Goal: Transaction & Acquisition: Purchase product/service

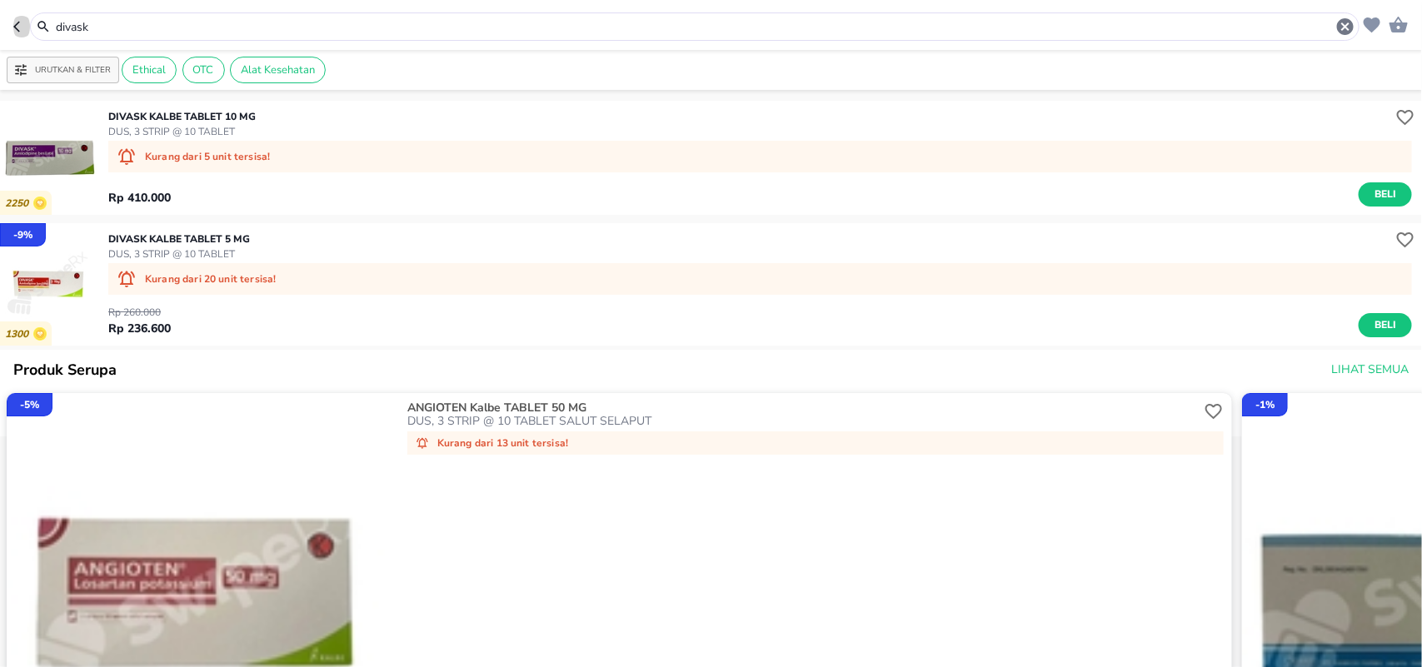
click at [19, 26] on icon "button" at bounding box center [19, 26] width 13 height 13
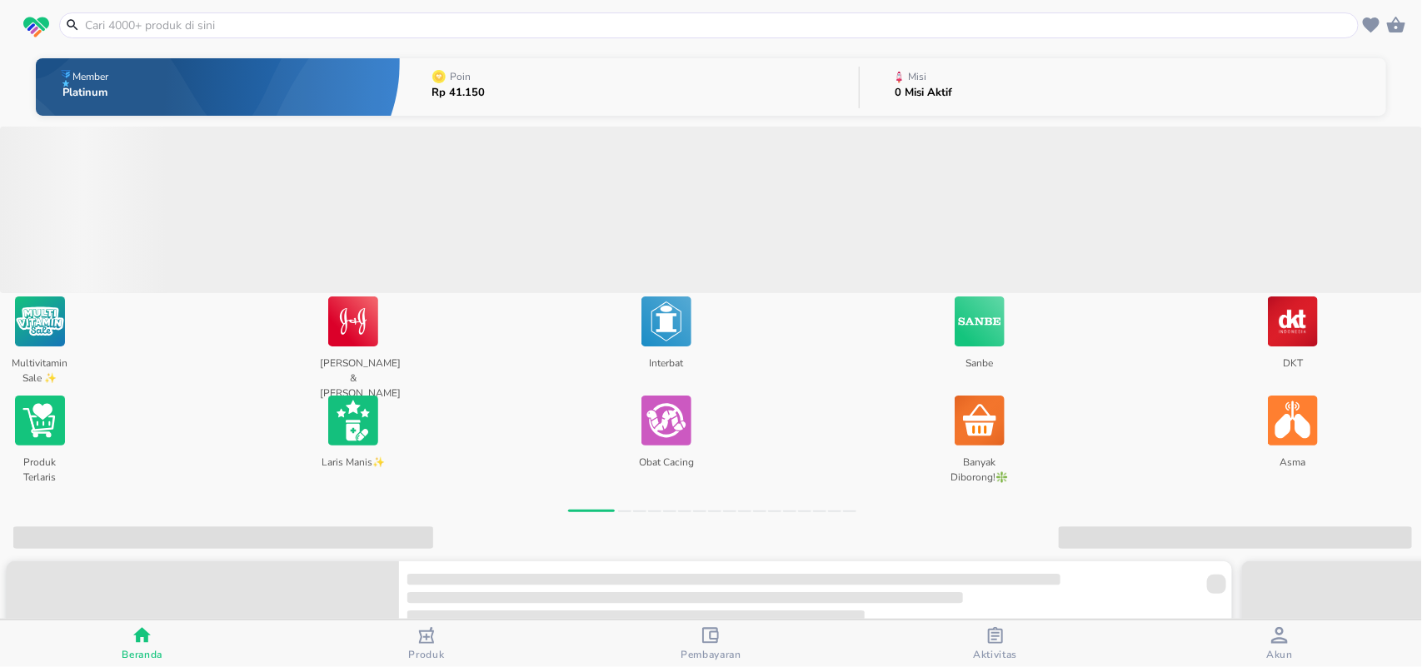
click at [123, 27] on input "text" at bounding box center [718, 25] width 1271 height 17
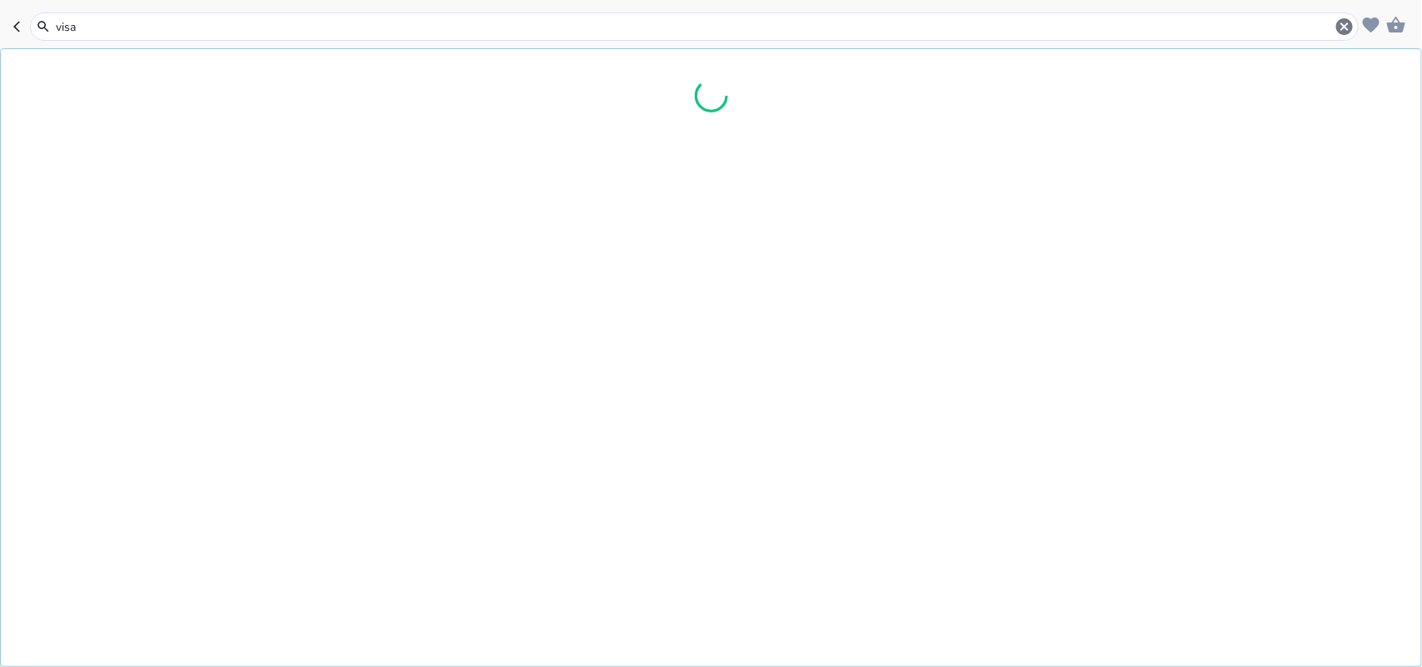
type input "visan"
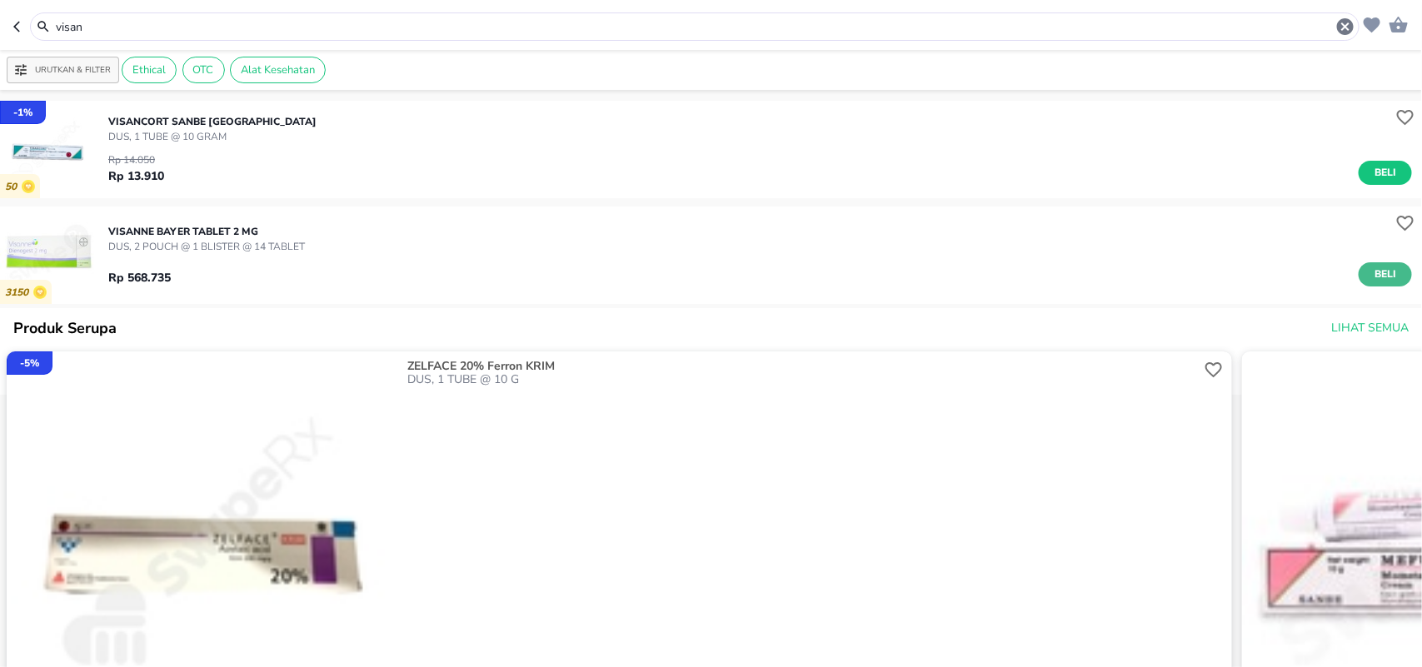
click at [1371, 267] on span "Beli" at bounding box center [1385, 274] width 28 height 17
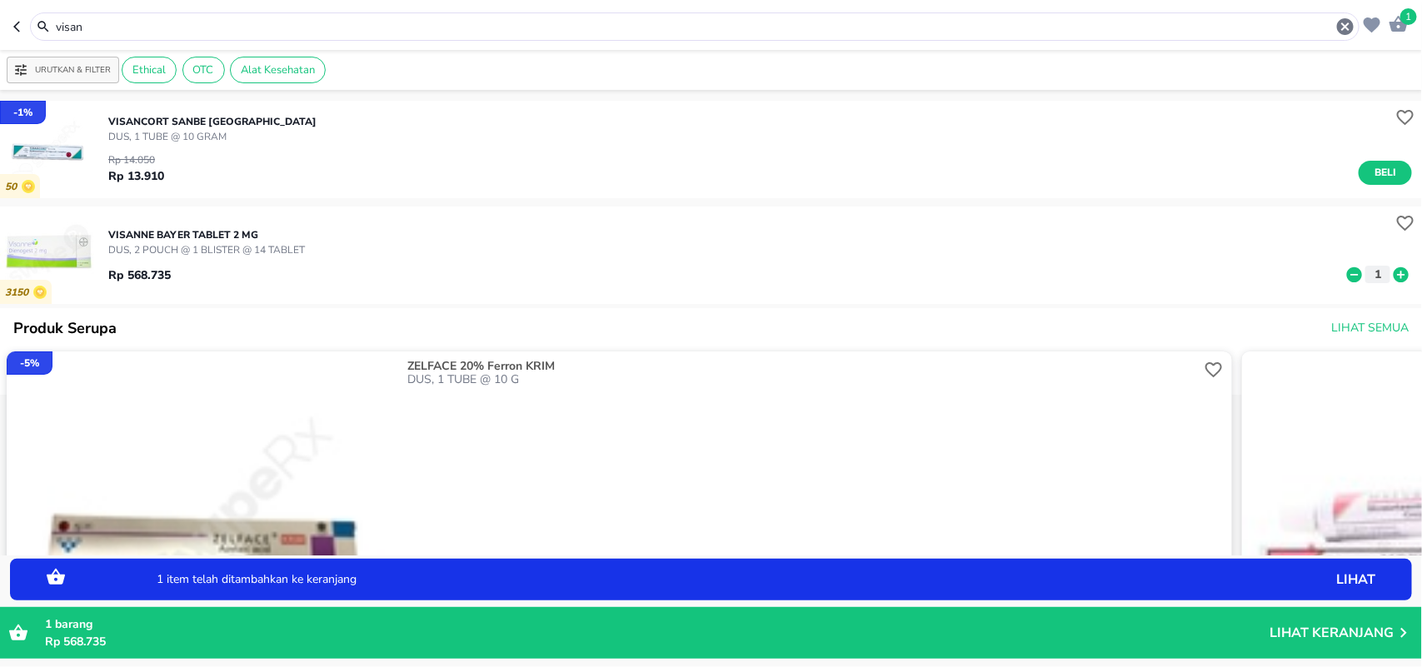
click at [1393, 275] on icon at bounding box center [1400, 273] width 15 height 15
click at [1314, 630] on p "Lihat Keranjang" at bounding box center [1331, 633] width 124 height 0
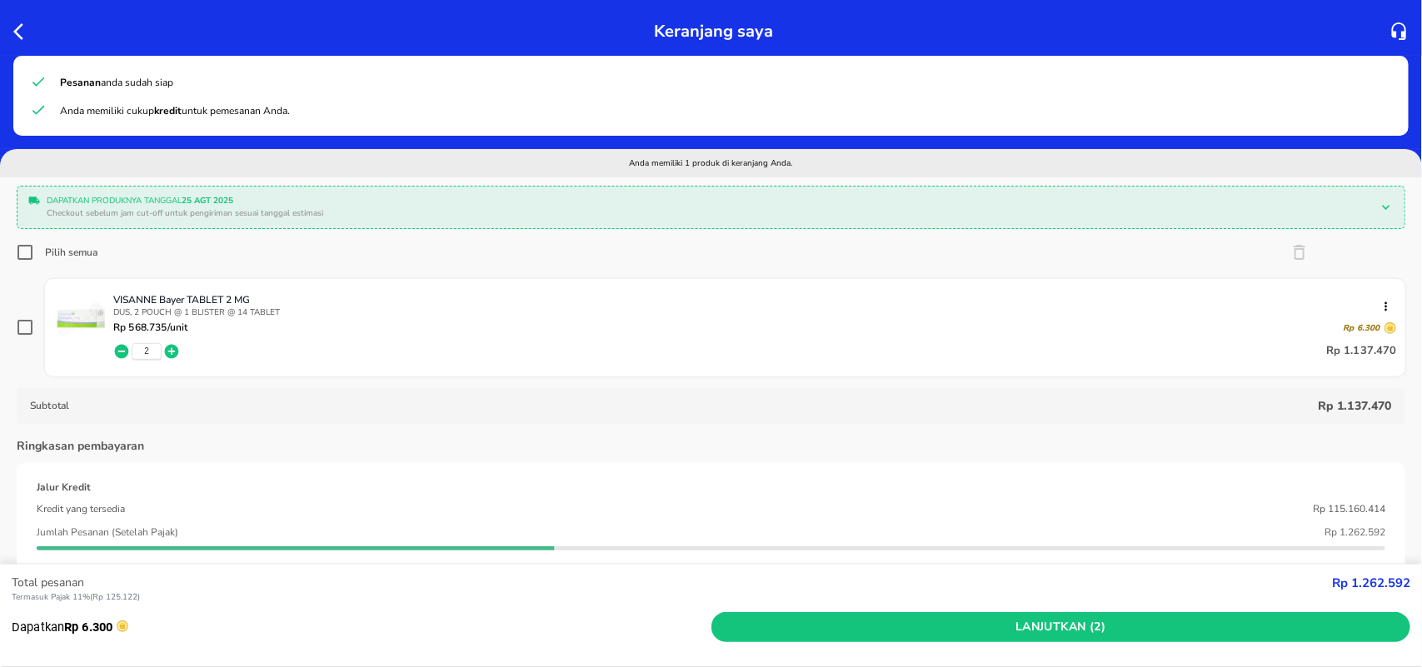
click at [18, 30] on icon "button" at bounding box center [23, 32] width 20 height 20
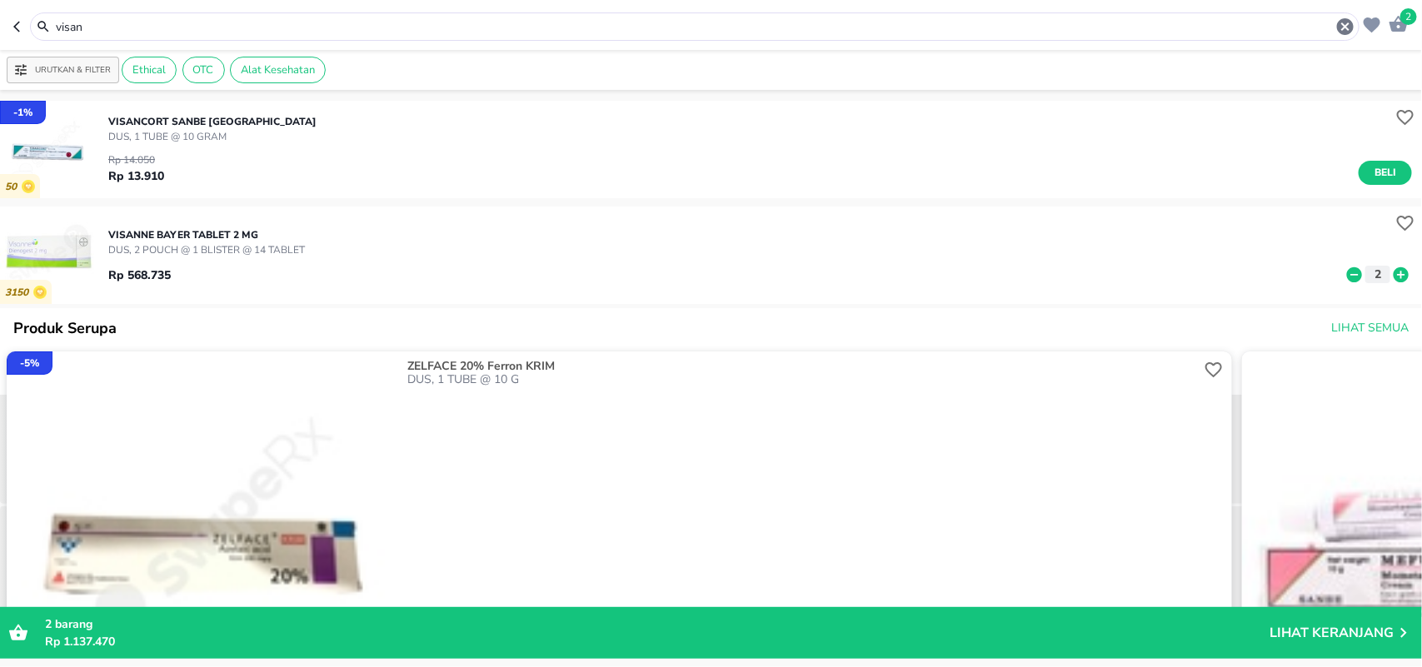
drag, startPoint x: 88, startPoint y: 23, endPoint x: 1, endPoint y: 19, distance: 87.5
click at [0, 22] on header "2 visan" at bounding box center [711, 25] width 1422 height 50
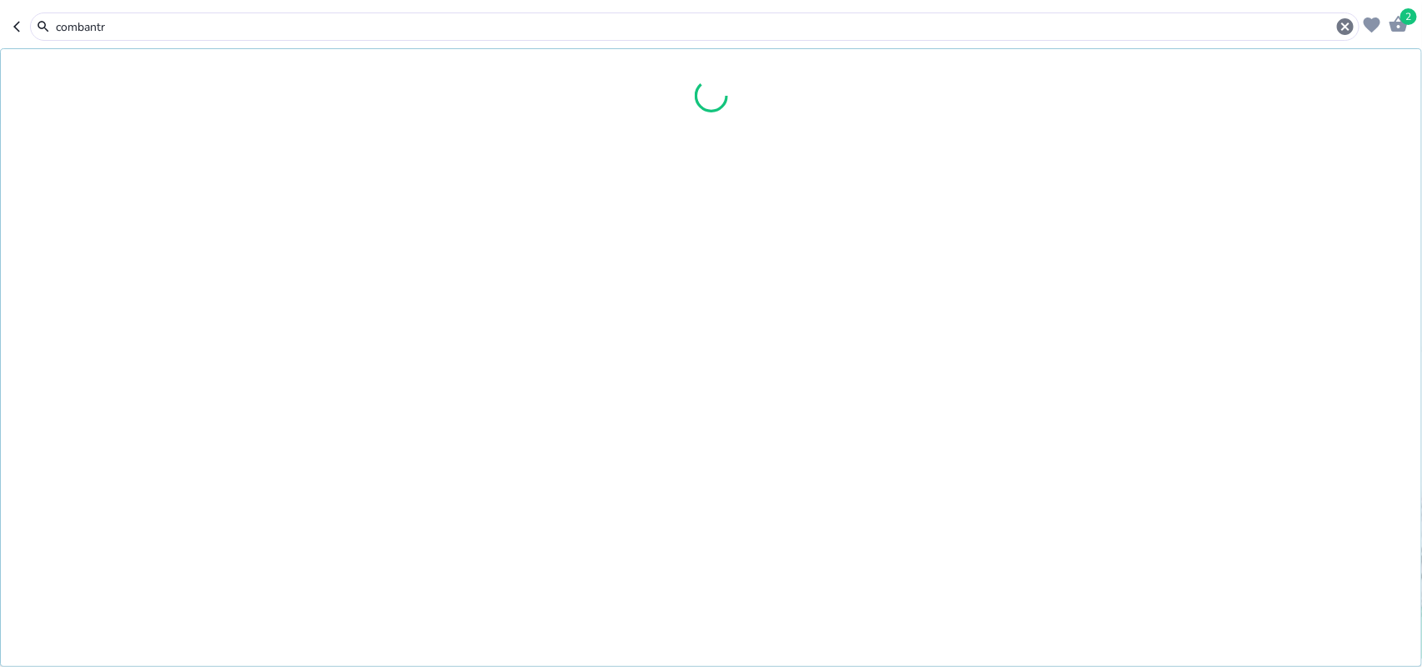
type input "combantr"
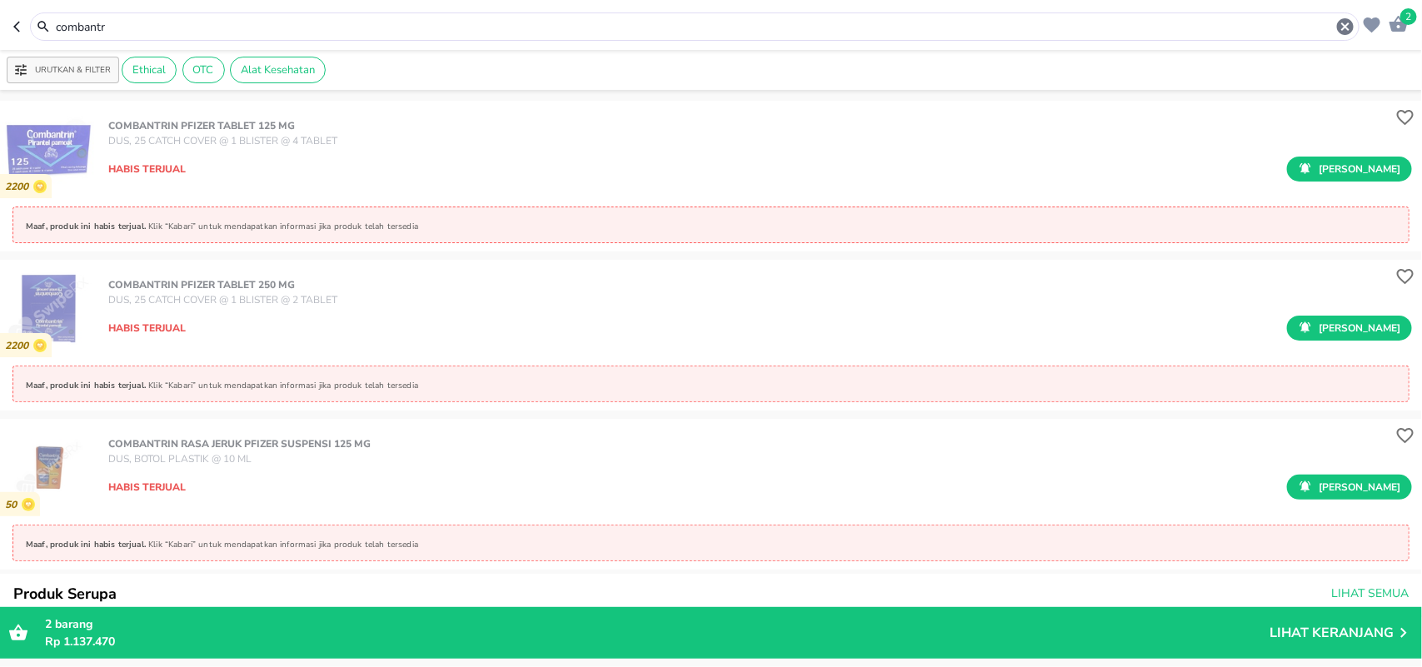
scroll to position [312, 0]
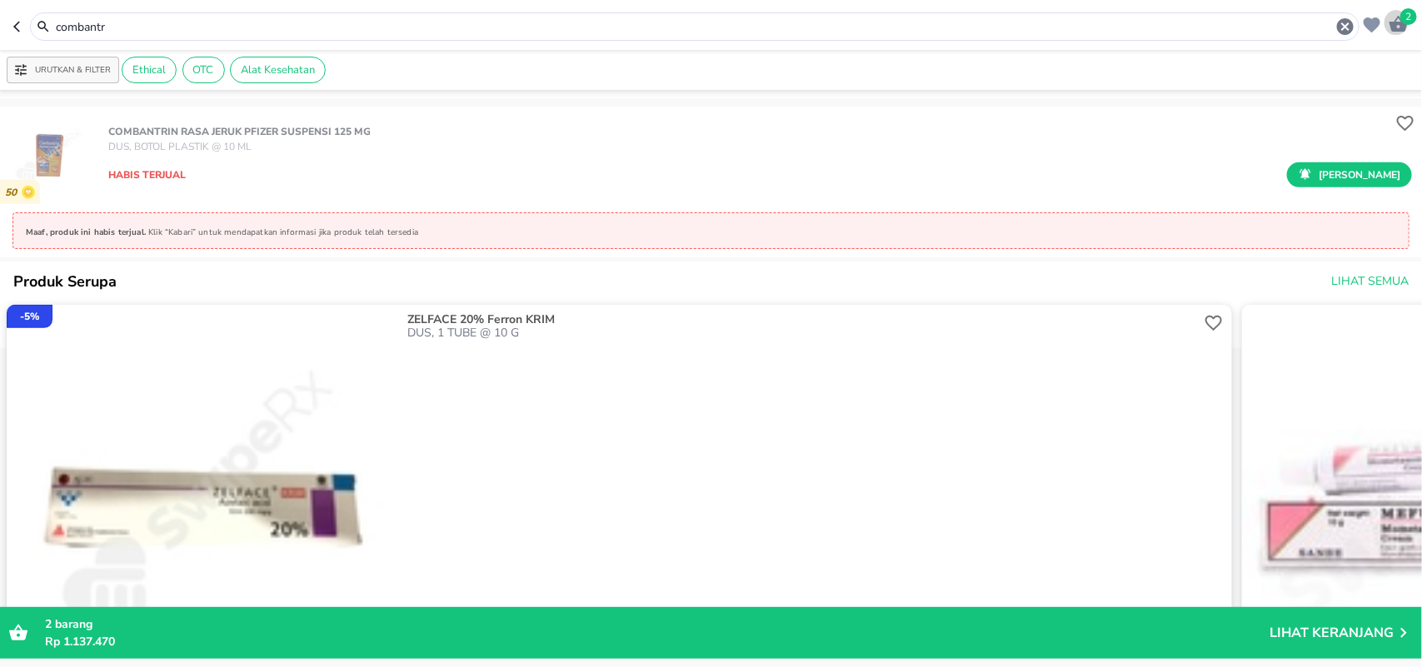
click at [1410, 13] on span "2" at bounding box center [1408, 16] width 17 height 17
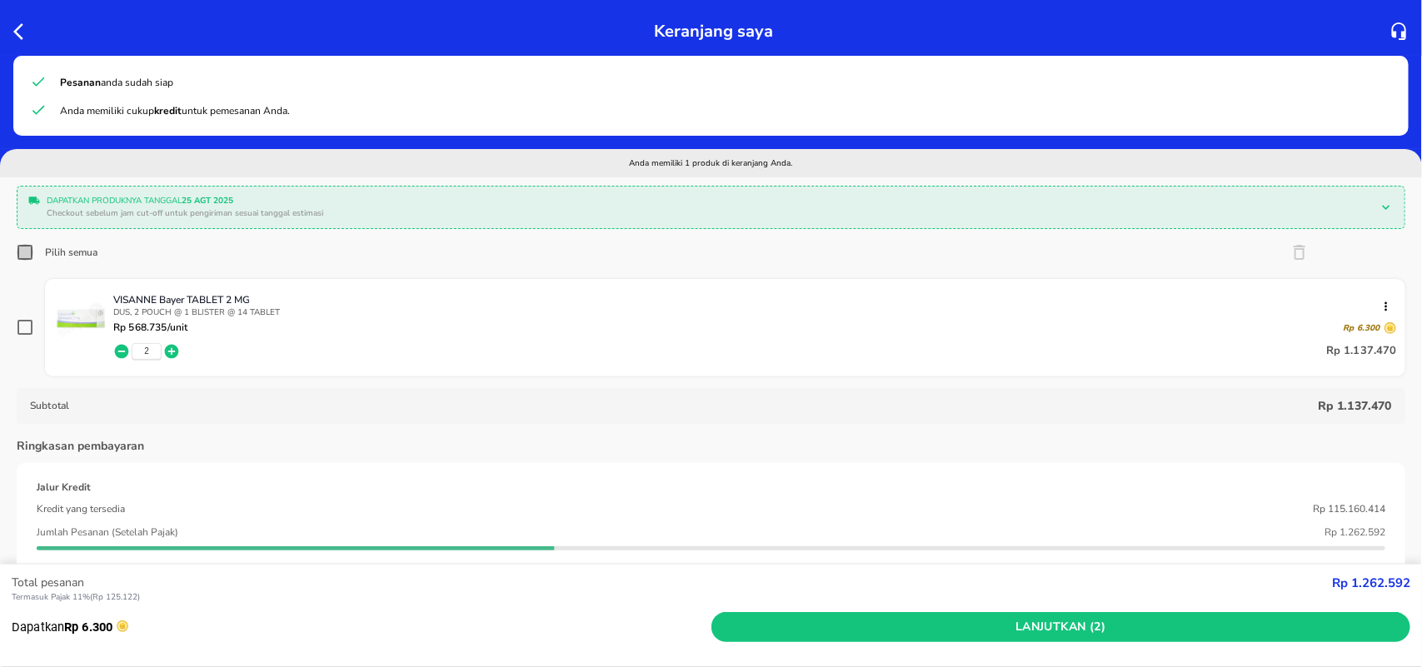
click at [21, 256] on input "Pilih semua" at bounding box center [25, 252] width 17 height 17
checkbox input "true"
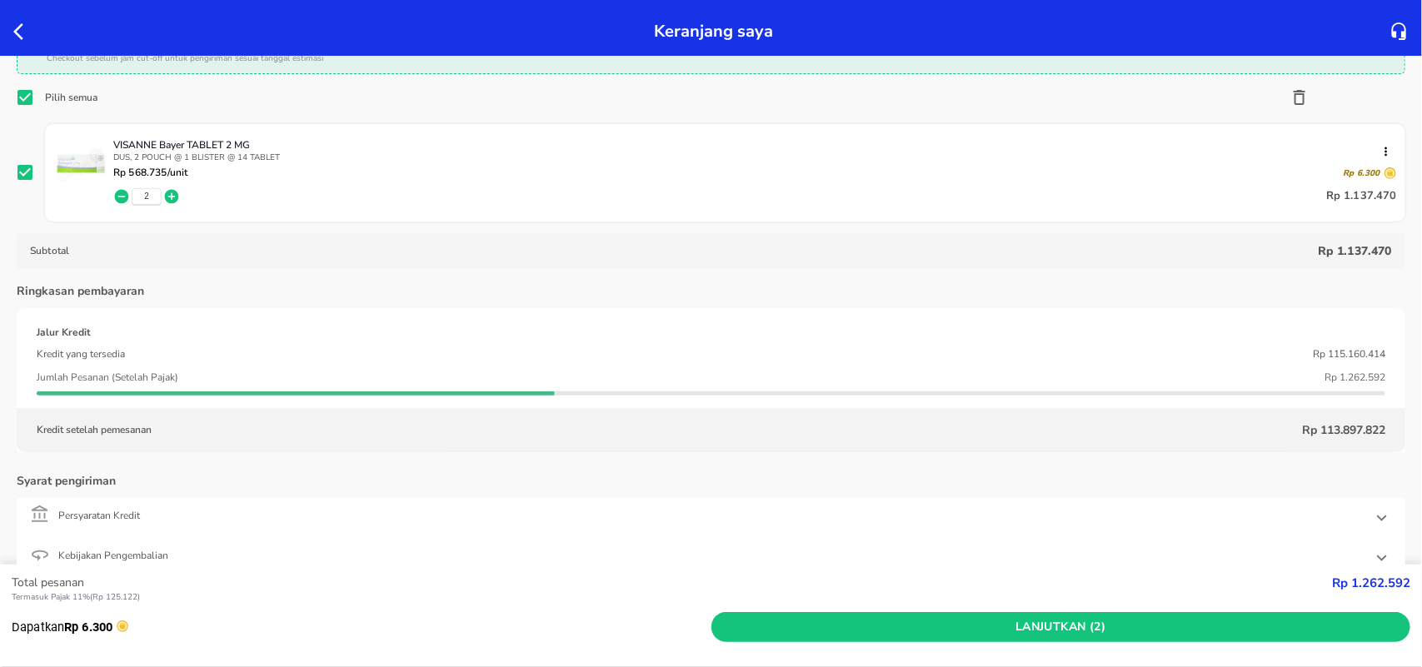
scroll to position [312, 0]
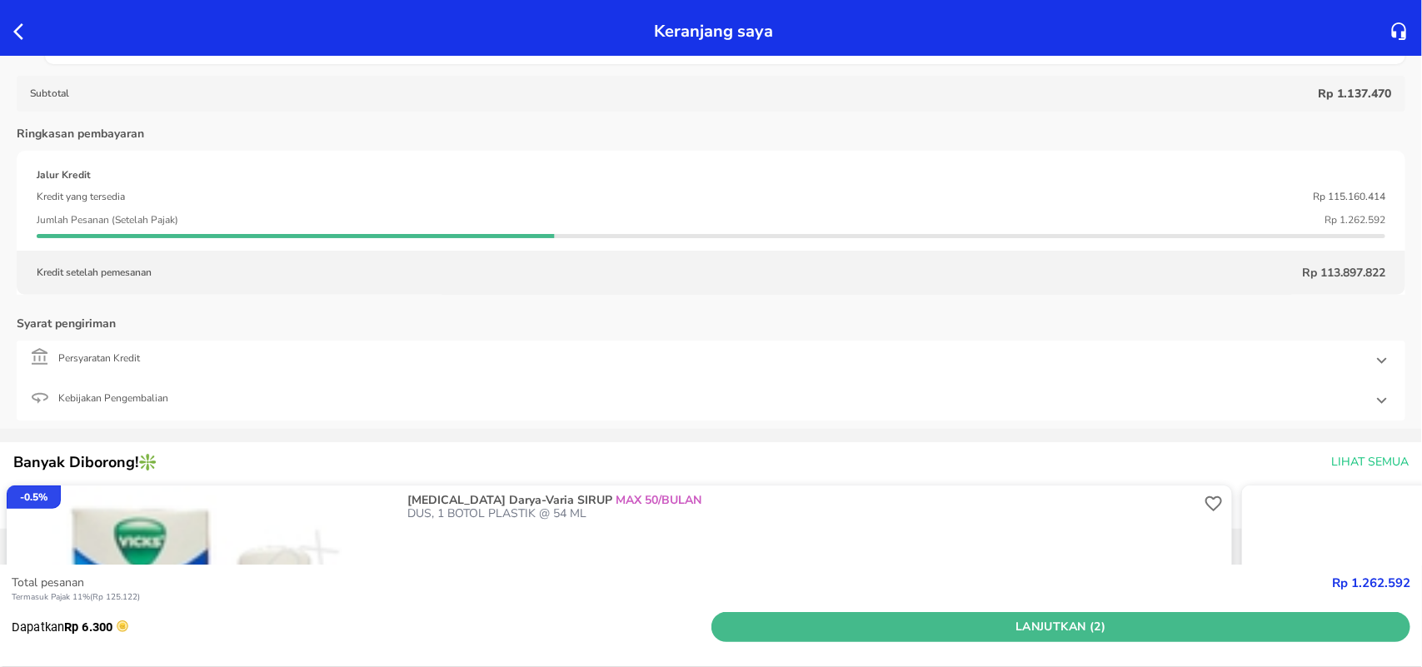
drag, startPoint x: 1100, startPoint y: 625, endPoint x: 1087, endPoint y: 613, distance: 17.7
click at [1099, 625] on span "Lanjutkan (2)" at bounding box center [1061, 627] width 686 height 21
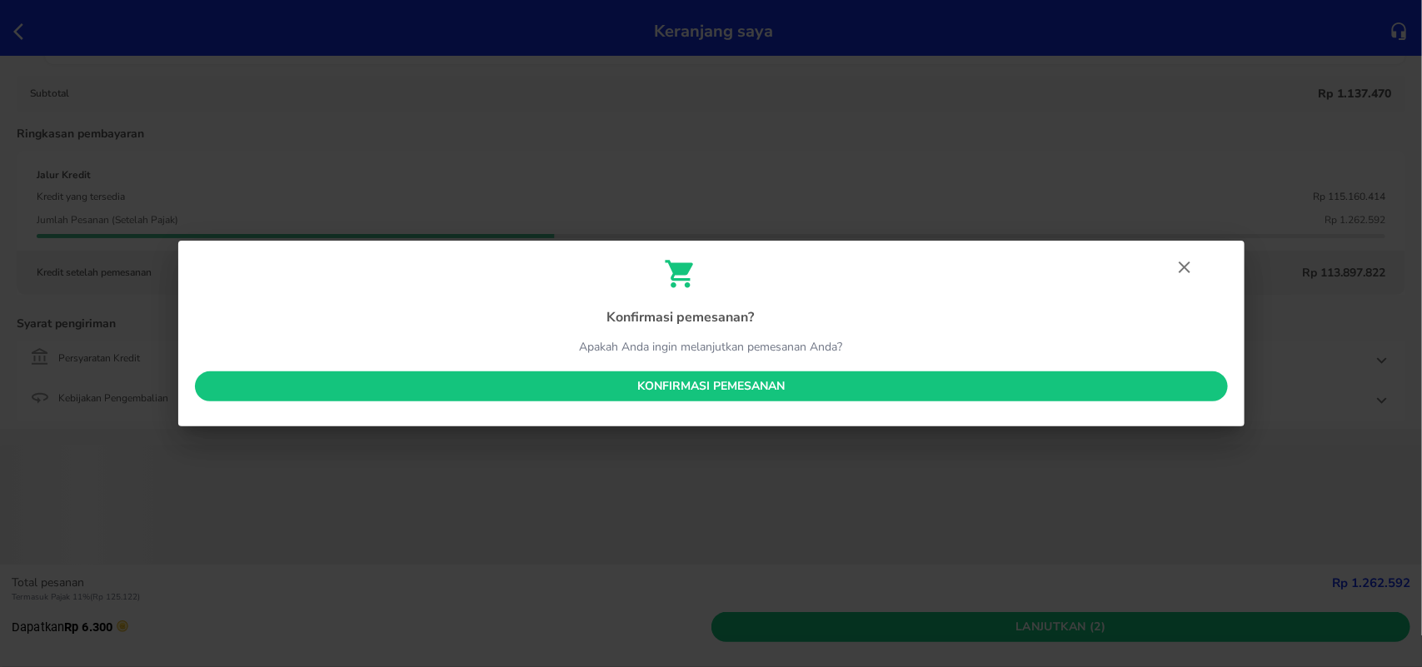
click at [671, 396] on span "Konfirmasi pemesanan" at bounding box center [711, 386] width 1006 height 21
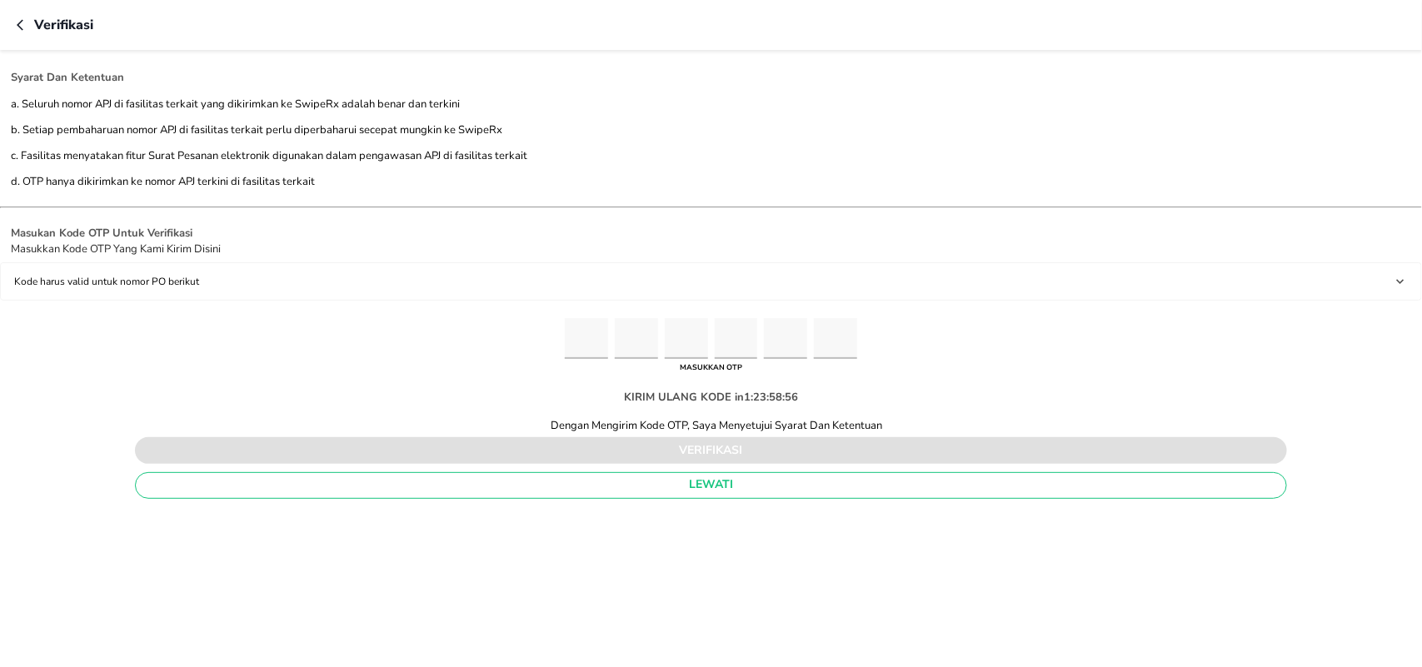
click at [588, 346] on input "Please enter OTP character 1" at bounding box center [586, 338] width 43 height 41
type input "6"
type input "1"
type input "0"
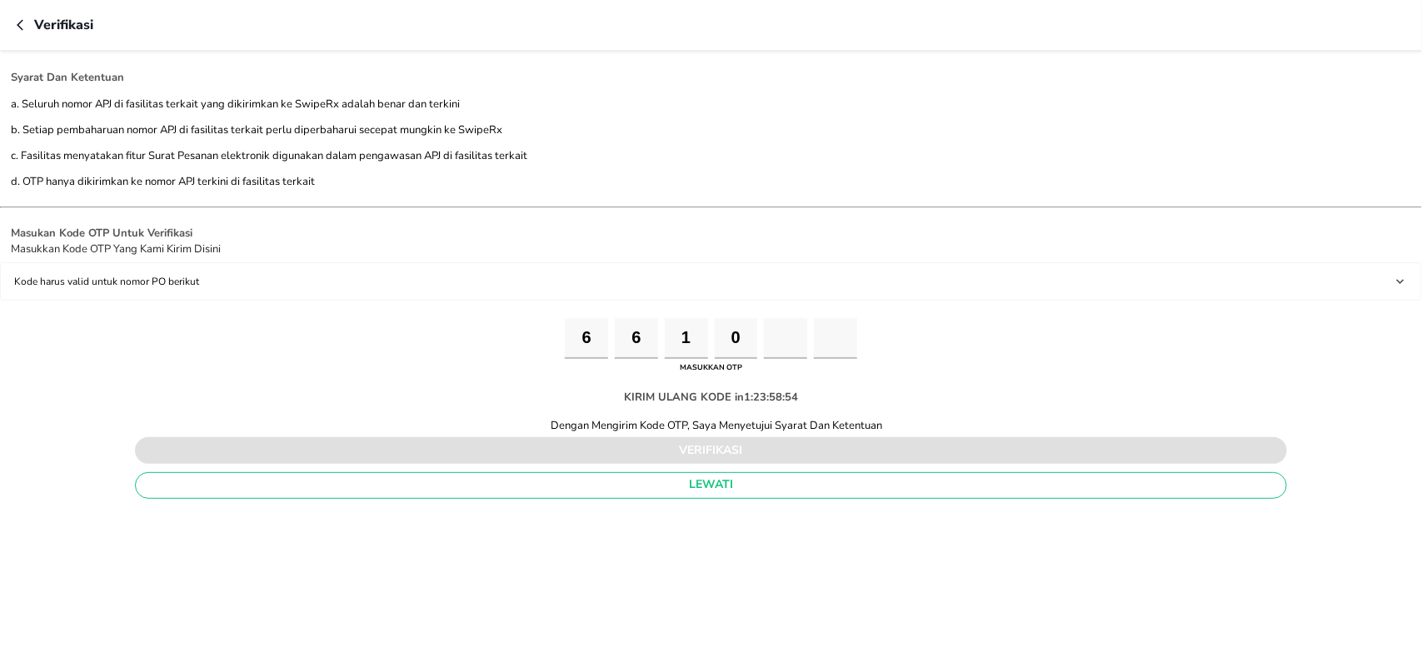
type input "2"
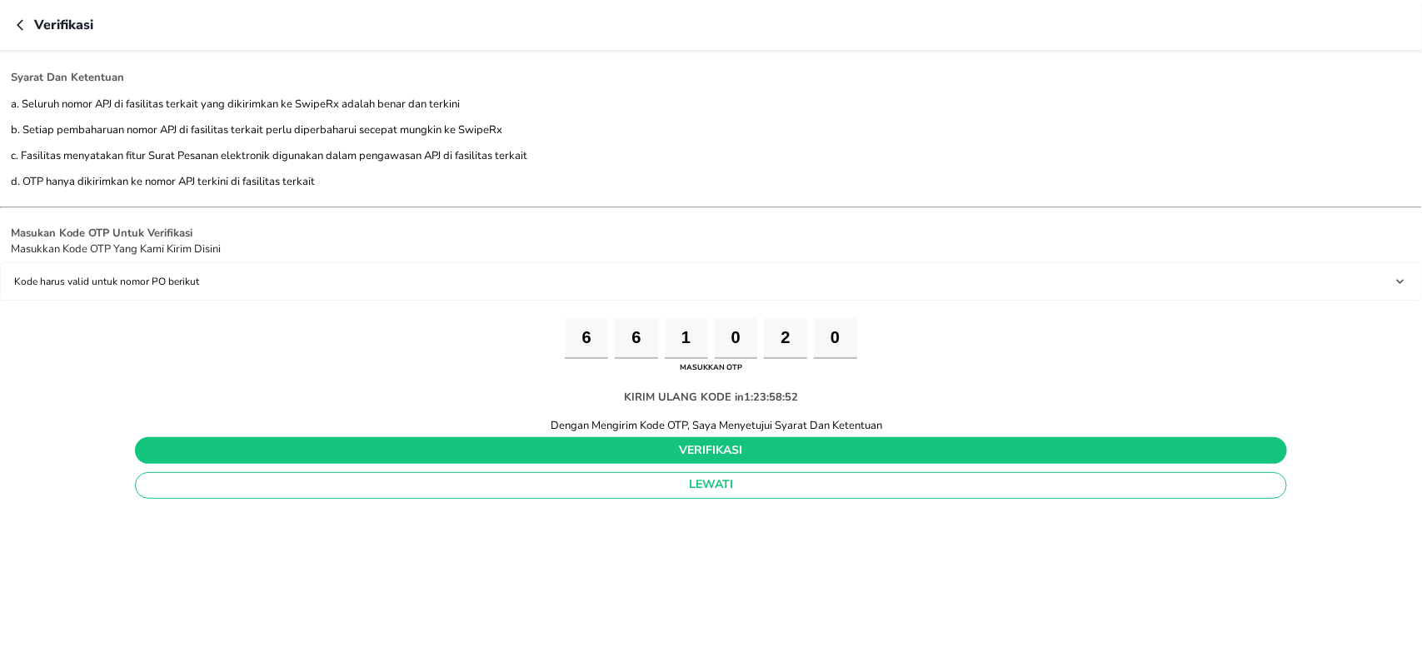
type input "0"
click at [606, 461] on span "verifikasi" at bounding box center [710, 451] width 1125 height 21
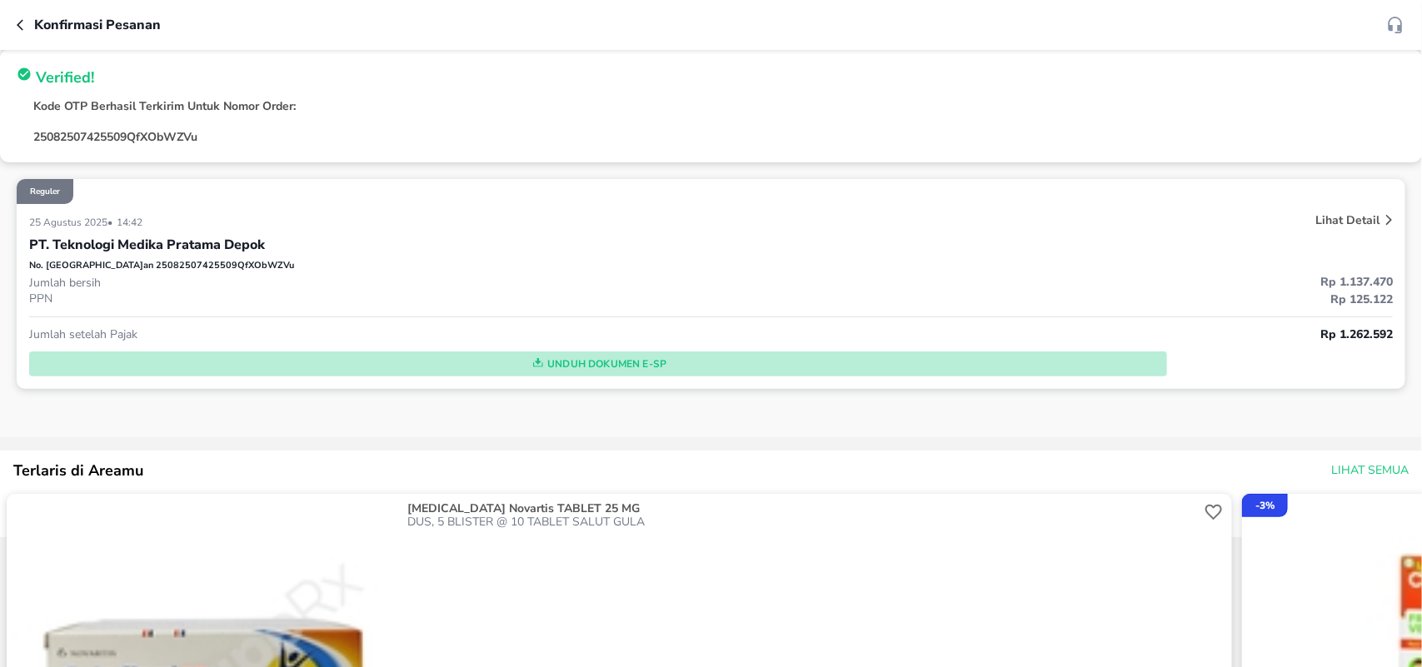
click at [573, 355] on span "Unduh Dokumen e-SP" at bounding box center [598, 364] width 1124 height 22
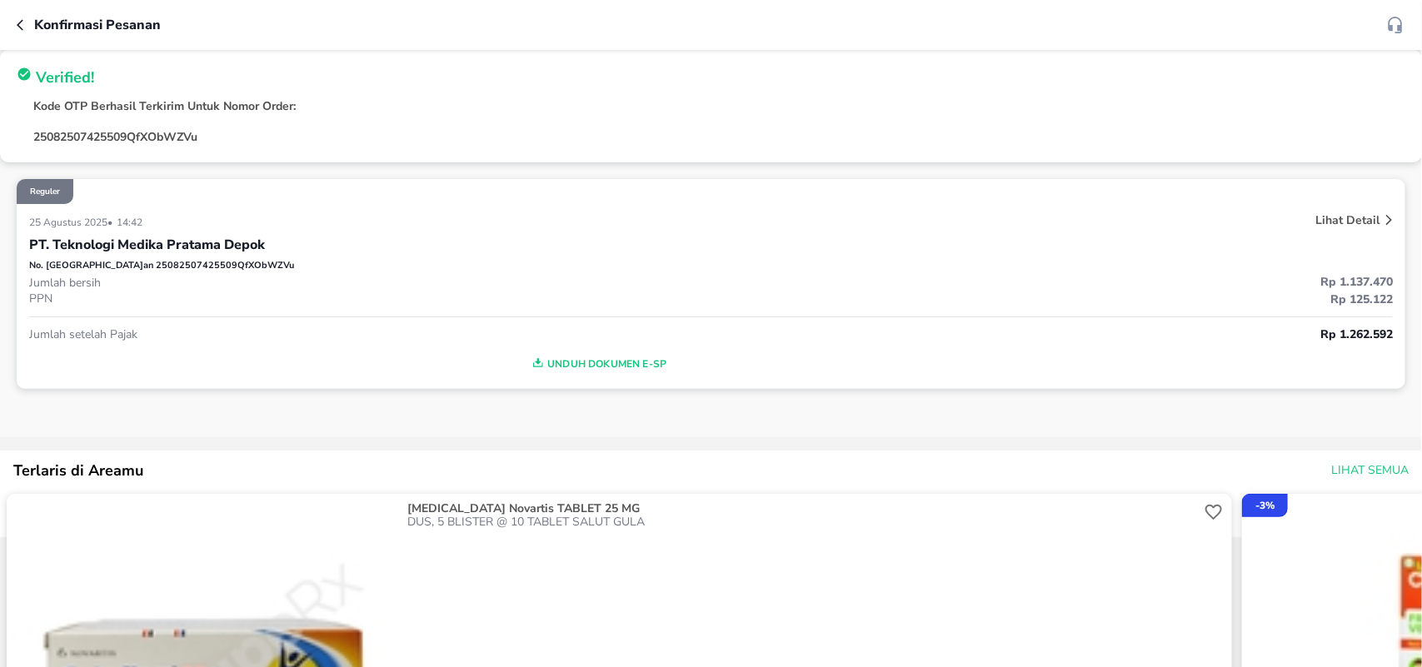
click at [15, 27] on div "Konfirmasi pesanan" at bounding box center [711, 25] width 1422 height 50
click at [22, 23] on icon "button" at bounding box center [23, 24] width 13 height 13
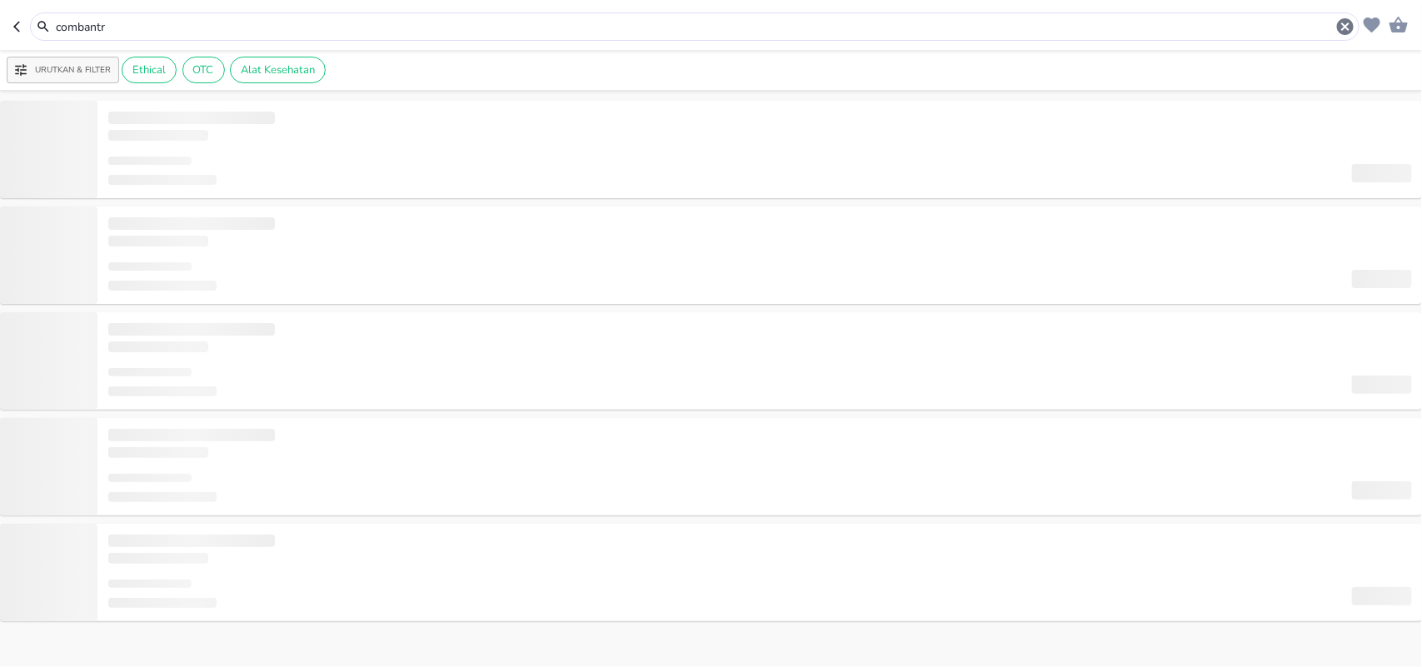
drag, startPoint x: 158, startPoint y: 22, endPoint x: 0, endPoint y: 17, distance: 158.3
click at [0, 17] on header "combantr" at bounding box center [711, 25] width 1422 height 50
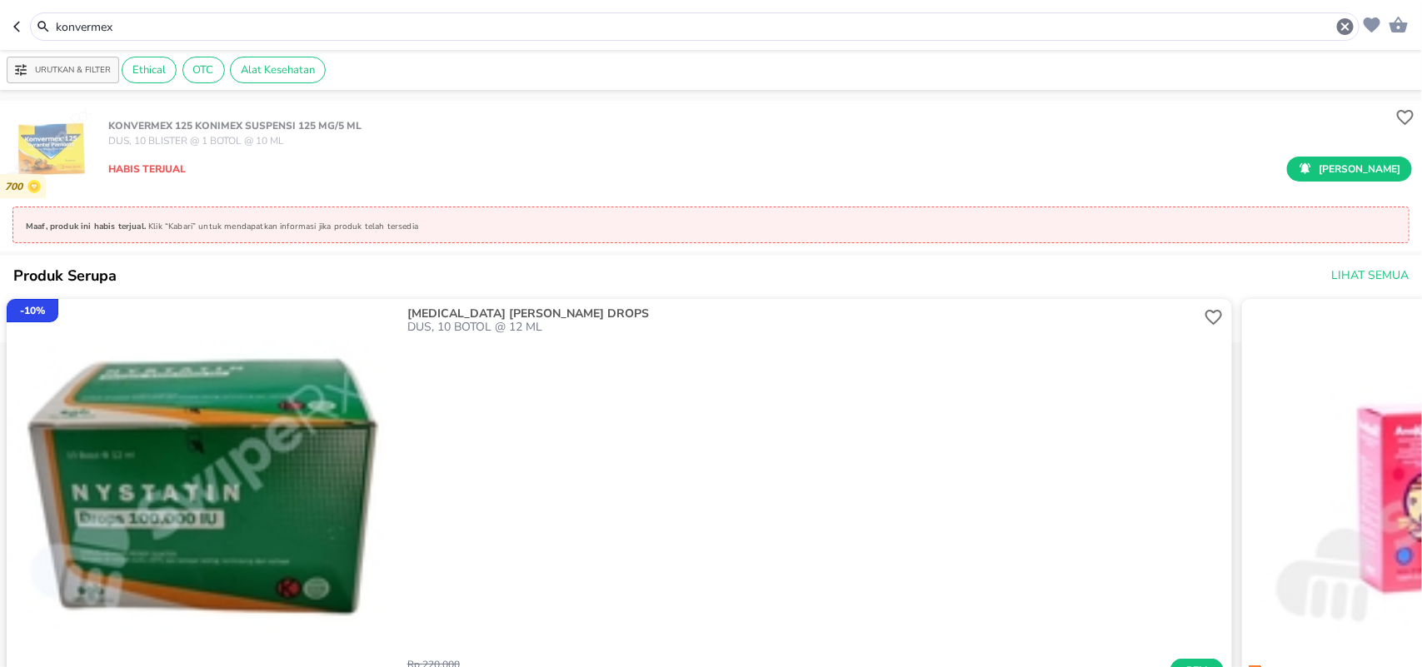
drag, startPoint x: 134, startPoint y: 22, endPoint x: 62, endPoint y: 21, distance: 71.6
click at [58, 21] on input "konvermex" at bounding box center [694, 26] width 1281 height 17
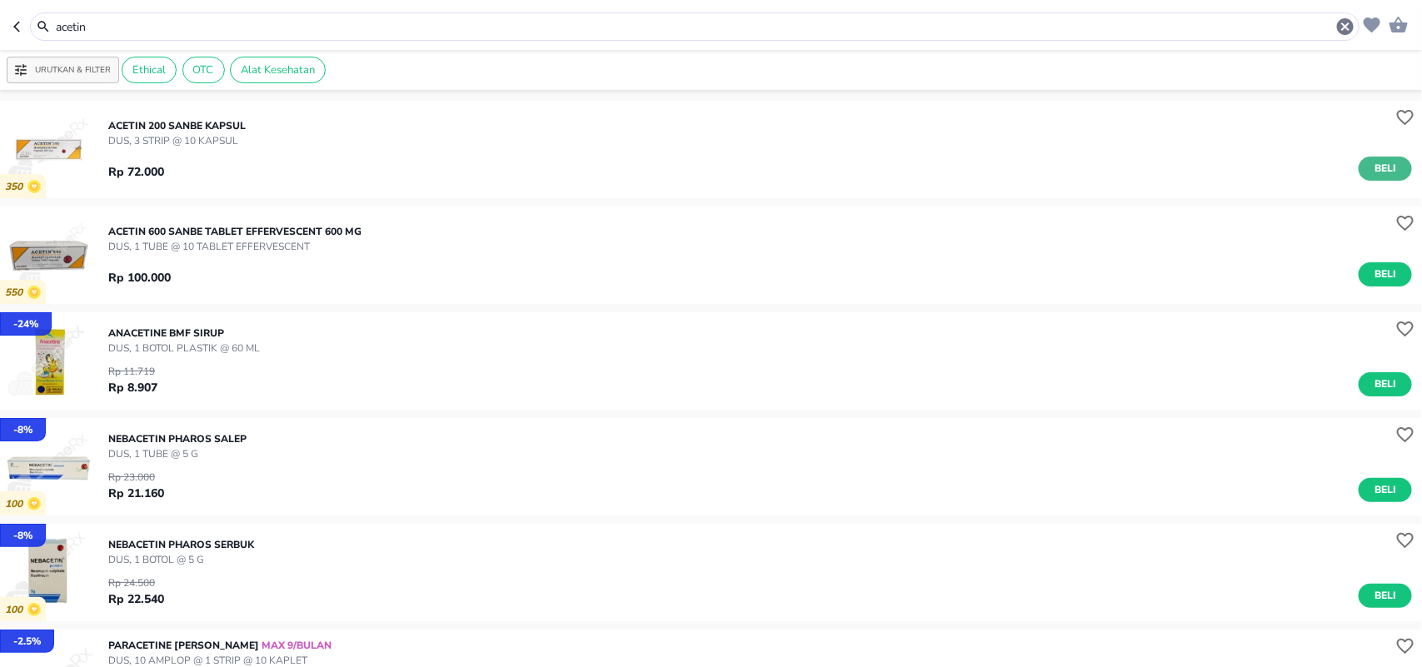
click at [1371, 165] on span "Beli" at bounding box center [1385, 168] width 28 height 17
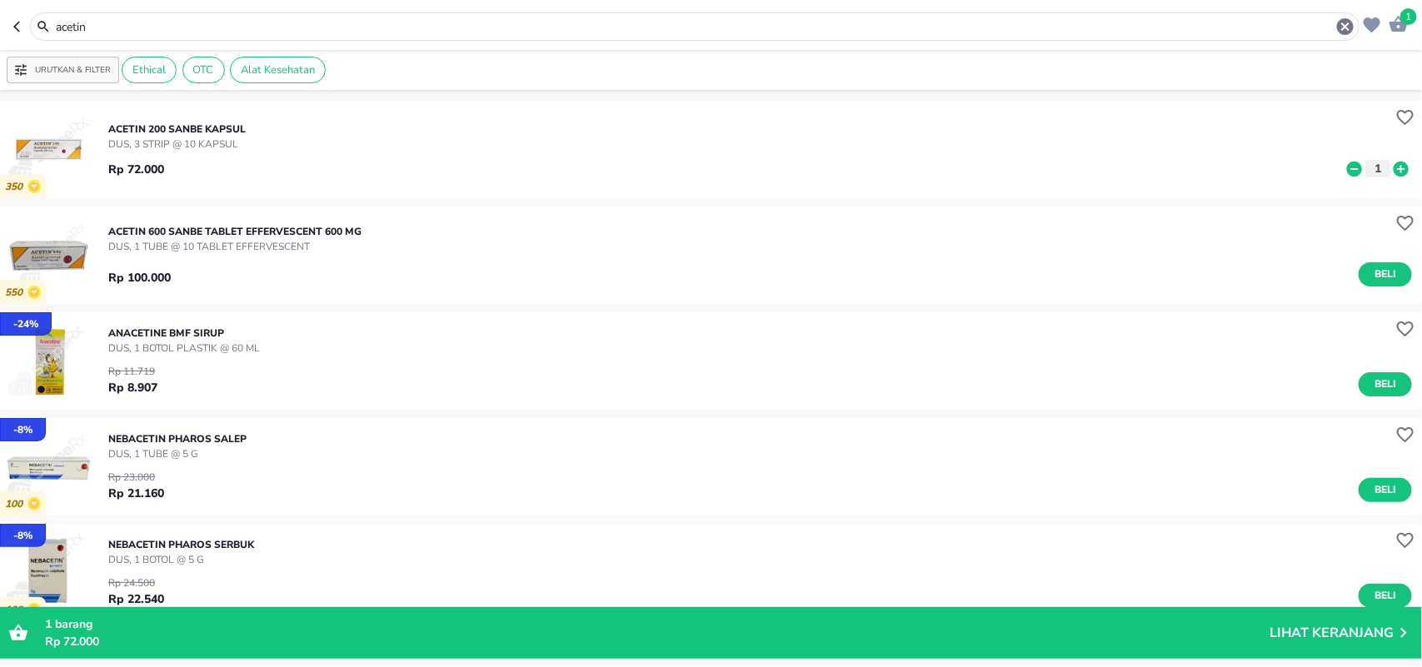
drag, startPoint x: 60, startPoint y: 23, endPoint x: 0, endPoint y: 14, distance: 60.7
click at [7, 26] on header "1 acetin" at bounding box center [711, 25] width 1422 height 50
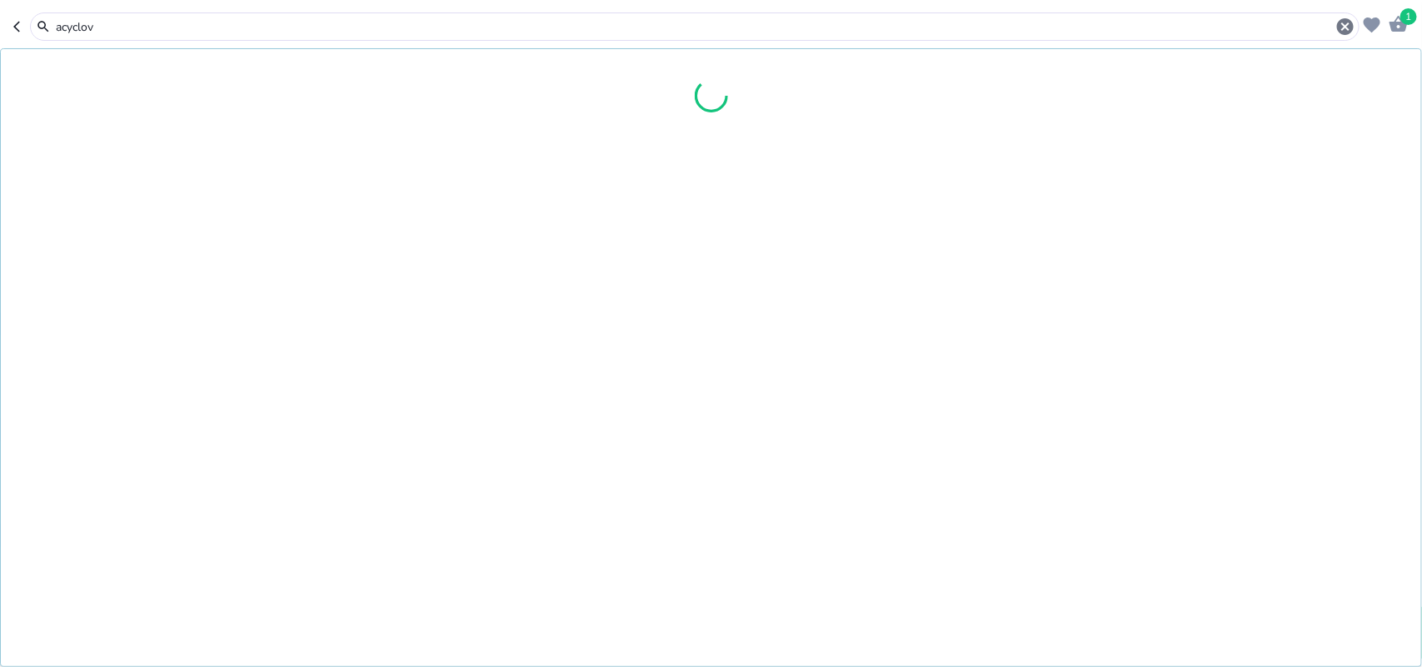
type input "acyclov"
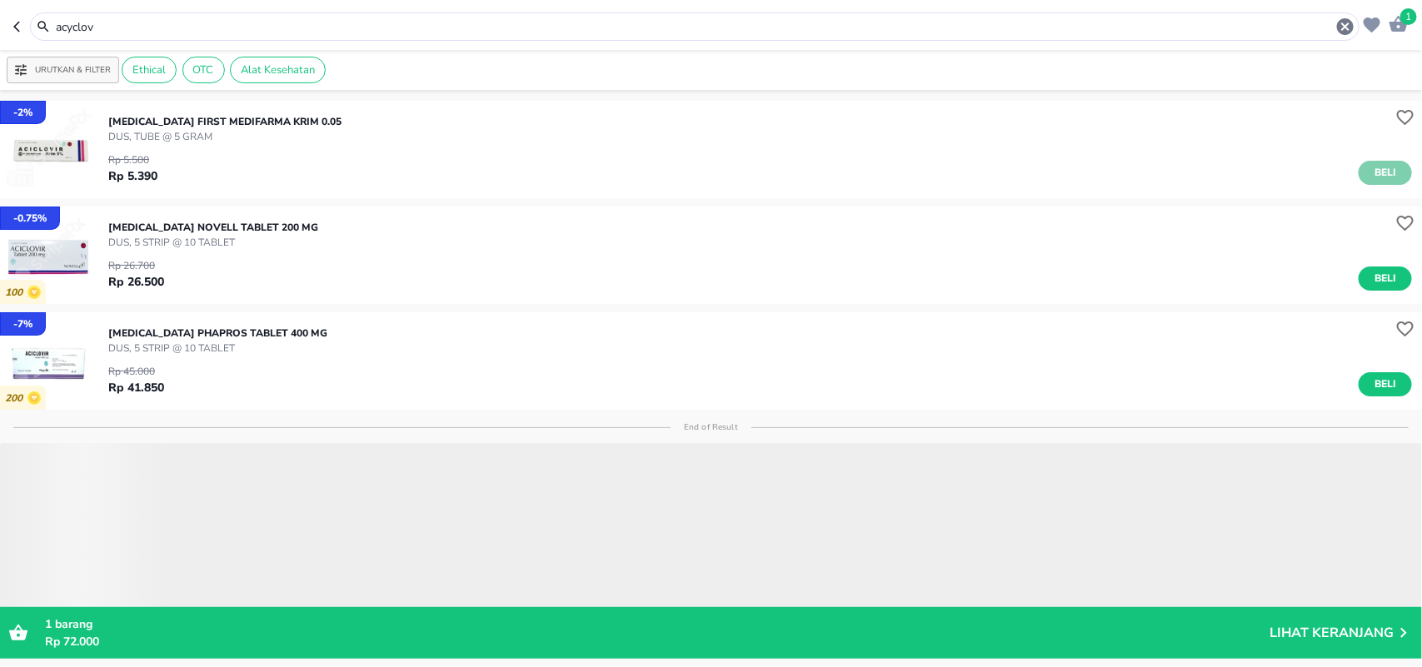
click at [1371, 176] on span "Beli" at bounding box center [1385, 172] width 28 height 17
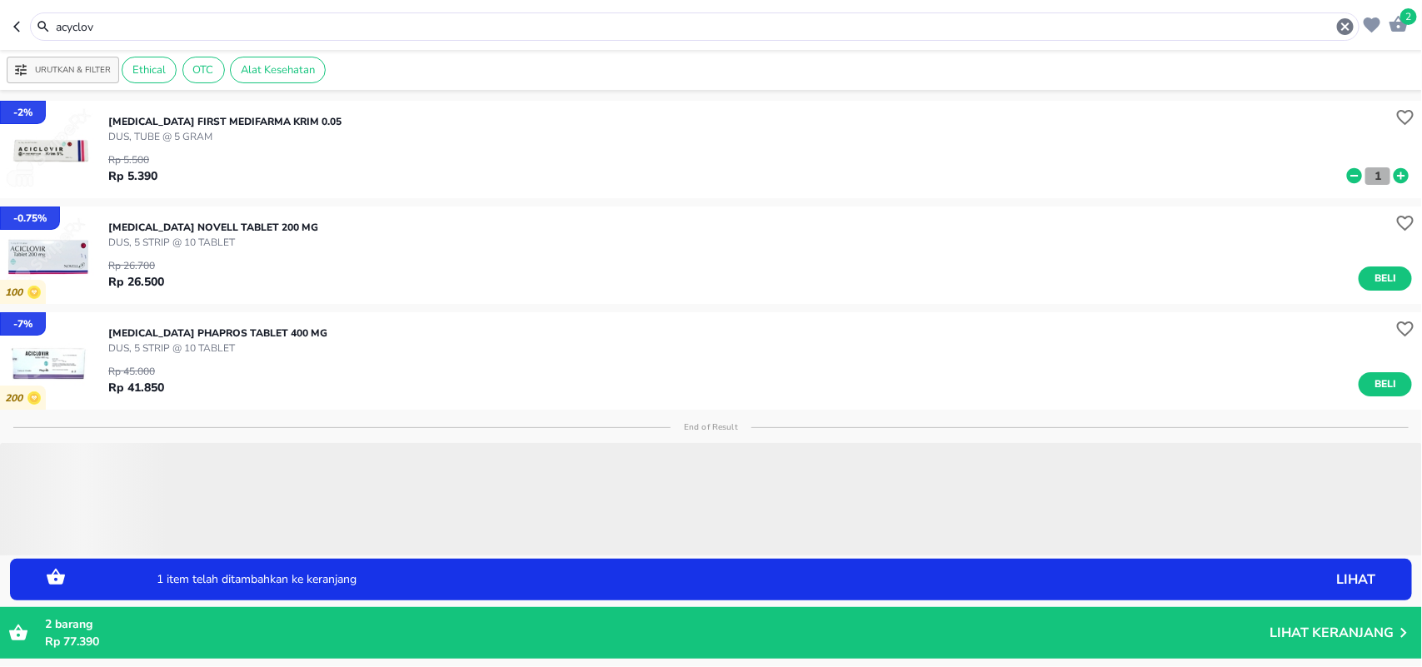
click at [1370, 176] on p "1" at bounding box center [1377, 175] width 15 height 17
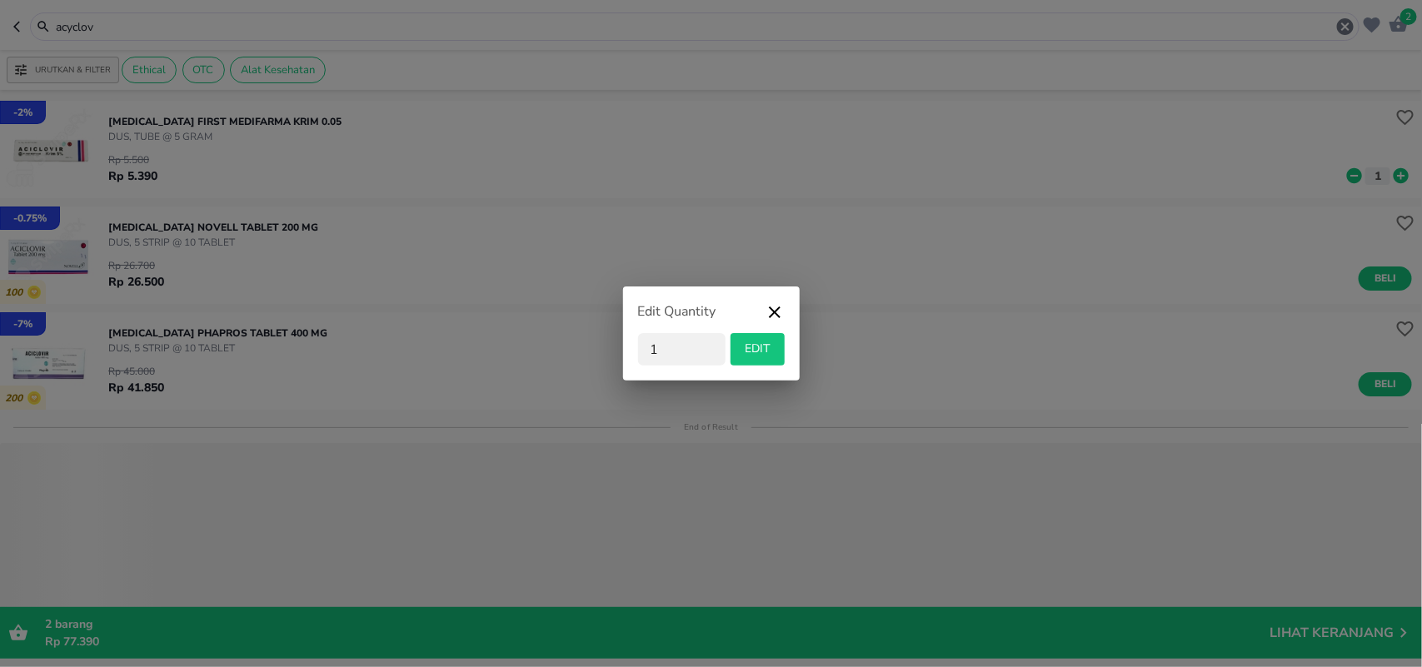
drag, startPoint x: 690, startPoint y: 348, endPoint x: 548, endPoint y: 351, distance: 141.6
click at [605, 348] on div "Edit Quantity 1 EDIT" at bounding box center [711, 333] width 1422 height 667
type input "20"
click at [756, 350] on span "EDIT" at bounding box center [757, 349] width 41 height 21
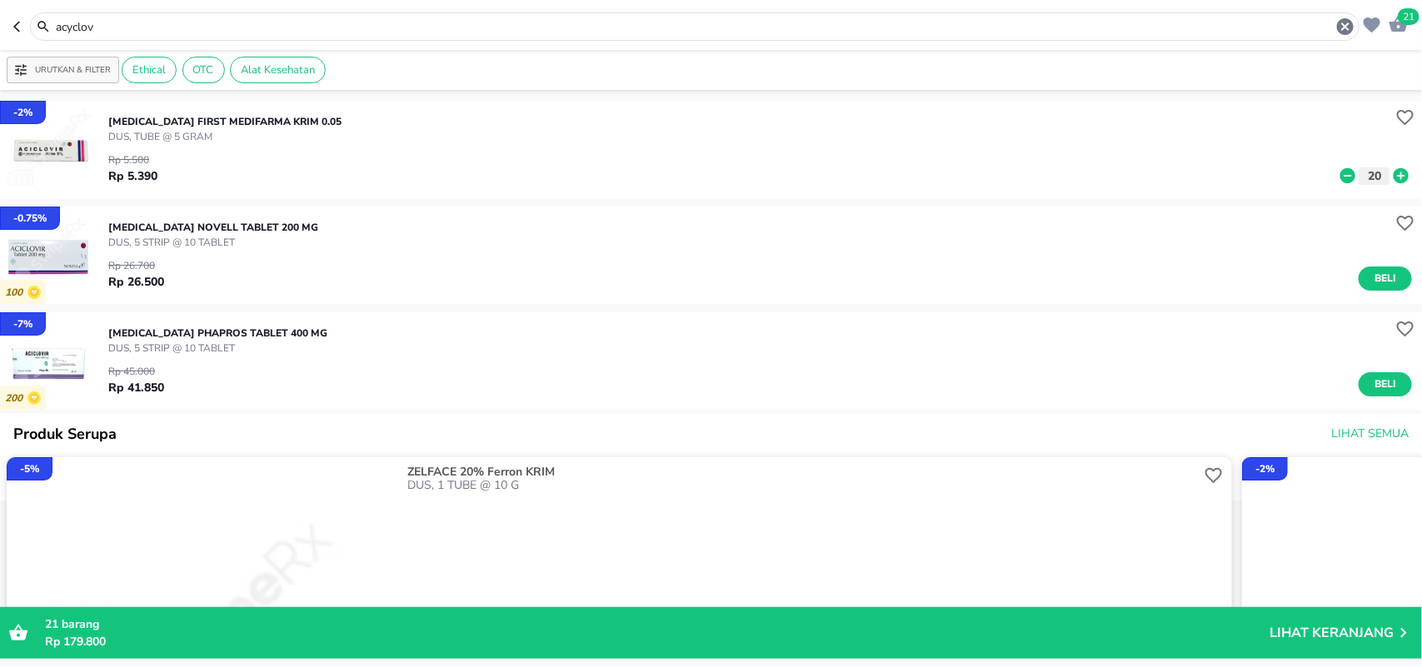
drag, startPoint x: 123, startPoint y: 36, endPoint x: 55, endPoint y: 12, distance: 72.2
click at [123, 33] on div "acyclov" at bounding box center [704, 27] width 1301 height 20
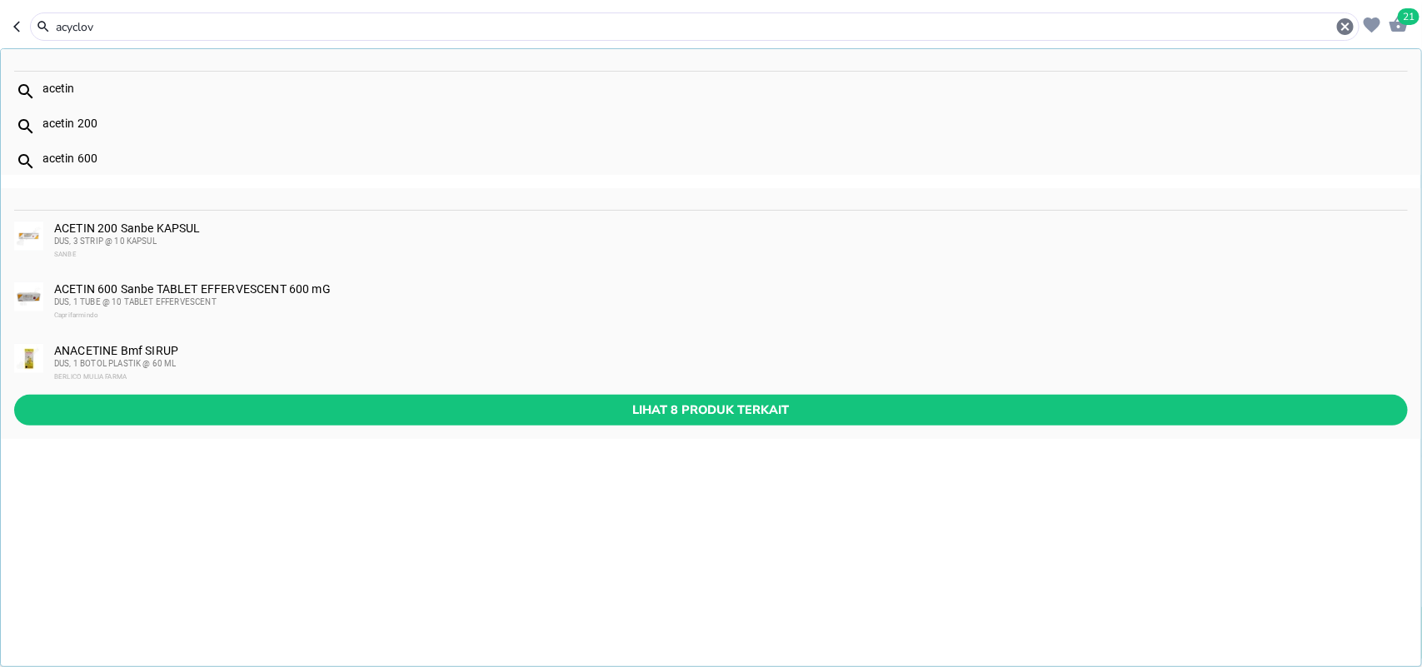
drag, startPoint x: 55, startPoint y: 12, endPoint x: 0, endPoint y: 1, distance: 56.2
click at [0, 2] on header "21 acyclov acetin acetin 200 acetin 600 ACETIN 200 Sanbe KAPSUL DUS, 3 STRIP @ …" at bounding box center [711, 25] width 1422 height 50
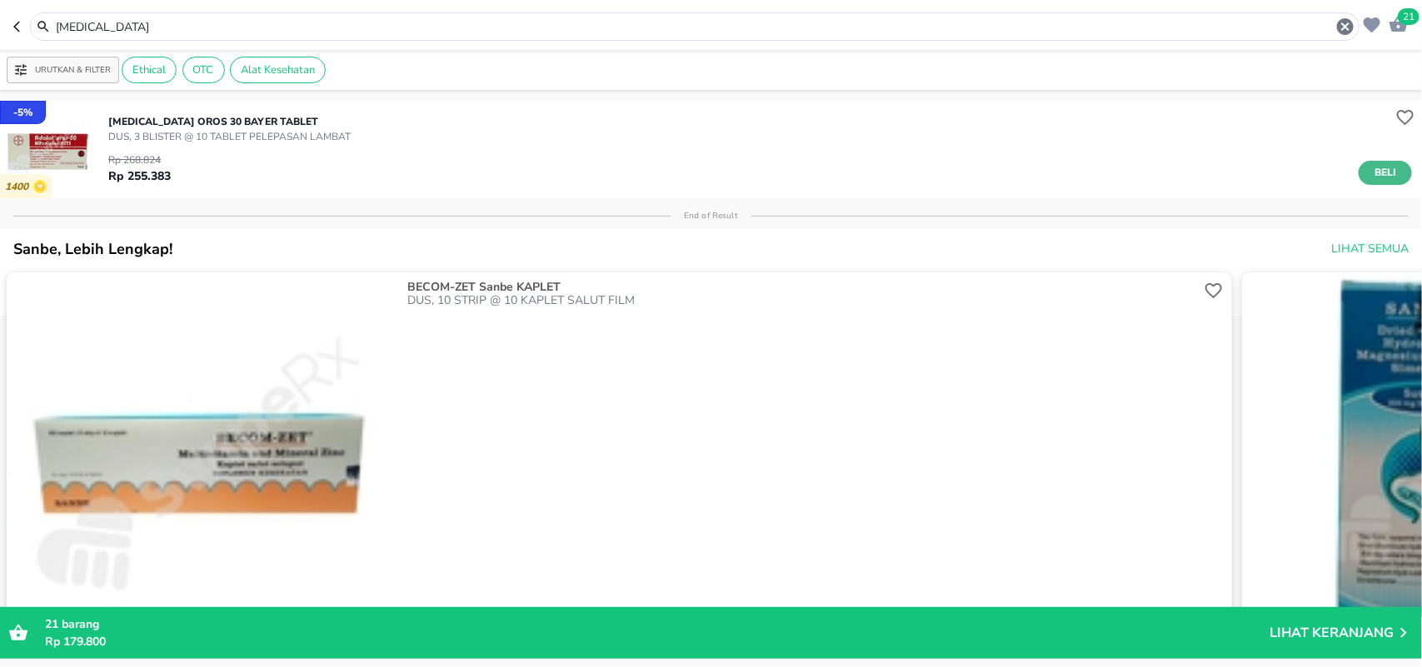
click at [1371, 177] on span "Beli" at bounding box center [1385, 172] width 28 height 17
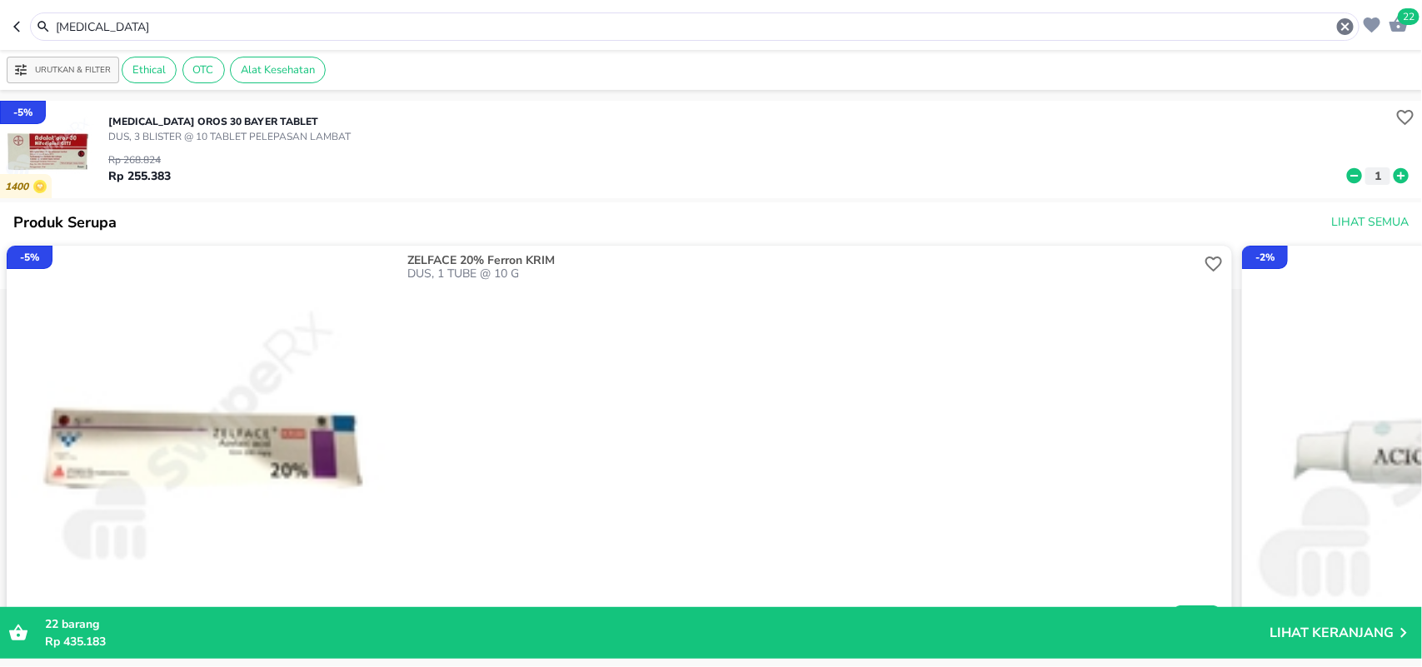
drag, startPoint x: 110, startPoint y: 22, endPoint x: 0, endPoint y: 27, distance: 110.0
click at [0, 26] on header "22 [MEDICAL_DATA]" at bounding box center [711, 25] width 1422 height 50
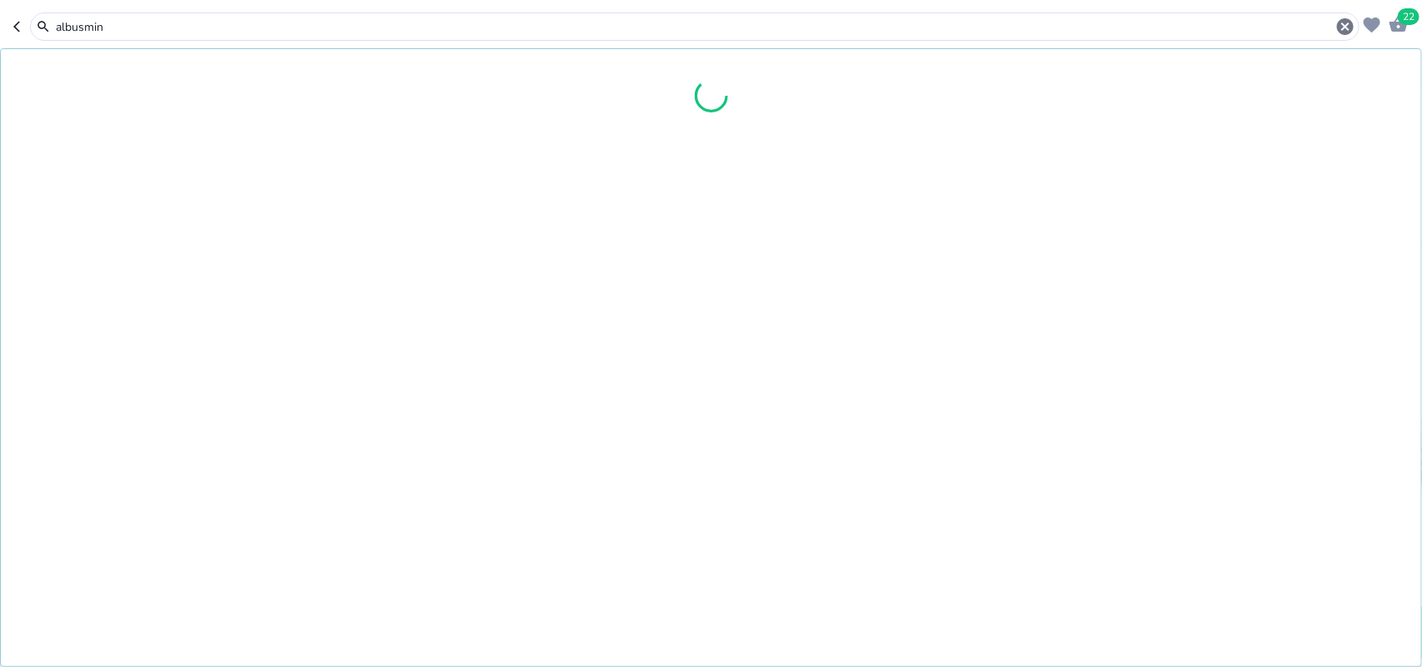
type input "albusmin"
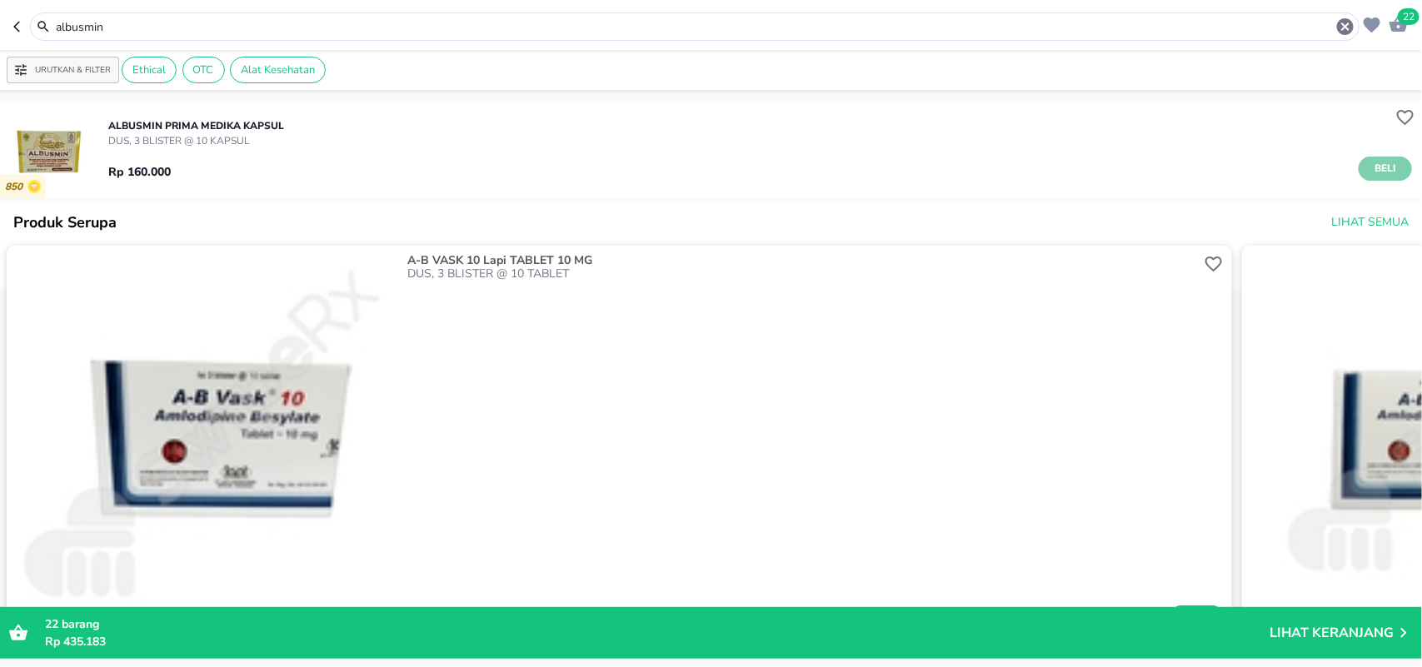
click at [1358, 169] on button "Beli" at bounding box center [1384, 169] width 53 height 24
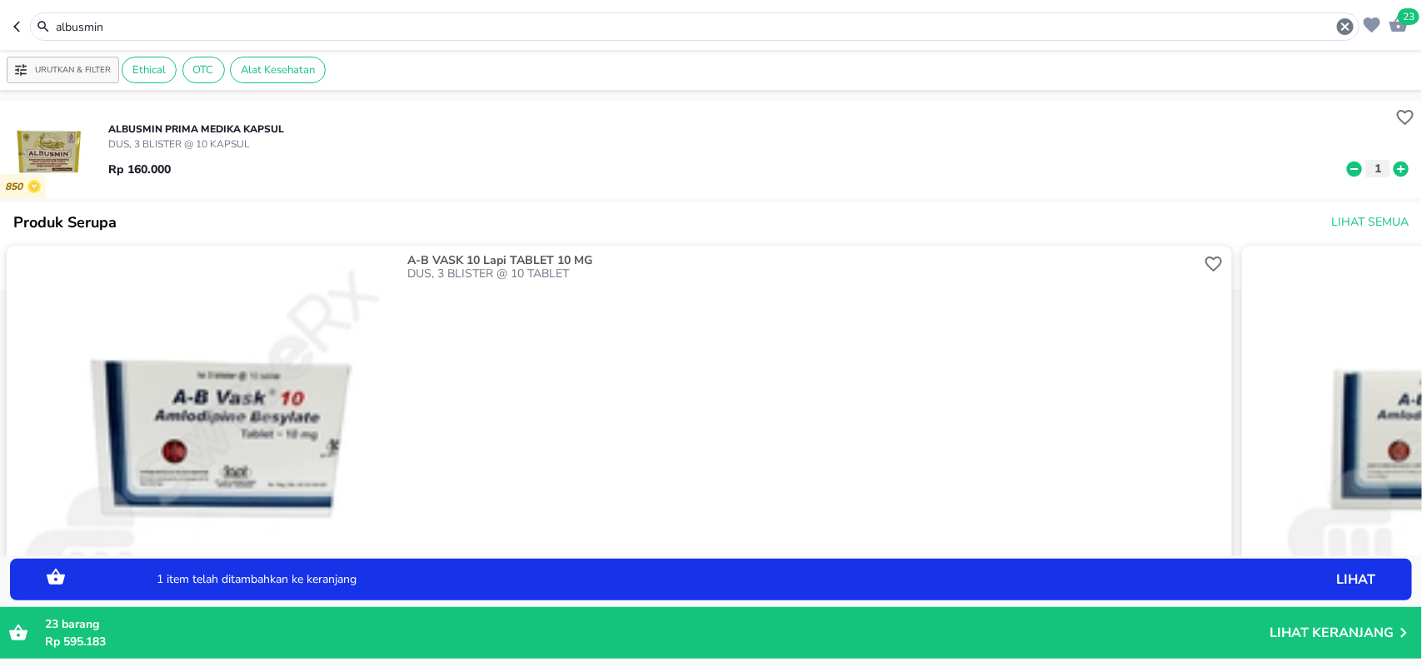
click at [1393, 169] on icon at bounding box center [1400, 168] width 15 height 15
click at [1300, 630] on p "Lihat Keranjang" at bounding box center [1331, 633] width 124 height 0
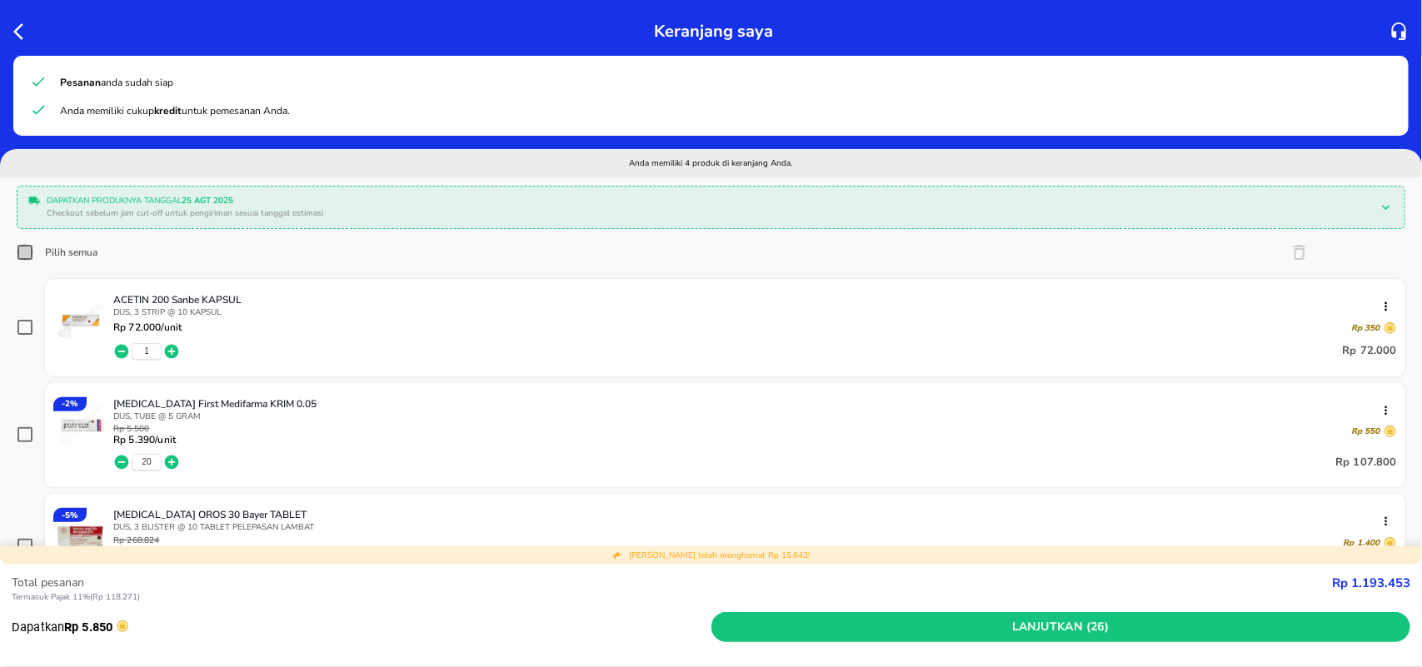
click at [23, 258] on input "Pilih semua" at bounding box center [25, 252] width 17 height 17
checkbox input "true"
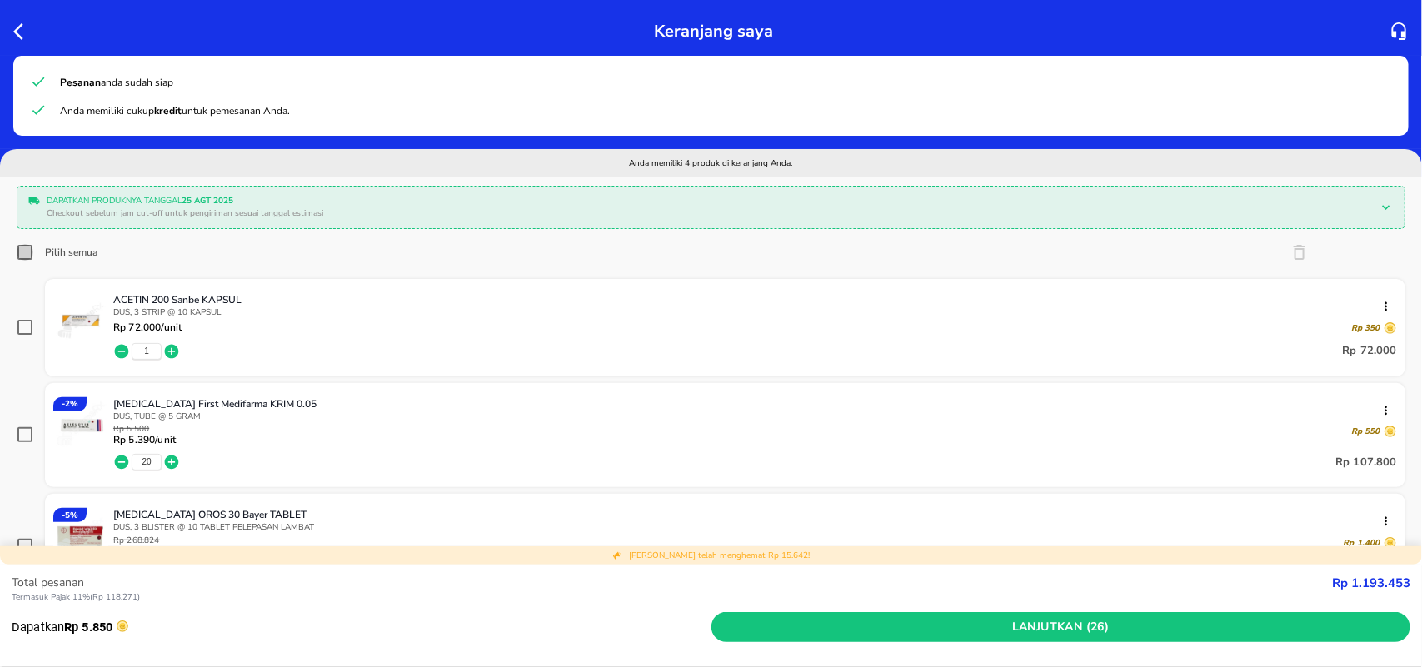
checkbox input "true"
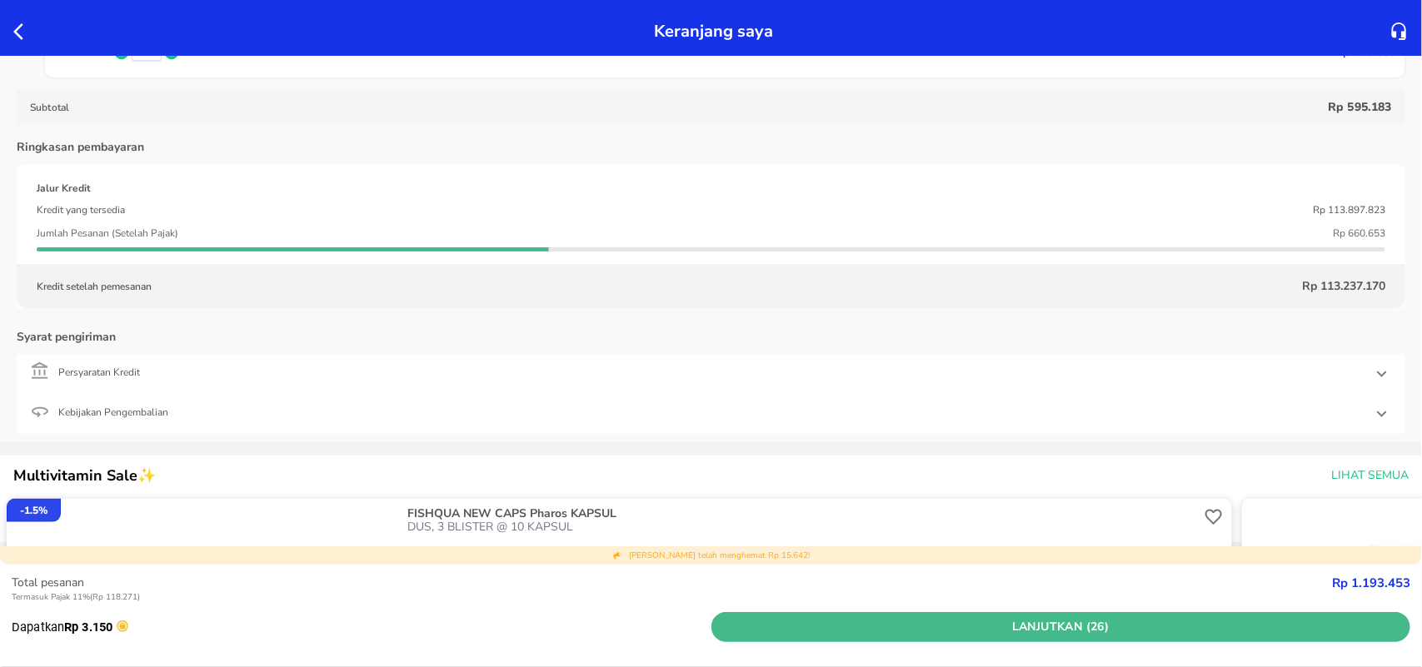
click at [995, 630] on span "Lanjutkan (26)" at bounding box center [1061, 627] width 686 height 21
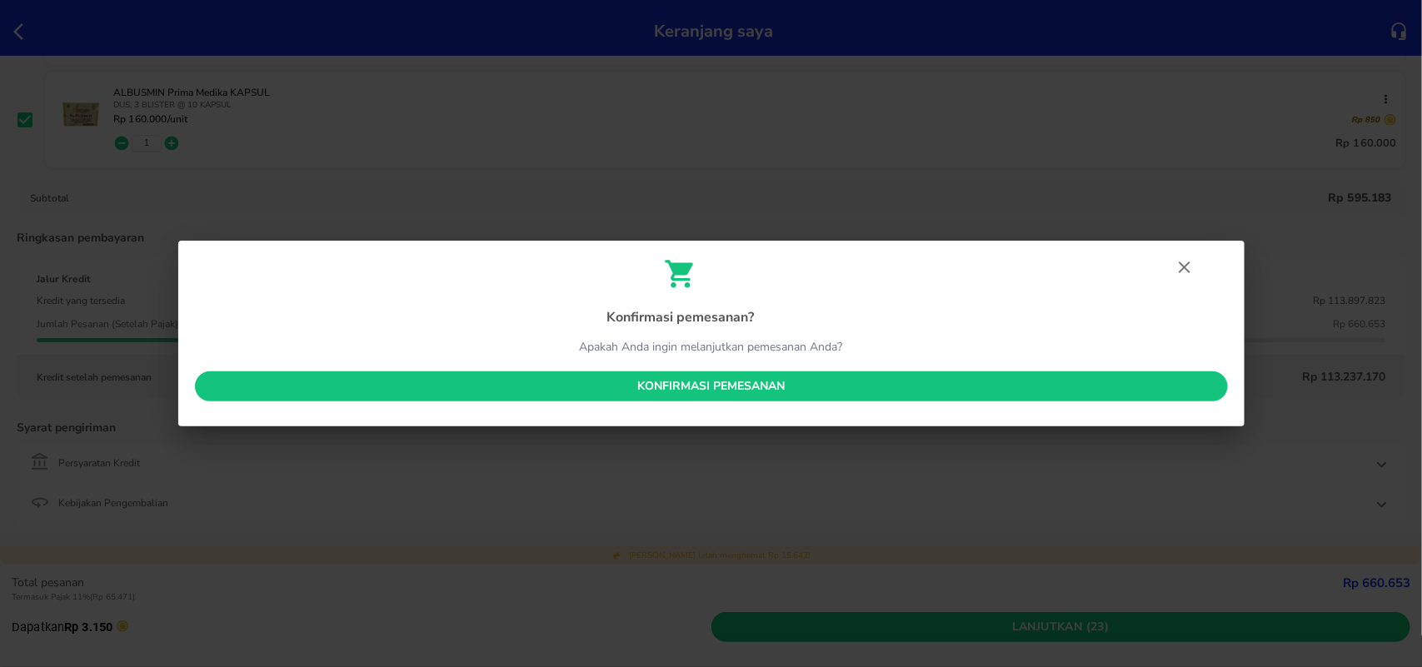
scroll to position [625, 0]
click at [705, 404] on div "Konfirmasi pemesanan ? Apakah Anda ingin melanjutkan pemesanan Anda? Konfirmasi…" at bounding box center [711, 334] width 1066 height 187
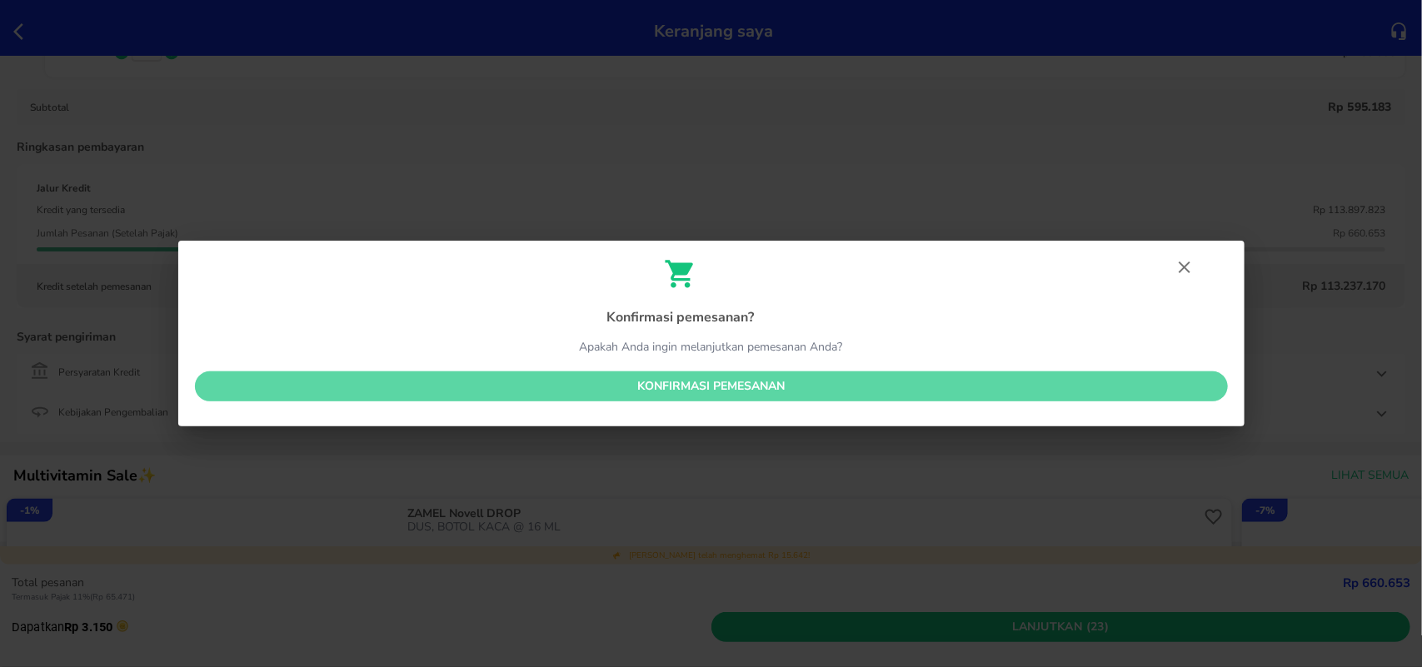
click at [705, 394] on span "Konfirmasi pemesanan" at bounding box center [711, 386] width 1006 height 21
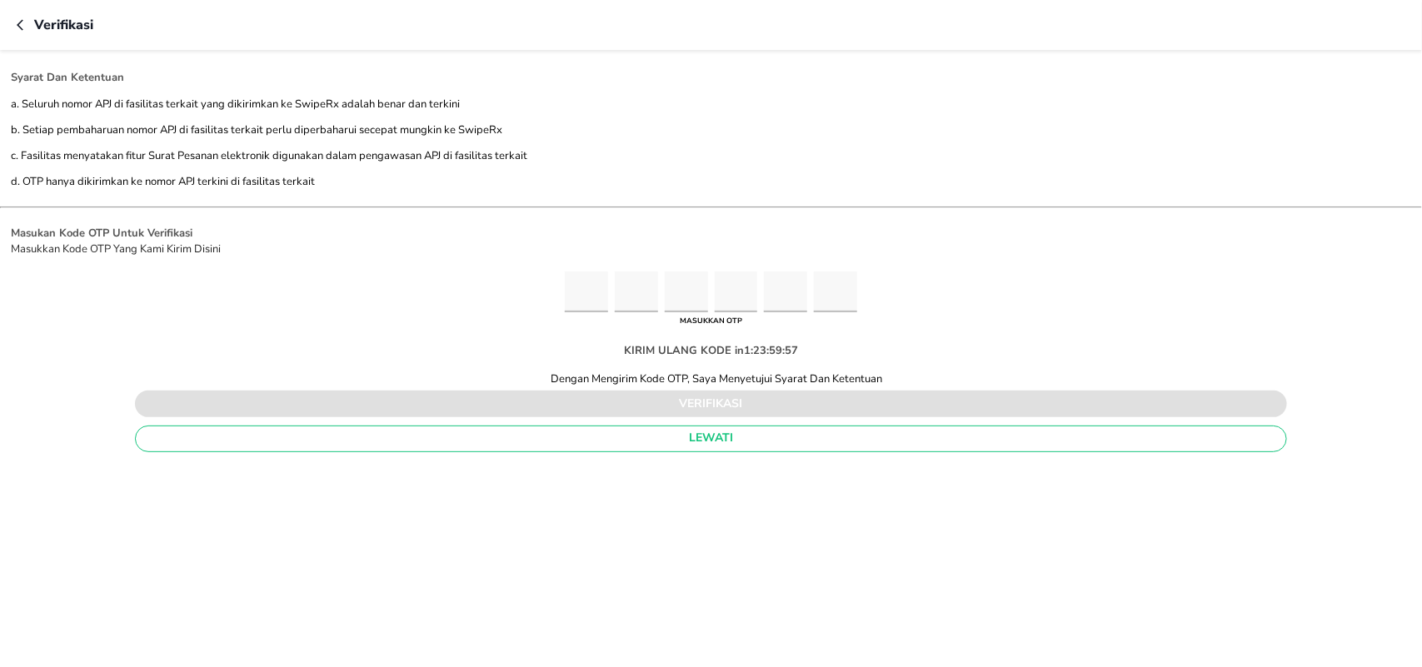
click at [565, 285] on input "Please enter OTP character 1" at bounding box center [586, 291] width 43 height 41
type input "9"
type input "5"
type input "7"
type input "8"
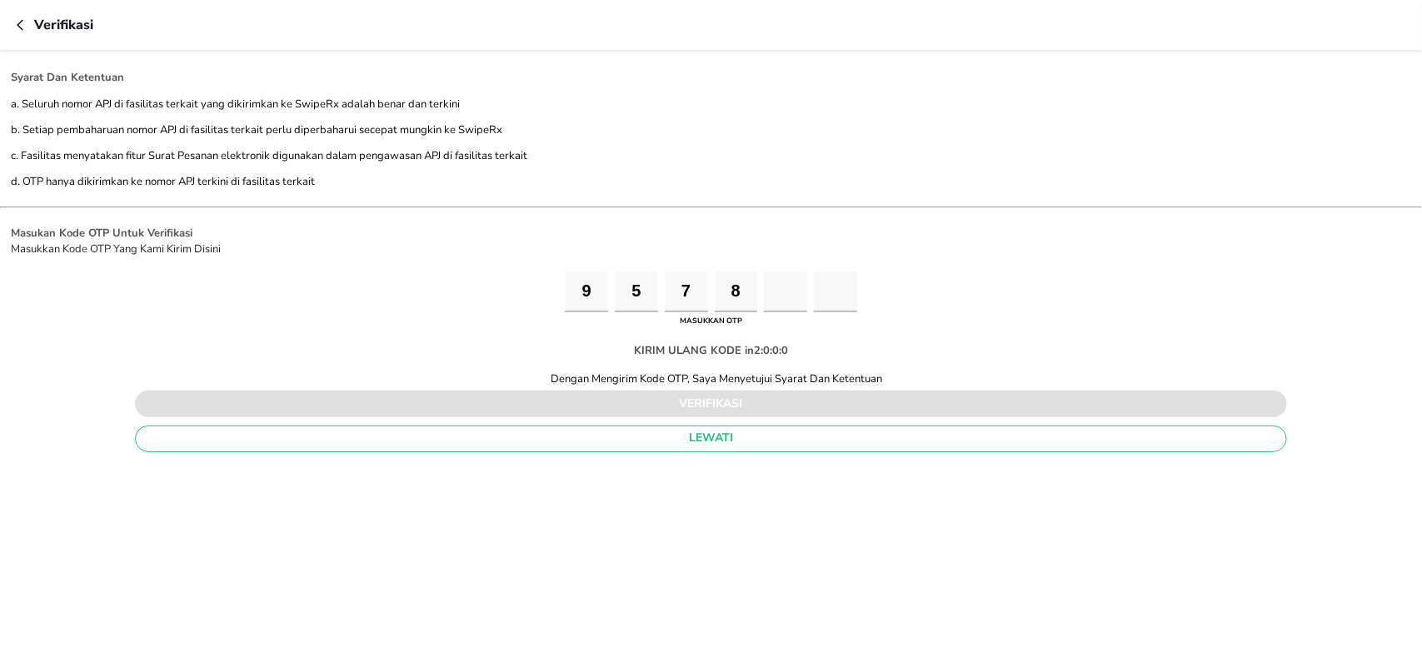
type input "9"
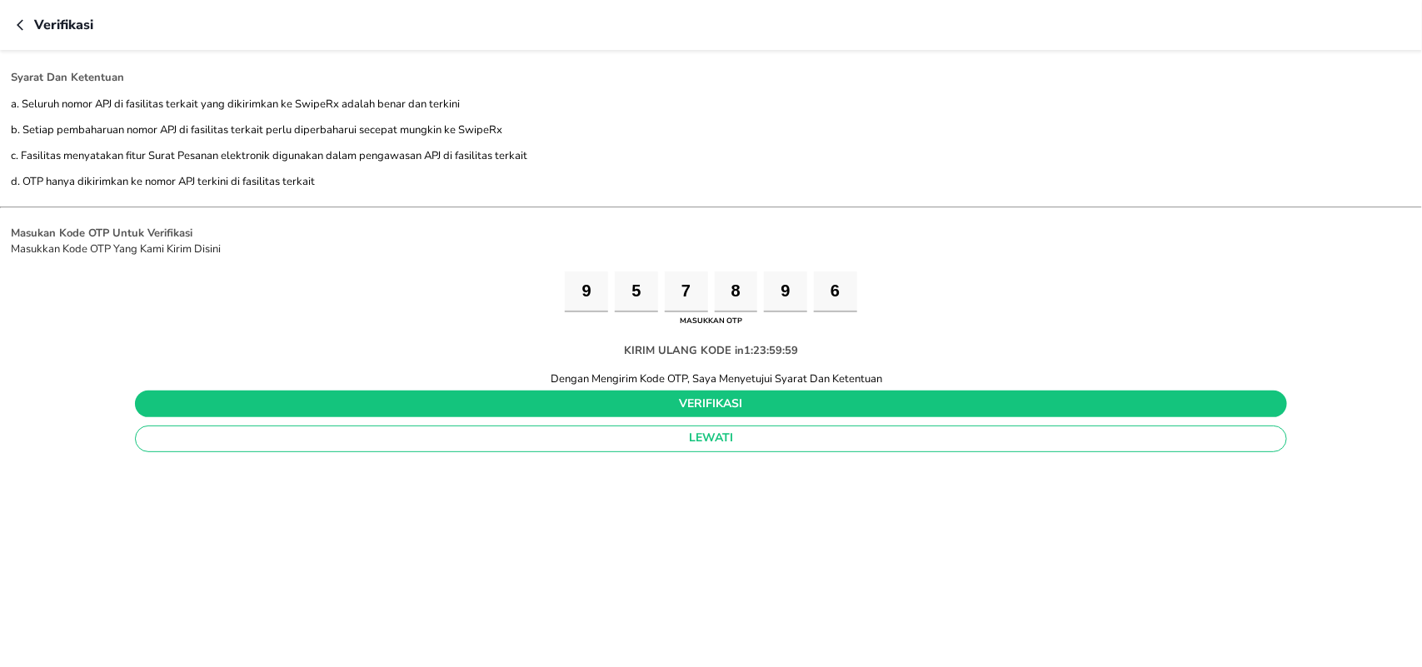
type input "6"
click at [696, 415] on span "verifikasi" at bounding box center [710, 404] width 1125 height 21
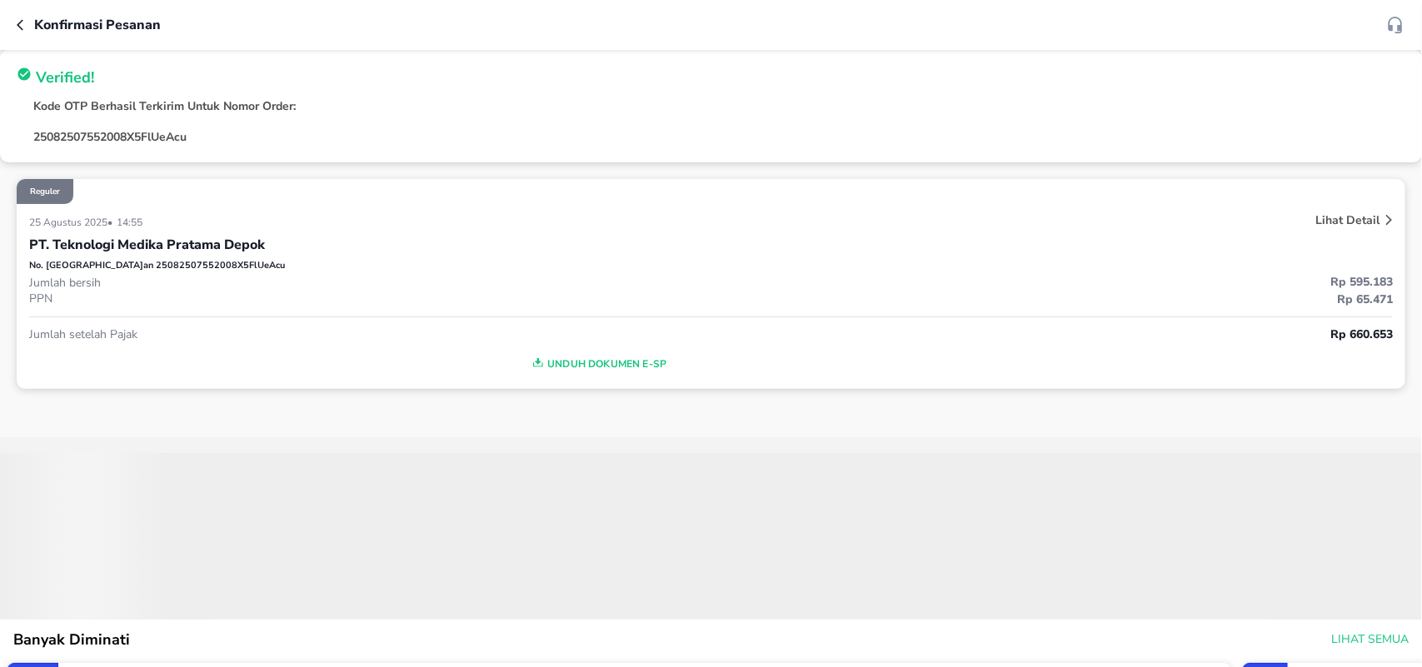
click at [604, 363] on span "Unduh Dokumen e-SP" at bounding box center [598, 364] width 1124 height 22
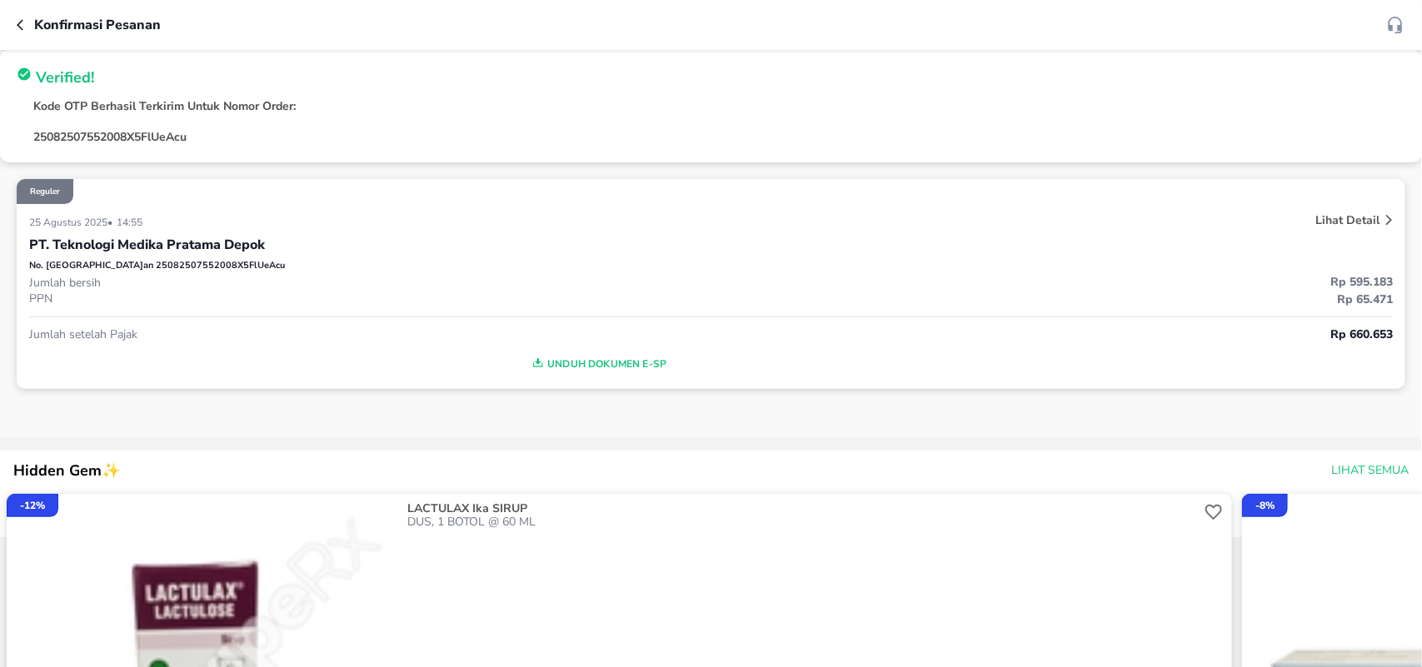
click at [21, 26] on icon "button" at bounding box center [23, 24] width 13 height 13
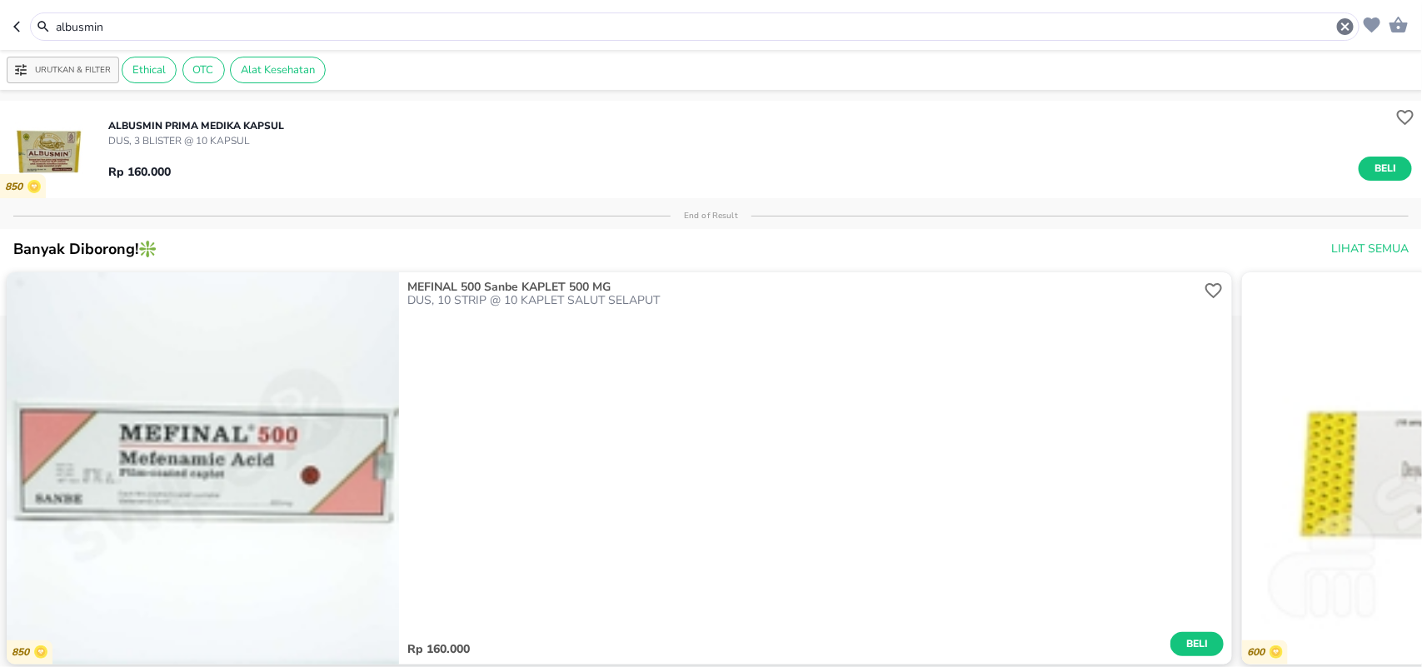
drag, startPoint x: 127, startPoint y: 25, endPoint x: 0, endPoint y: 1, distance: 128.9
click at [0, 14] on header "albusmin" at bounding box center [711, 25] width 1422 height 50
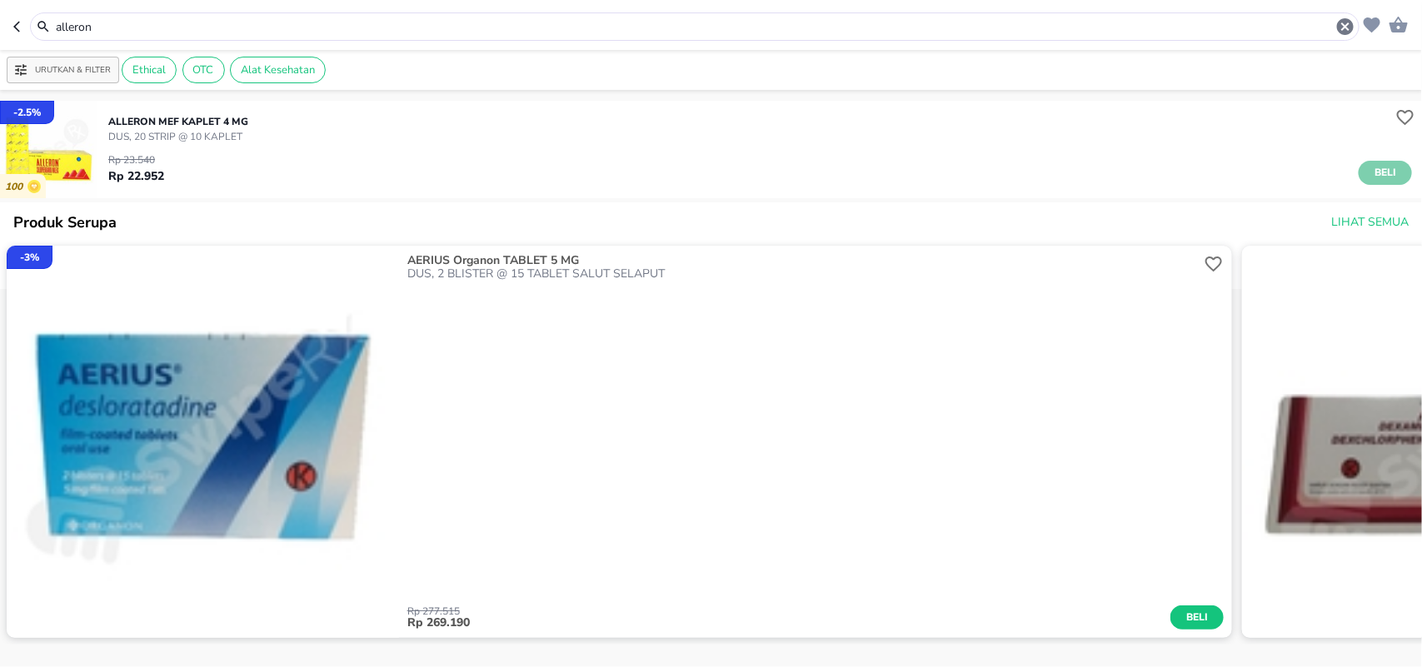
click at [1358, 173] on button "Beli" at bounding box center [1384, 173] width 53 height 24
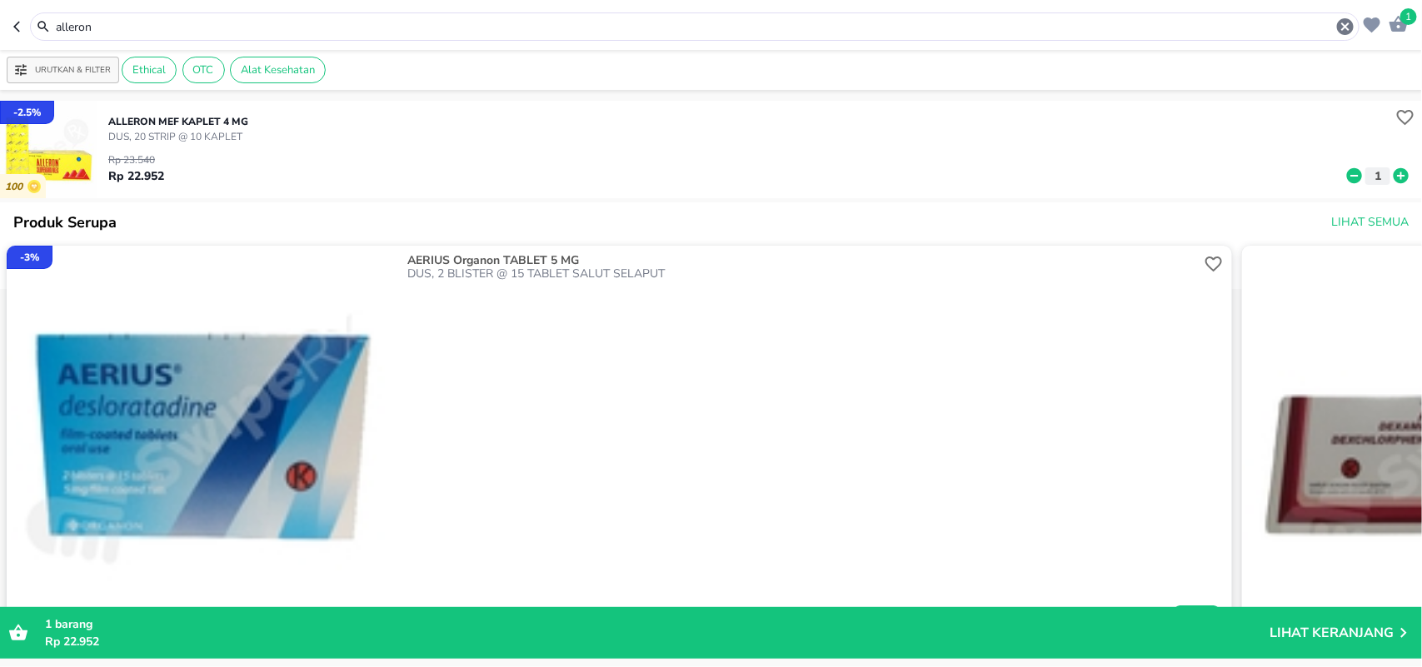
drag, startPoint x: 86, startPoint y: 22, endPoint x: 1, endPoint y: 22, distance: 84.9
click at [0, 19] on header "1 alleron" at bounding box center [711, 25] width 1422 height 50
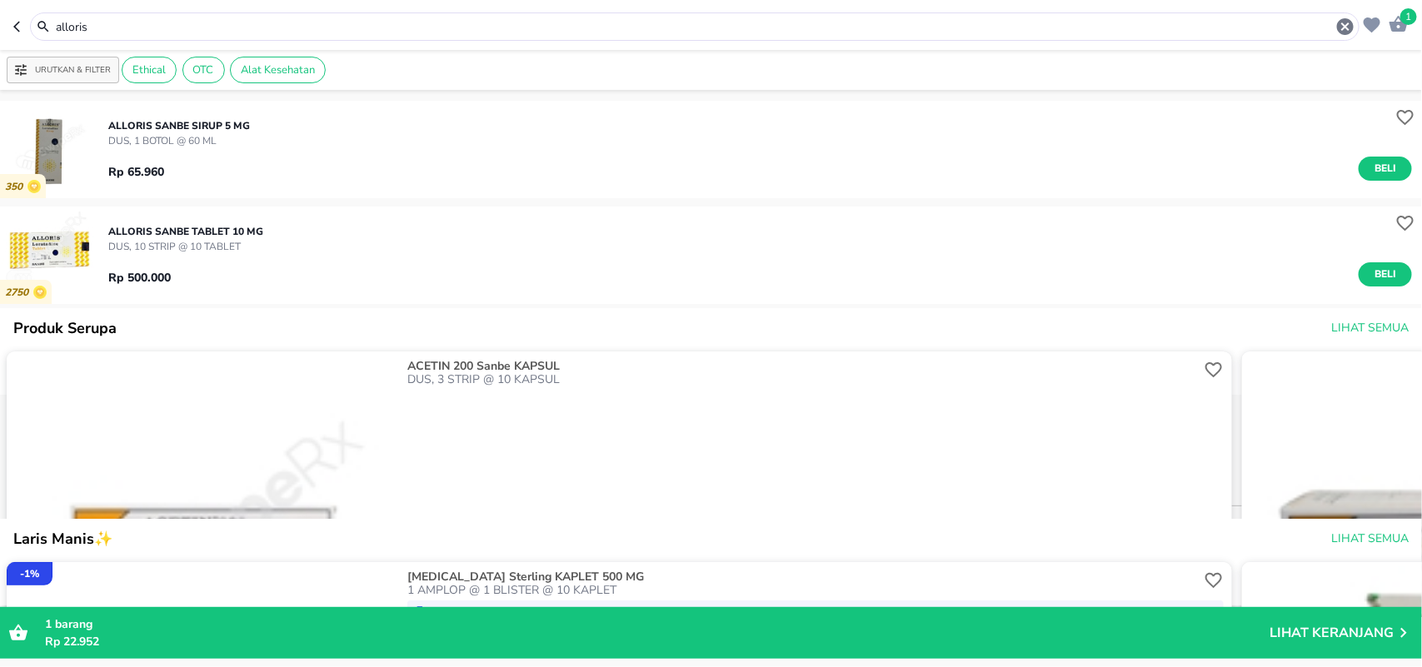
click at [1371, 272] on span "Beli" at bounding box center [1385, 274] width 28 height 17
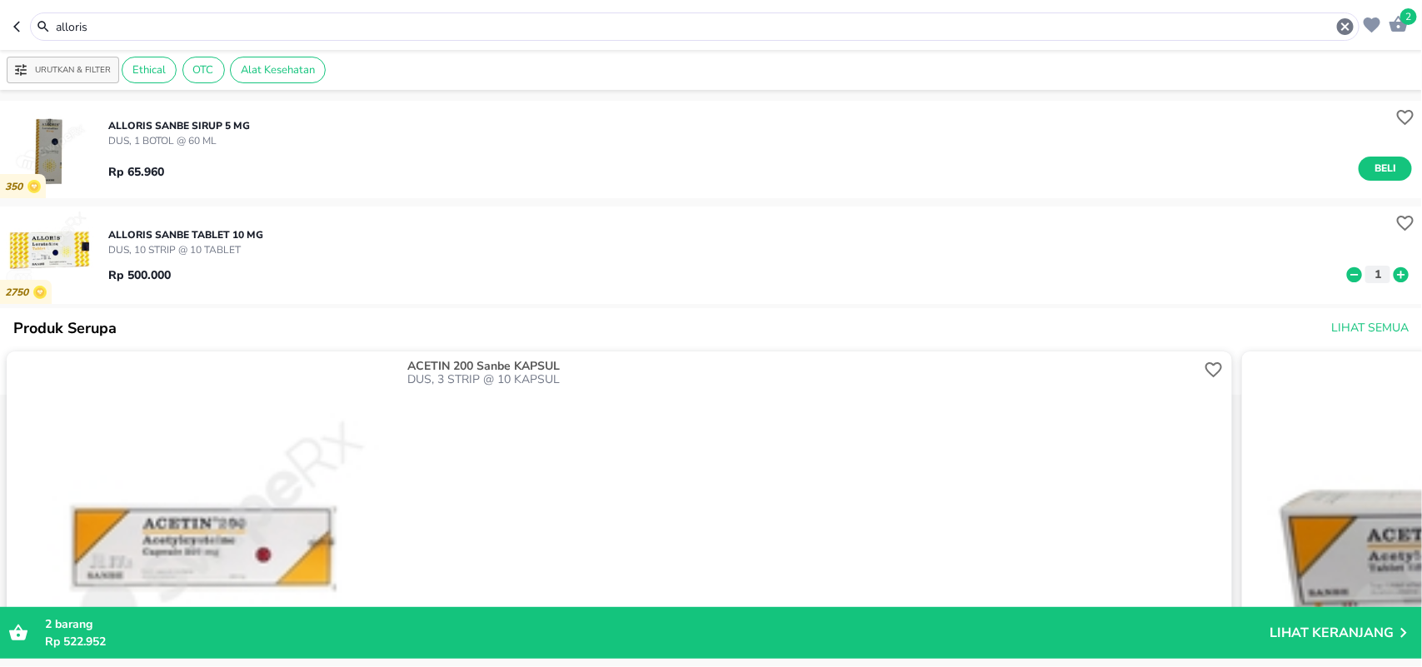
drag, startPoint x: 88, startPoint y: 22, endPoint x: 11, endPoint y: 21, distance: 77.5
click at [19, 18] on div "alloris" at bounding box center [686, 26] width 1346 height 28
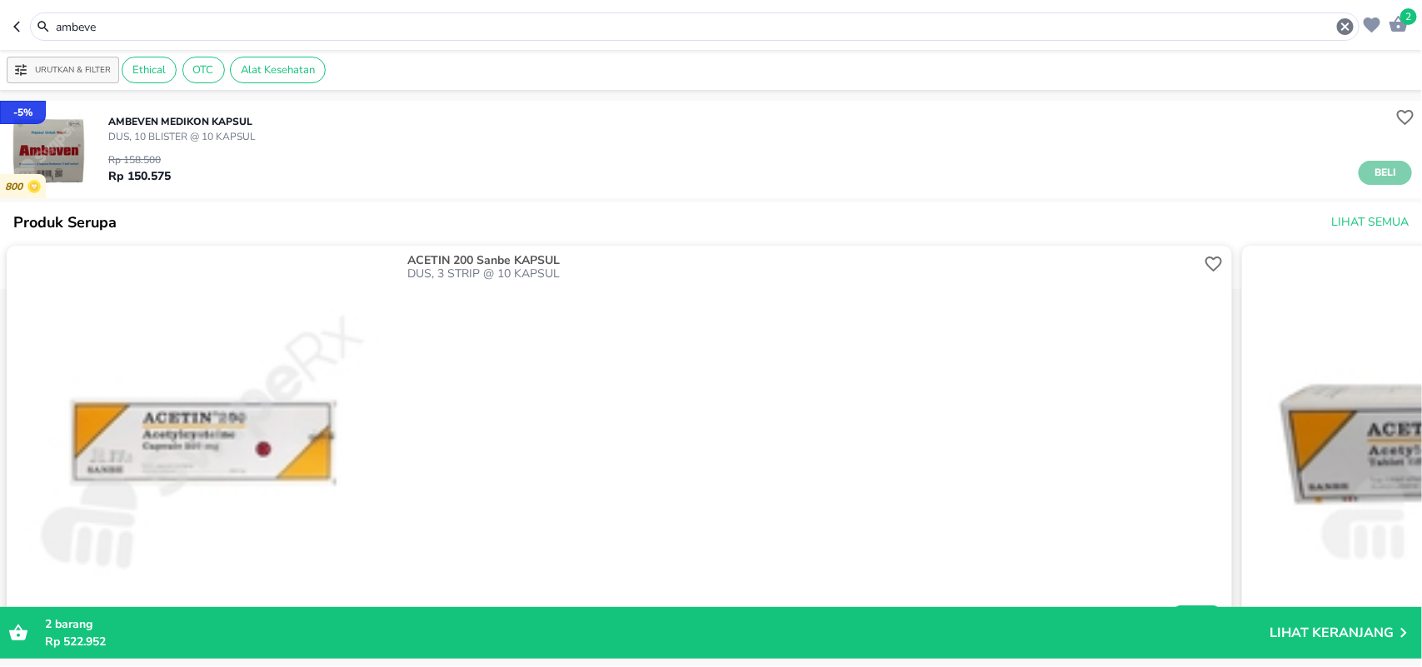
click at [1375, 172] on span "Beli" at bounding box center [1385, 172] width 28 height 17
drag, startPoint x: 183, startPoint y: 14, endPoint x: 0, endPoint y: 1, distance: 183.7
click at [0, 6] on header "3 ambeve" at bounding box center [711, 25] width 1422 height 50
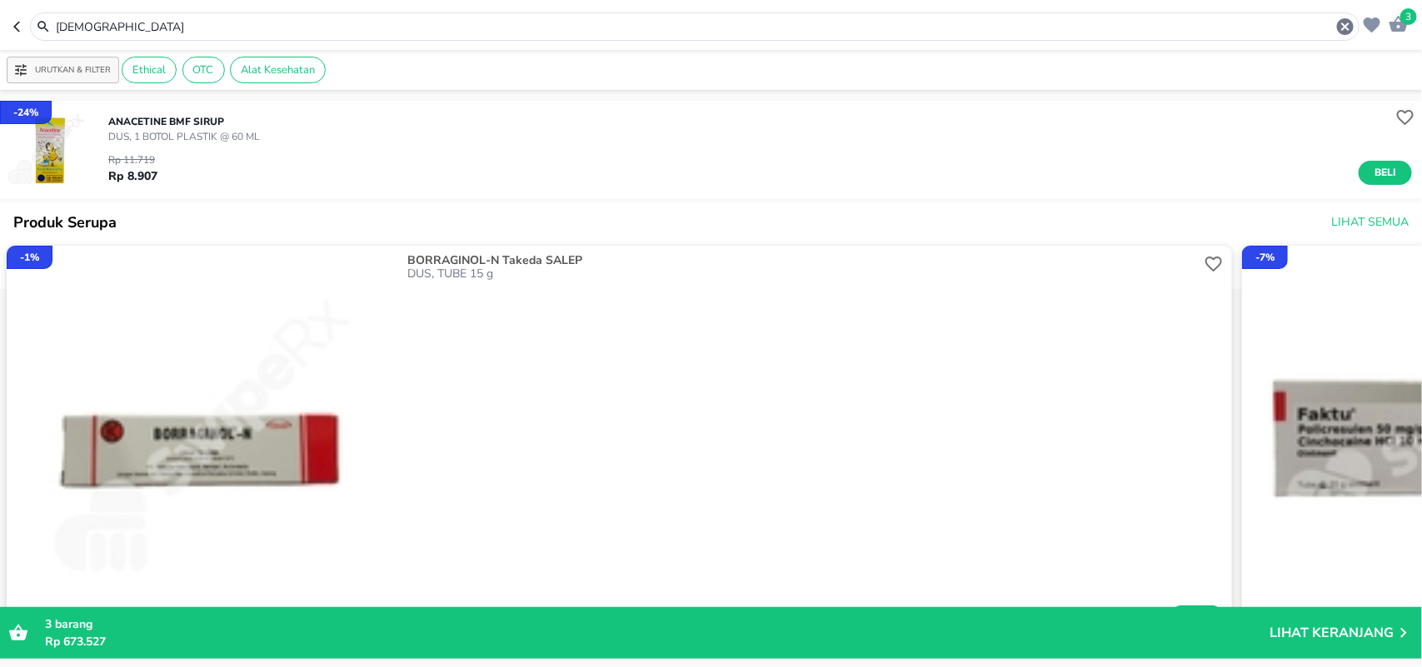
drag, startPoint x: 138, startPoint y: 19, endPoint x: 123, endPoint y: 38, distance: 24.3
click at [127, 39] on div "[DEMOGRAPHIC_DATA]" at bounding box center [694, 26] width 1329 height 28
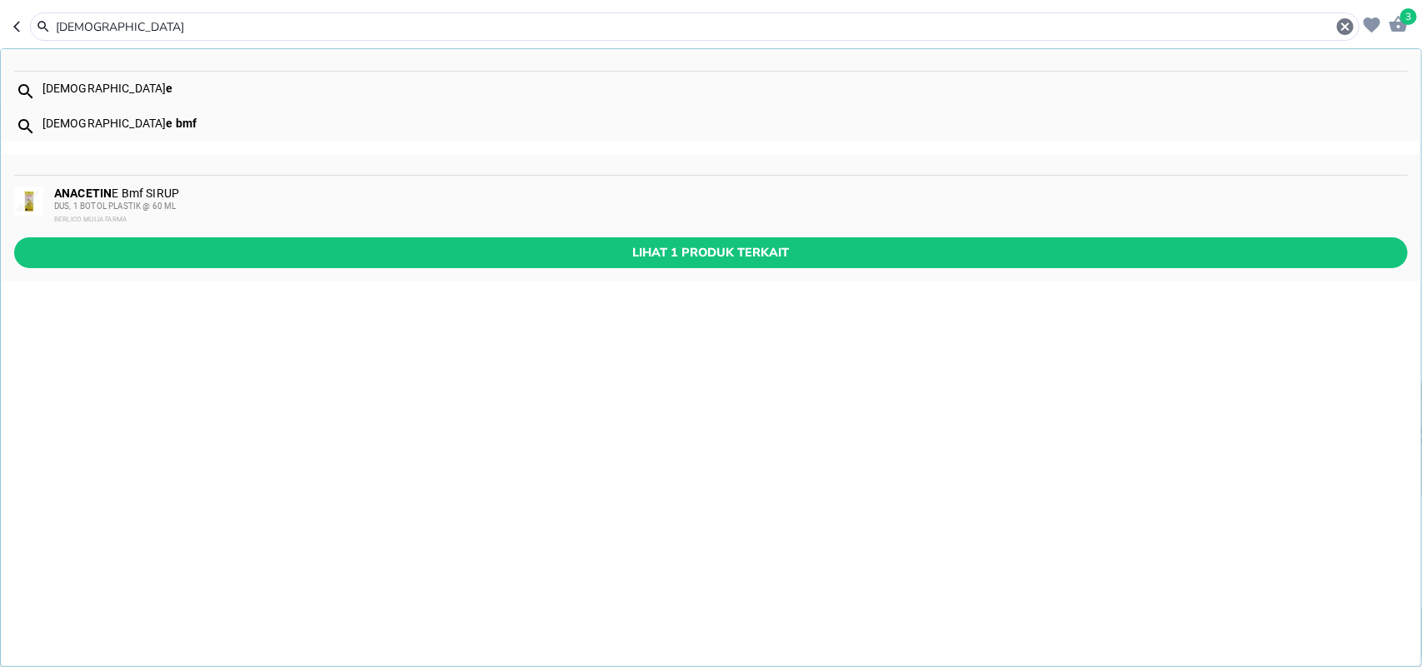
drag, startPoint x: 111, startPoint y: 19, endPoint x: 0, endPoint y: 13, distance: 110.9
click at [0, 13] on header "3 anacetin anacetin e anacetin e bmf ANACETIN E Bmf SIRUP DUS, 1 BOTOL PLASTIK …" at bounding box center [711, 25] width 1422 height 50
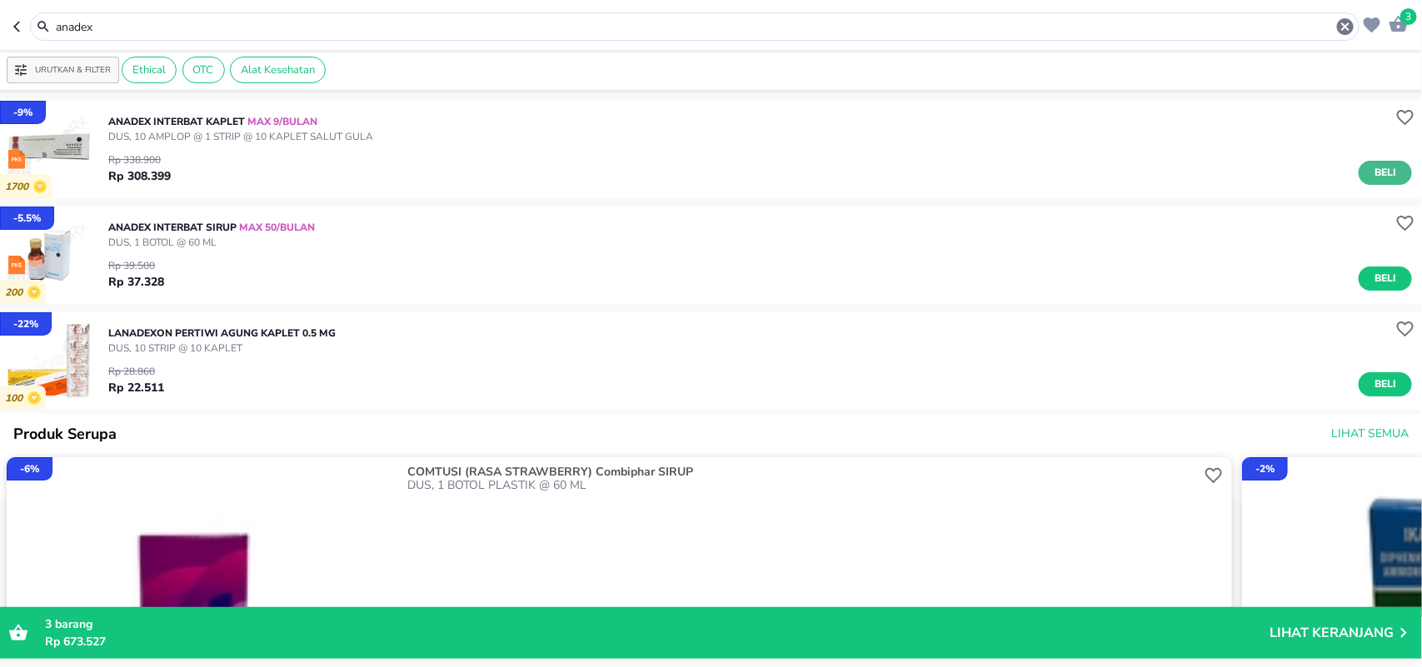
click at [1358, 177] on button "Beli" at bounding box center [1384, 173] width 53 height 24
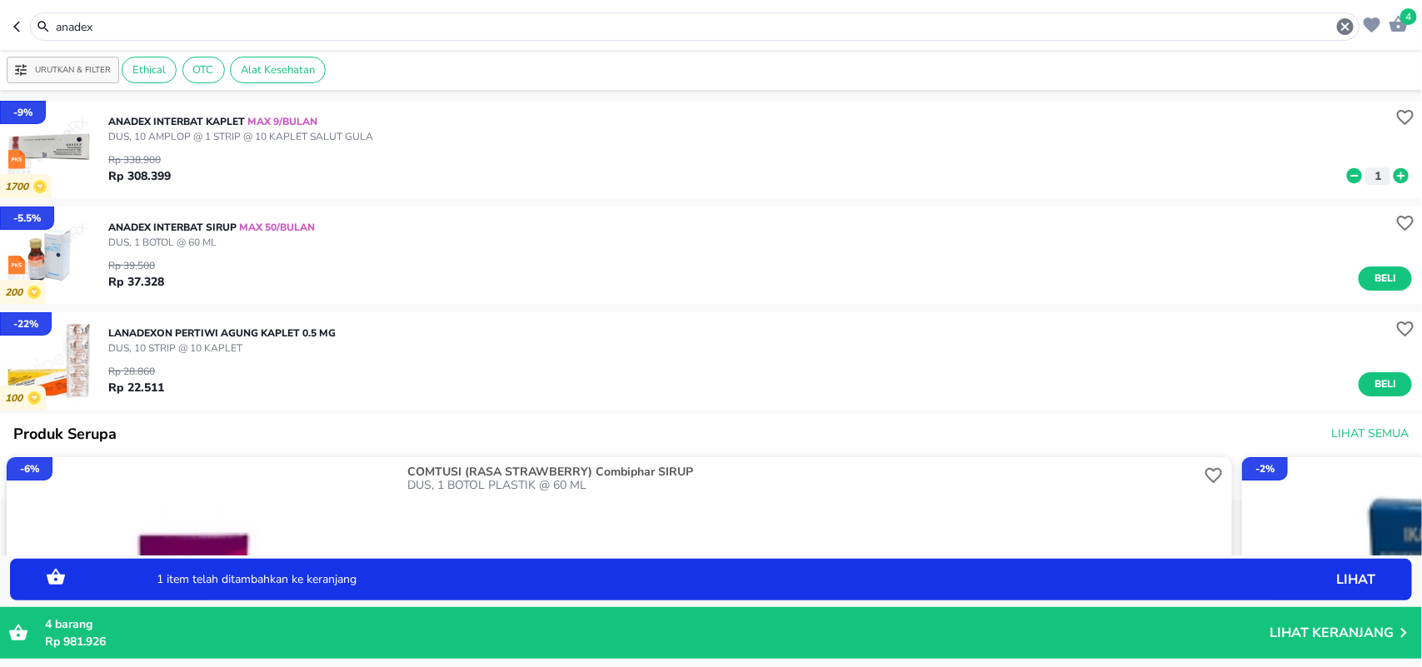
click at [1374, 263] on div "Rp 39.500 Rp 37.328 Beli" at bounding box center [759, 270] width 1303 height 41
click at [1376, 271] on span "Beli" at bounding box center [1385, 278] width 28 height 17
click at [1392, 277] on icon at bounding box center [1401, 281] width 22 height 18
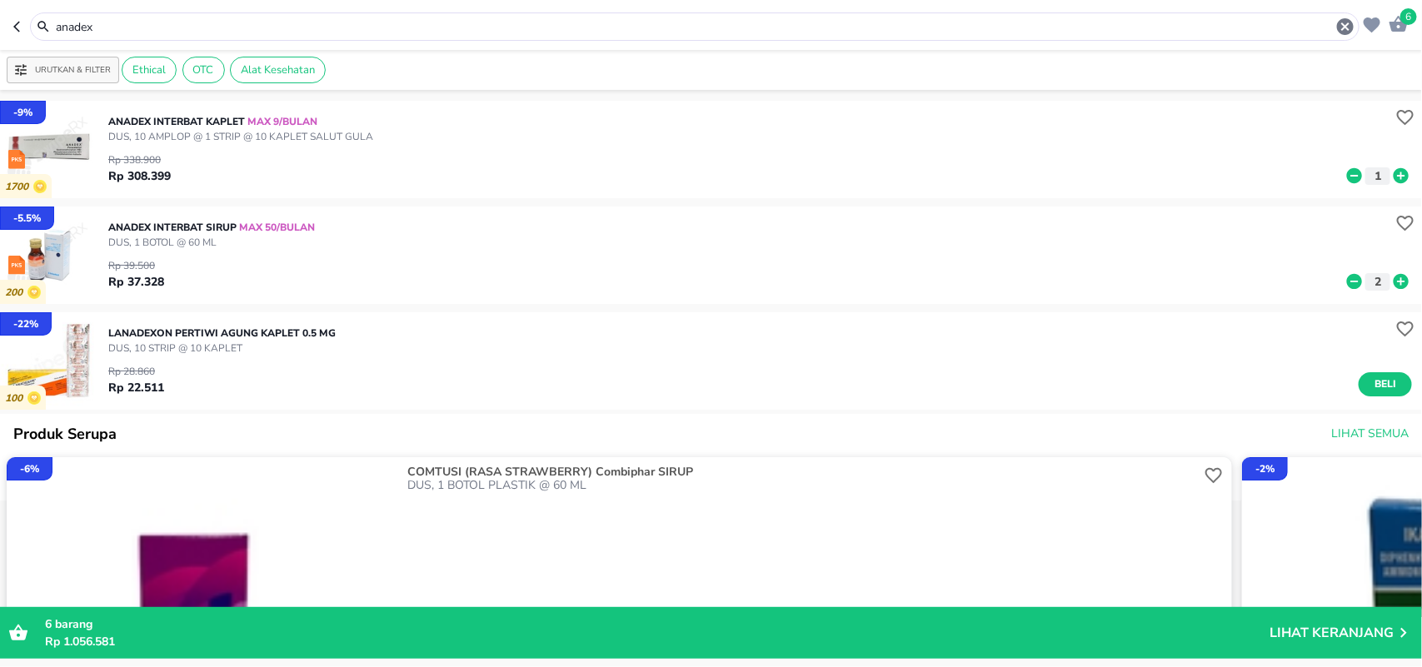
drag, startPoint x: 138, startPoint y: 26, endPoint x: 0, endPoint y: -8, distance: 142.4
click at [0, 0] on html "Halo Apotek K24 Anggrek Cikarang Baru, selamat datang! 6 anadex Urutkan & Filte…" at bounding box center [711, 0] width 1422 height 0
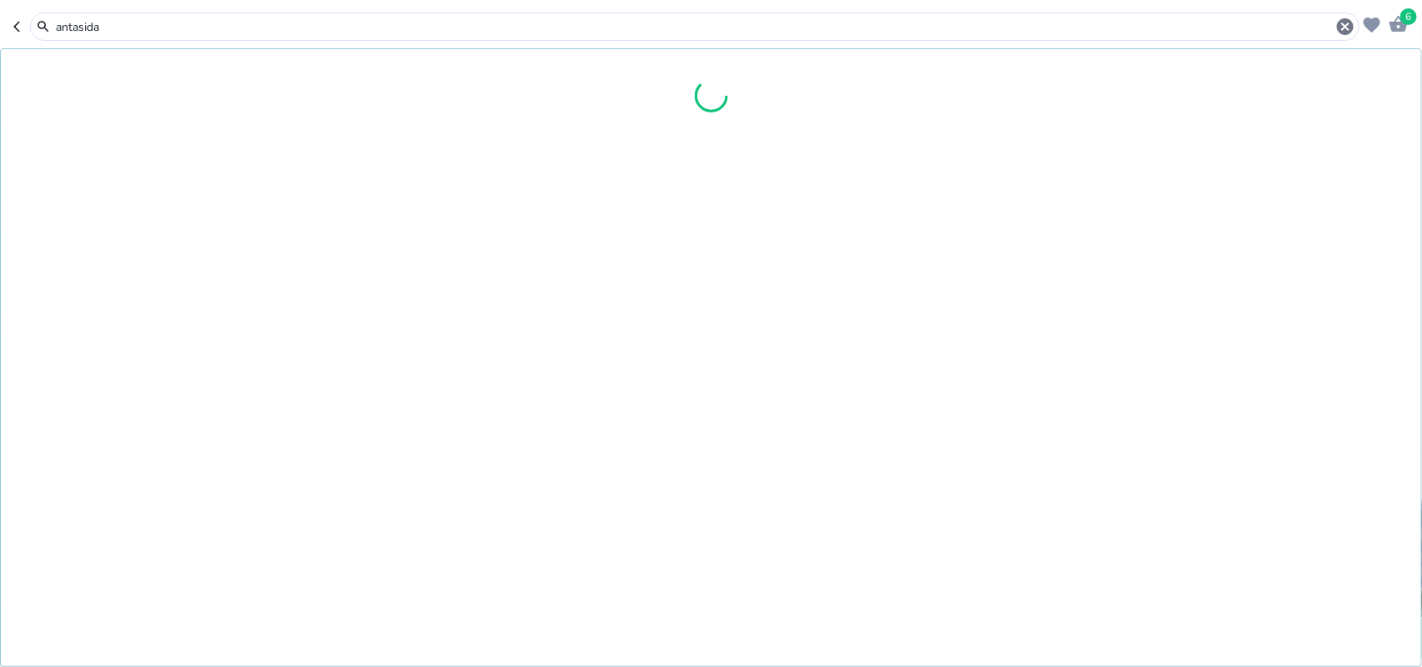
type input "antasida"
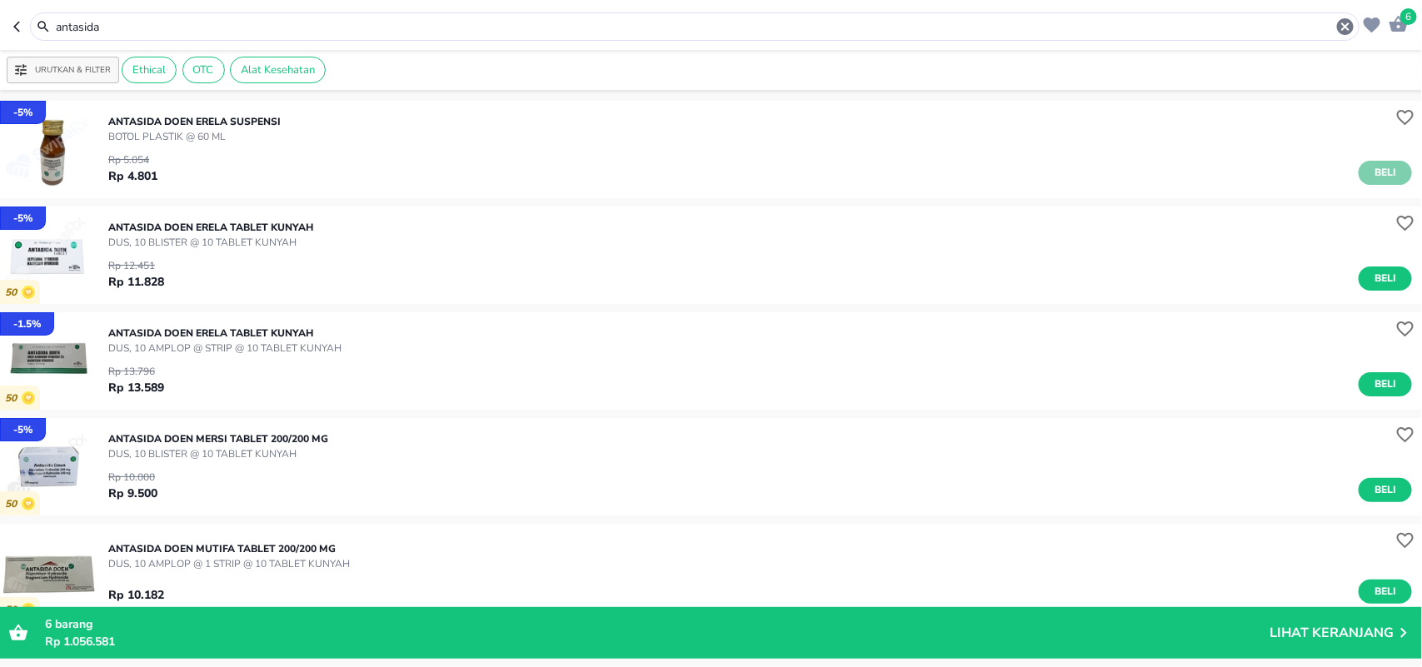
click at [1374, 165] on span "Beli" at bounding box center [1385, 172] width 28 height 17
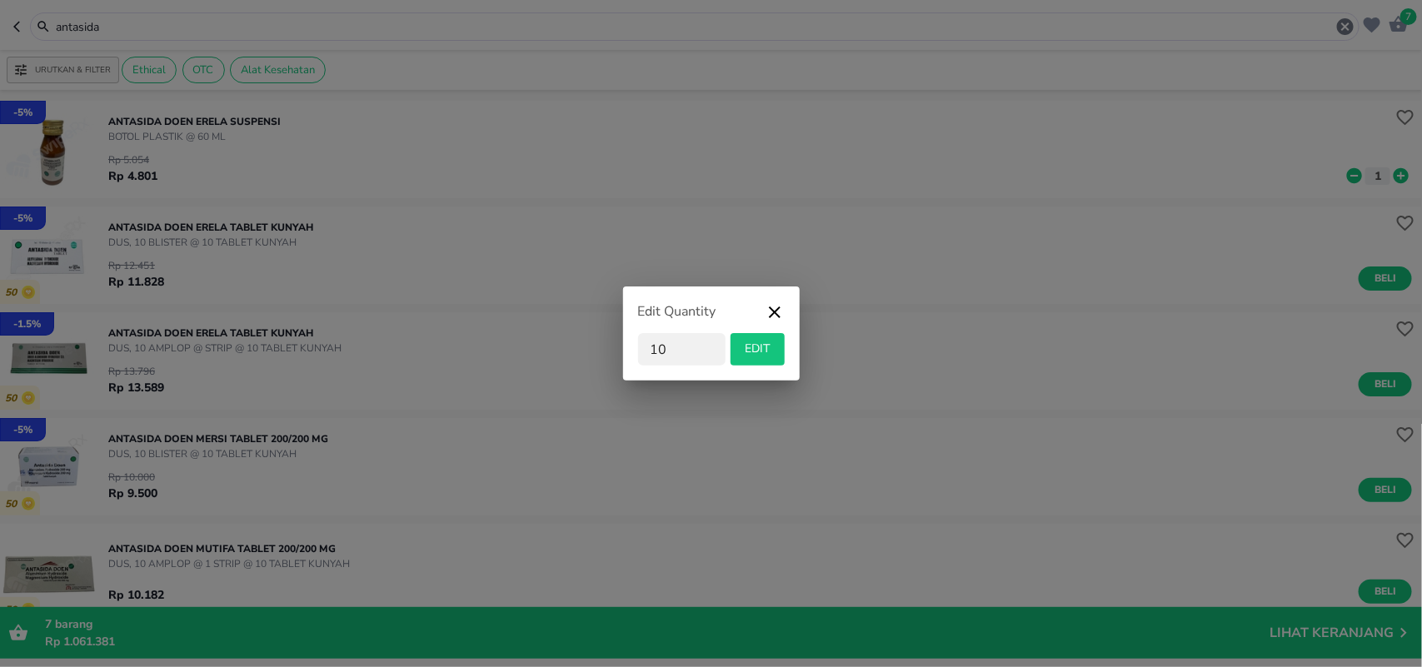
type input "10"
click at [755, 339] on span "EDIT" at bounding box center [757, 349] width 41 height 21
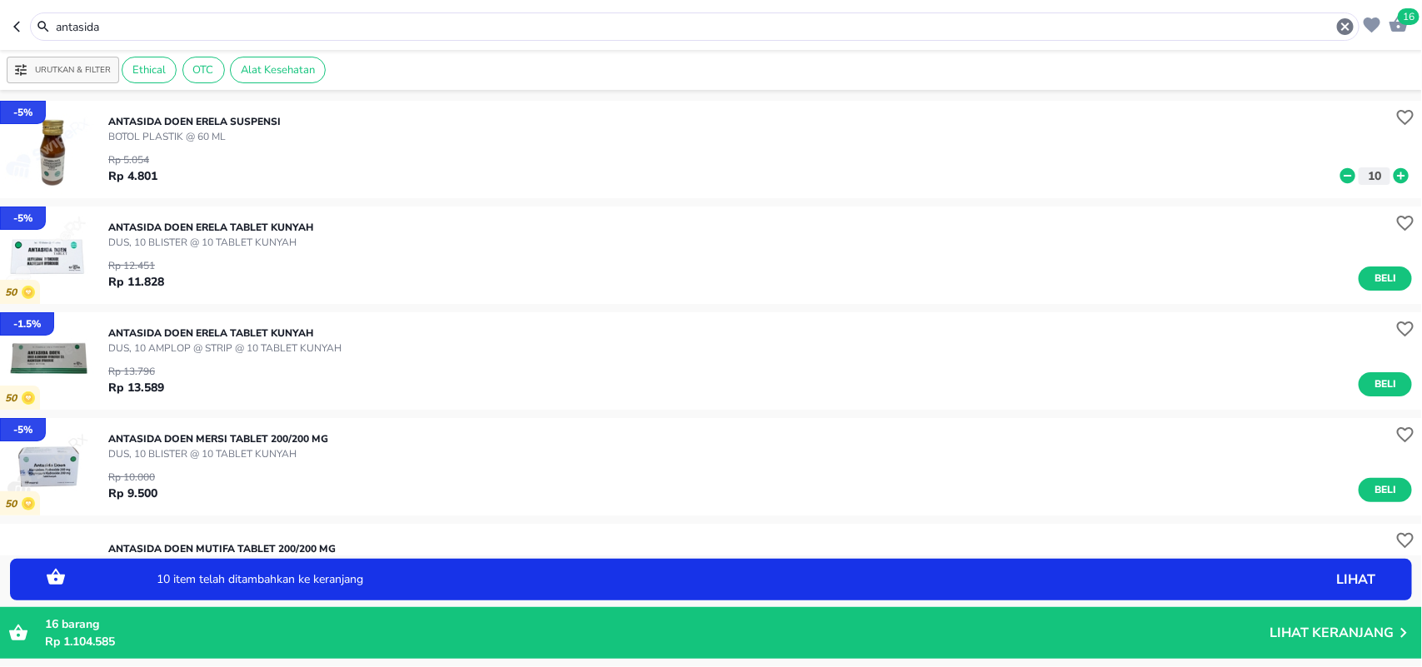
click at [1363, 630] on p "Lihat Keranjang" at bounding box center [1331, 633] width 124 height 0
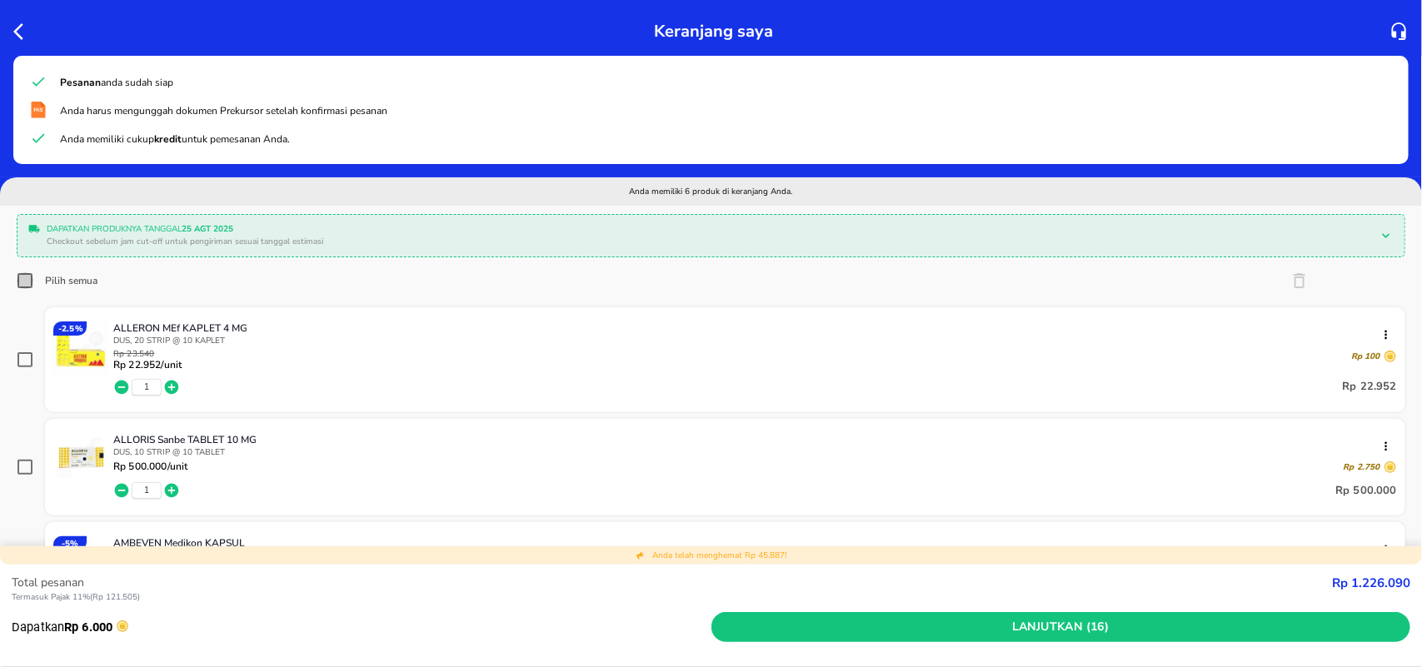
click at [15, 284] on icon at bounding box center [25, 281] width 20 height 20
click at [17, 284] on input "Pilih semua" at bounding box center [25, 280] width 17 height 17
checkbox input "true"
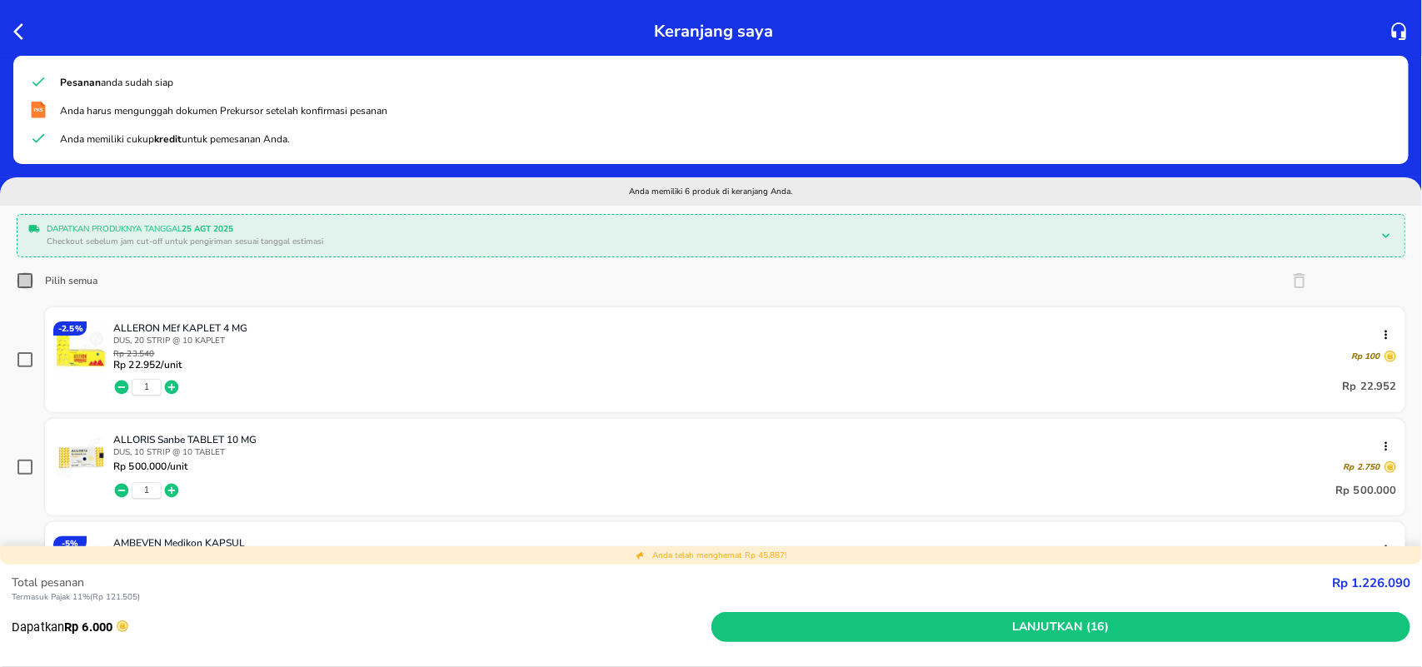
checkbox input "true"
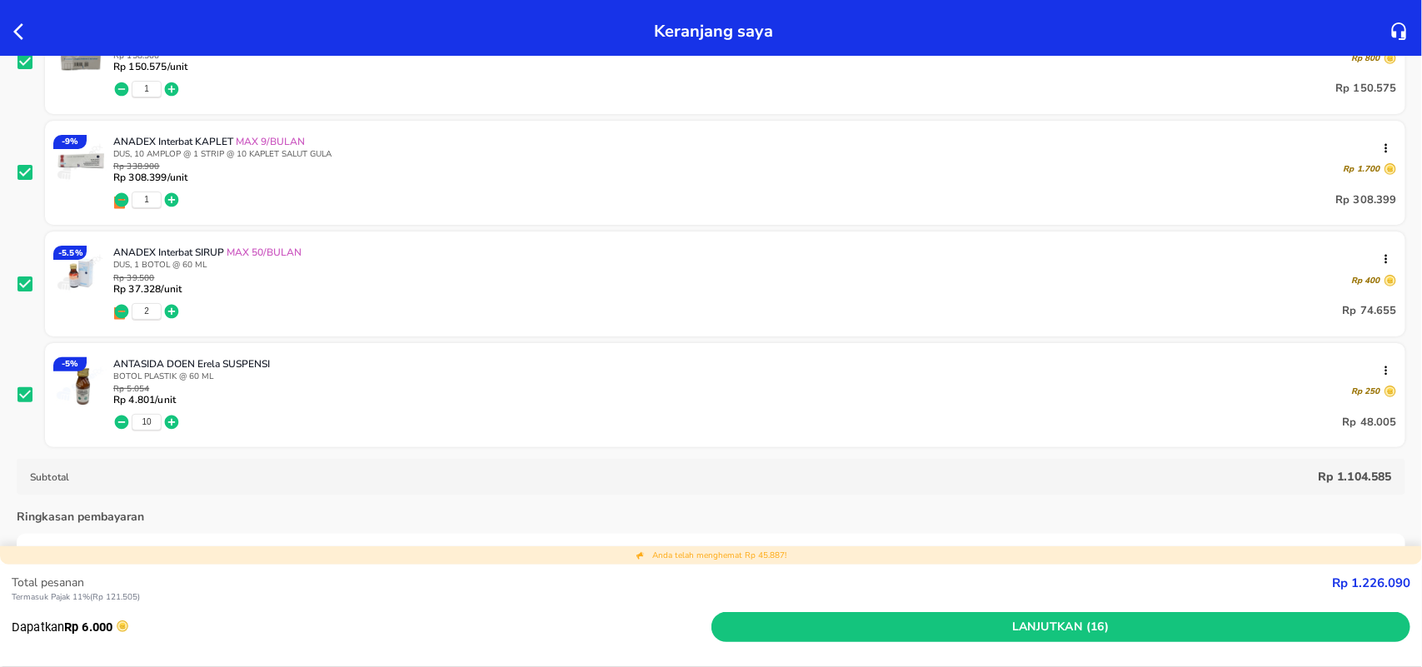
scroll to position [625, 0]
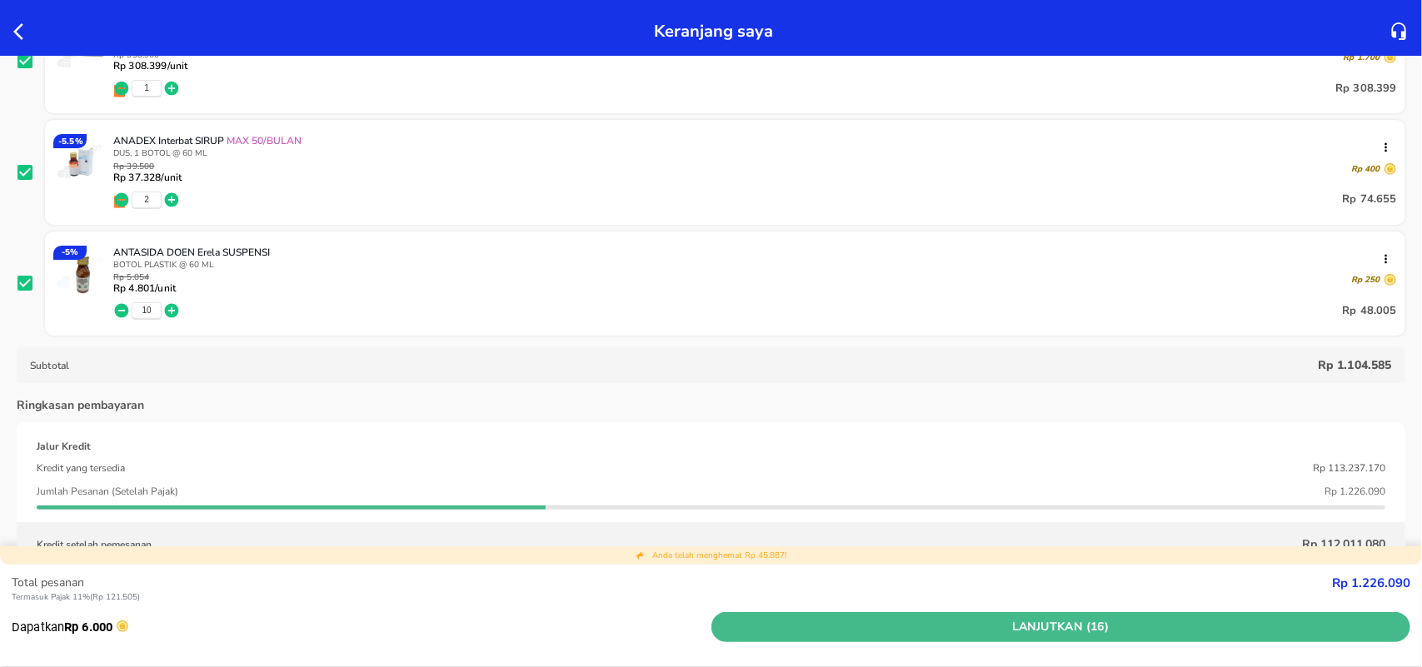
click at [1077, 630] on span "Lanjutkan (16)" at bounding box center [1061, 627] width 686 height 21
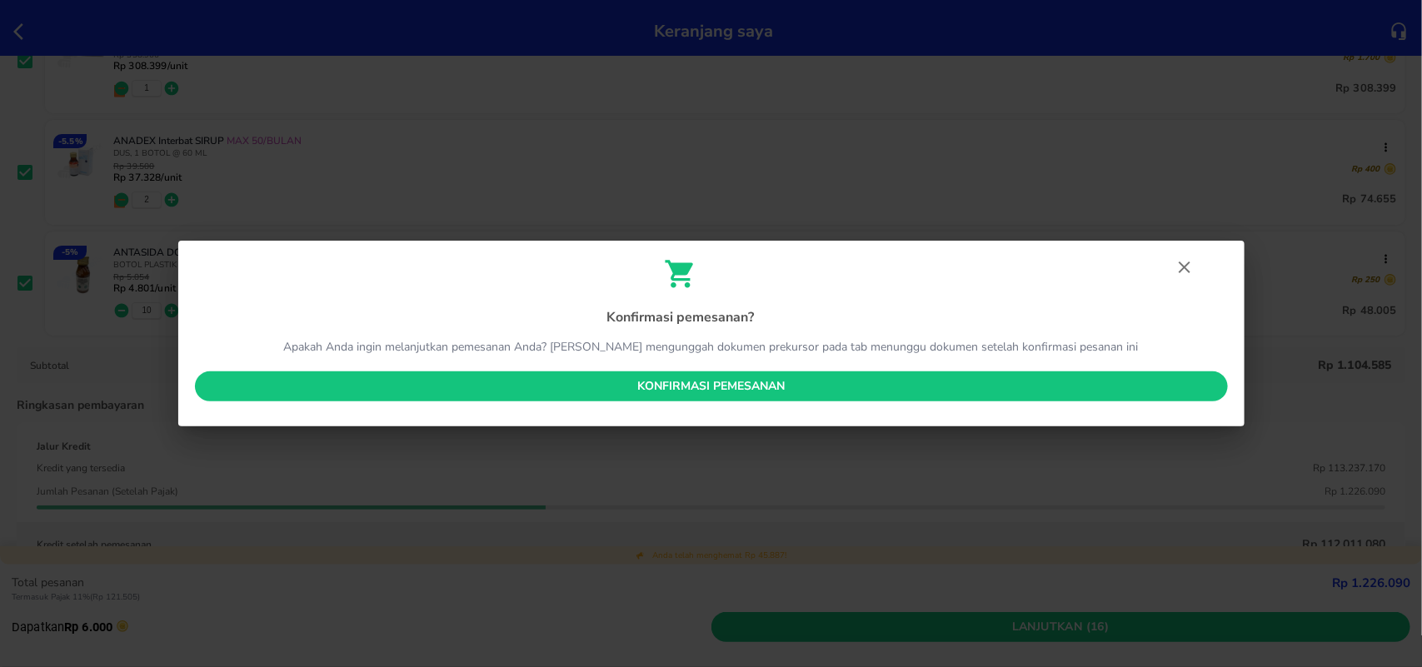
click at [706, 383] on span "Konfirmasi pemesanan" at bounding box center [711, 386] width 1006 height 21
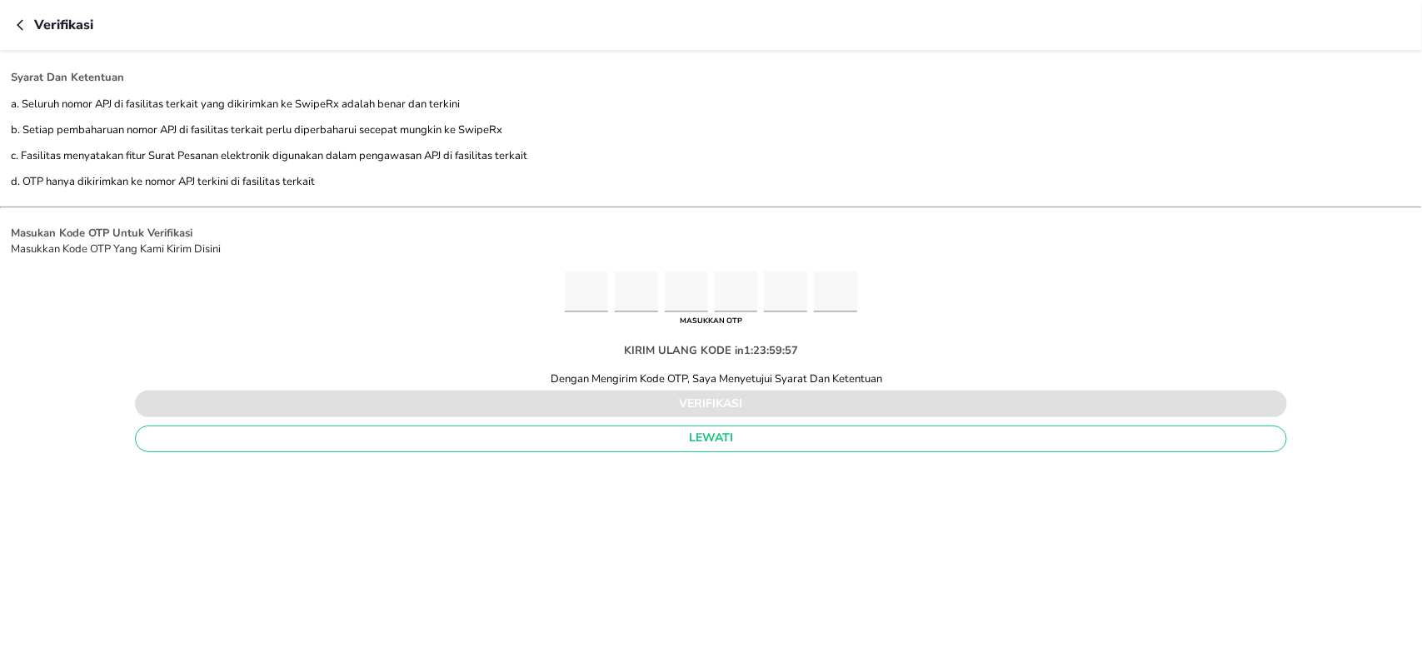
click at [576, 290] on input "Please enter OTP character 1" at bounding box center [586, 291] width 43 height 41
type input "5"
type input "8"
type input "5"
type input "9"
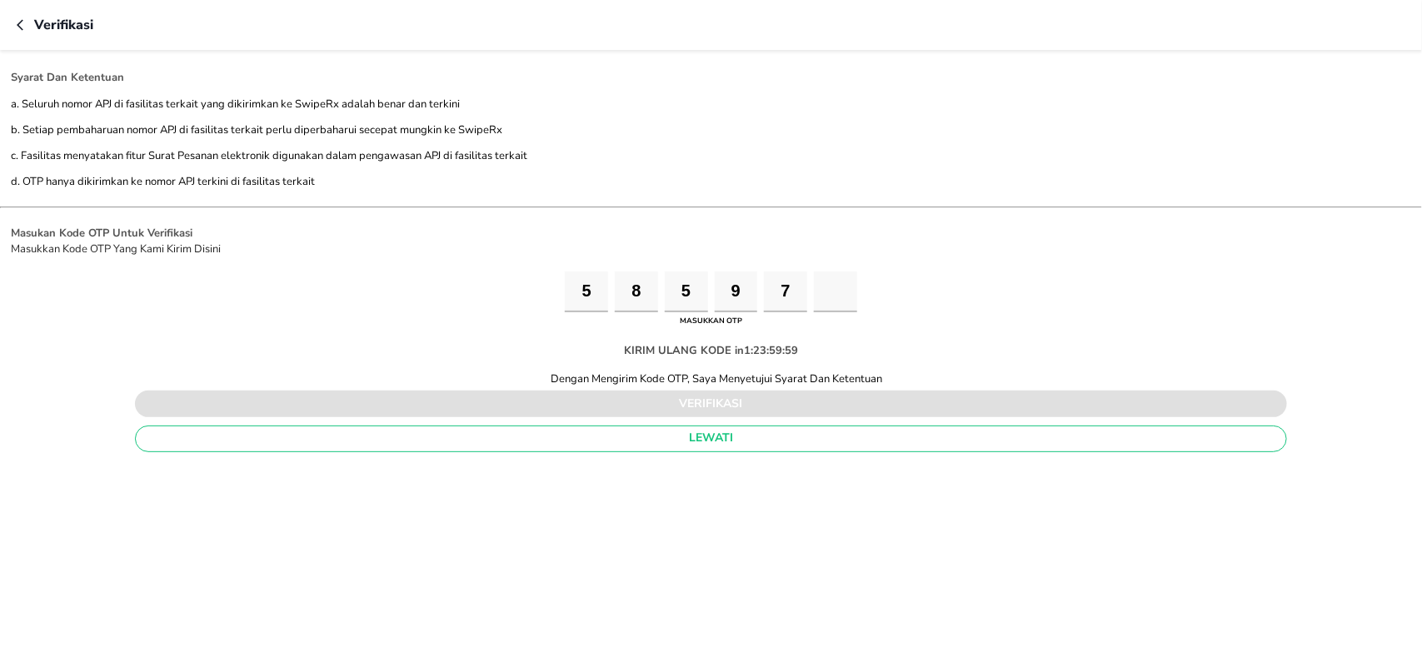
type input "1"
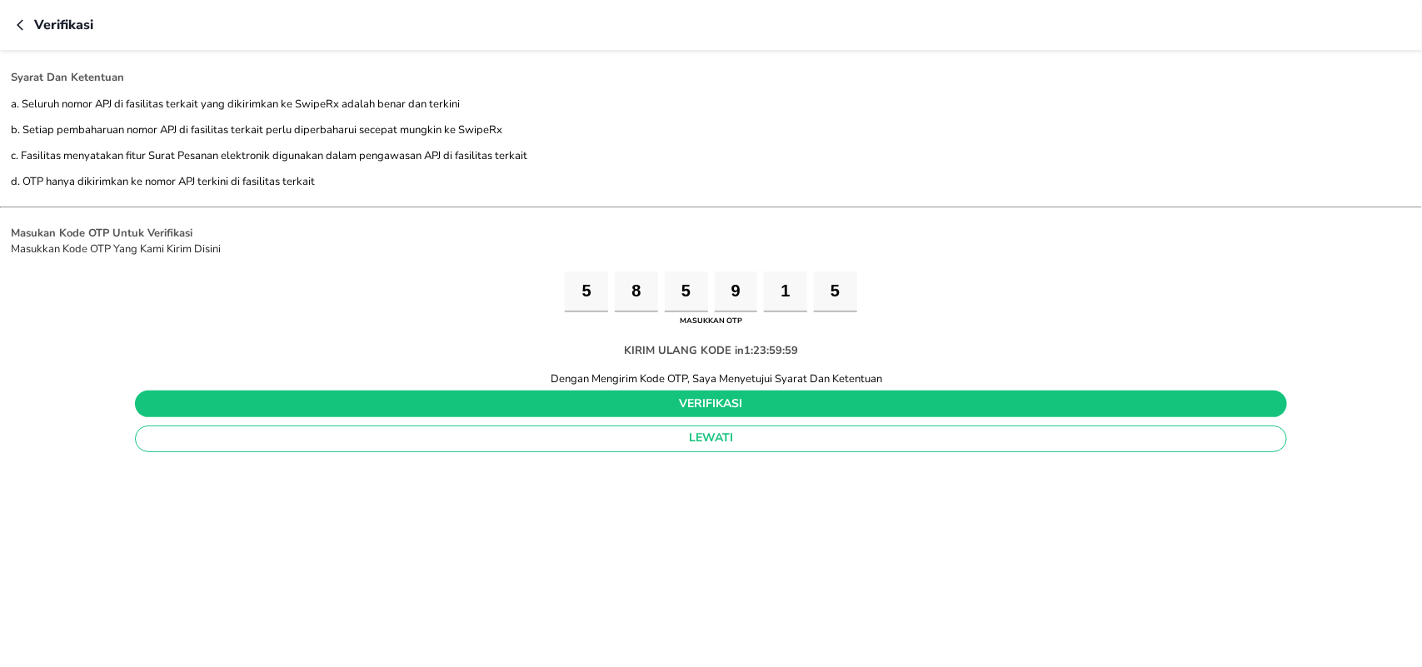
type input "5"
click at [605, 401] on span "verifikasi" at bounding box center [710, 404] width 1125 height 21
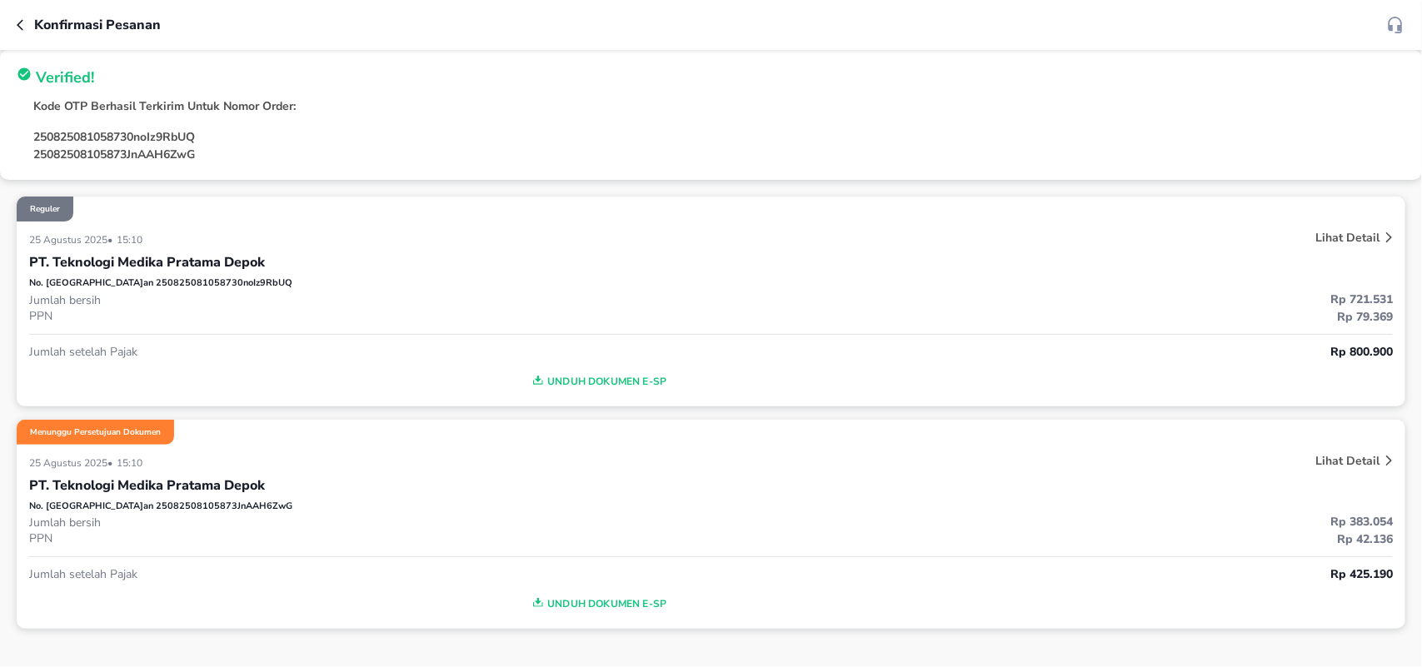
click at [605, 381] on span "Unduh Dokumen e-SP" at bounding box center [598, 382] width 1124 height 22
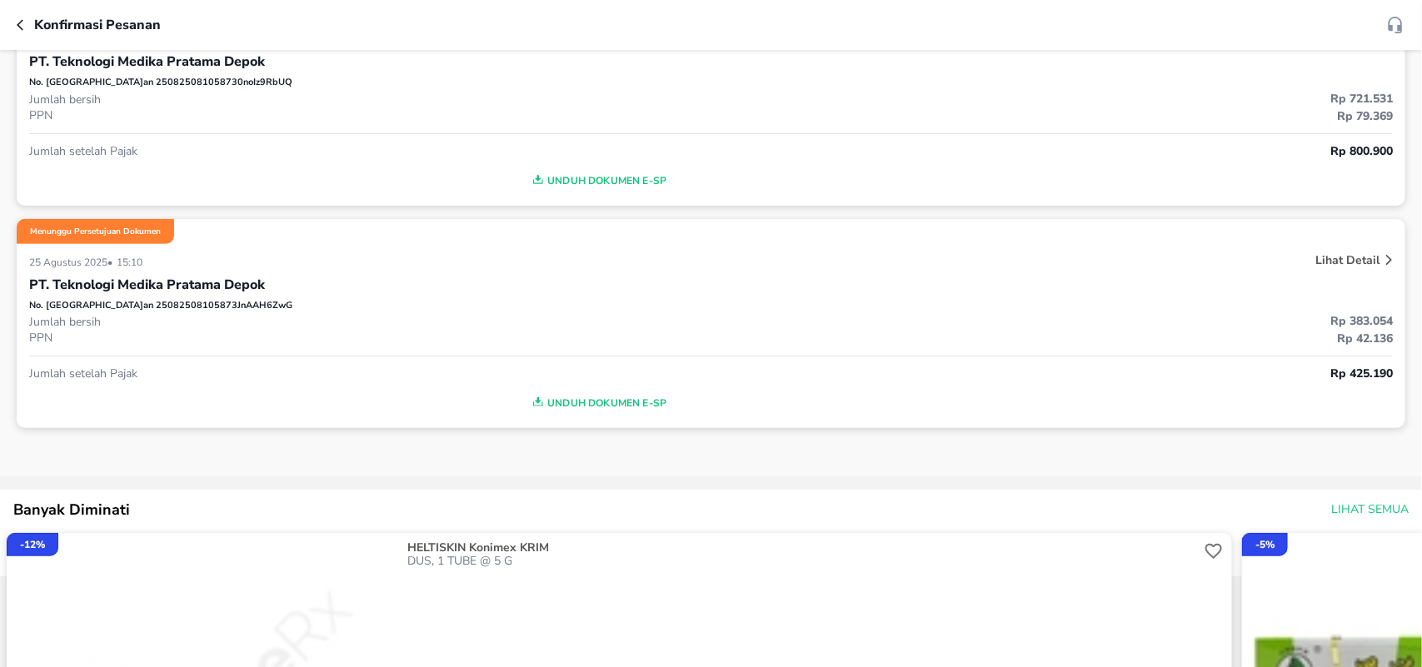
scroll to position [208, 0]
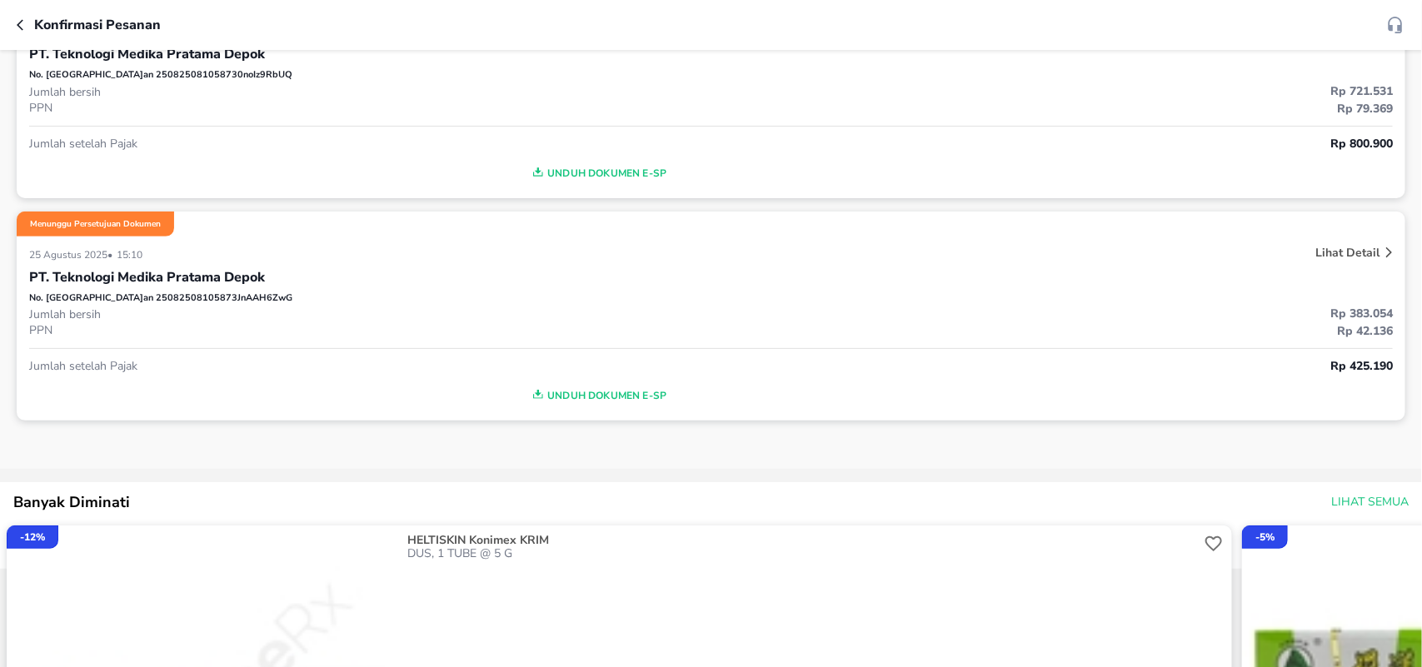
click at [566, 393] on span "Unduh Dokumen e-SP" at bounding box center [598, 396] width 1124 height 22
click at [25, 22] on icon "button" at bounding box center [23, 24] width 13 height 13
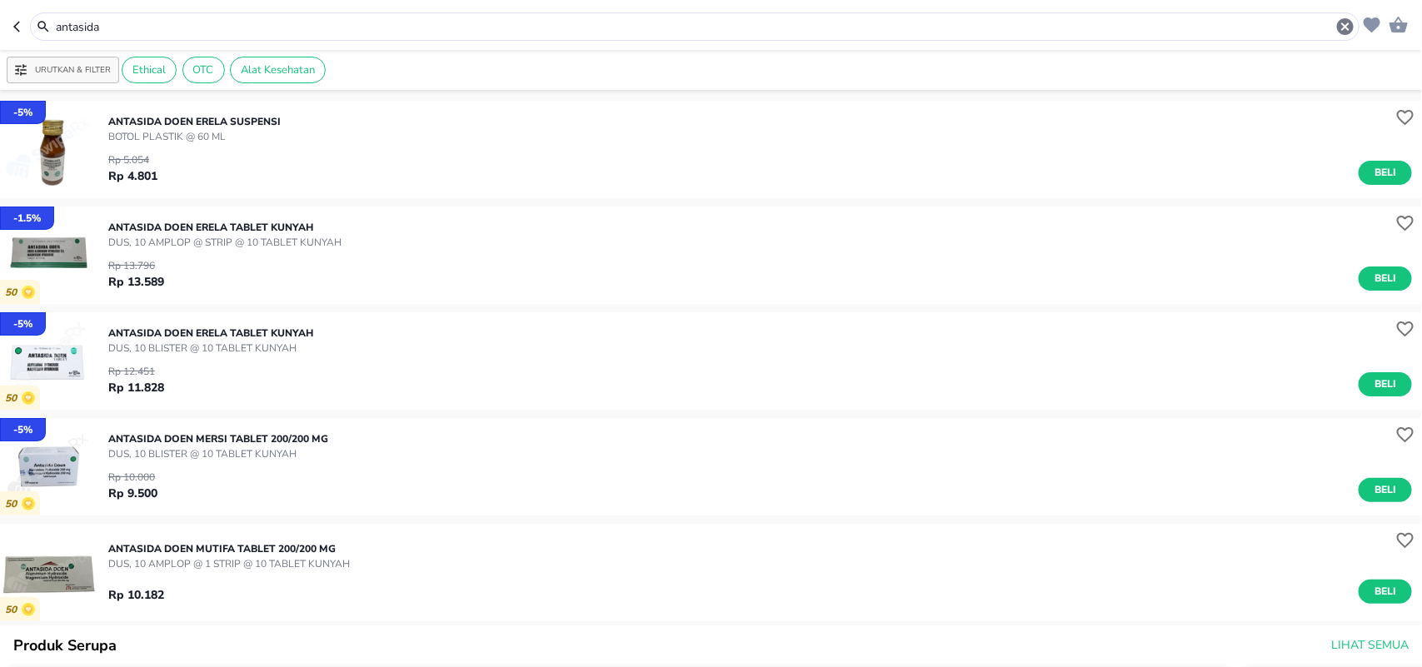
drag, startPoint x: 114, startPoint y: 26, endPoint x: 0, endPoint y: 26, distance: 114.1
click at [0, 26] on header "antasida" at bounding box center [711, 25] width 1422 height 50
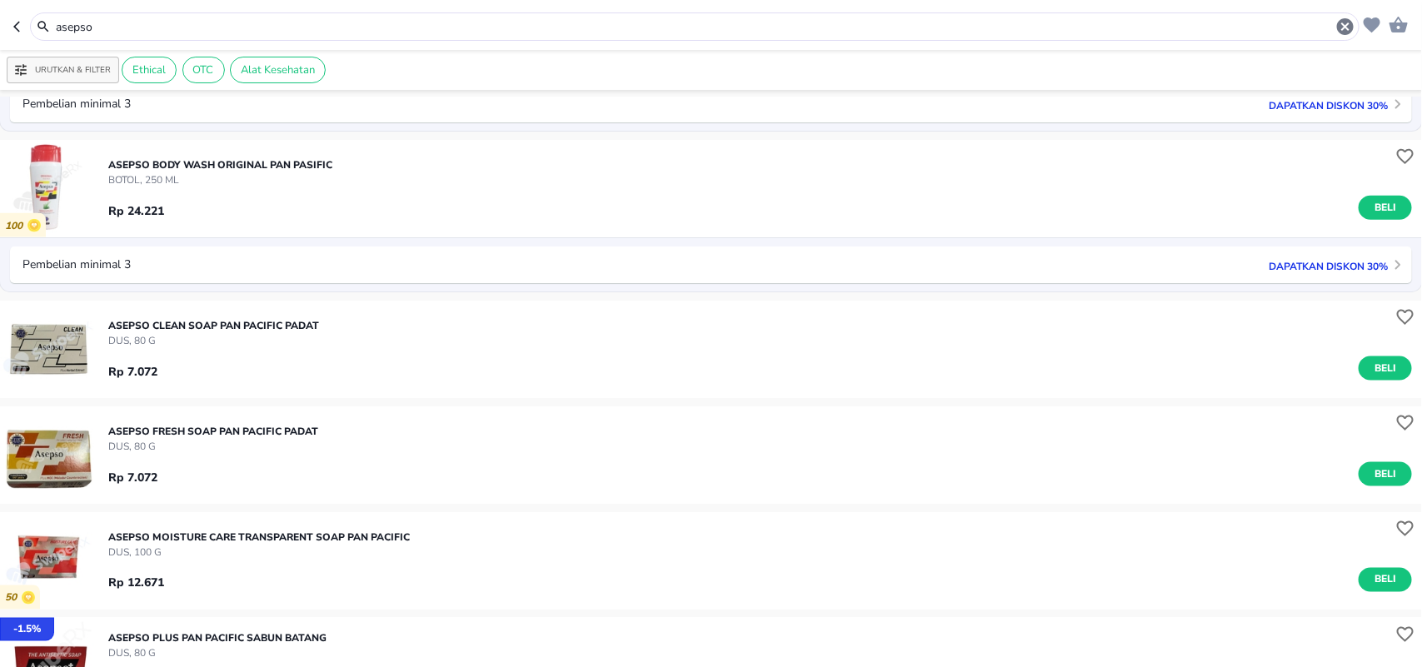
scroll to position [1041, 0]
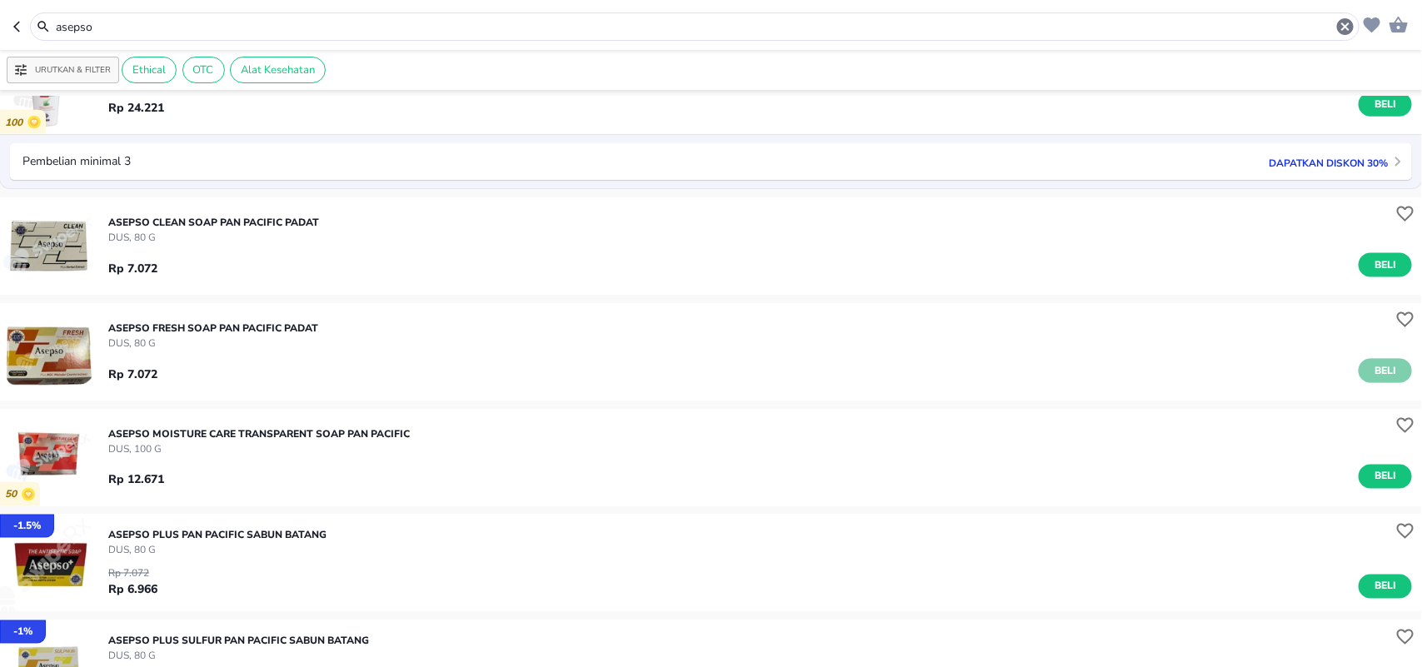
click at [1371, 371] on span "Beli" at bounding box center [1385, 370] width 28 height 17
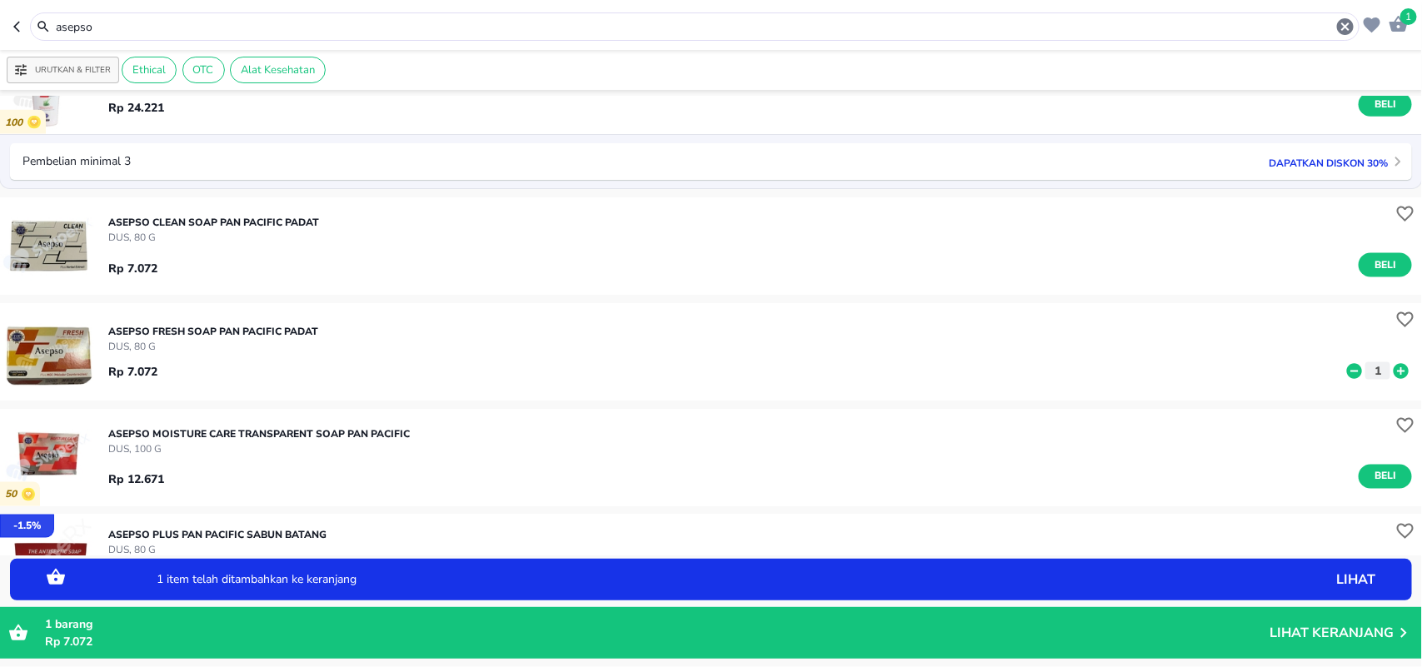
click at [1393, 371] on icon at bounding box center [1400, 370] width 15 height 15
click at [1347, 369] on icon at bounding box center [1354, 370] width 15 height 15
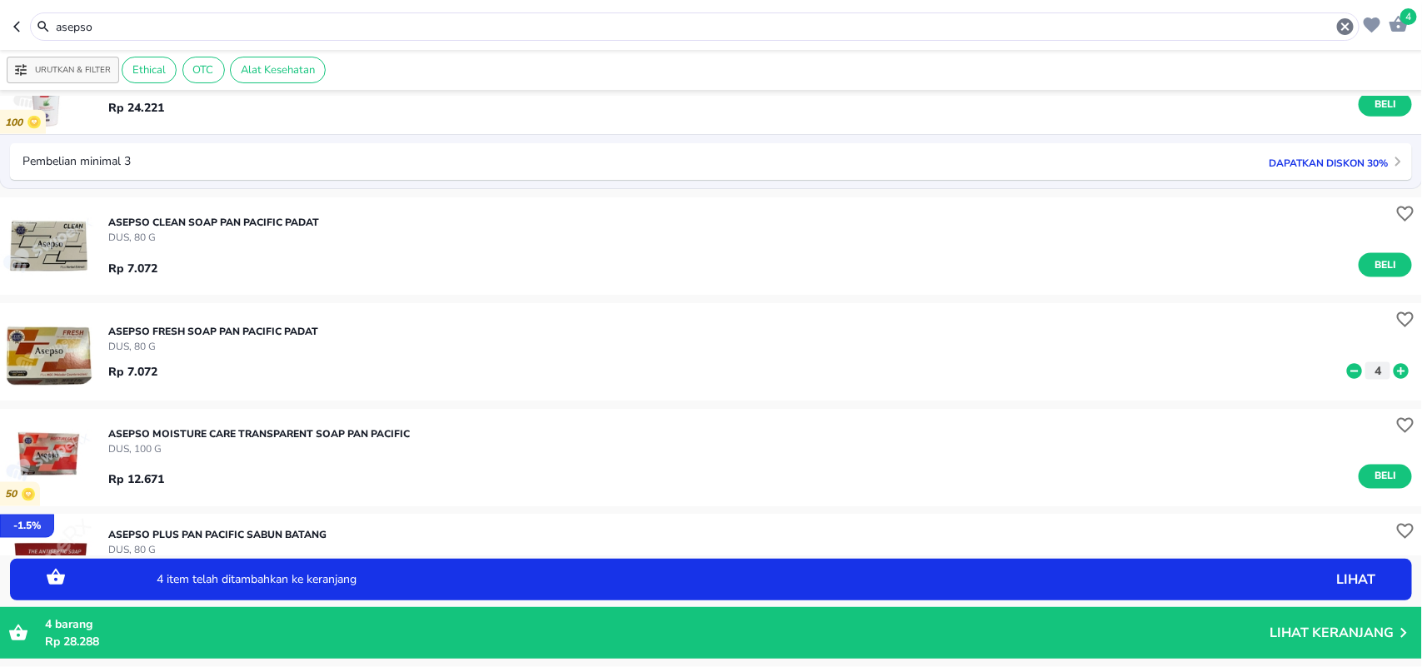
click at [1347, 369] on icon at bounding box center [1354, 370] width 15 height 15
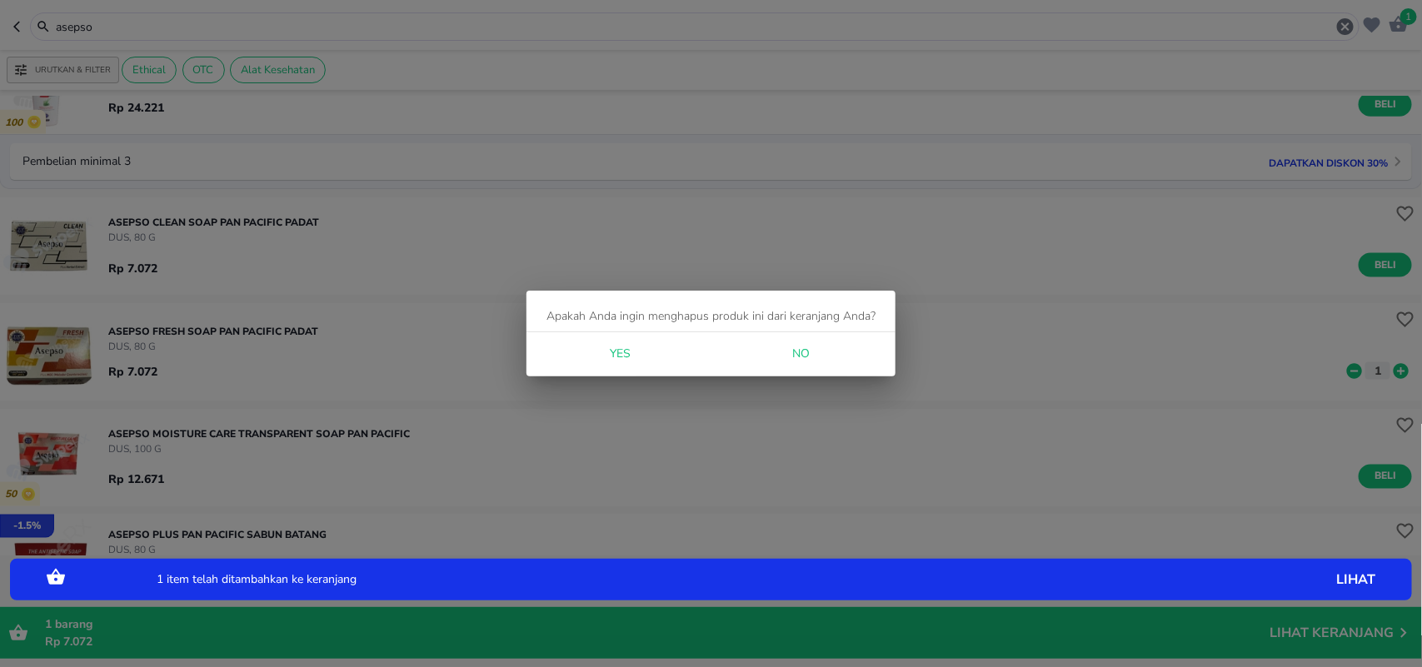
click at [627, 350] on span "Yes" at bounding box center [620, 354] width 40 height 21
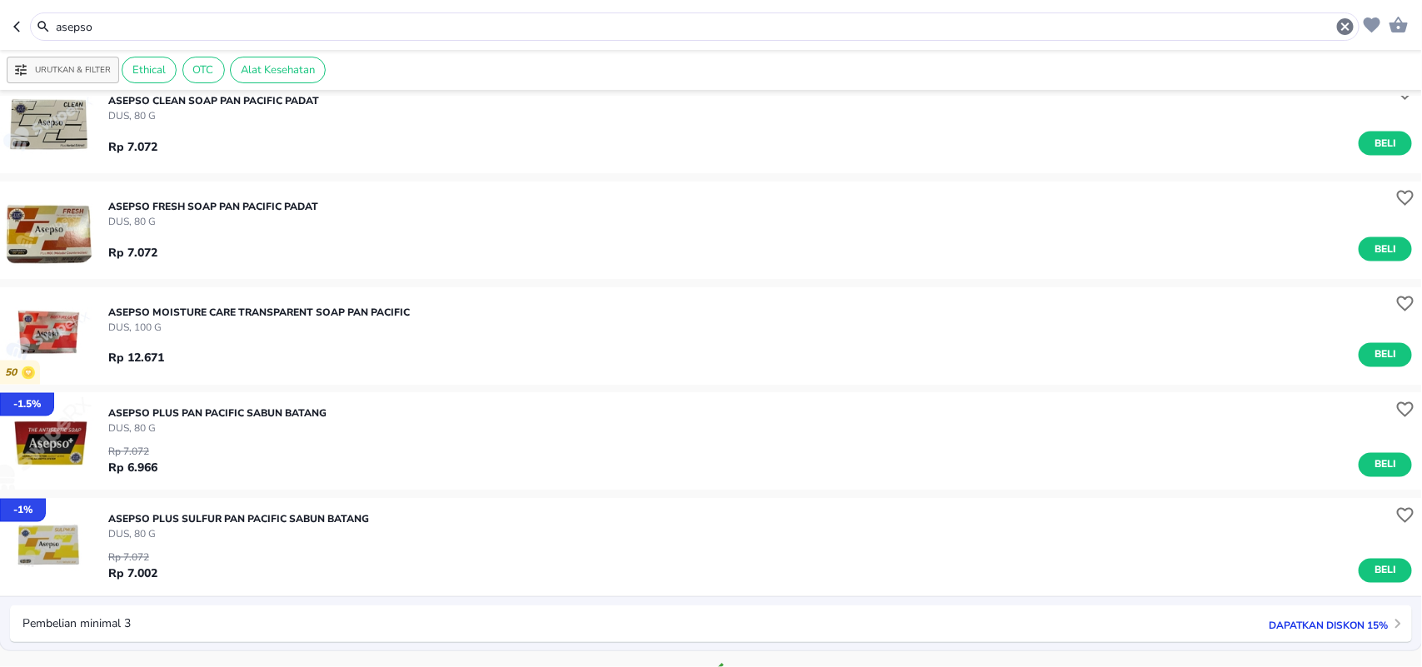
scroll to position [1301, 0]
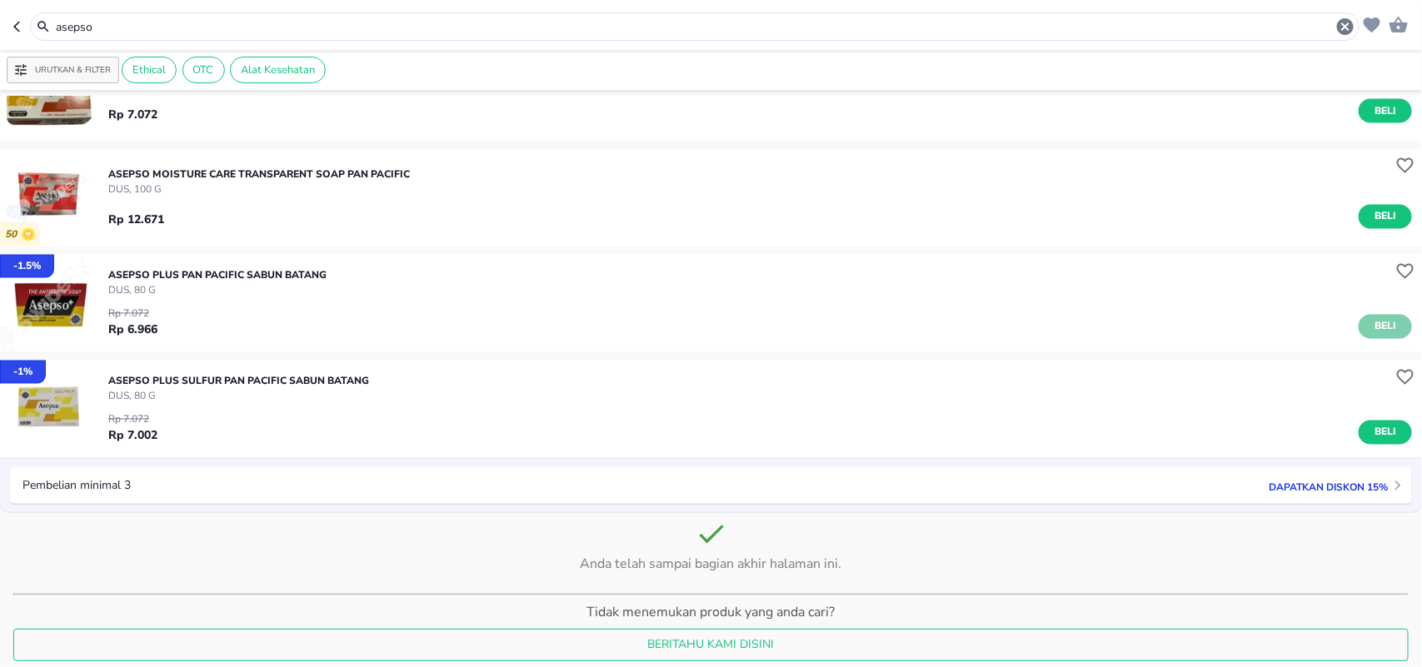
click at [1379, 322] on span "Beli" at bounding box center [1385, 326] width 28 height 17
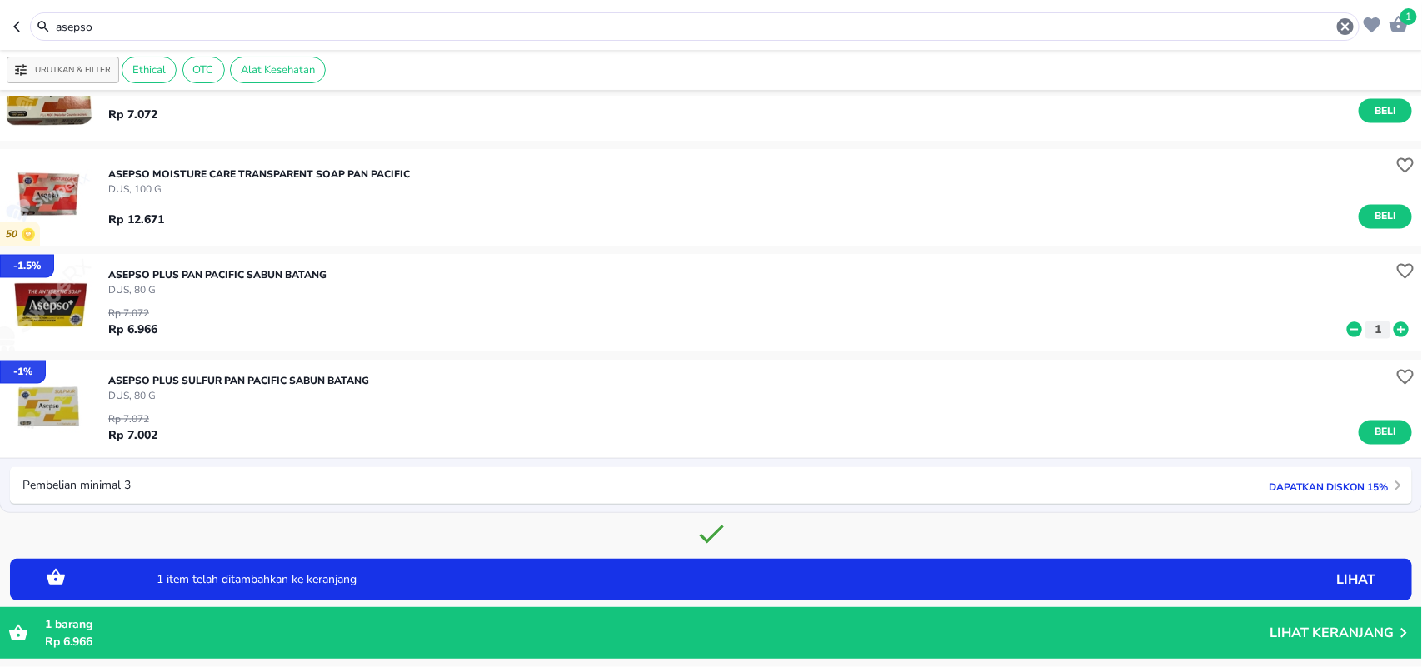
click at [1393, 326] on icon at bounding box center [1400, 329] width 15 height 15
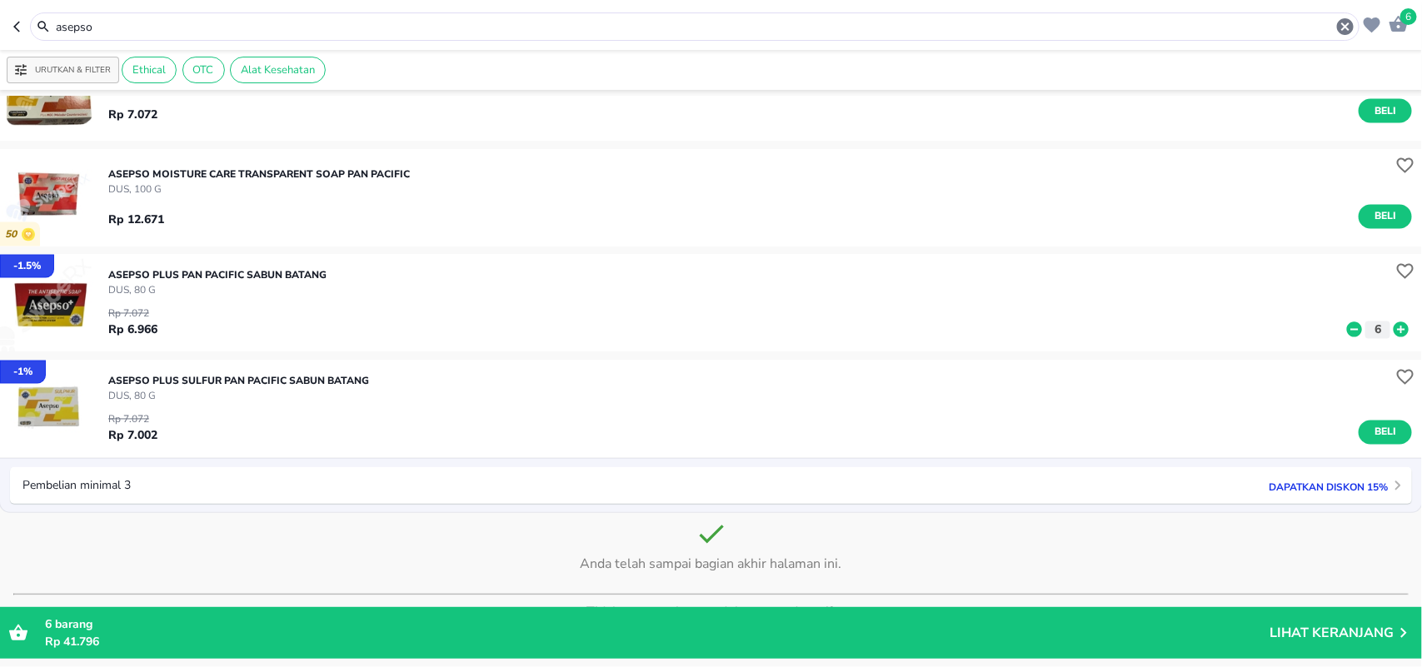
drag, startPoint x: 135, startPoint y: 32, endPoint x: 1, endPoint y: 44, distance: 134.7
click at [0, 46] on header "6 asepso" at bounding box center [711, 25] width 1422 height 50
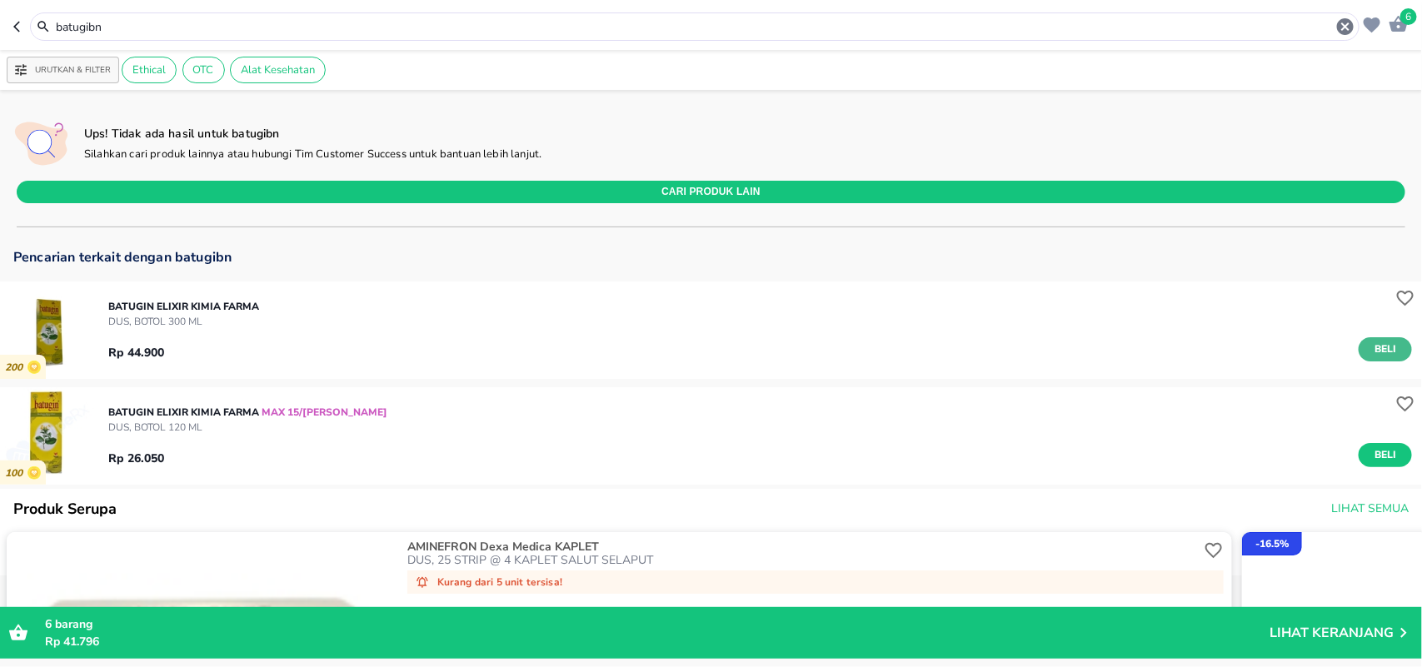
click at [1358, 346] on button "Beli" at bounding box center [1384, 349] width 53 height 24
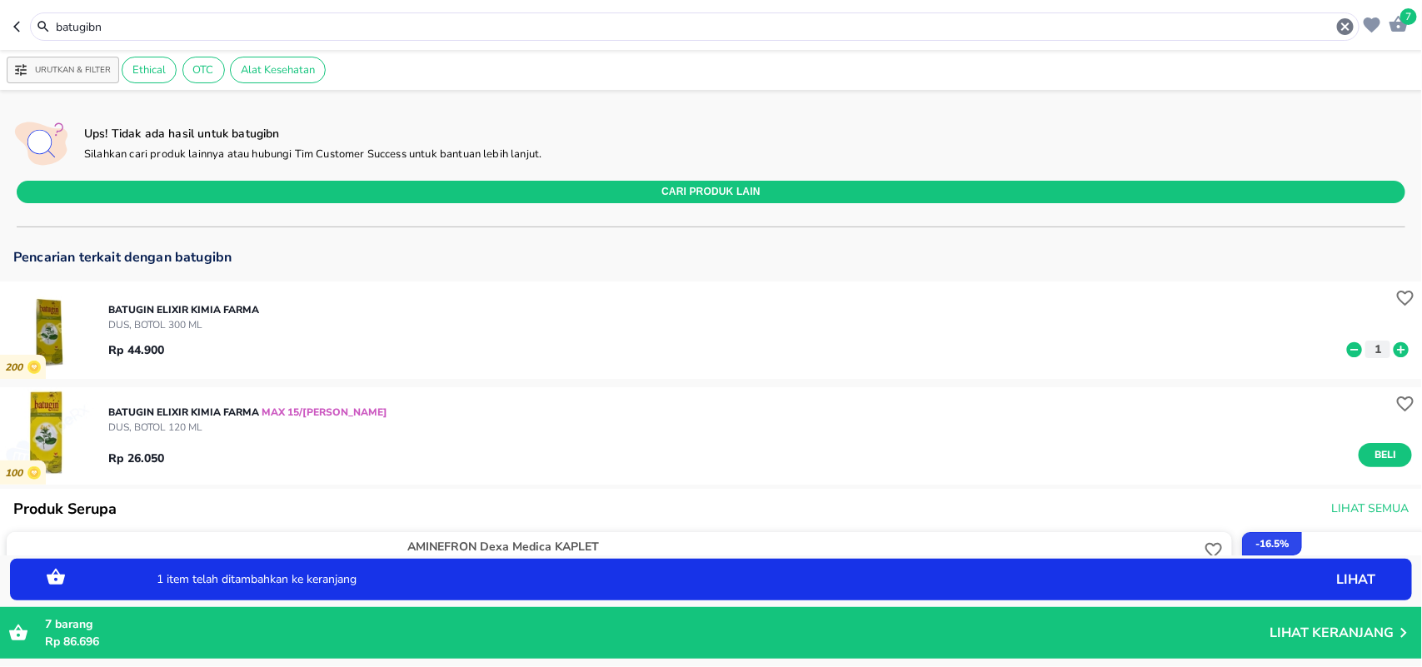
click at [1393, 346] on icon at bounding box center [1400, 348] width 15 height 15
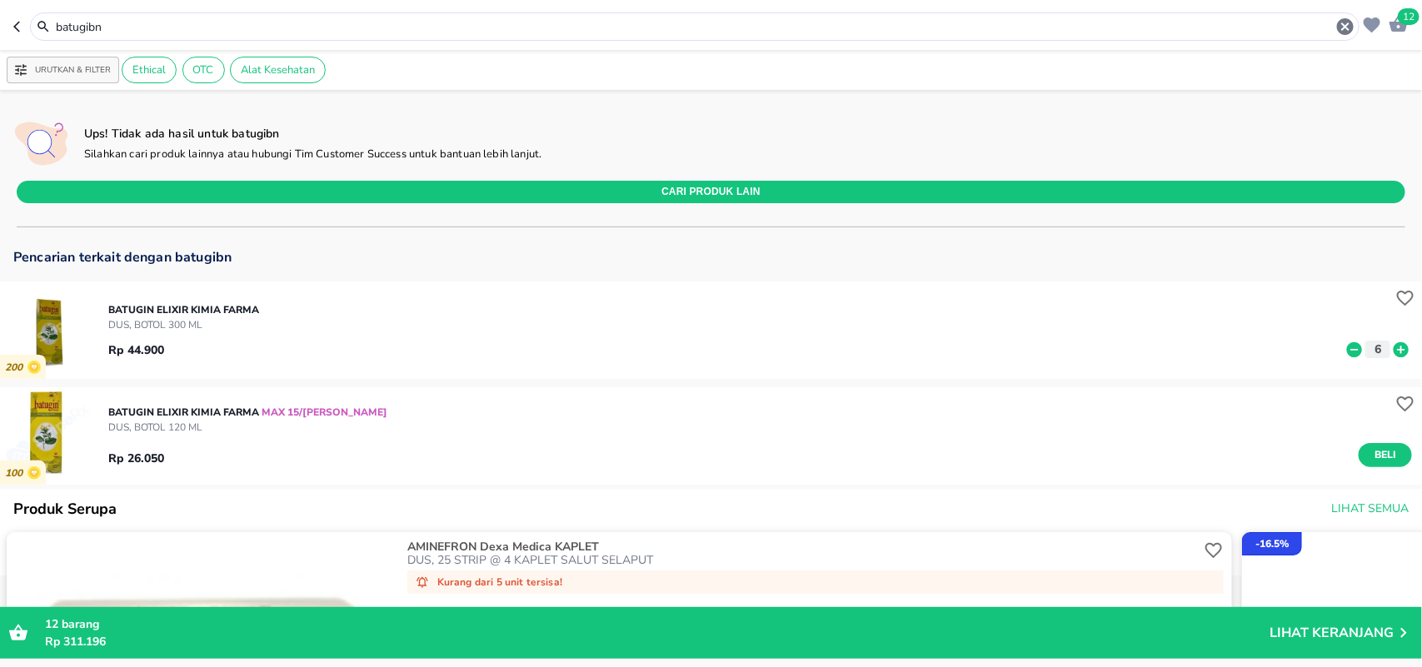
drag, startPoint x: 132, startPoint y: 21, endPoint x: 0, endPoint y: 2, distance: 132.8
click at [0, 14] on header "12 batugibn" at bounding box center [711, 25] width 1422 height 50
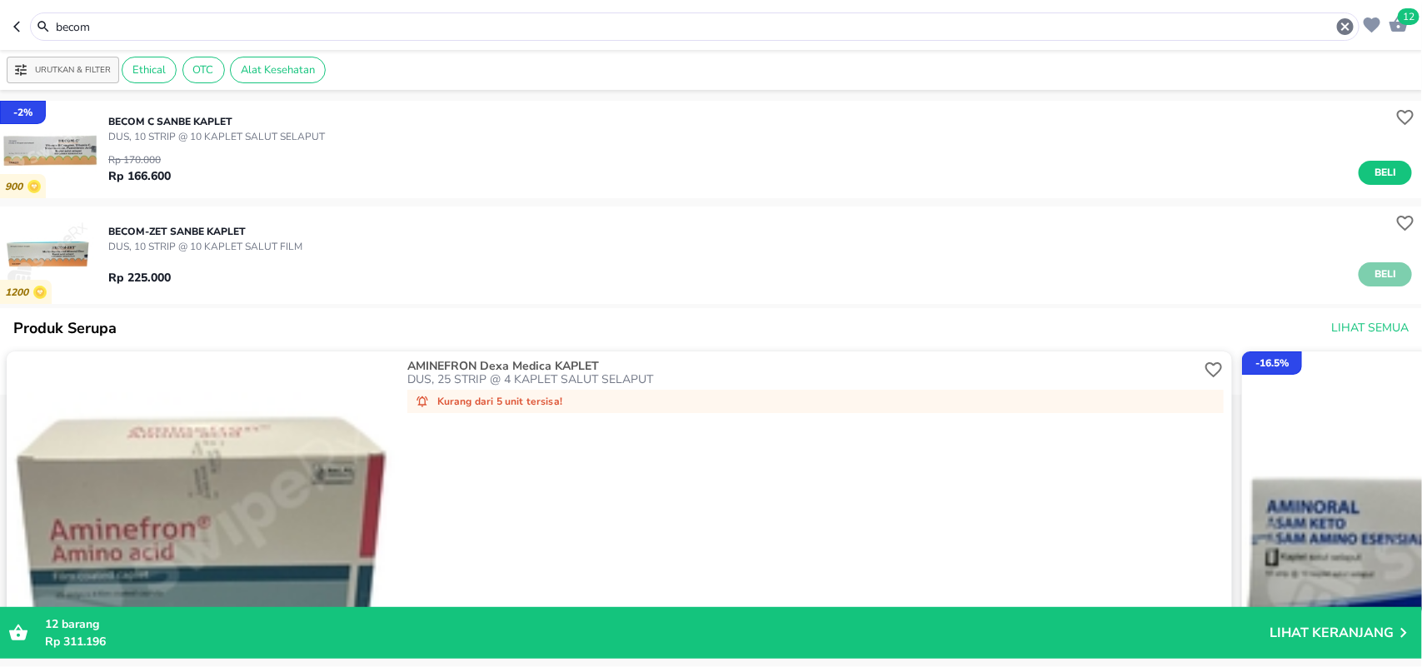
click at [1371, 272] on span "Beli" at bounding box center [1385, 274] width 28 height 17
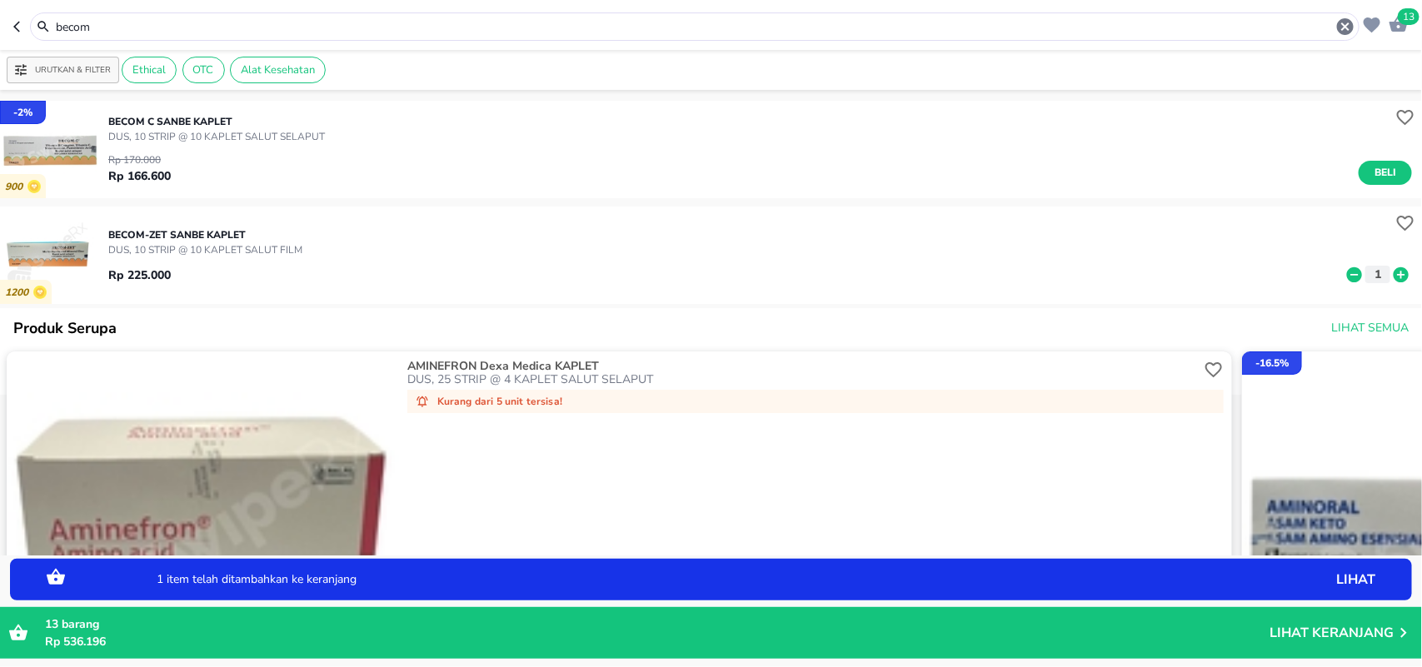
drag, startPoint x: 1384, startPoint y: 272, endPoint x: 644, endPoint y: 158, distance: 749.1
click at [1390, 271] on icon at bounding box center [1401, 275] width 22 height 18
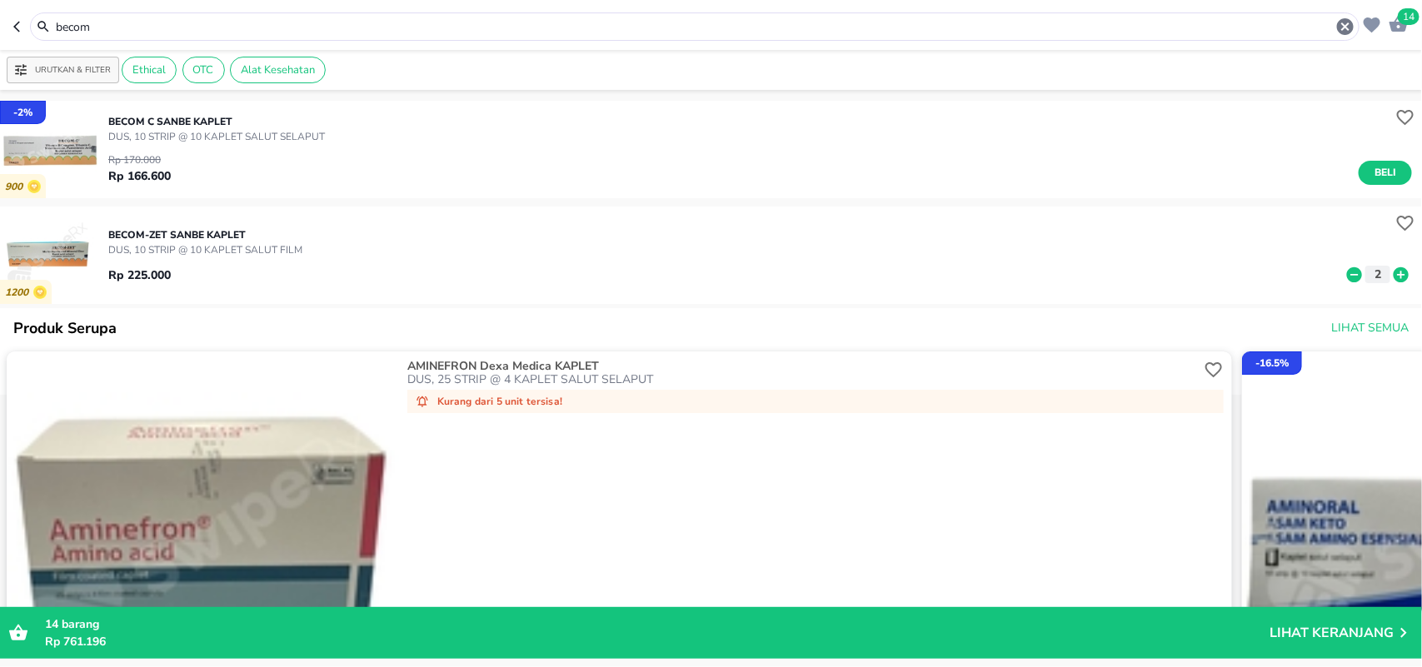
drag, startPoint x: 77, startPoint y: 6, endPoint x: 0, endPoint y: -12, distance: 78.8
click at [0, 0] on html "Halo Apotek K24 Anggrek Cikarang Baru, selamat datang! 14 becom Urutkan & Filte…" at bounding box center [711, 0] width 1422 height 0
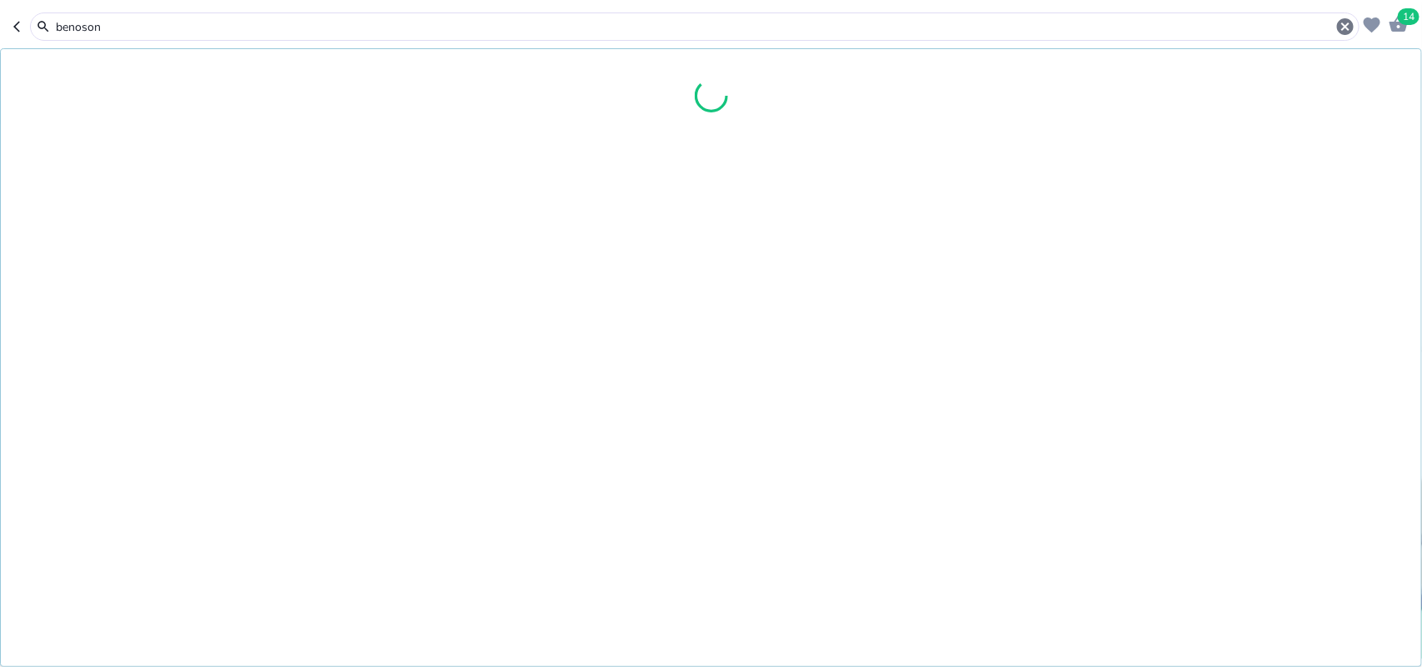
type input "benoson"
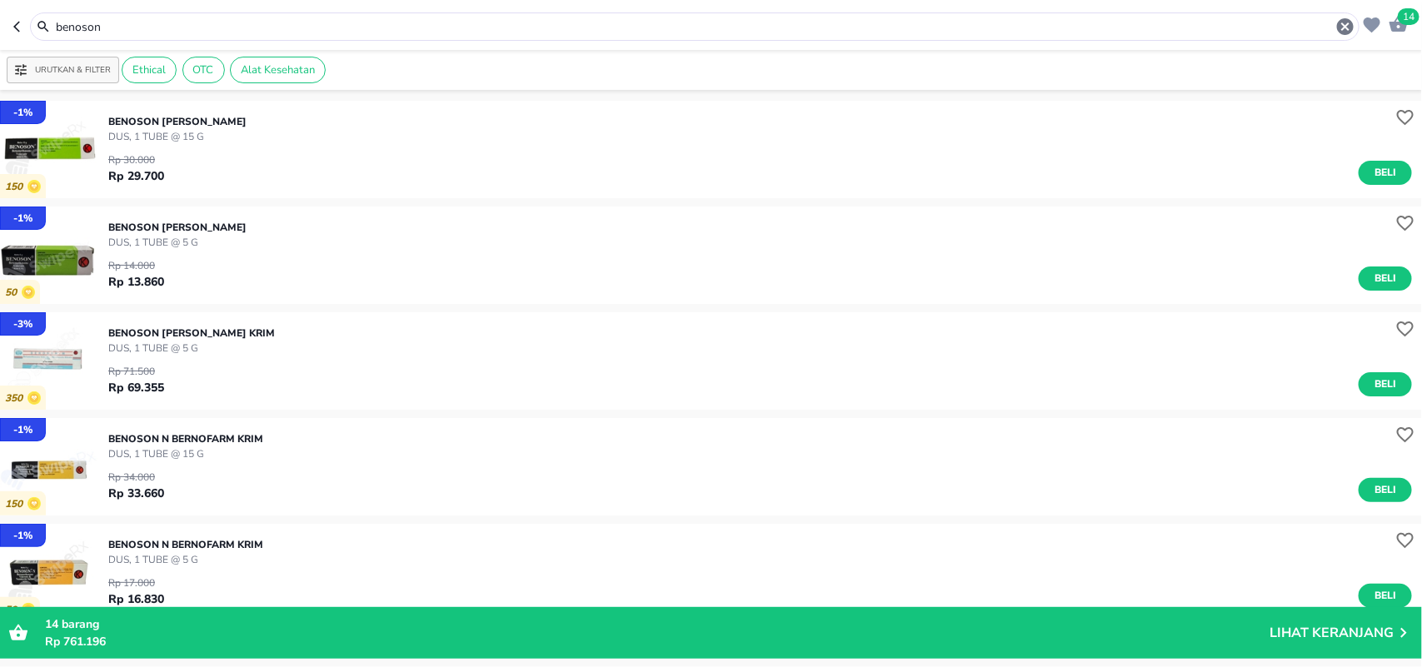
scroll to position [208, 0]
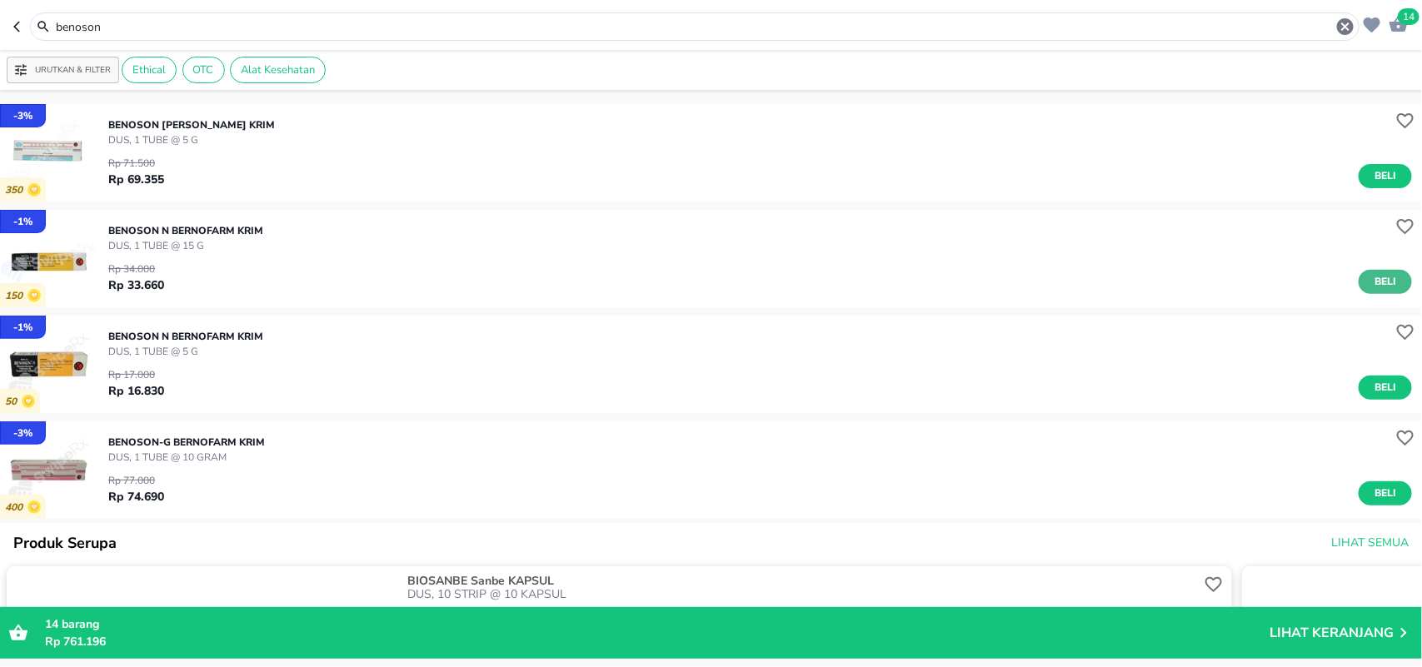
click at [1371, 284] on span "Beli" at bounding box center [1385, 281] width 28 height 17
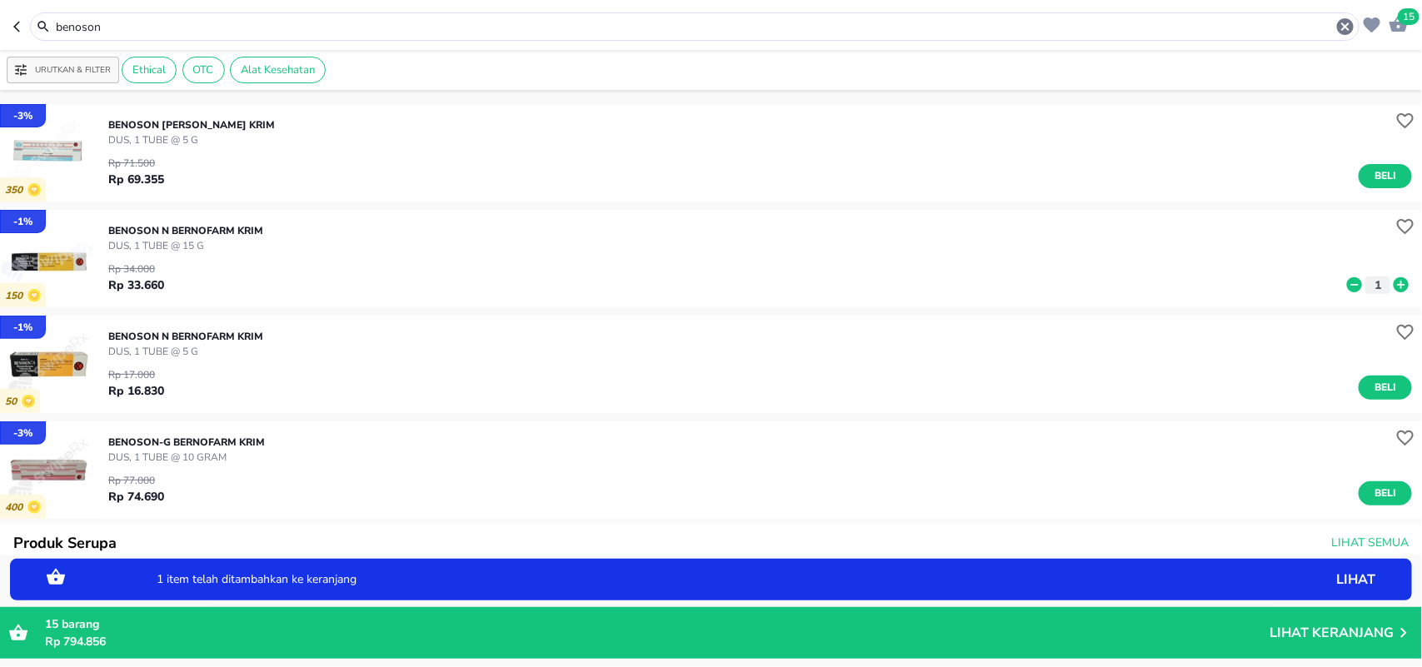
click at [1393, 283] on icon at bounding box center [1400, 284] width 15 height 15
click at [1371, 489] on span "Beli" at bounding box center [1385, 493] width 28 height 17
click at [1303, 630] on p "Lihat Keranjang" at bounding box center [1331, 633] width 124 height 0
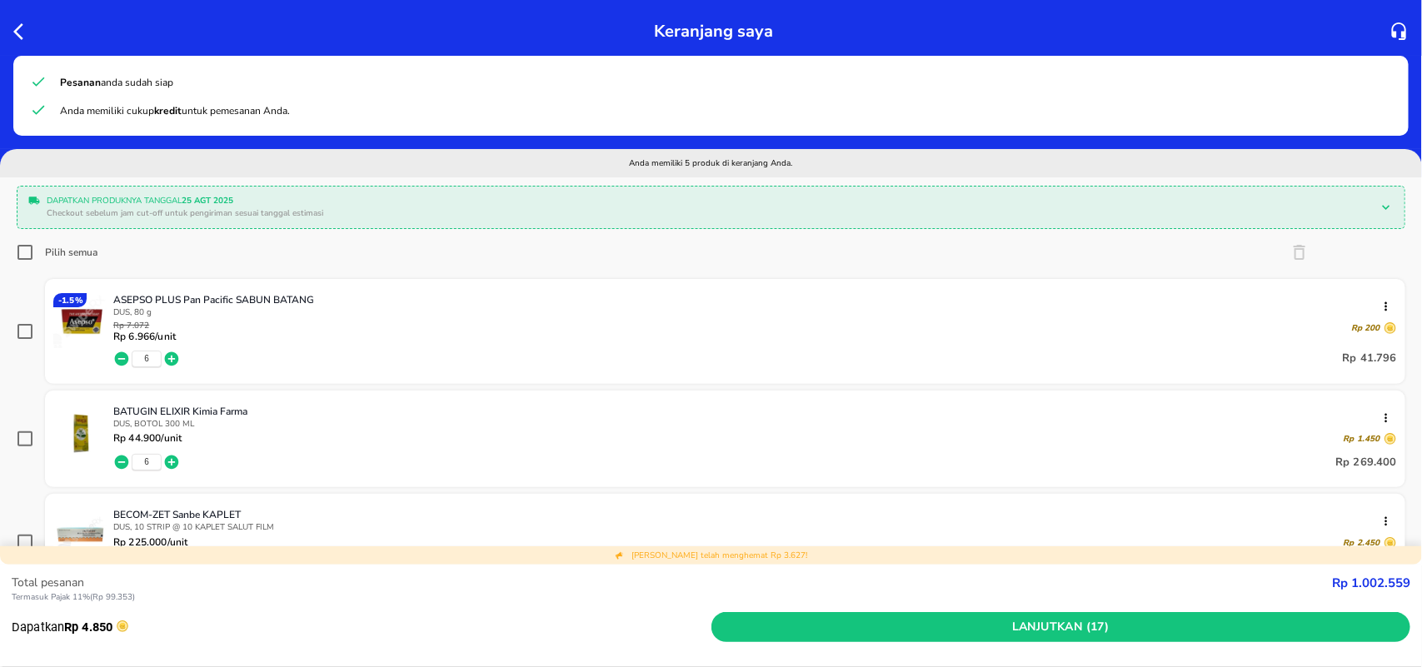
click at [26, 256] on input "Pilih semua" at bounding box center [25, 252] width 17 height 17
checkbox input "true"
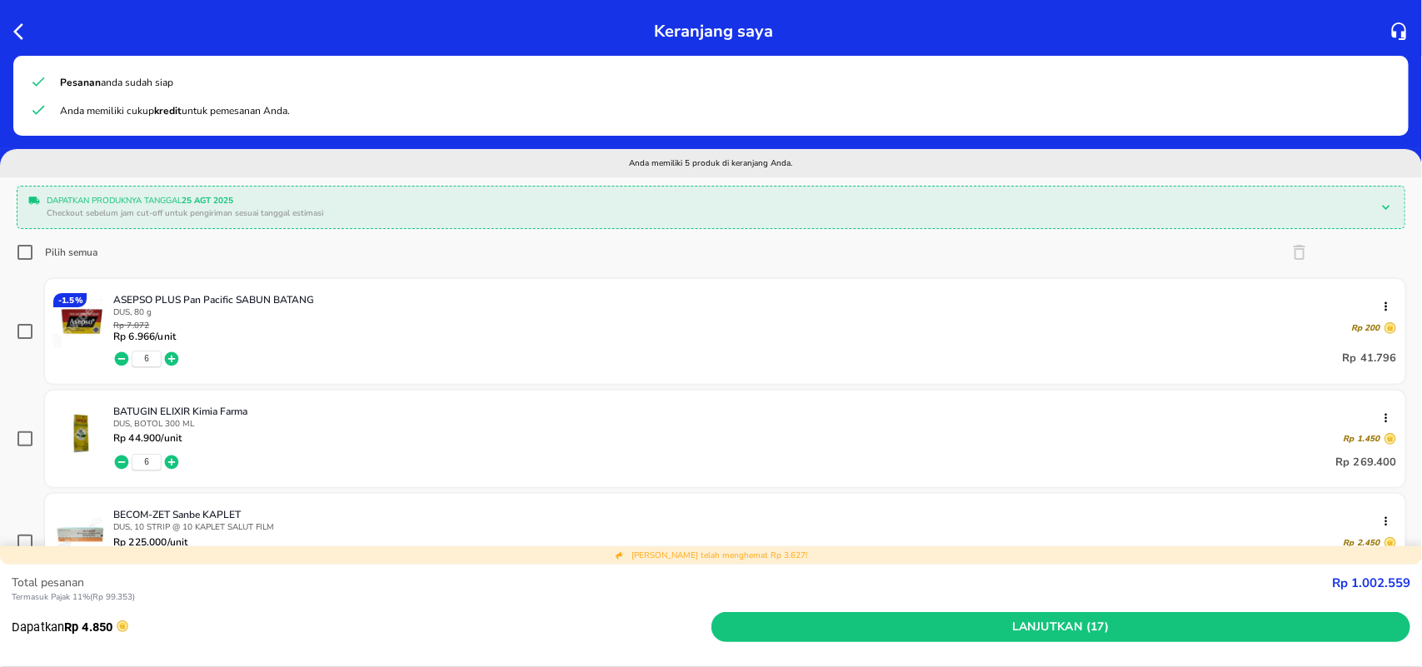
checkbox input "true"
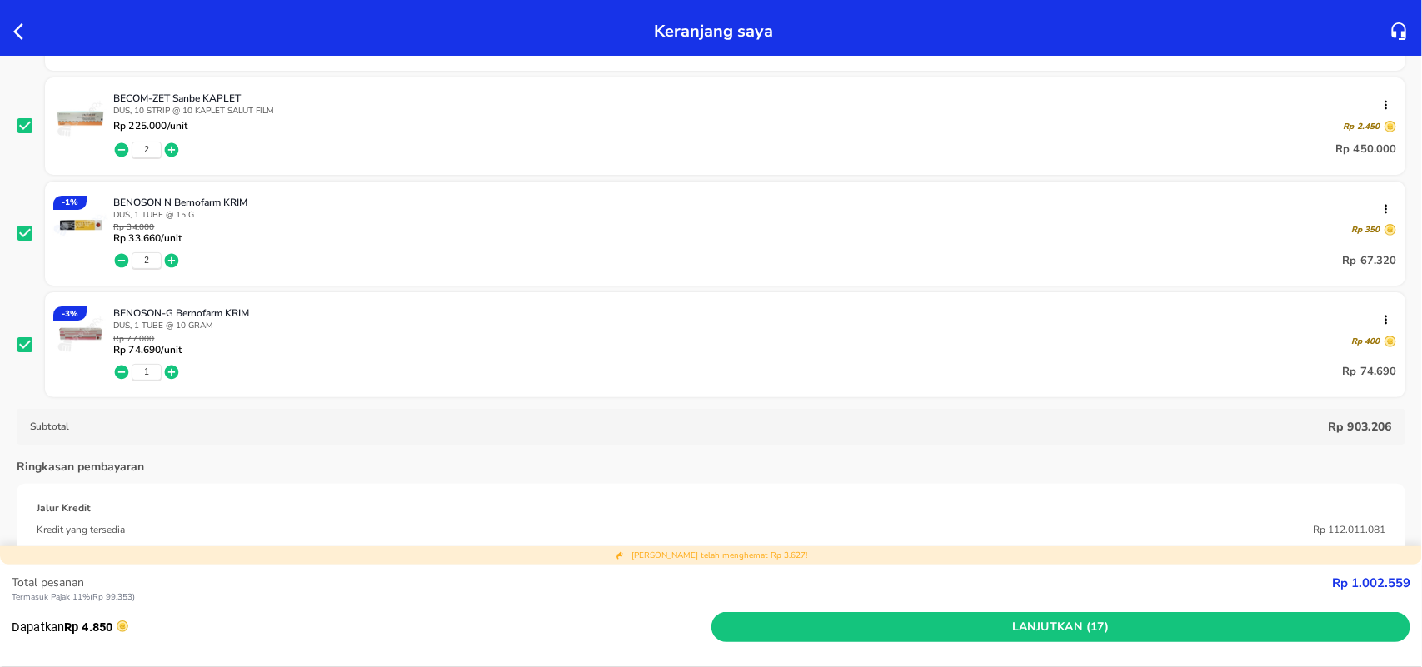
scroll to position [625, 0]
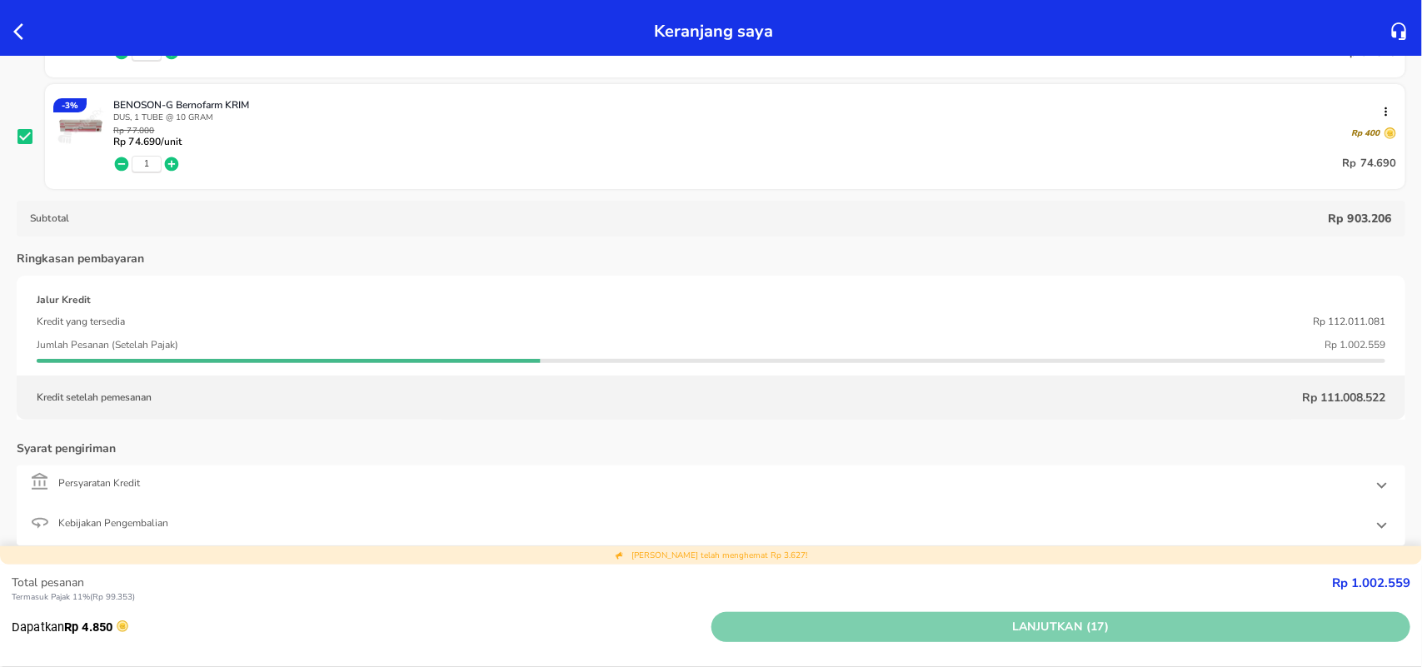
click at [1033, 625] on span "Lanjutkan (17)" at bounding box center [1061, 627] width 686 height 21
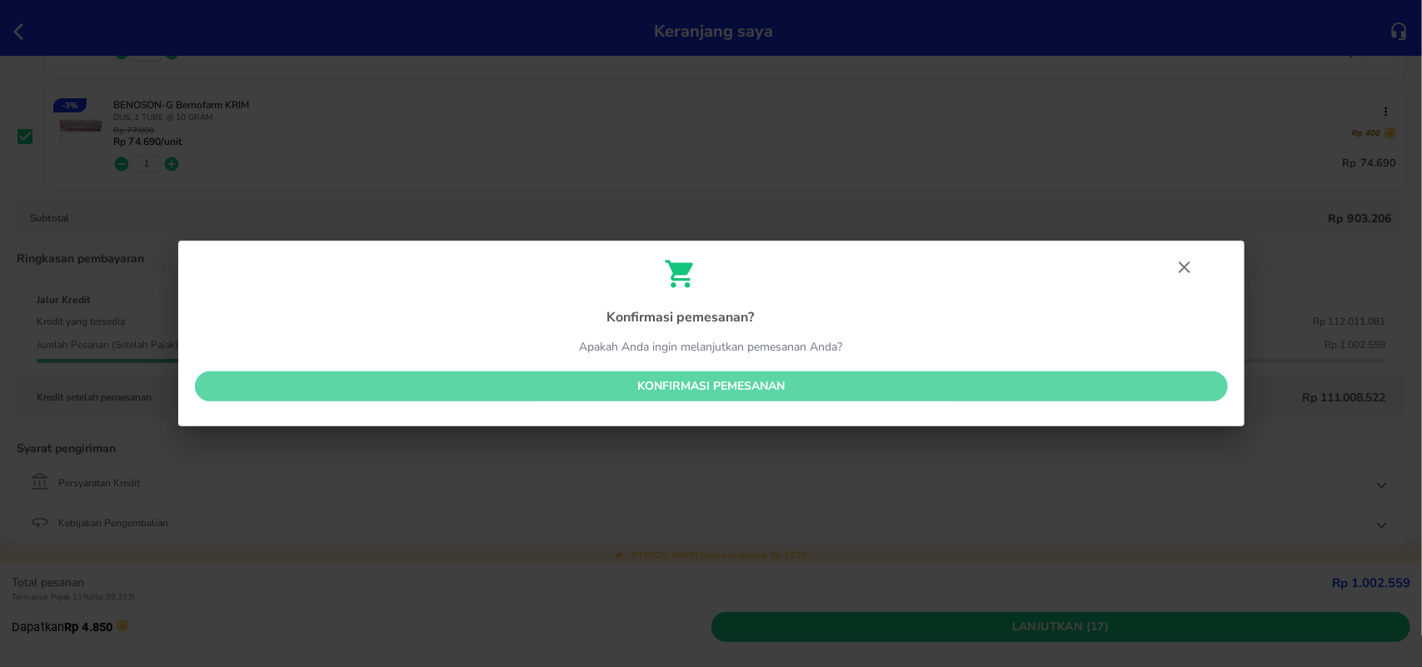
click at [837, 380] on span "Konfirmasi pemesanan" at bounding box center [711, 386] width 1006 height 21
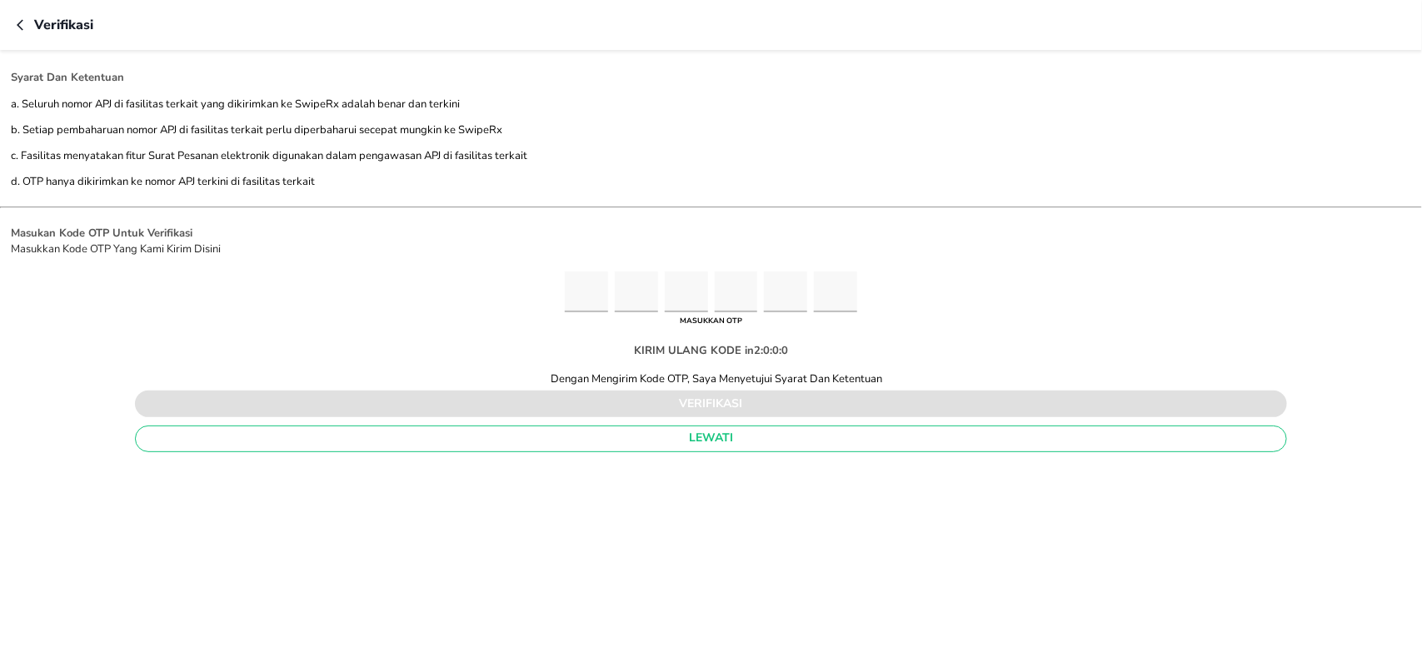
click at [580, 294] on input "Please enter OTP character 1" at bounding box center [586, 291] width 43 height 41
type input "8"
type input "1"
type input "9"
type input "7"
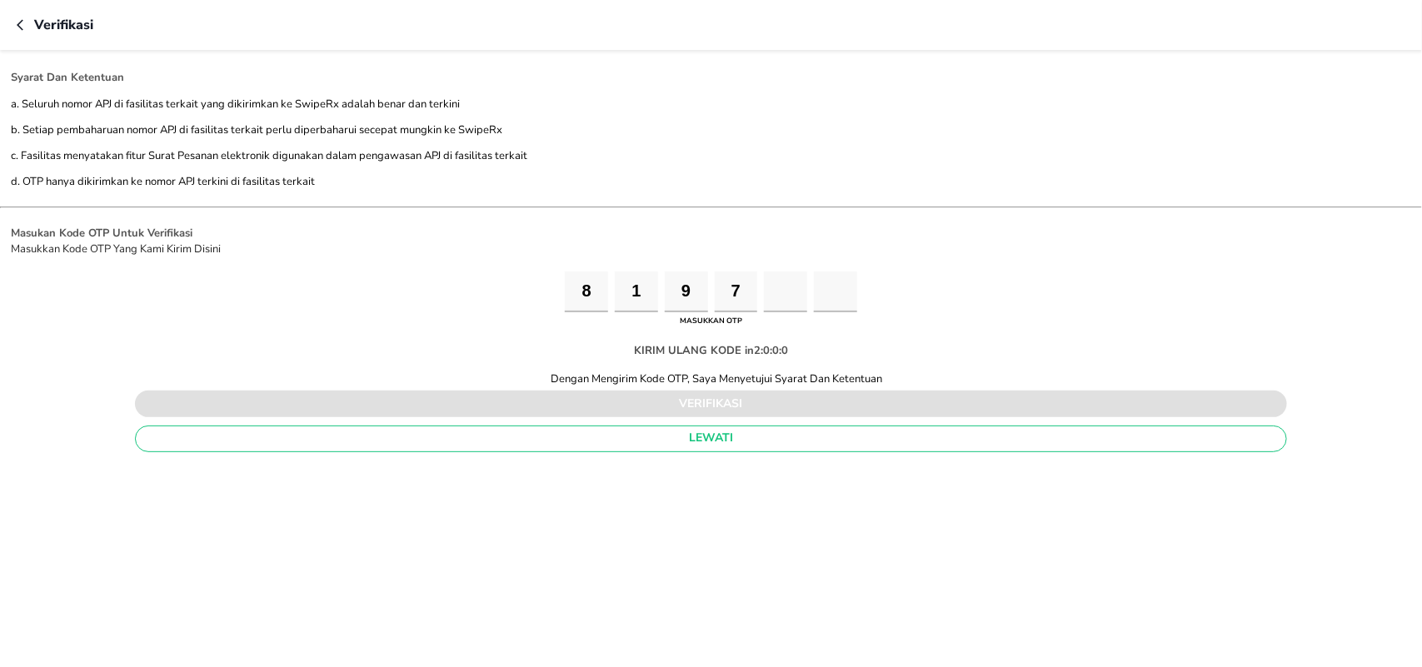
type input "2"
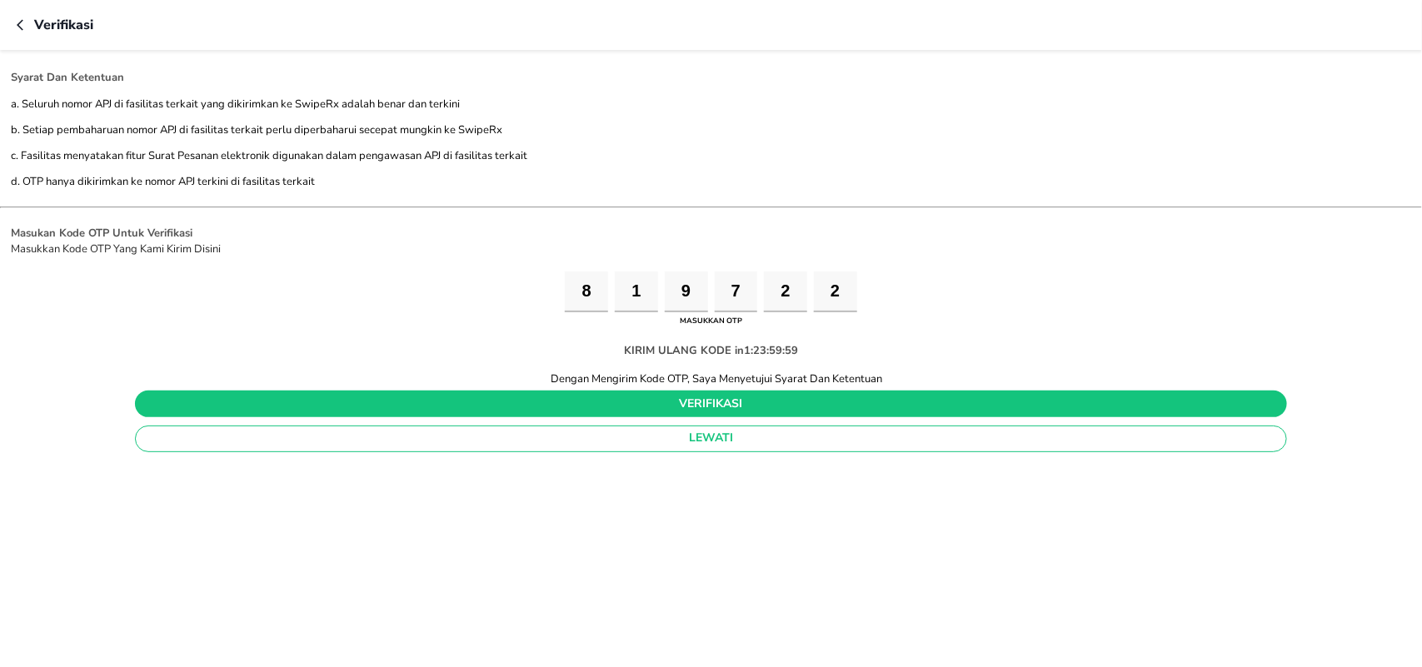
type input "2"
click at [656, 402] on span "verifikasi" at bounding box center [710, 404] width 1125 height 21
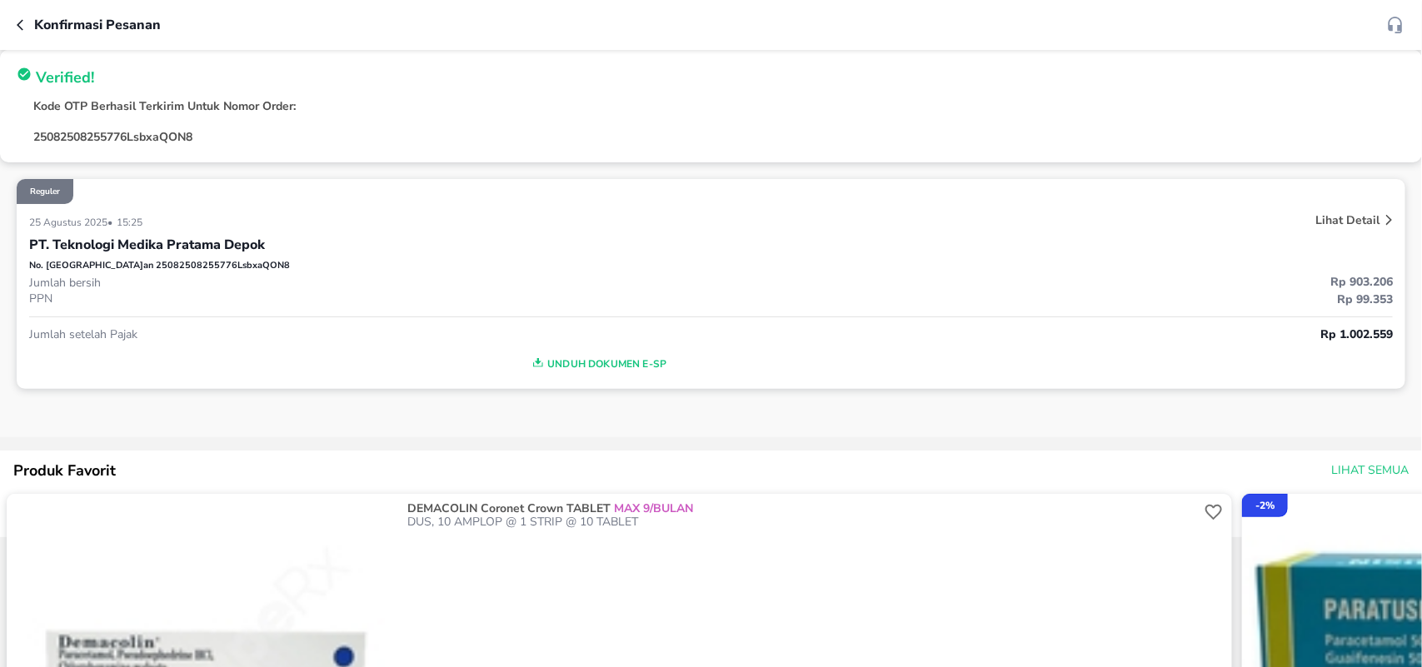
click at [609, 367] on span "Unduh Dokumen e-SP" at bounding box center [598, 364] width 1124 height 22
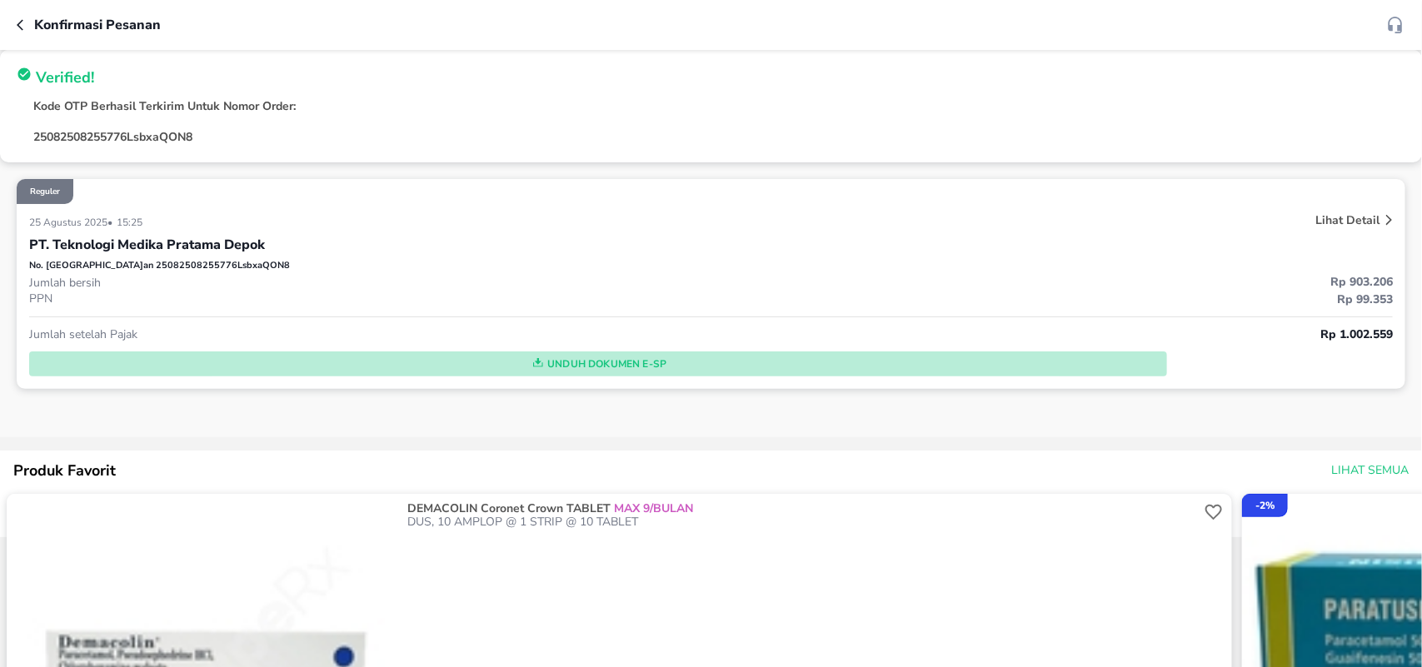
click at [598, 354] on span "Unduh Dokumen e-SP" at bounding box center [598, 364] width 1124 height 22
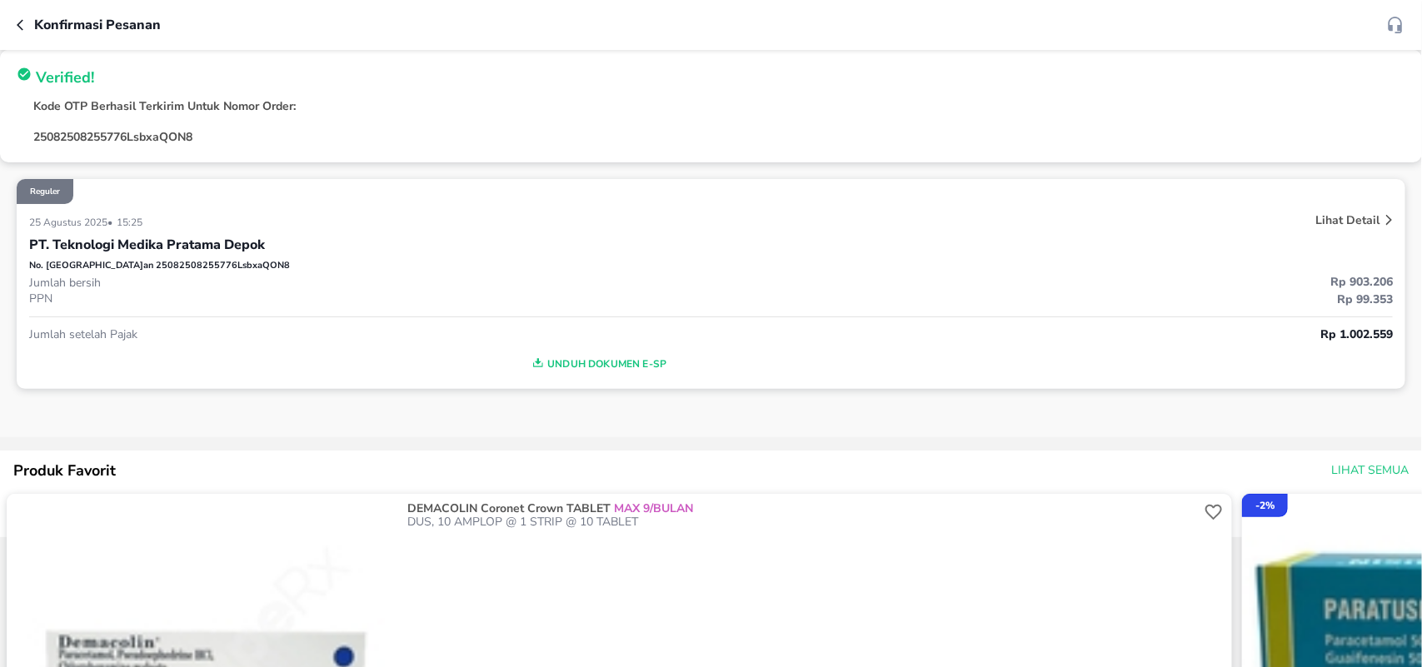
click at [15, 27] on div "Konfirmasi pesanan" at bounding box center [711, 25] width 1422 height 50
click at [17, 23] on icon "button" at bounding box center [23, 24] width 13 height 13
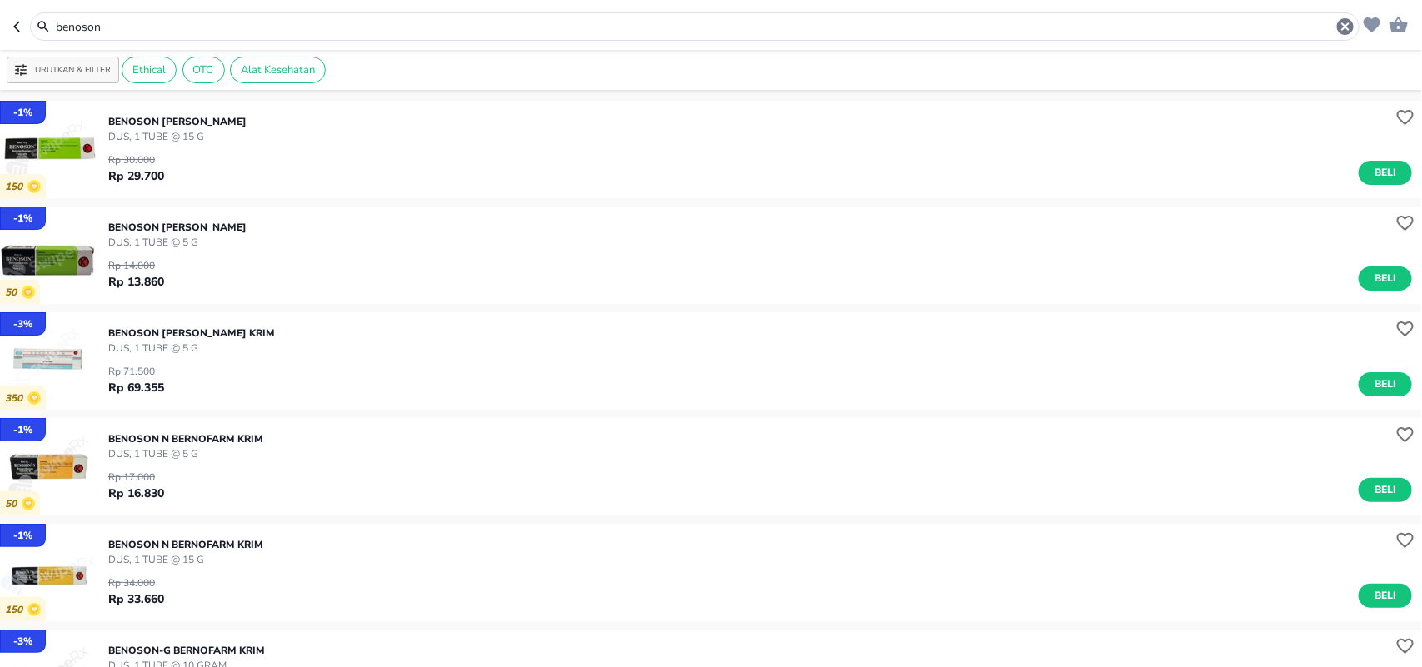
click at [0, 17] on header "benoson" at bounding box center [711, 25] width 1422 height 50
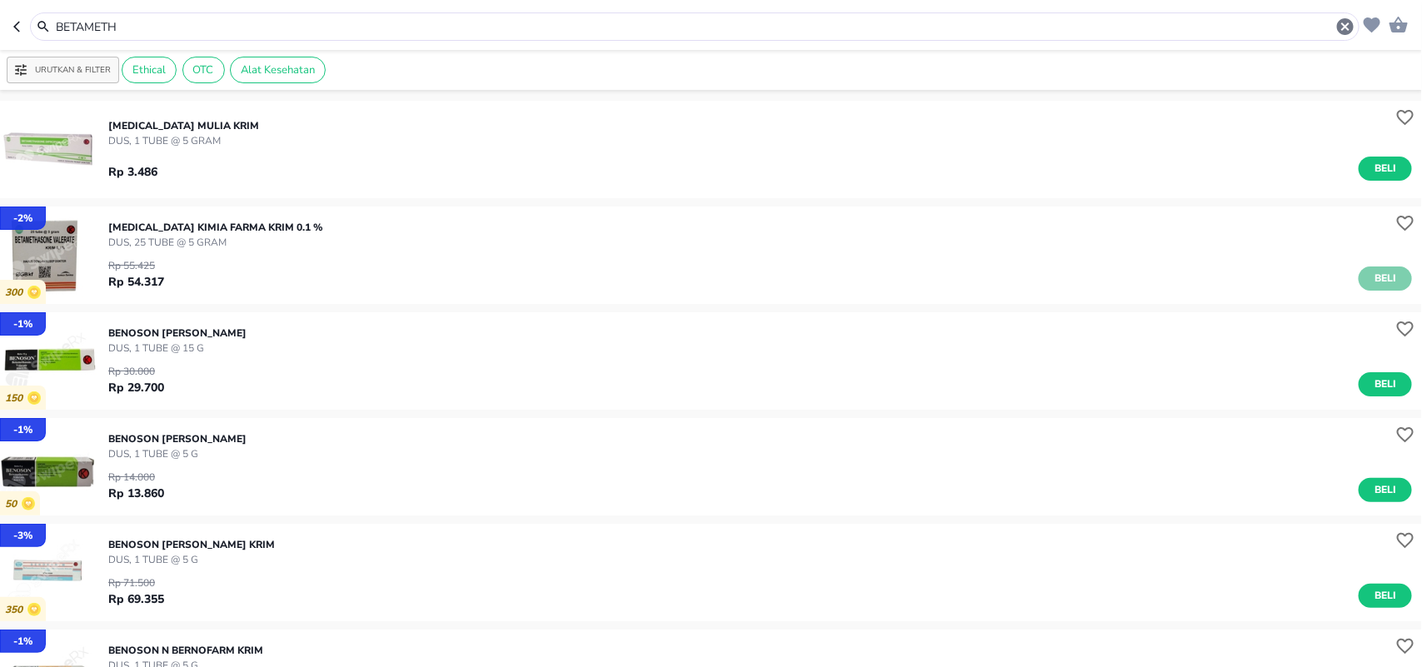
click at [1358, 275] on button "Beli" at bounding box center [1384, 278] width 53 height 24
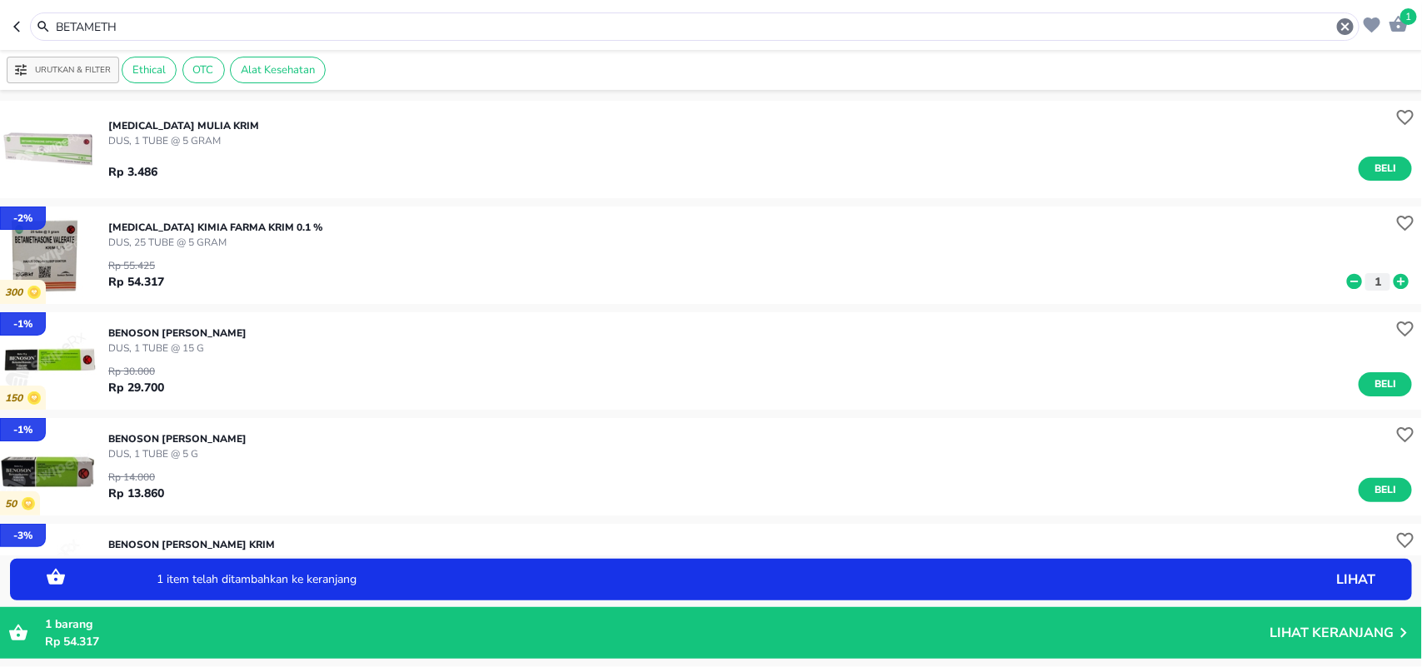
click at [1390, 281] on icon at bounding box center [1401, 281] width 22 height 18
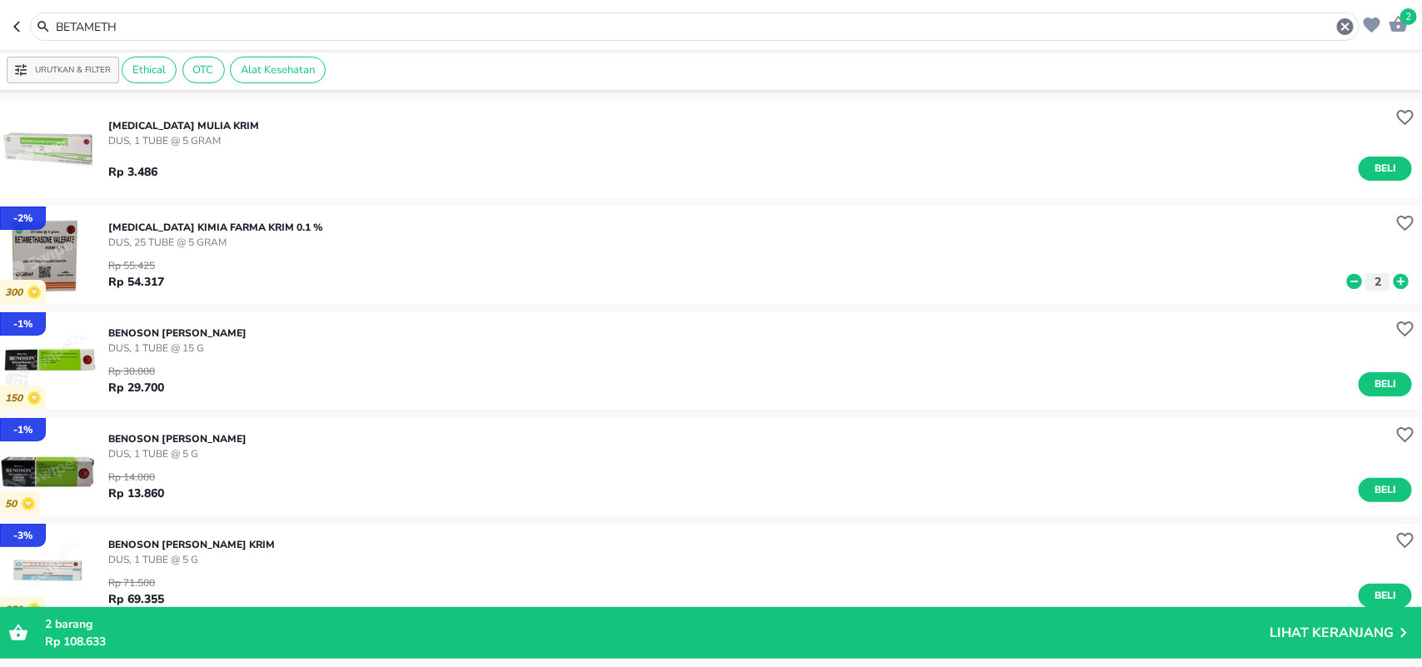
click at [0, 0] on html "Halo Apotek K24 Anggrek Cikarang Baru, selamat datang! 2 BETAMETH Urutkan & Fil…" at bounding box center [711, 0] width 1422 height 0
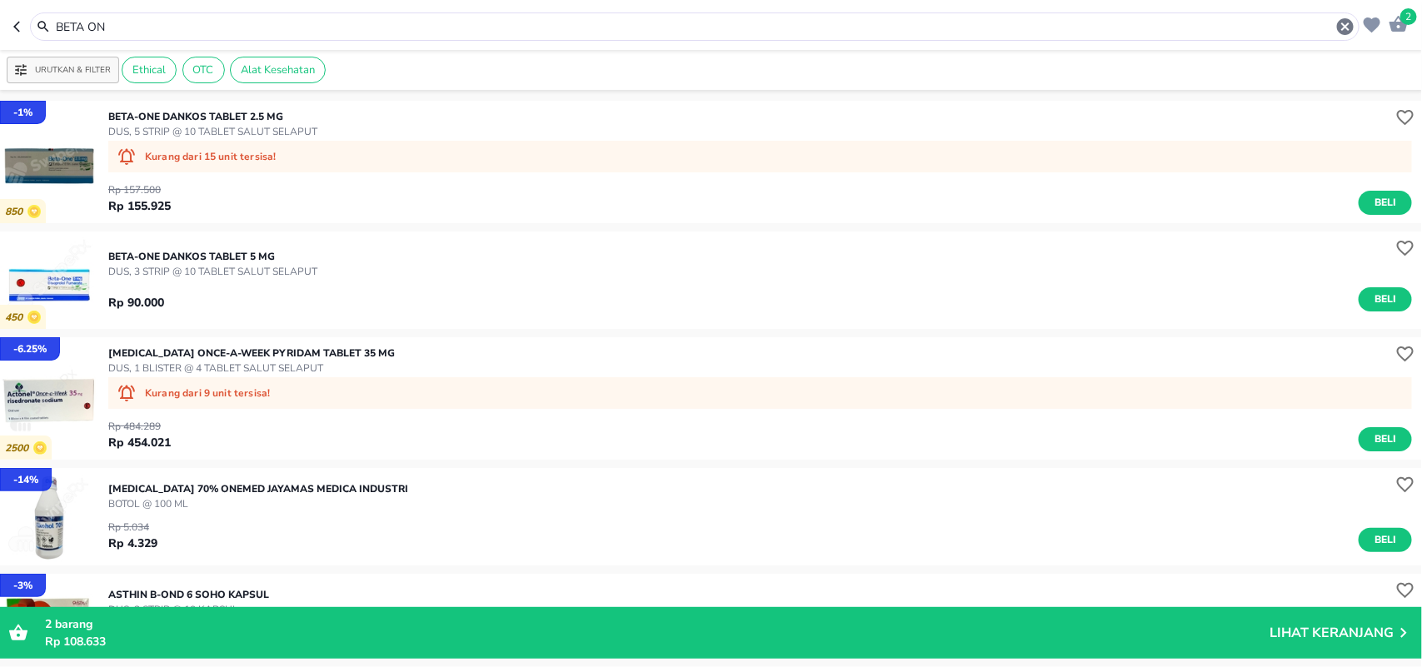
click at [233, 117] on p "BETA-ONE Dankos TABLET 2.5 MG" at bounding box center [212, 116] width 209 height 15
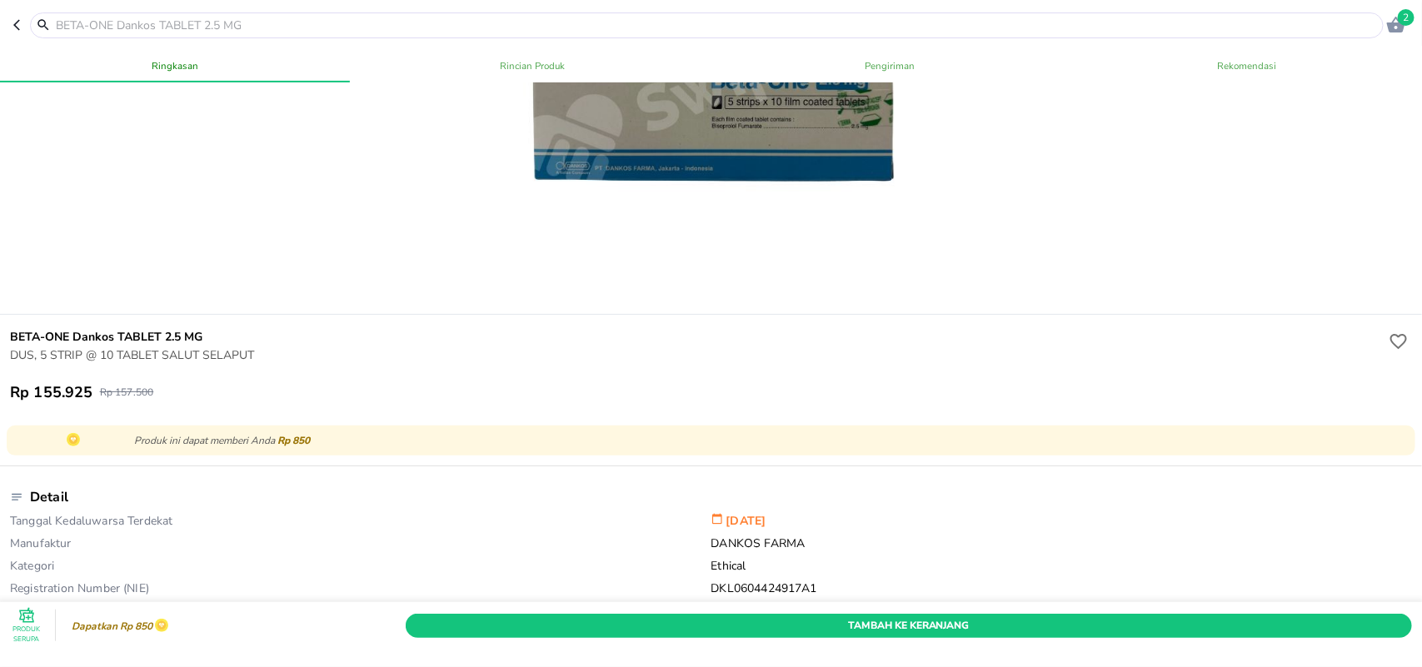
scroll to position [104, 0]
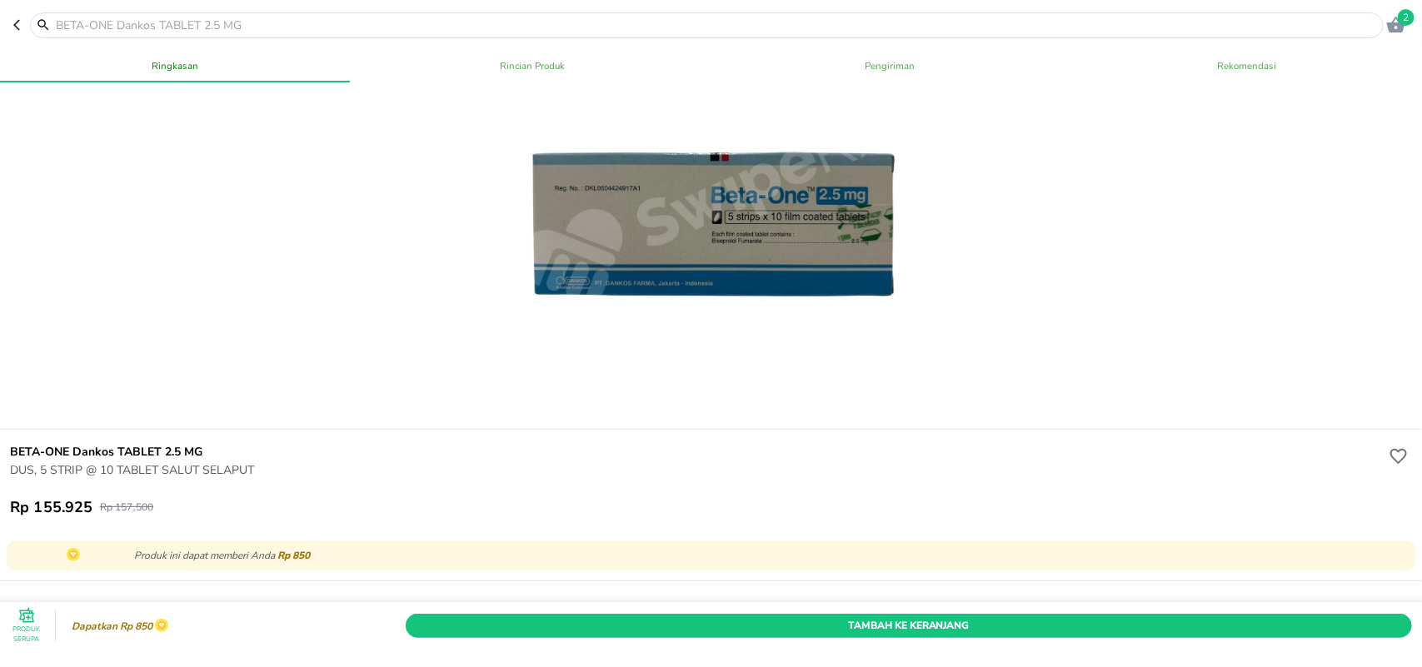
click at [15, 26] on icon "button" at bounding box center [16, 25] width 7 height 11
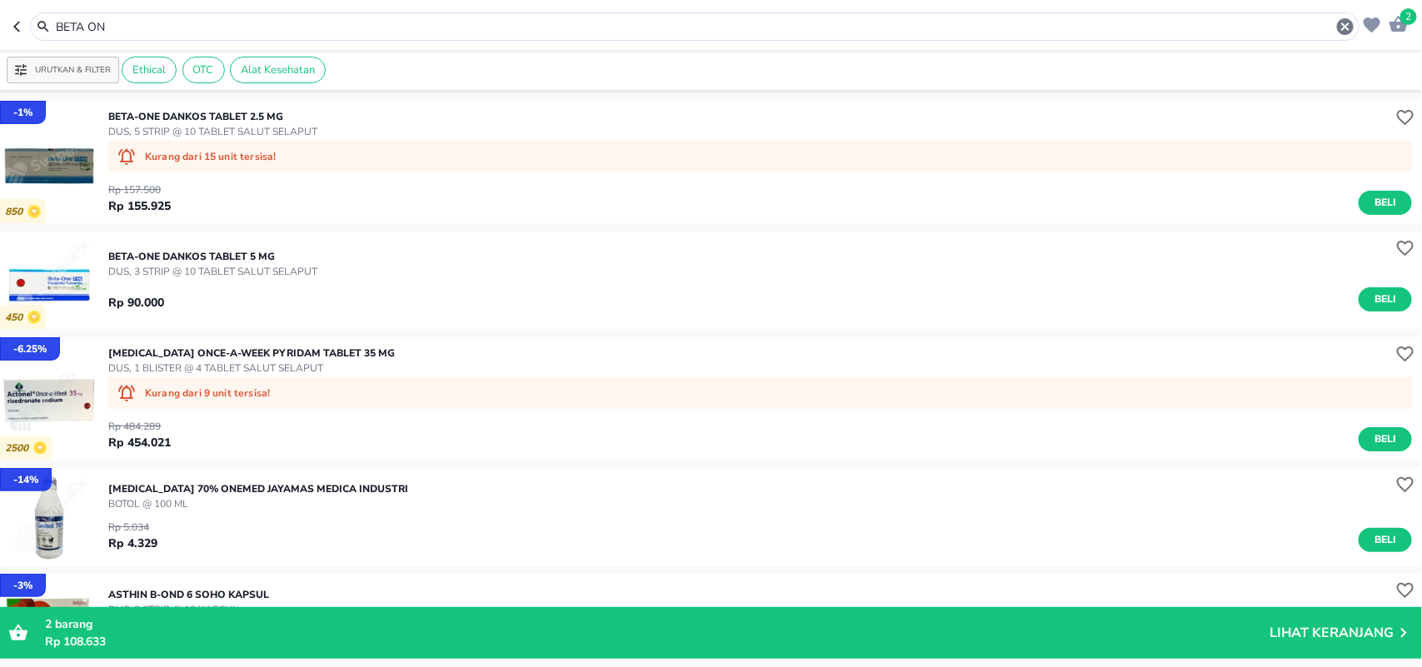
click at [161, 254] on p "BETA-ONE Dankos TABLET 5 MG" at bounding box center [212, 256] width 209 height 15
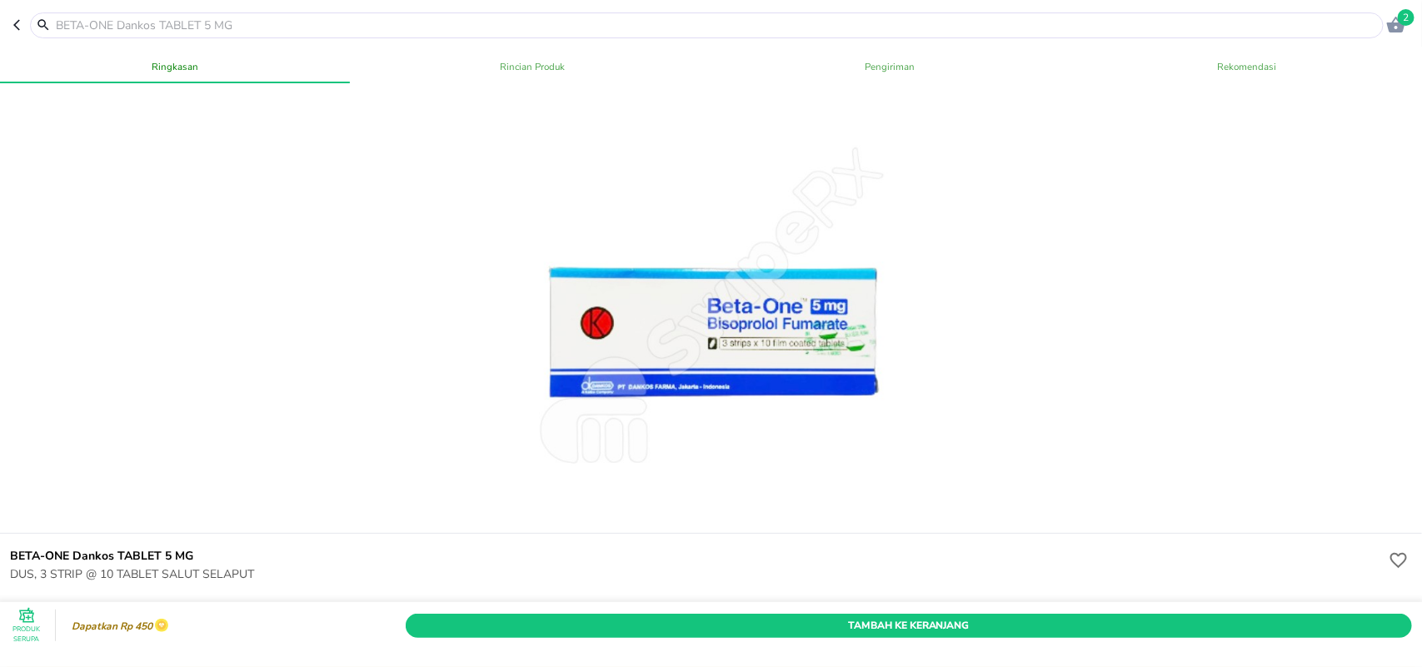
click at [18, 25] on icon "button" at bounding box center [19, 24] width 13 height 13
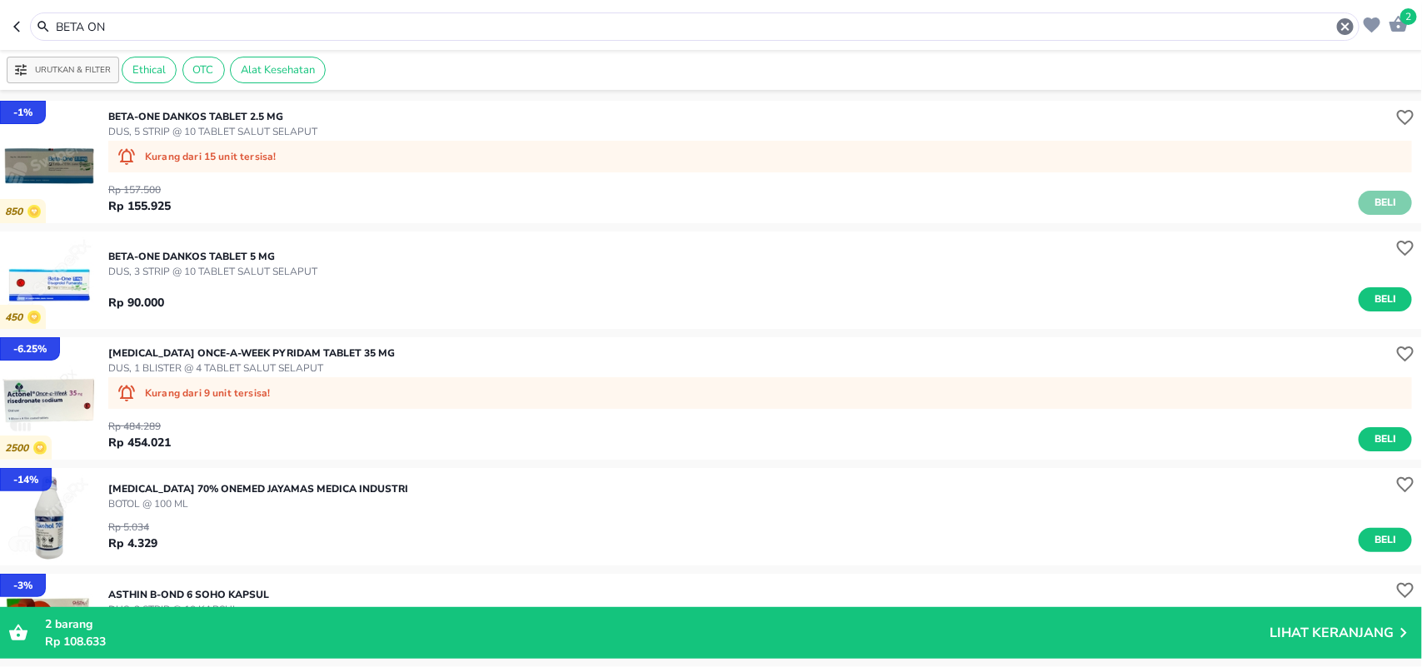
click at [1371, 196] on span "Beli" at bounding box center [1385, 202] width 28 height 17
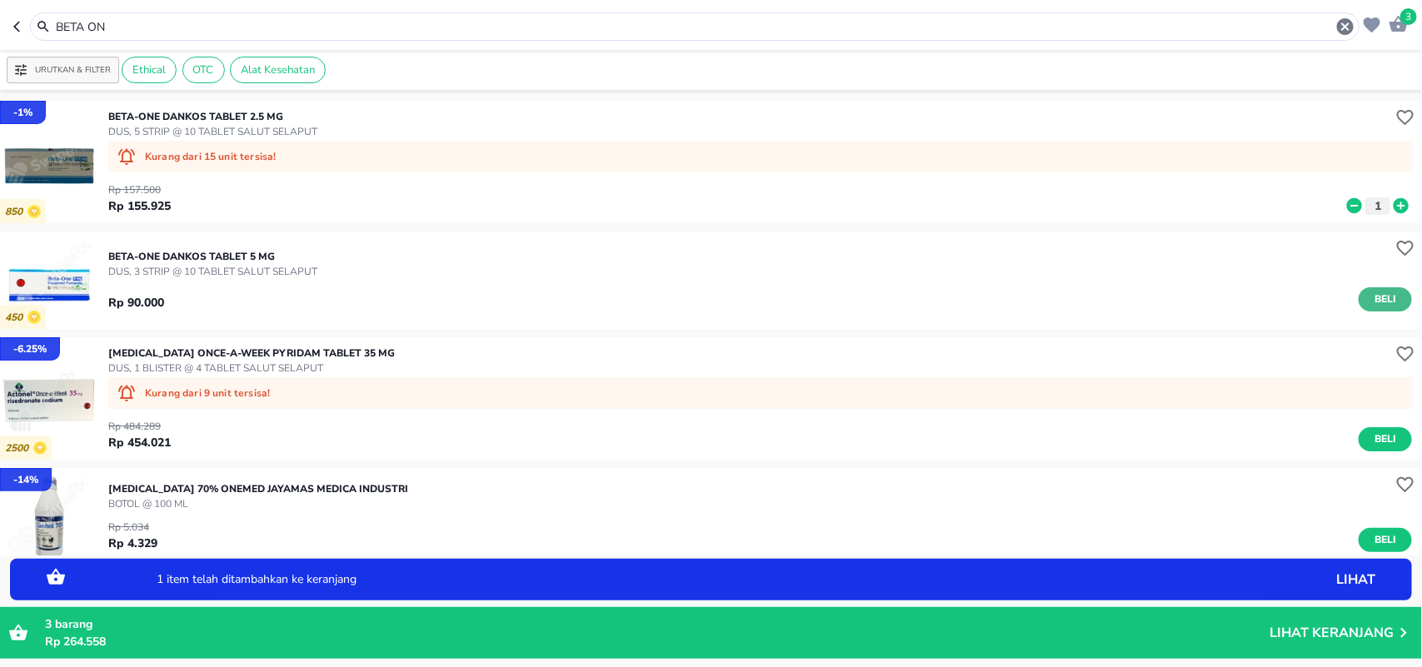
drag, startPoint x: 1370, startPoint y: 293, endPoint x: 1213, endPoint y: 267, distance: 158.7
click at [1371, 293] on span "Beli" at bounding box center [1385, 299] width 28 height 17
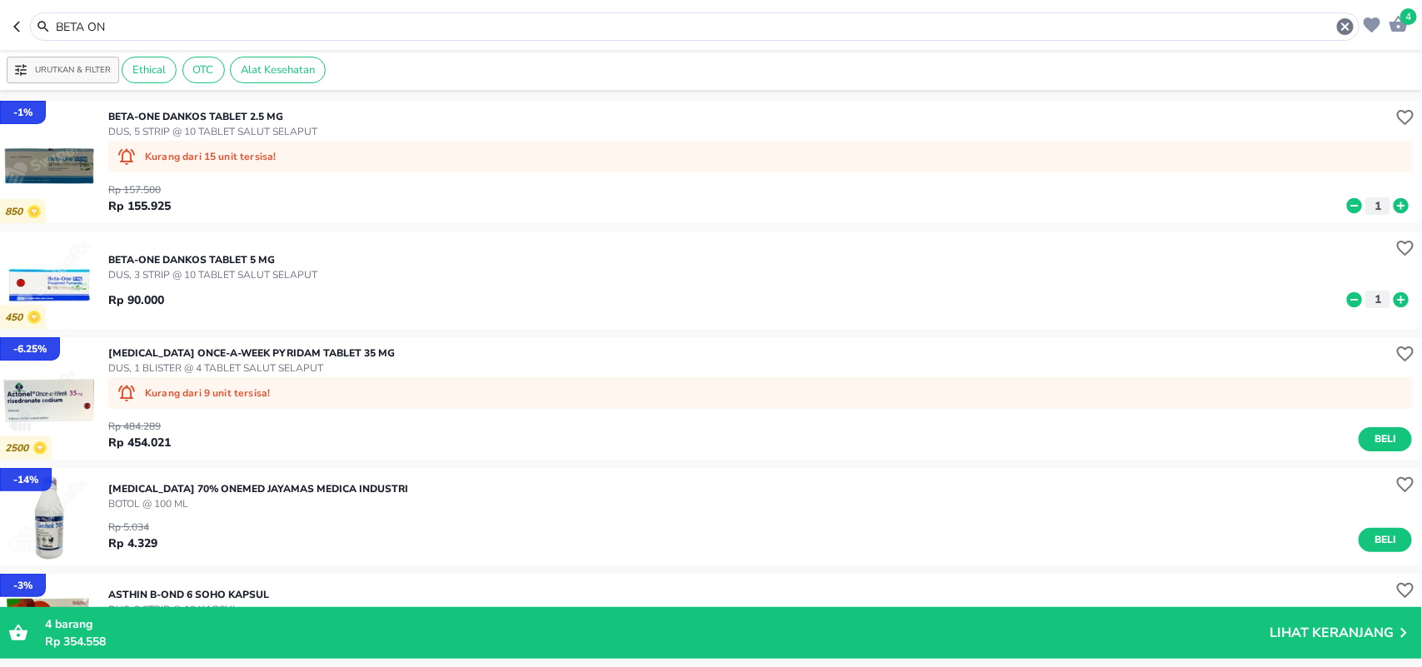
click at [155, 19] on input "BETA ON" at bounding box center [694, 26] width 1281 height 17
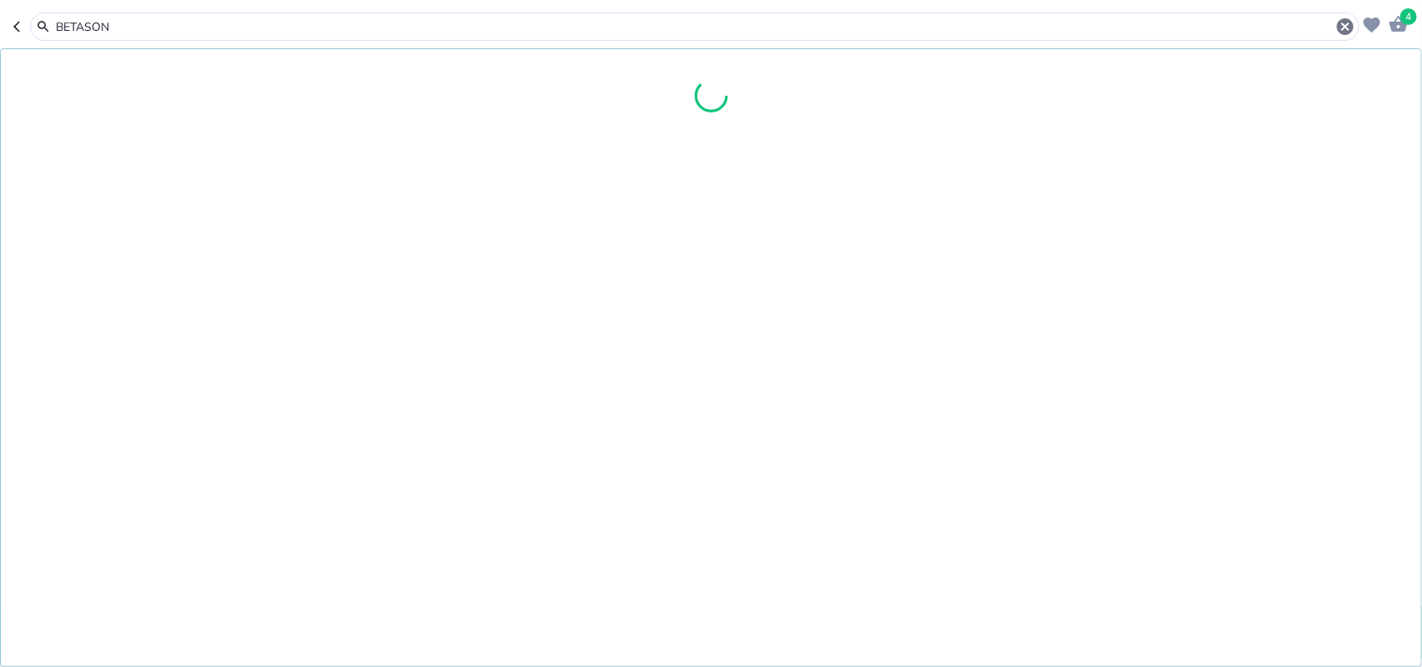
type input "BETASON"
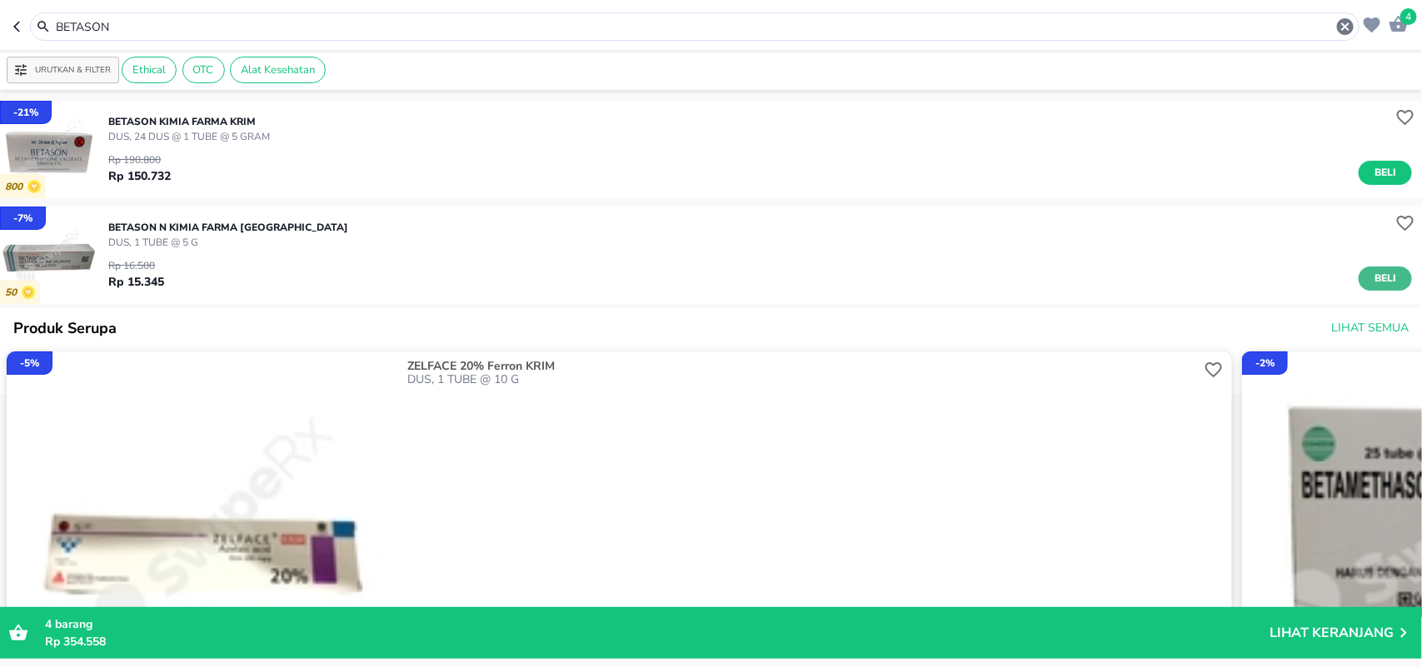
click at [1371, 275] on span "Beli" at bounding box center [1385, 278] width 28 height 17
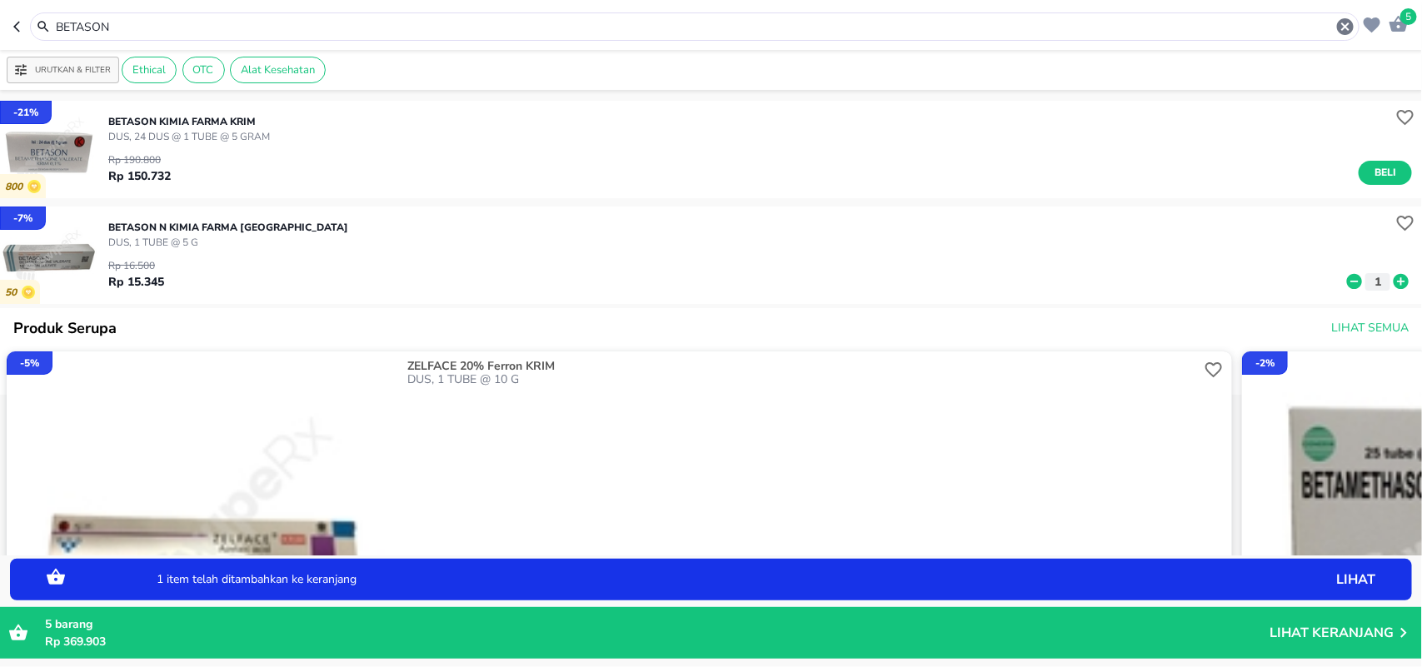
click at [1365, 275] on button "1" at bounding box center [1377, 281] width 25 height 17
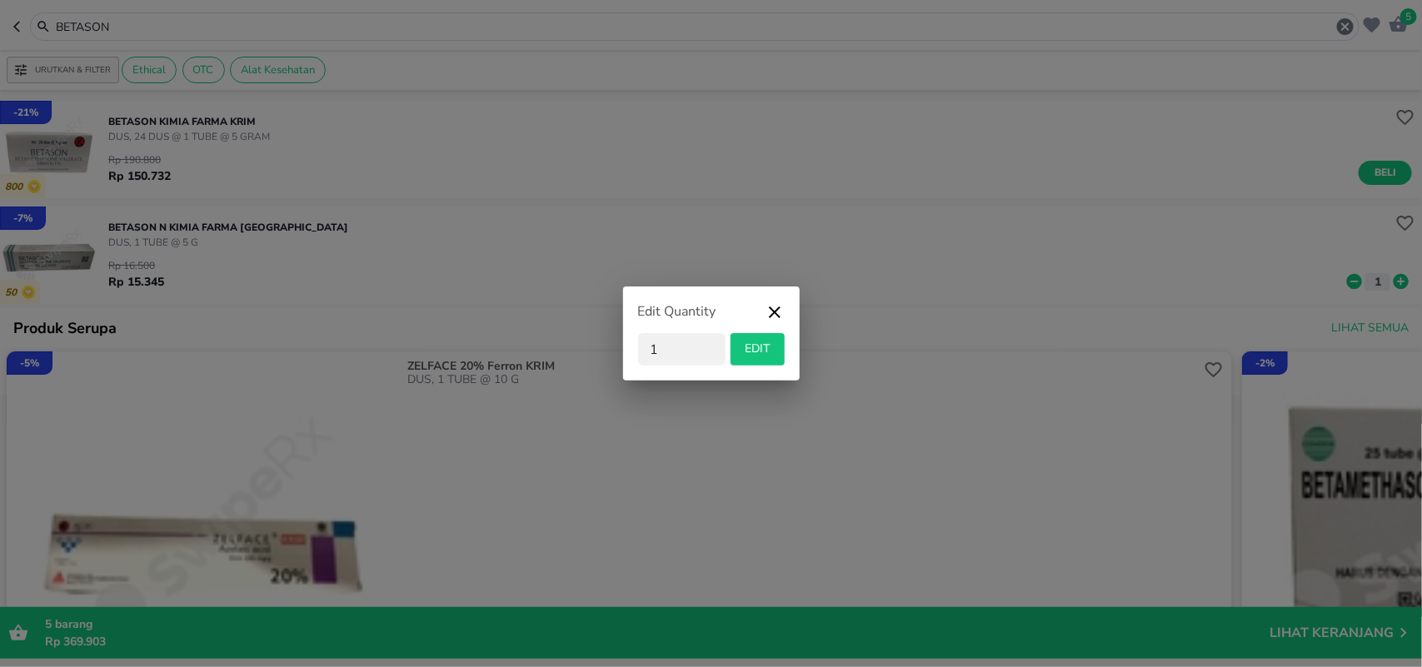
drag, startPoint x: 637, startPoint y: 344, endPoint x: 563, endPoint y: 340, distance: 74.2
click at [608, 346] on div "Edit Quantity 1 EDIT" at bounding box center [711, 333] width 1422 height 667
type input "24"
click at [755, 355] on span "EDIT" at bounding box center [757, 349] width 41 height 21
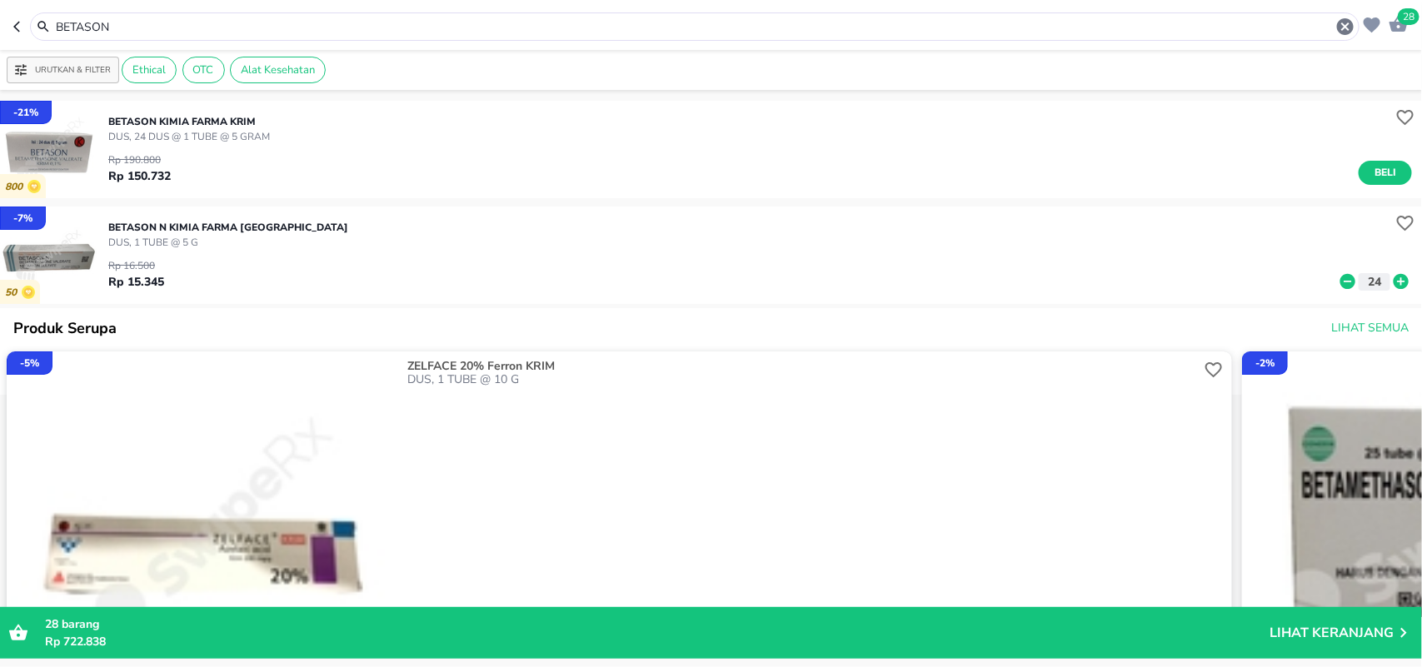
drag, startPoint x: 135, startPoint y: 17, endPoint x: 6, endPoint y: 8, distance: 129.4
click at [0, 17] on header "28 BETASON" at bounding box center [711, 25] width 1422 height 50
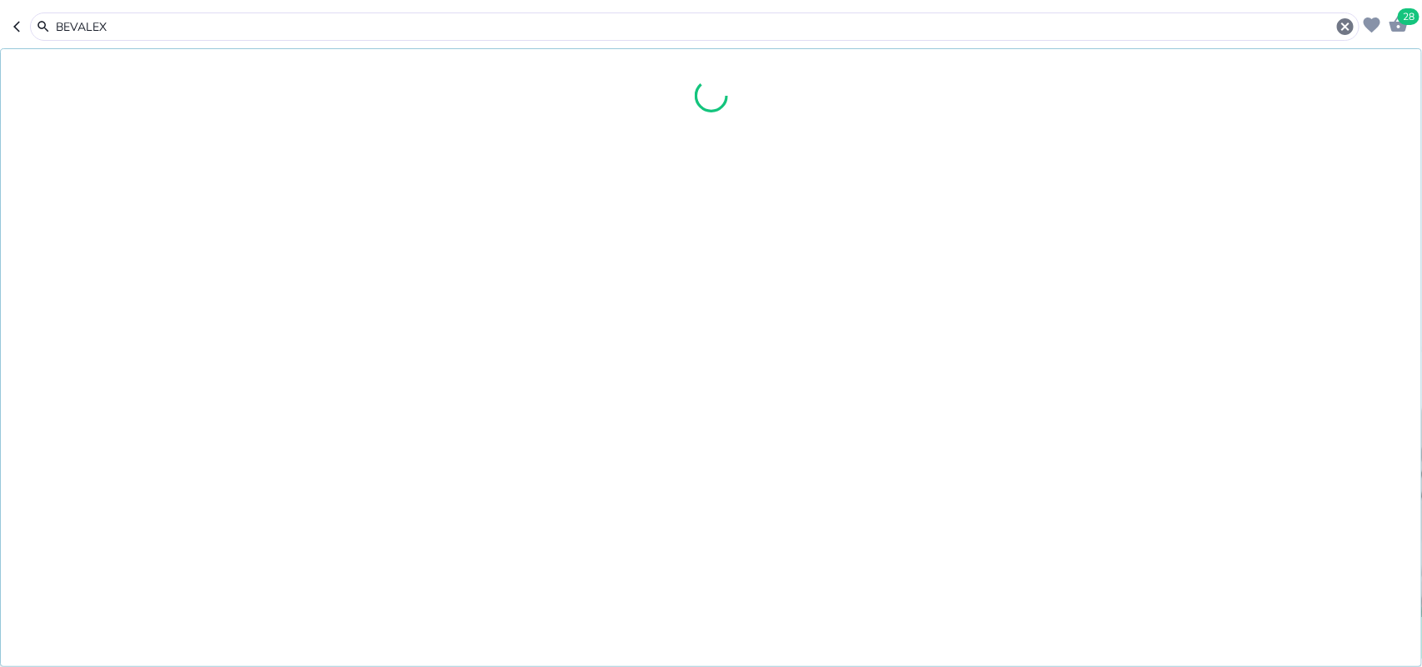
type input "BEVALEX"
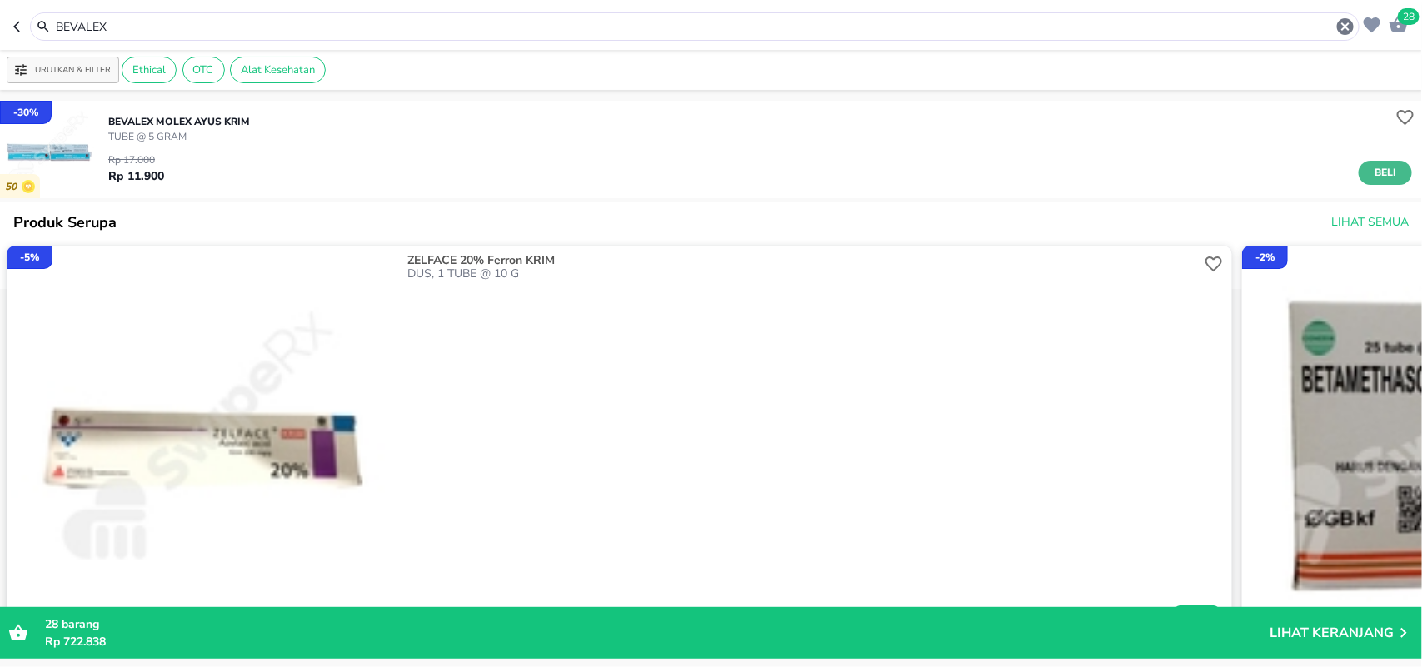
click at [1371, 165] on span "Beli" at bounding box center [1385, 172] width 28 height 17
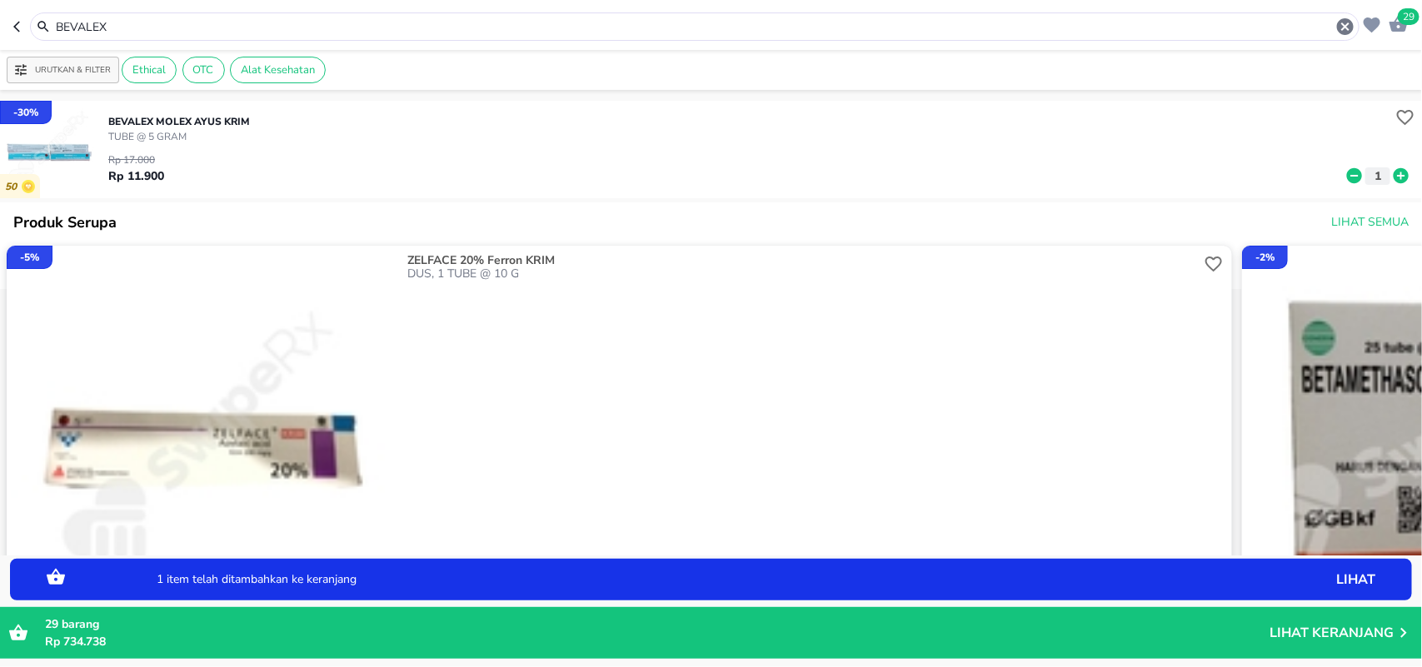
click at [1393, 172] on icon at bounding box center [1400, 175] width 15 height 15
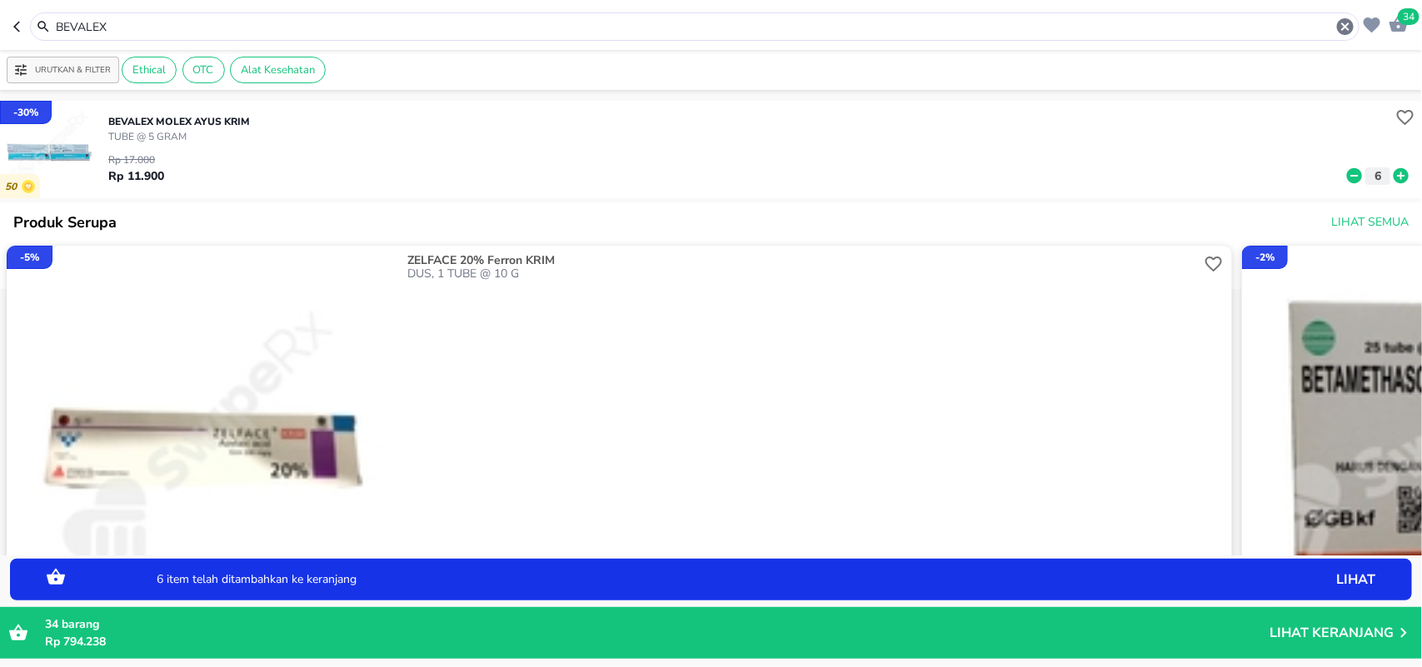
click at [1280, 630] on p "Lihat Keranjang" at bounding box center [1331, 633] width 124 height 0
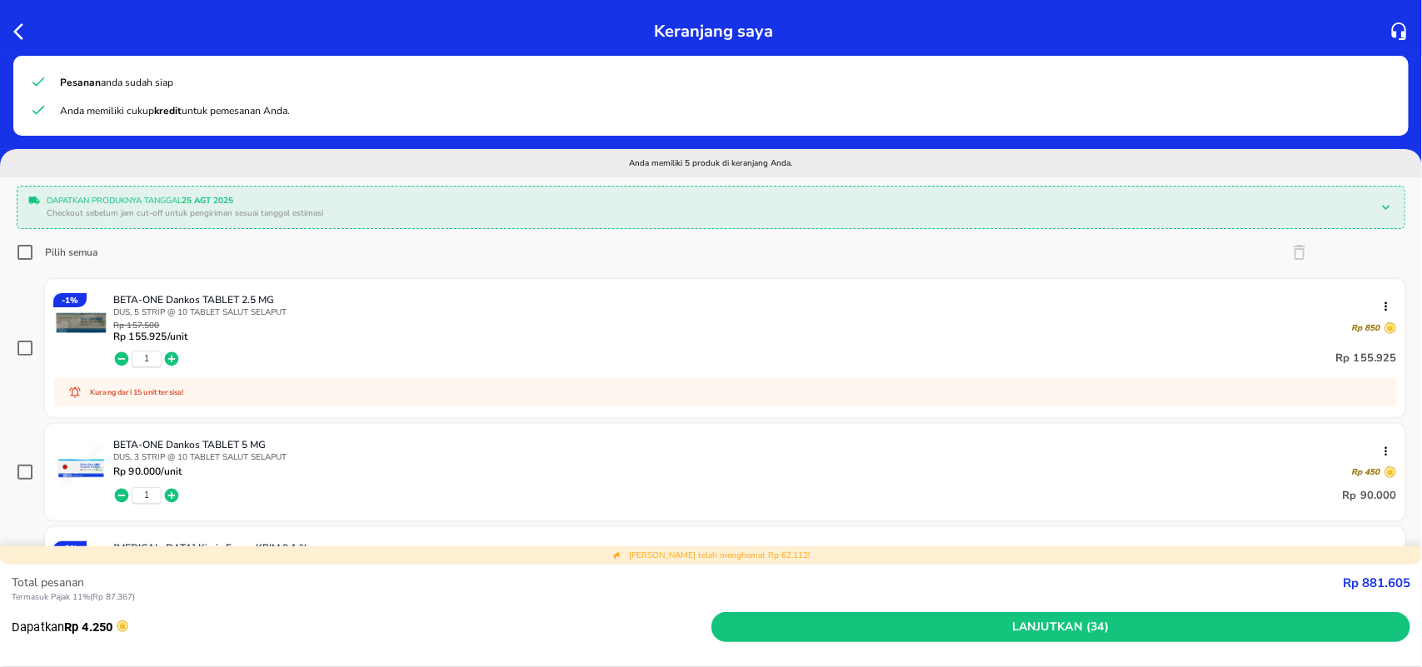
click at [21, 251] on input "Pilih semua" at bounding box center [25, 252] width 17 height 17
checkbox input "true"
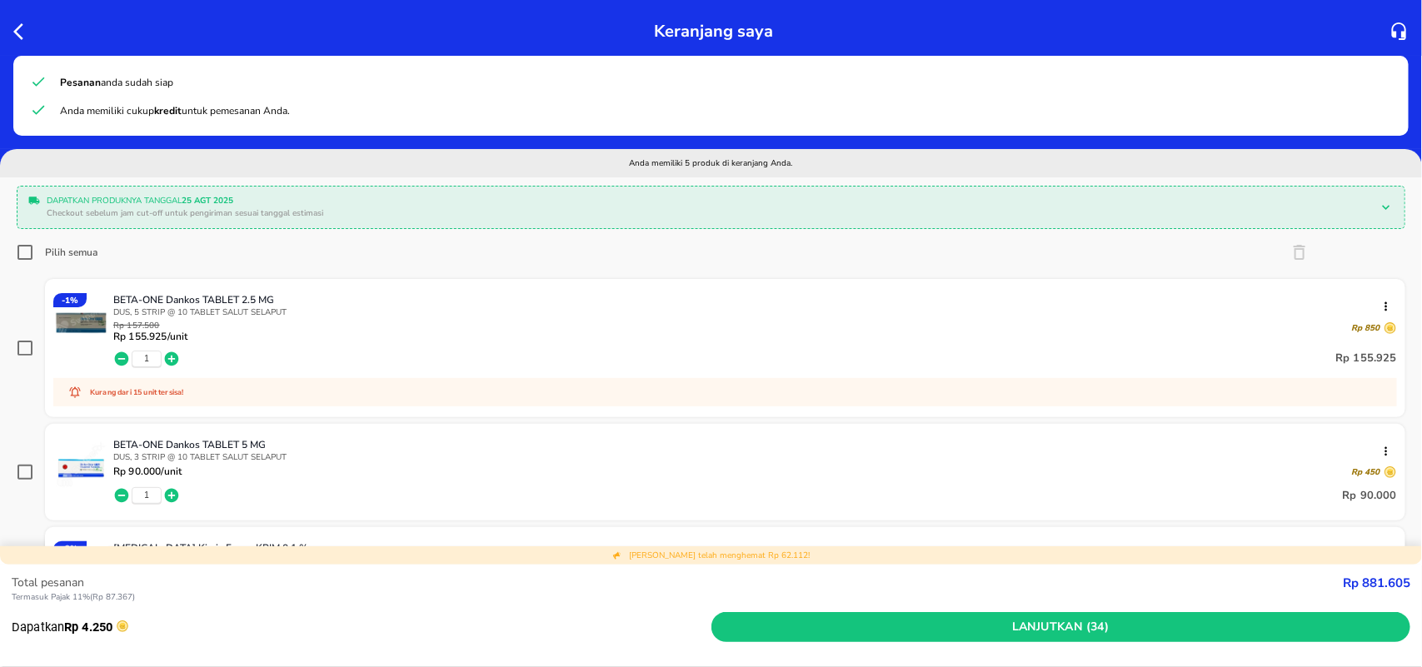
checkbox input "true"
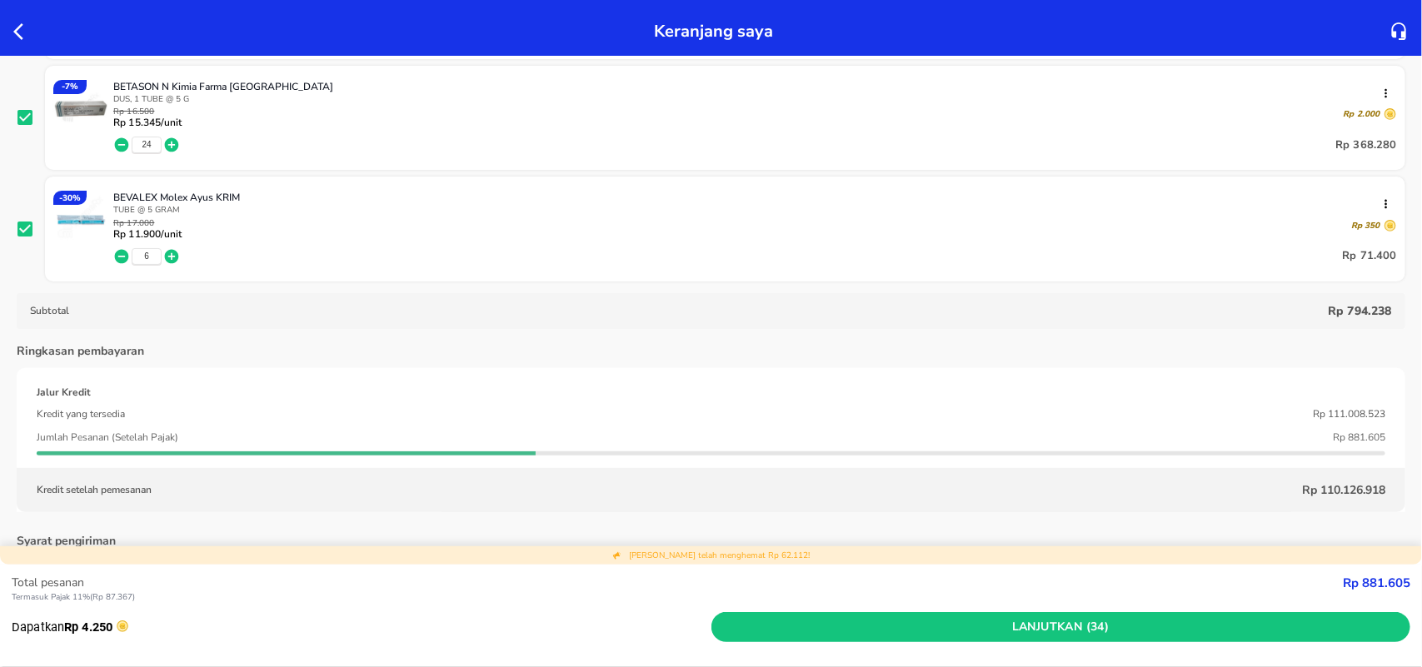
scroll to position [625, 0]
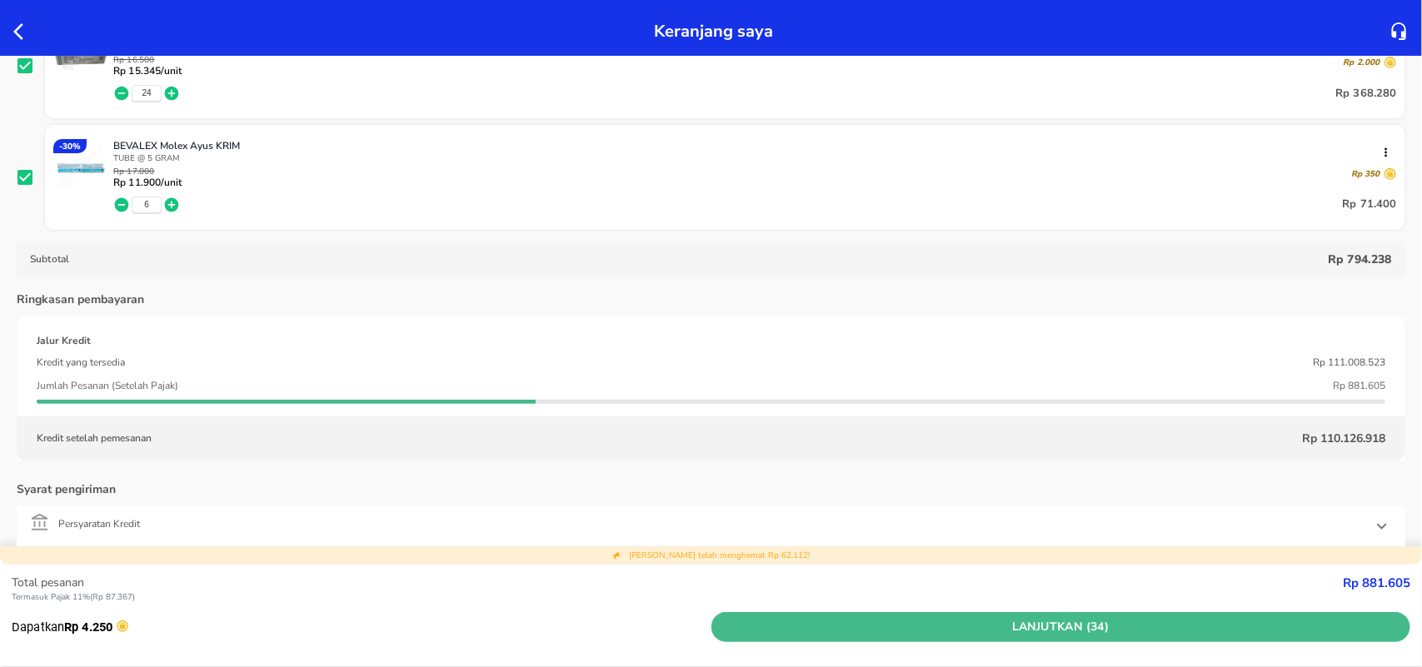
click at [1023, 617] on span "Lanjutkan (34)" at bounding box center [1061, 627] width 686 height 21
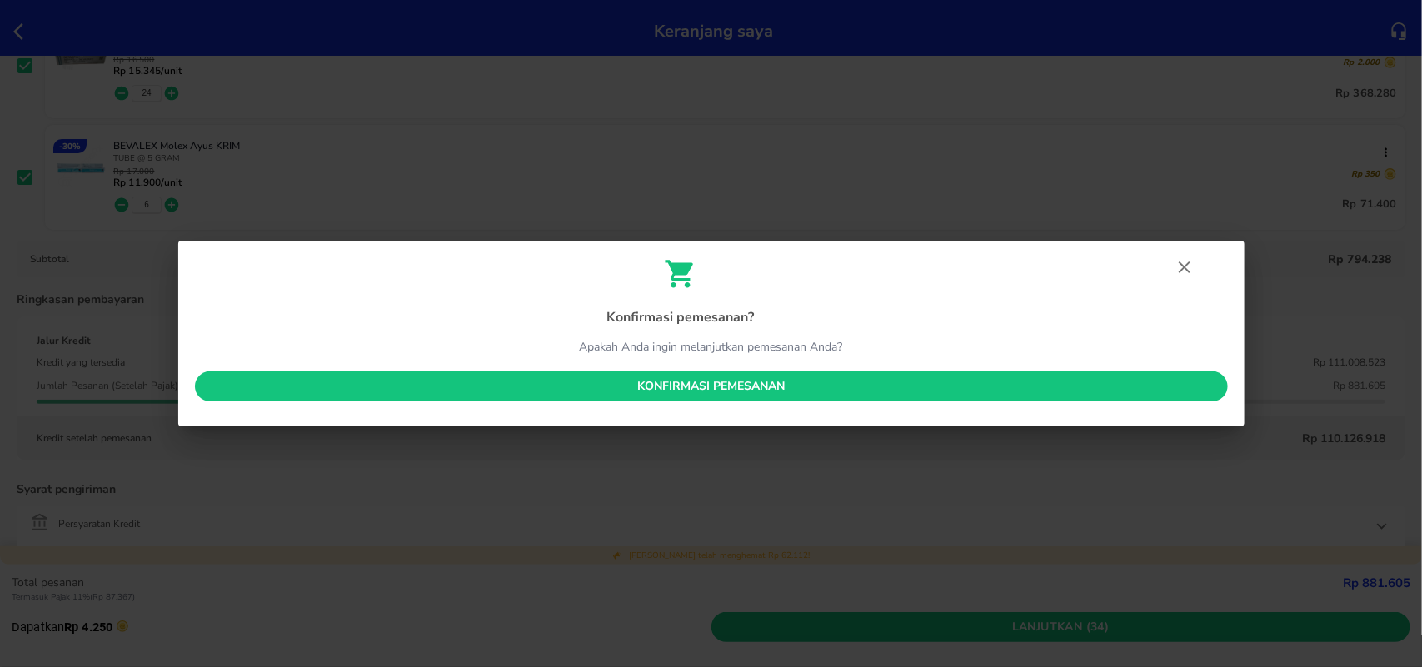
click at [691, 386] on span "Konfirmasi pemesanan" at bounding box center [711, 386] width 1006 height 21
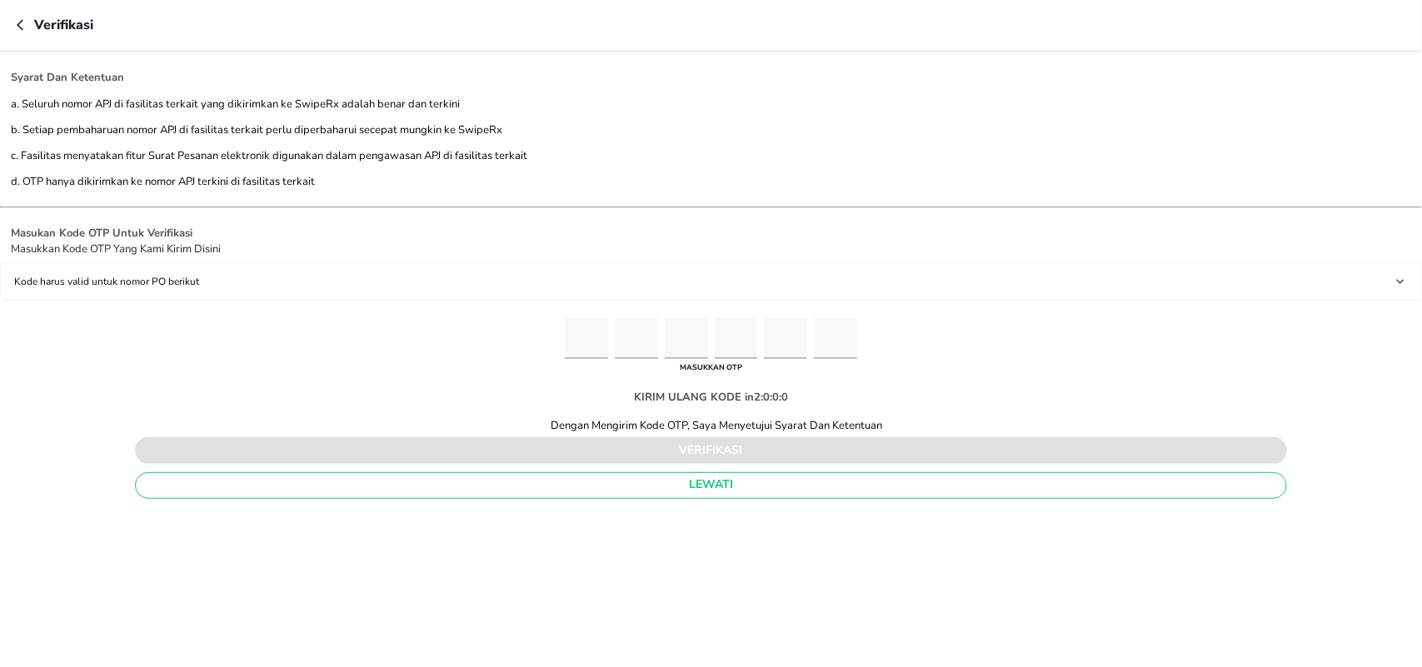
click at [577, 344] on input "Please enter OTP character 1" at bounding box center [586, 338] width 43 height 41
type input "4"
type input "2"
type input "8"
type input "6"
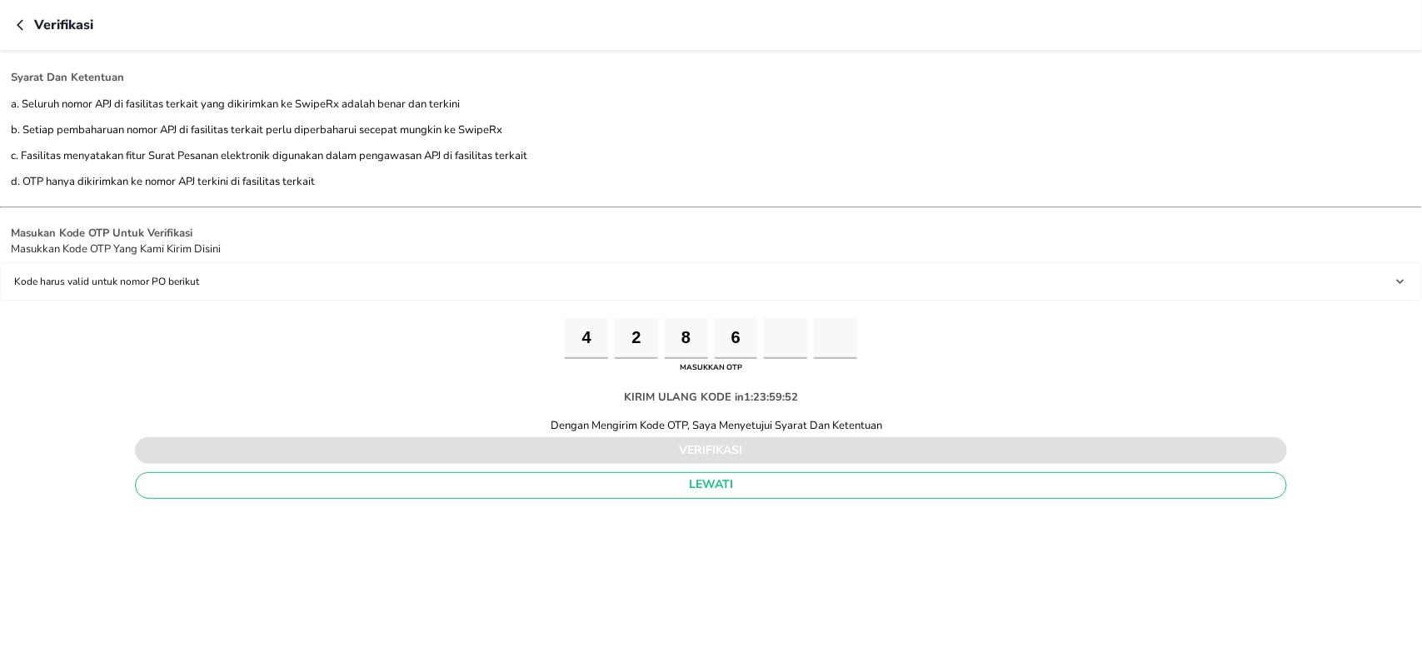
type input "1"
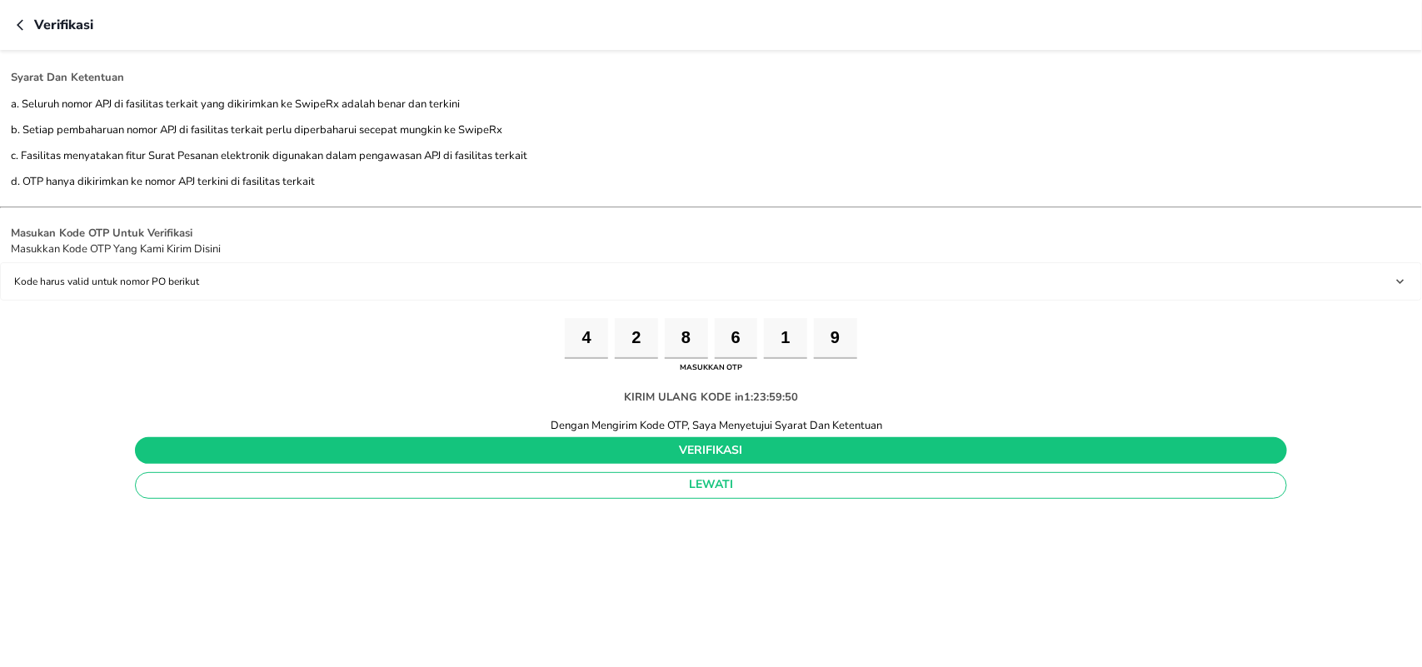
type input "9"
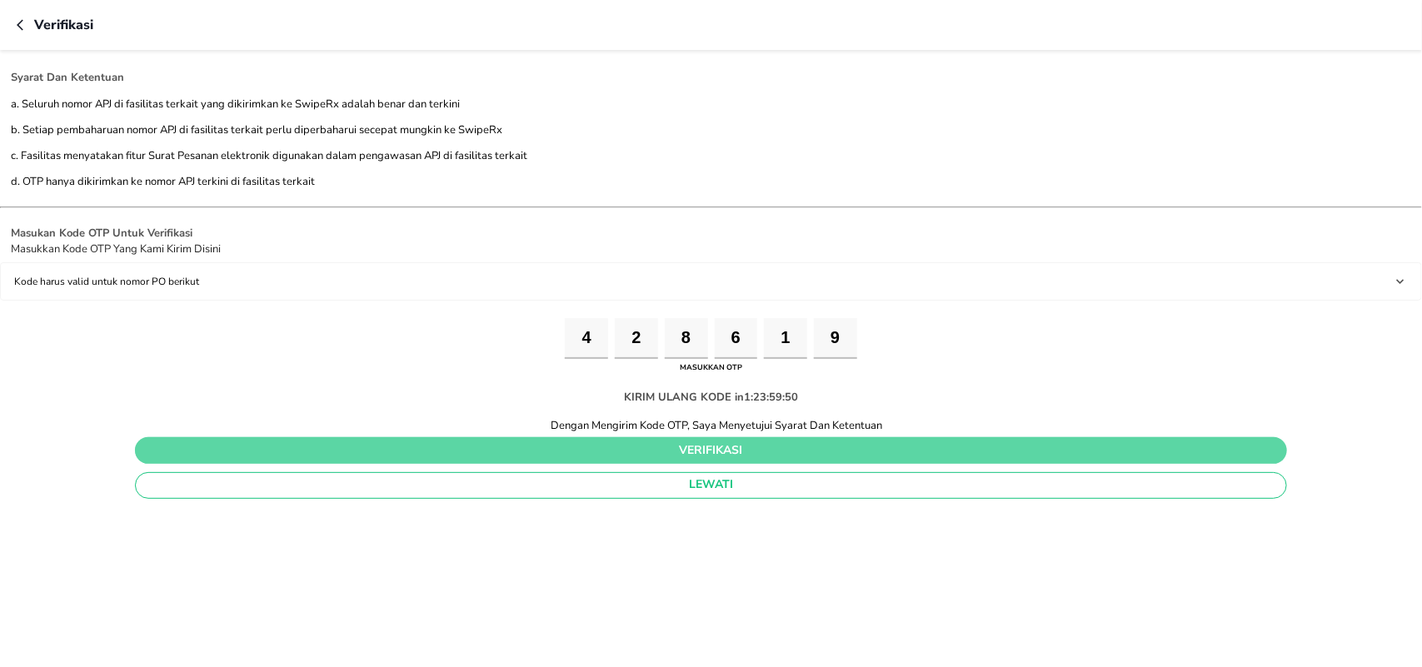
drag, startPoint x: 613, startPoint y: 451, endPoint x: 619, endPoint y: 425, distance: 26.5
click at [614, 451] on span "verifikasi" at bounding box center [710, 451] width 1125 height 21
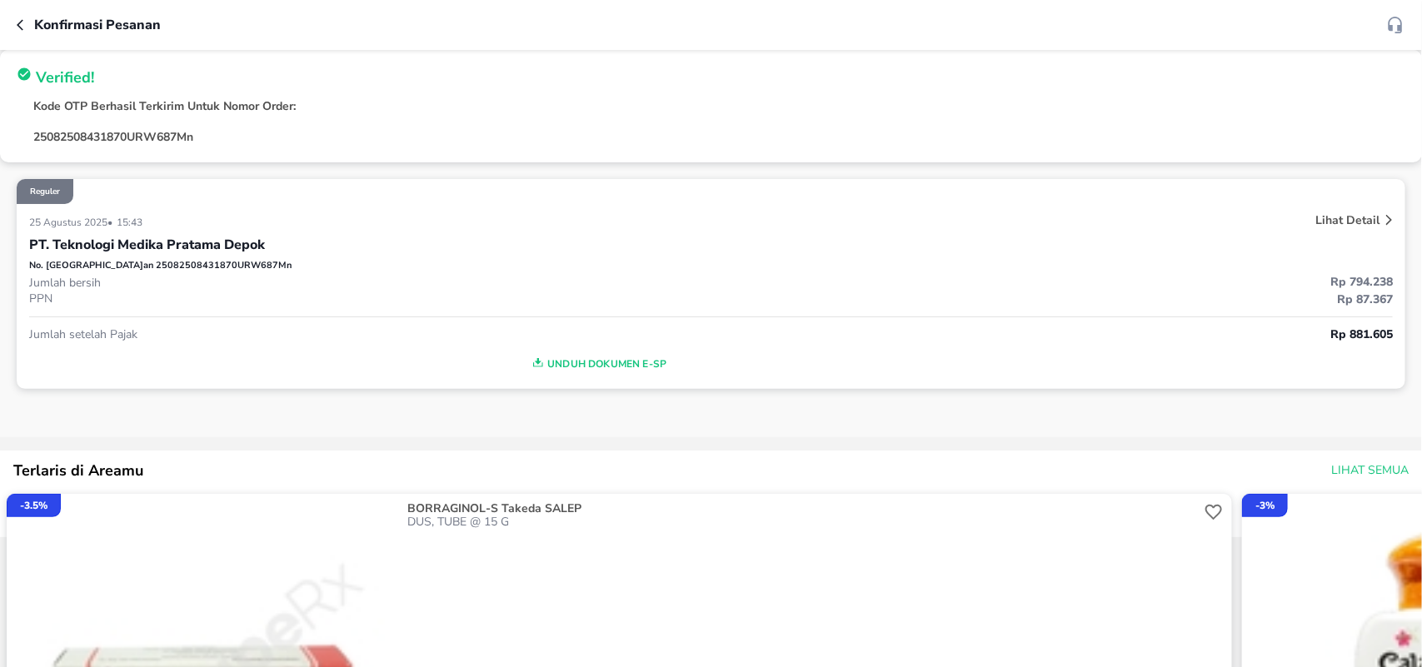
click at [600, 371] on span "Unduh Dokumen e-SP" at bounding box center [598, 364] width 1124 height 22
click at [19, 22] on icon "button" at bounding box center [23, 24] width 13 height 13
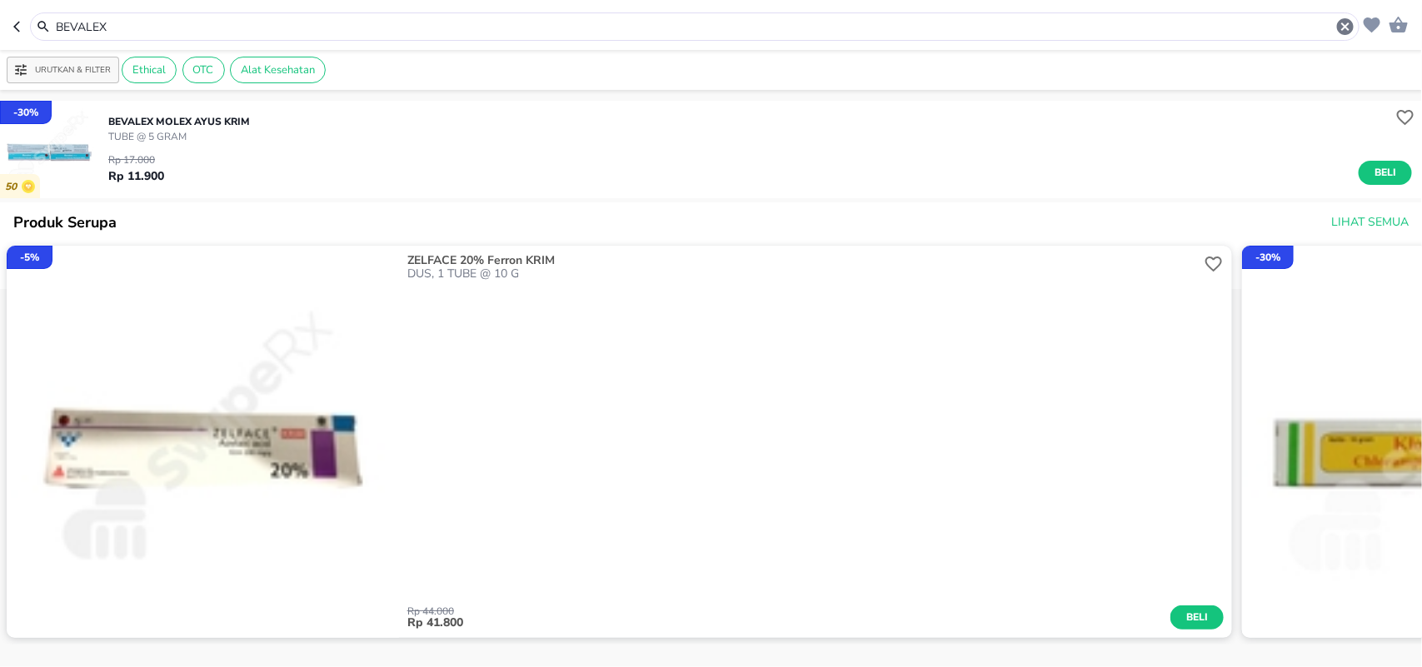
drag, startPoint x: 136, startPoint y: 27, endPoint x: 0, endPoint y: 77, distance: 144.4
click at [0, 88] on div "BEVALEX Urutkan & Filter Ethical OTC Alat Kesehatan - 30 % 50 BEVALEX Molex Ayu…" at bounding box center [711, 333] width 1422 height 667
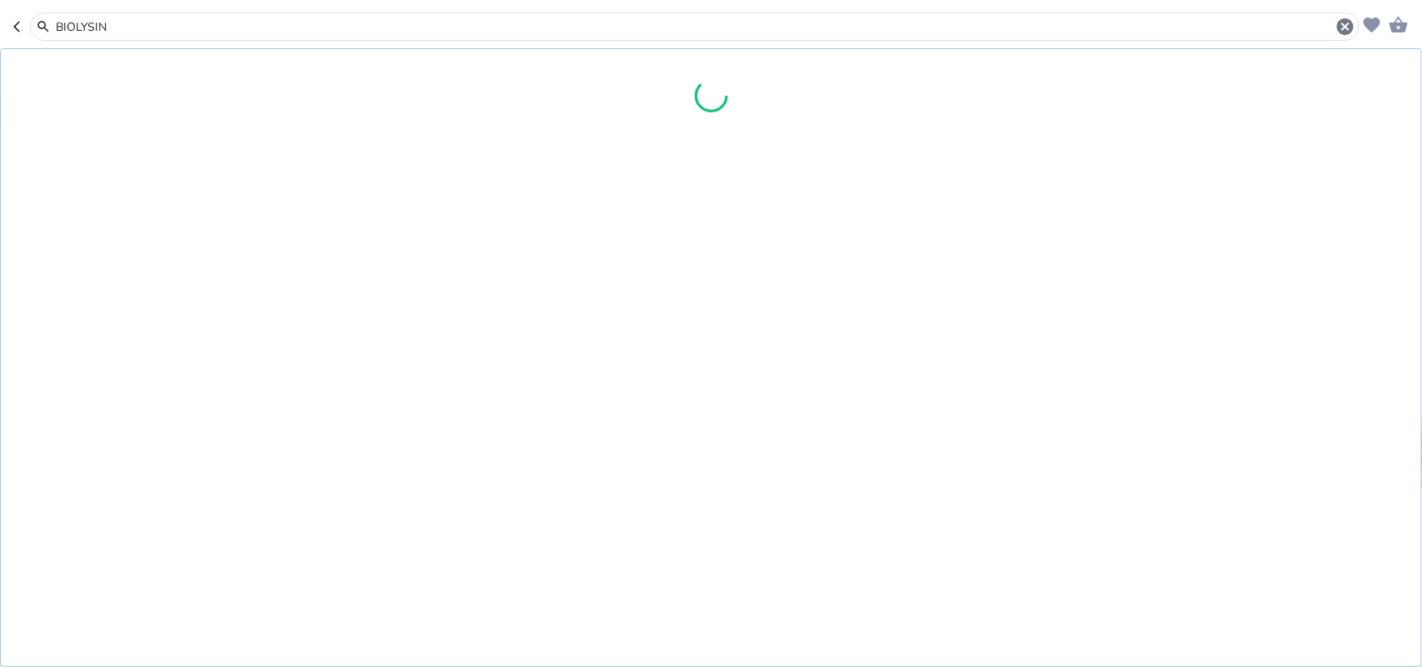
type input "BIOLYSIN"
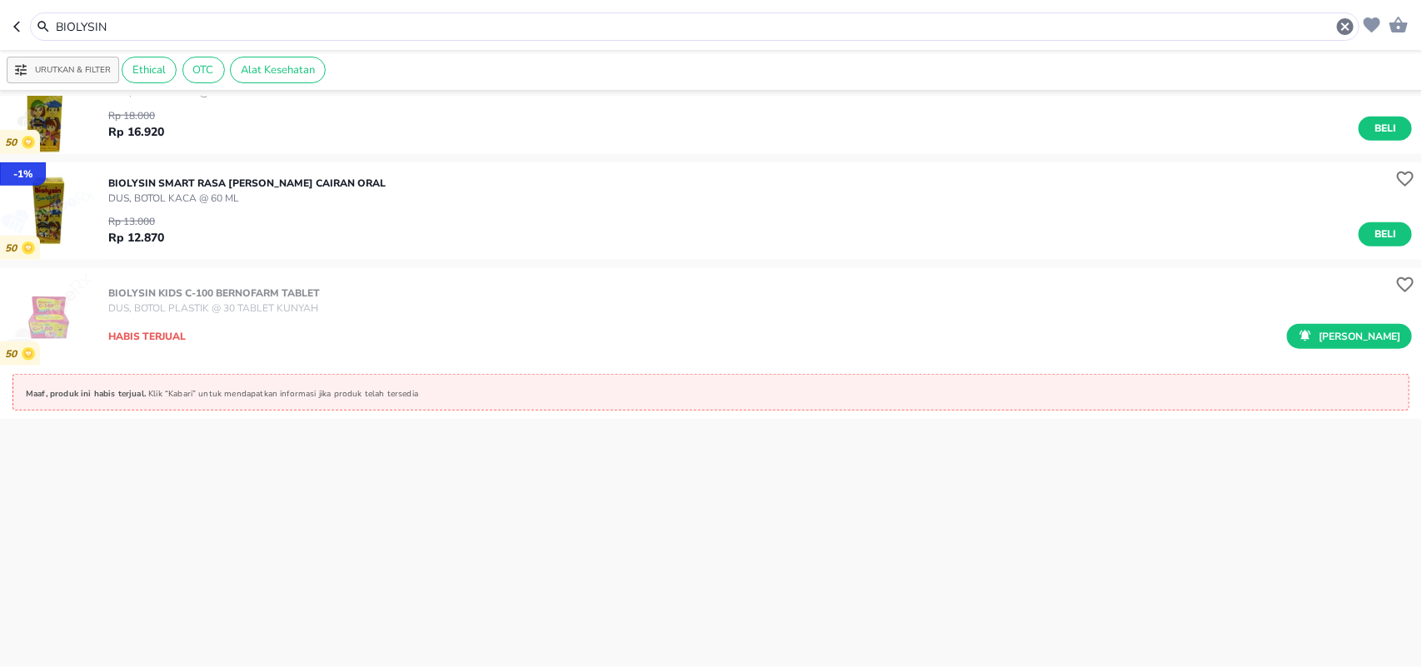
scroll to position [129, 0]
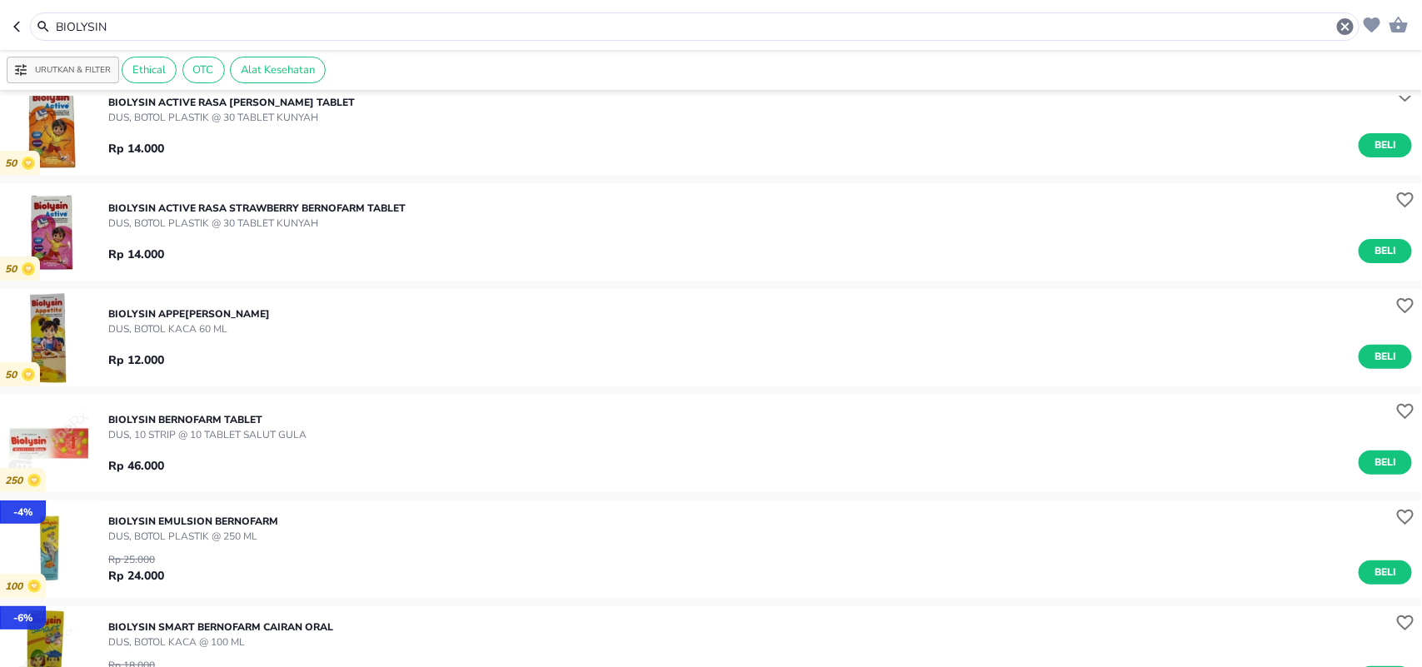
drag, startPoint x: 109, startPoint y: 27, endPoint x: 0, endPoint y: 11, distance: 110.2
click at [0, 15] on header "BIOLYSIN" at bounding box center [711, 25] width 1422 height 50
click at [202, 419] on p "BIOLYSIN Bernofarm TABLET" at bounding box center [207, 419] width 198 height 15
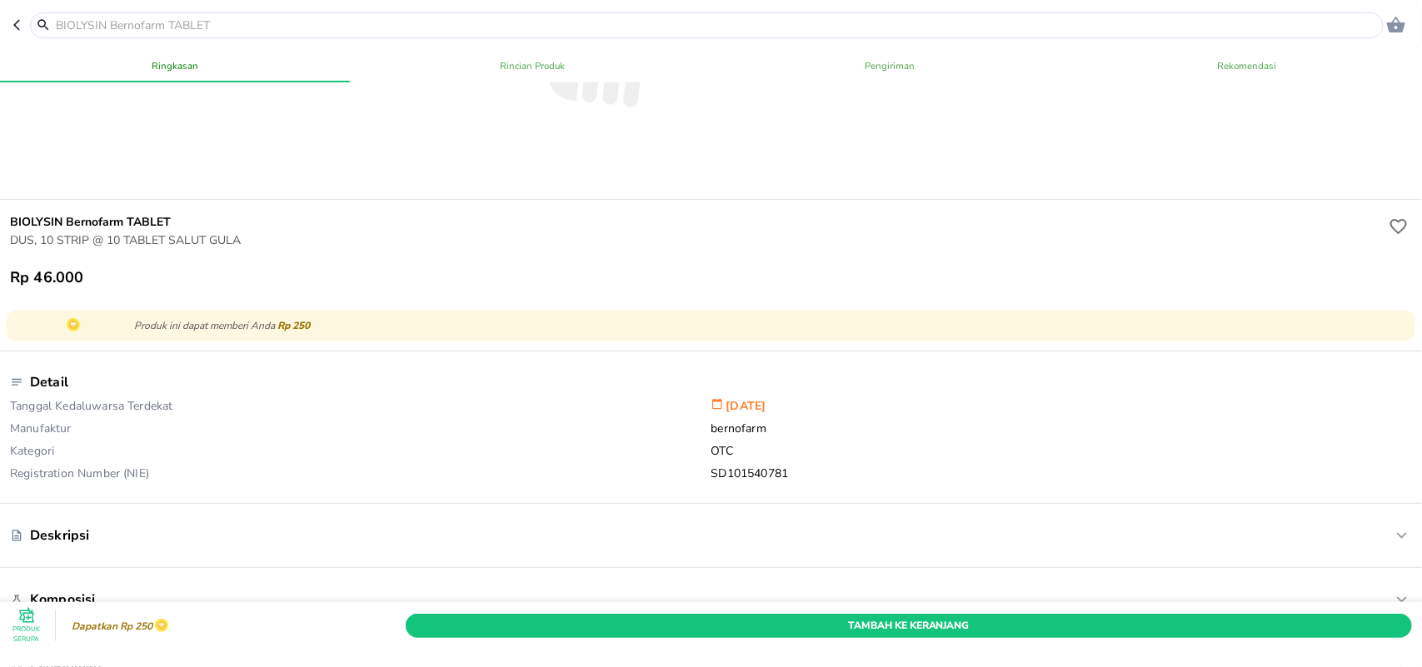
scroll to position [625, 0]
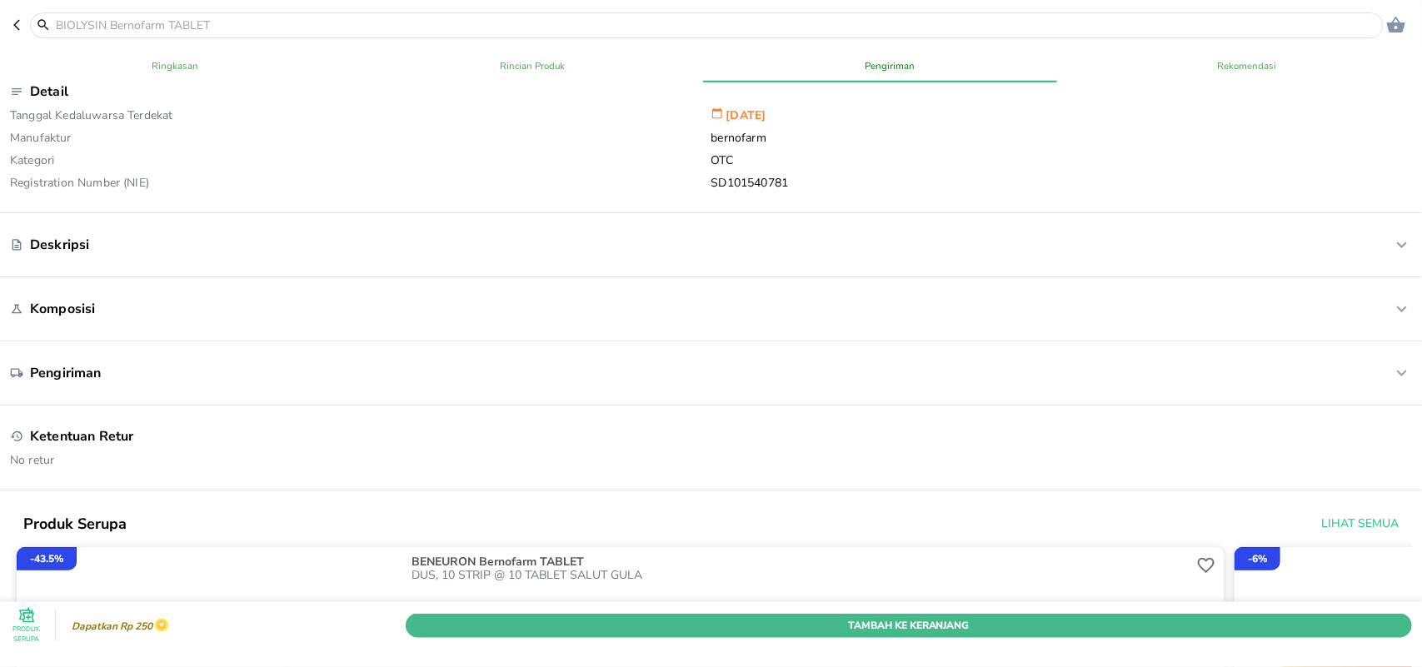
click at [1108, 616] on span "Tambah Ke Keranjang" at bounding box center [908, 624] width 981 height 17
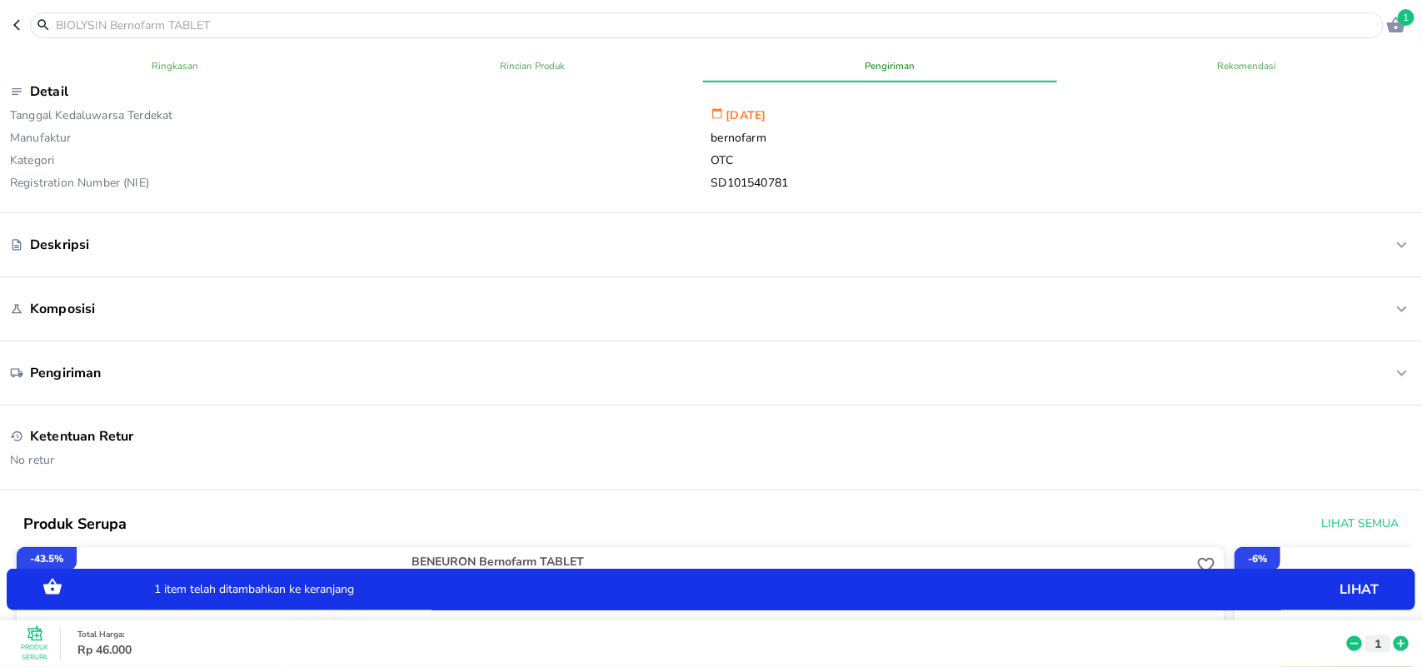
click at [100, 27] on input "text" at bounding box center [716, 25] width 1325 height 17
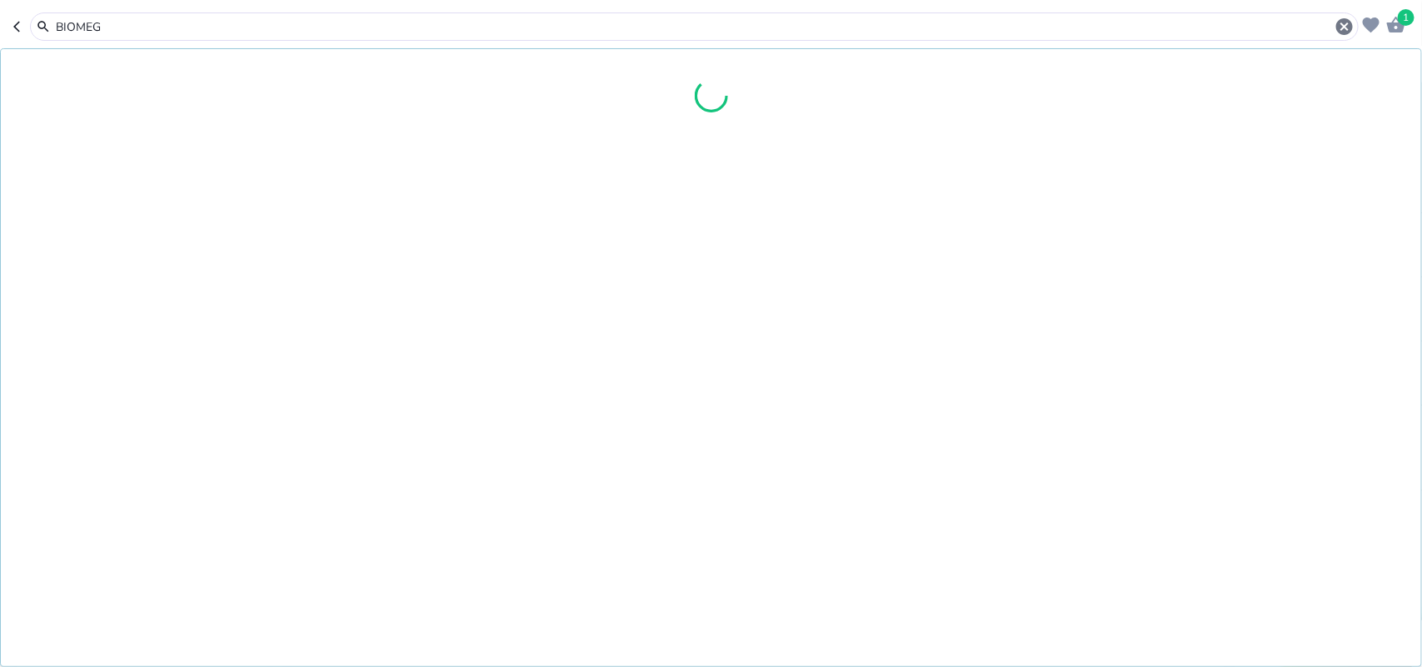
type input "BIOMEGA"
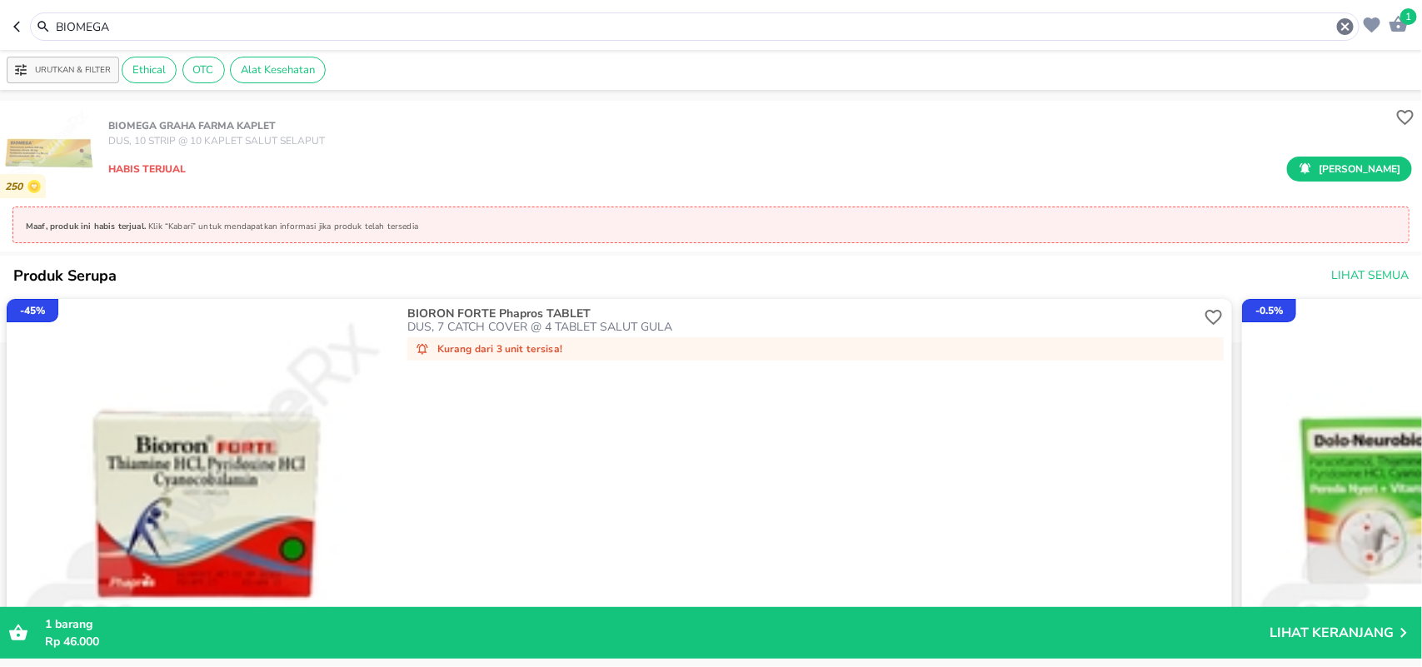
drag, startPoint x: 114, startPoint y: 21, endPoint x: 0, endPoint y: -31, distance: 125.2
click at [0, 0] on html "Halo Apotek K24 Anggrek Cikarang Baru, selamat datang! 1 BIOMEGA Urutkan & Filt…" at bounding box center [711, 0] width 1422 height 0
type input "N"
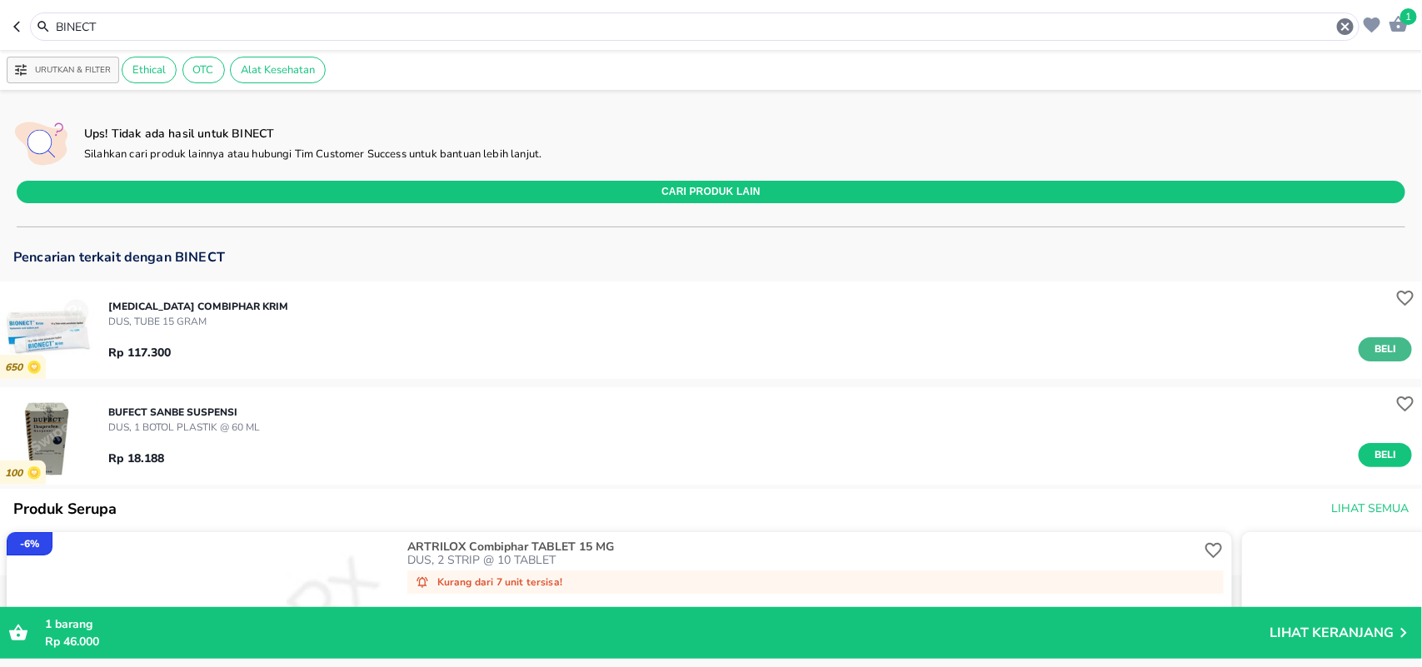
click at [1371, 348] on span "Beli" at bounding box center [1385, 349] width 28 height 17
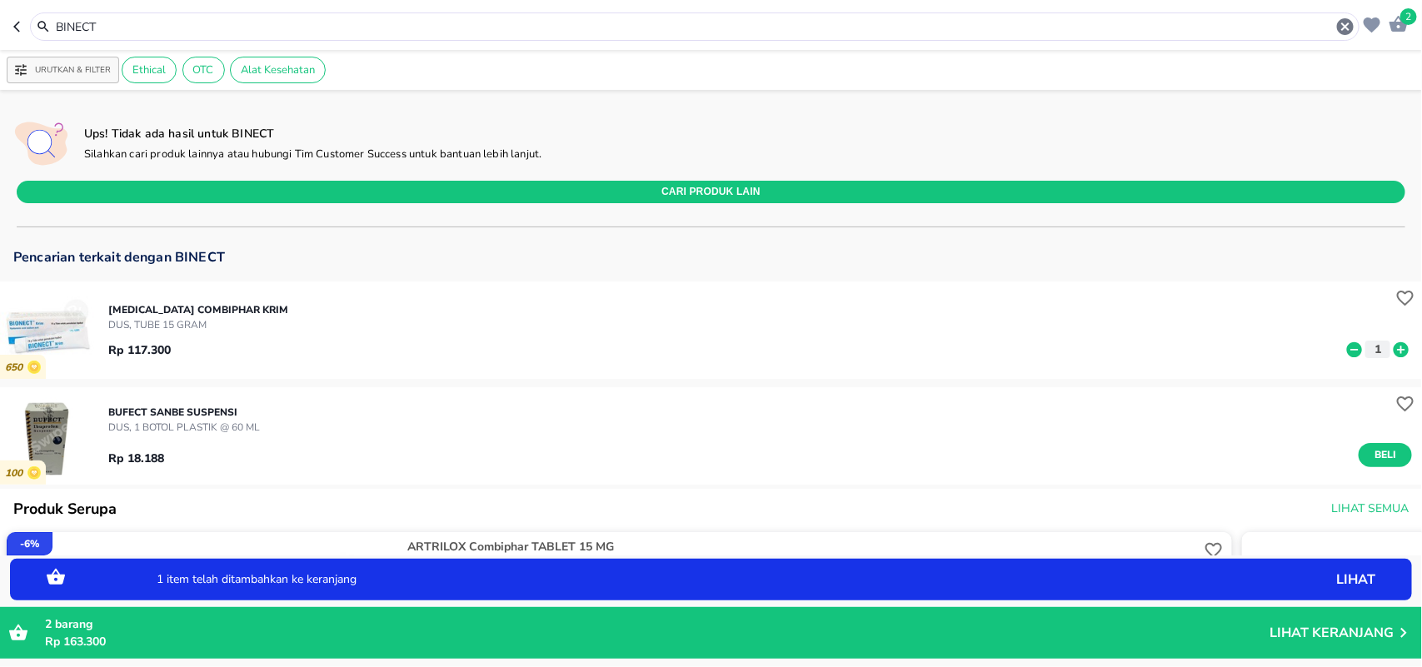
click at [1390, 348] on icon at bounding box center [1401, 350] width 22 height 18
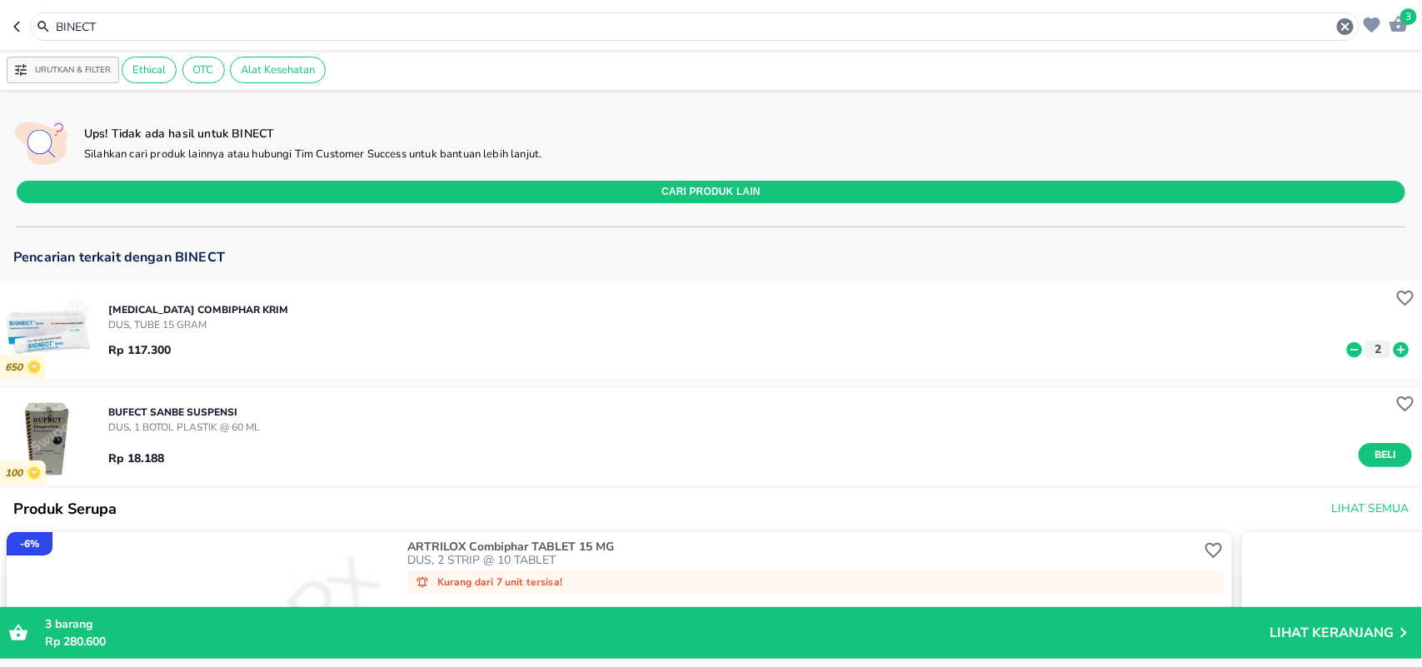
drag, startPoint x: 69, startPoint y: 15, endPoint x: 30, endPoint y: 37, distance: 45.1
click at [2, 10] on header "3 BINECT" at bounding box center [711, 25] width 1422 height 50
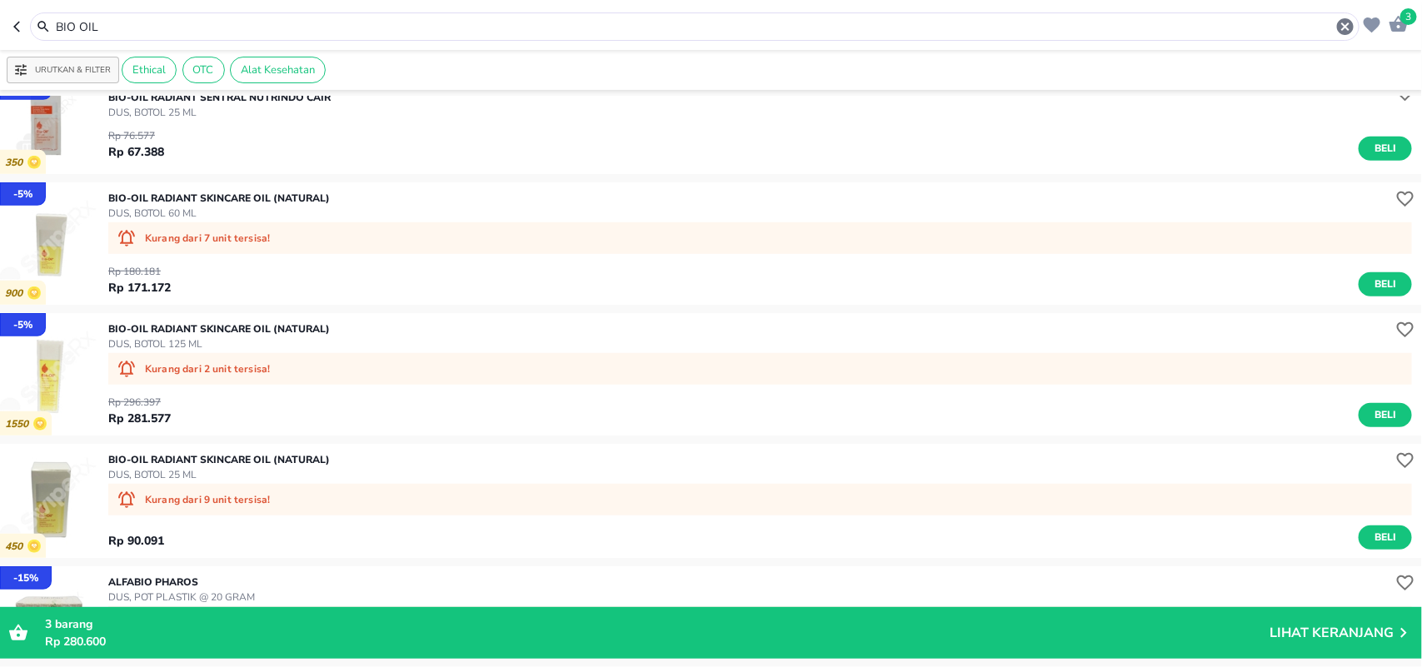
scroll to position [625, 0]
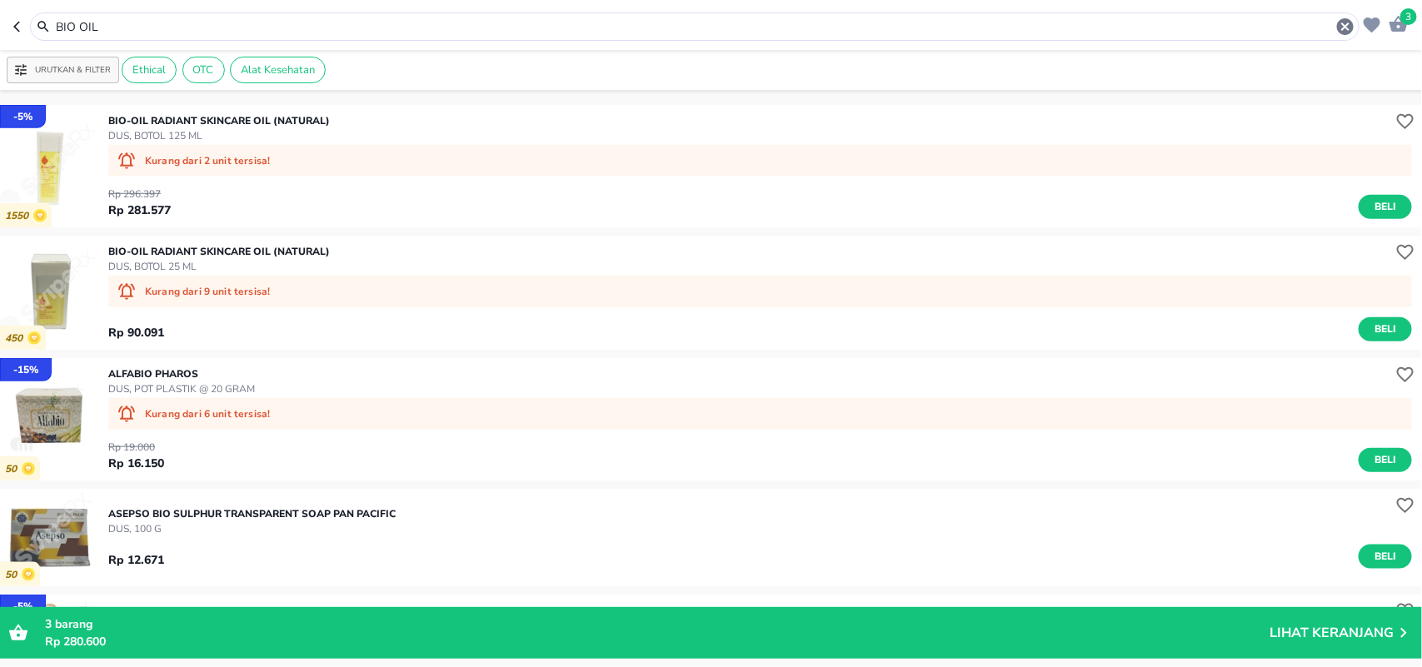
click at [0, 14] on header "3 BIO OIL" at bounding box center [711, 25] width 1422 height 50
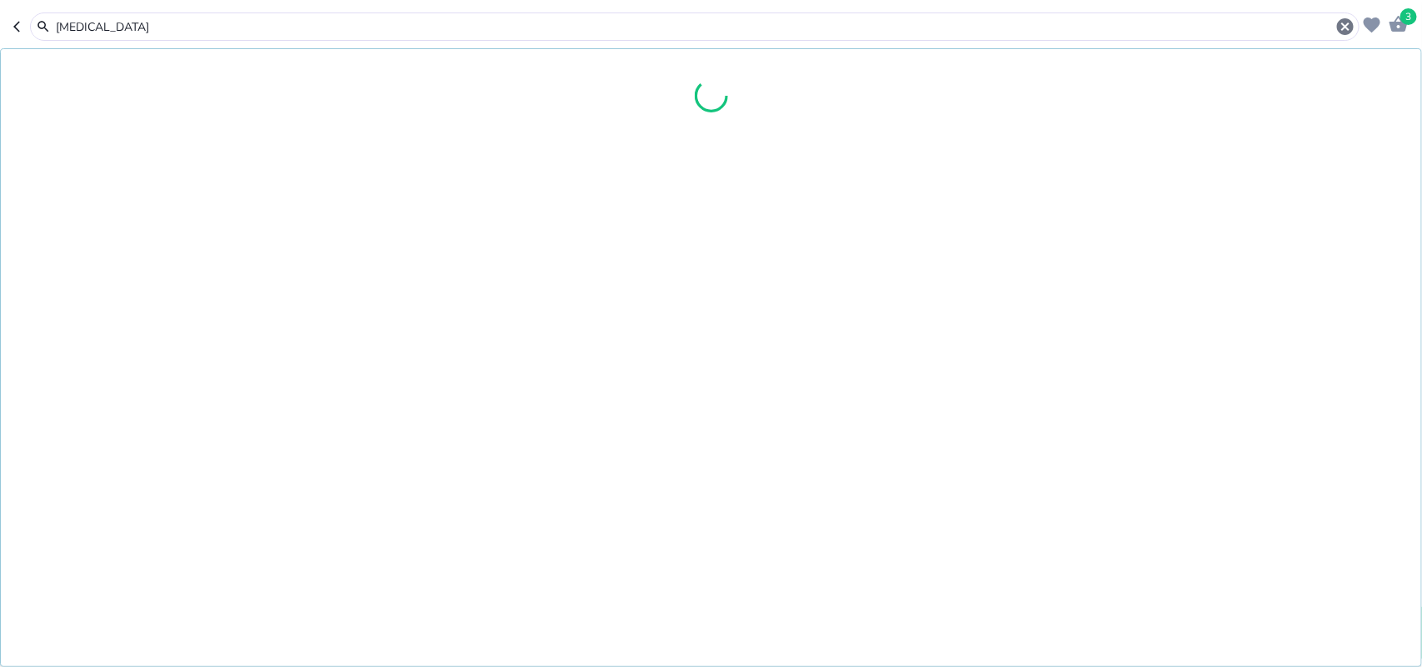
type input "[MEDICAL_DATA]"
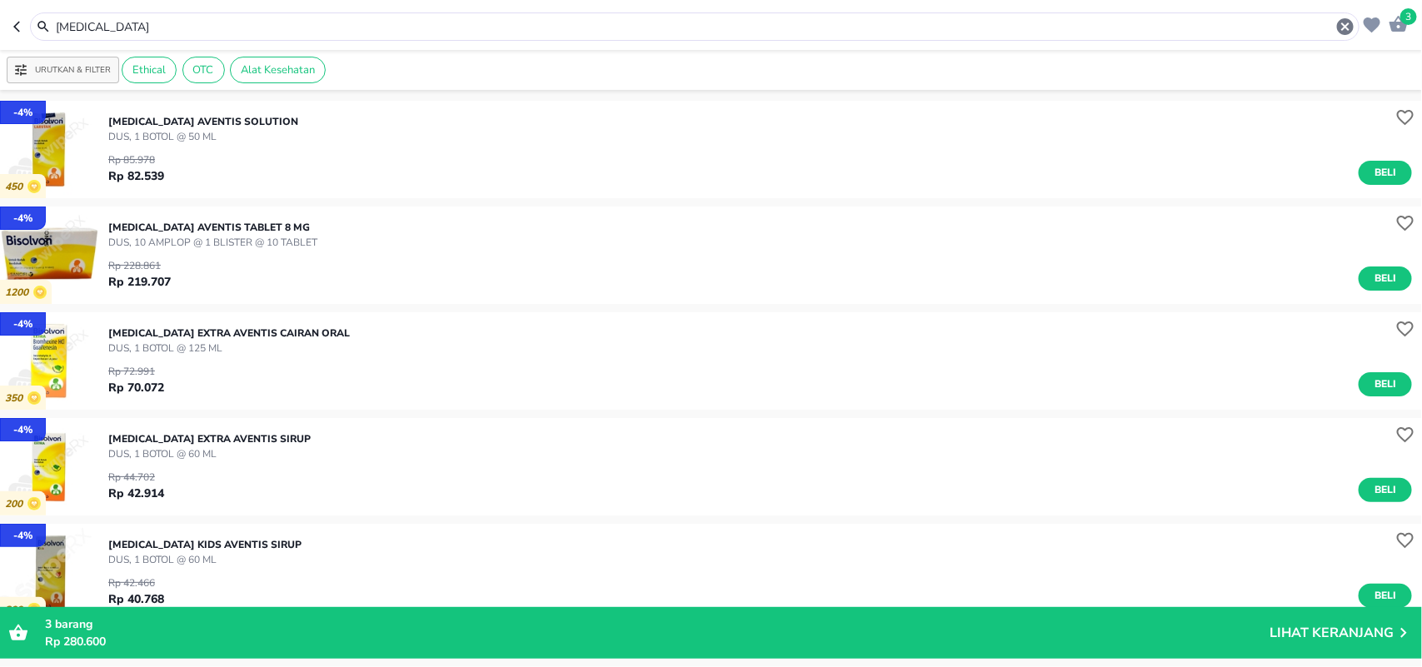
click at [1358, 276] on button "Beli" at bounding box center [1384, 278] width 53 height 24
